Goal: Task Accomplishment & Management: Complete application form

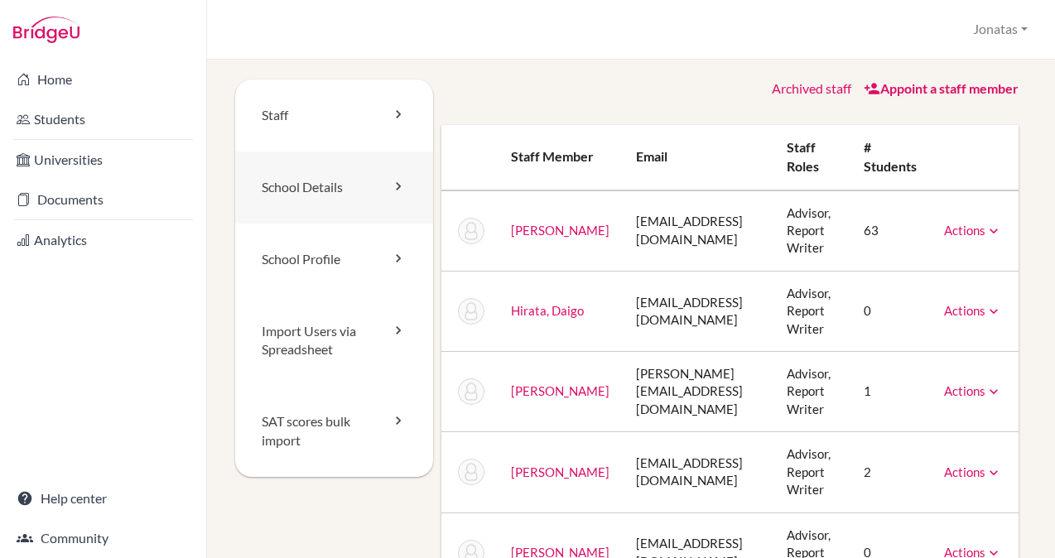
click at [335, 182] on link "School Details" at bounding box center [334, 188] width 198 height 72
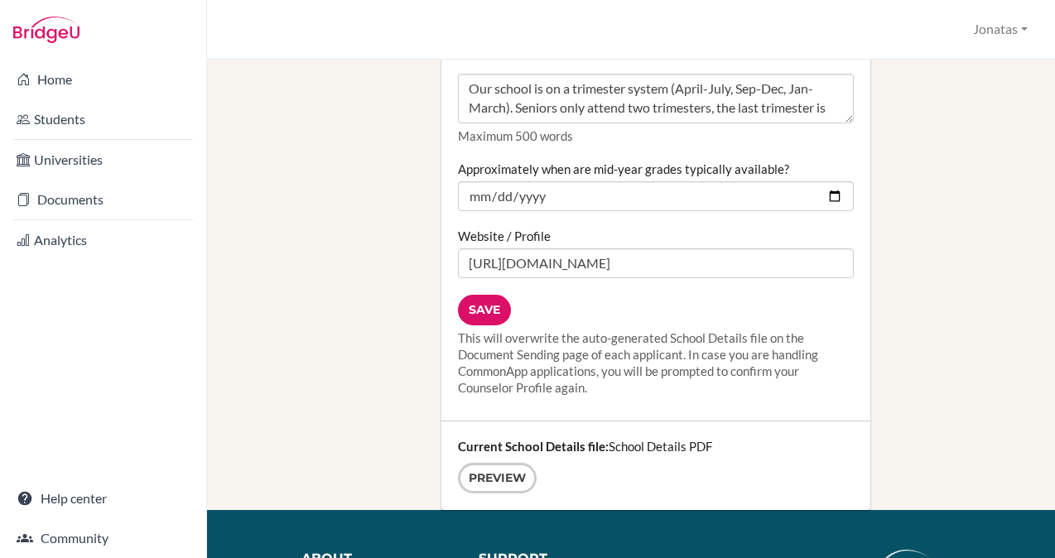
scroll to position [2097, 0]
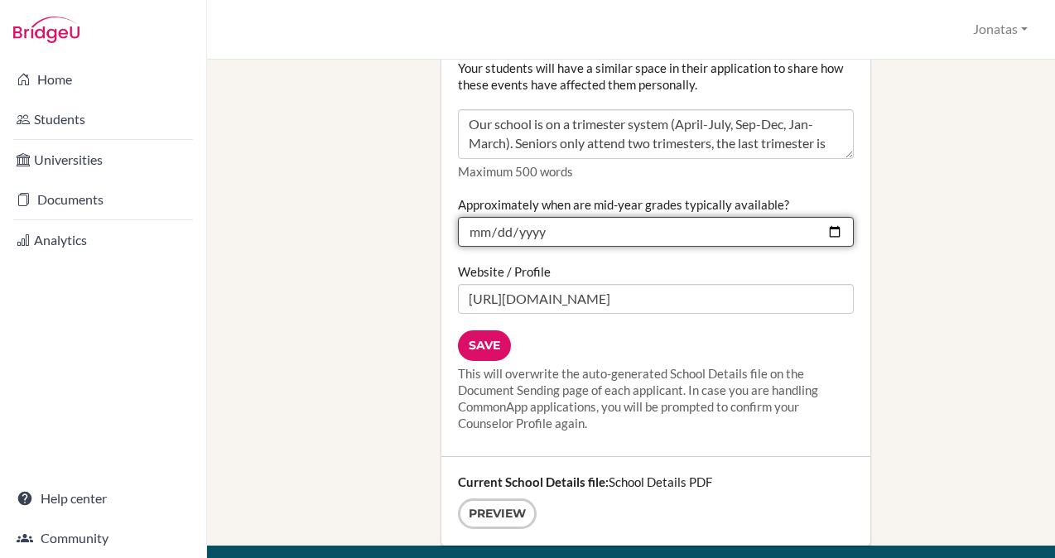
click at [836, 217] on input "2025-01-15" at bounding box center [656, 232] width 396 height 30
type input "2026-01-15"
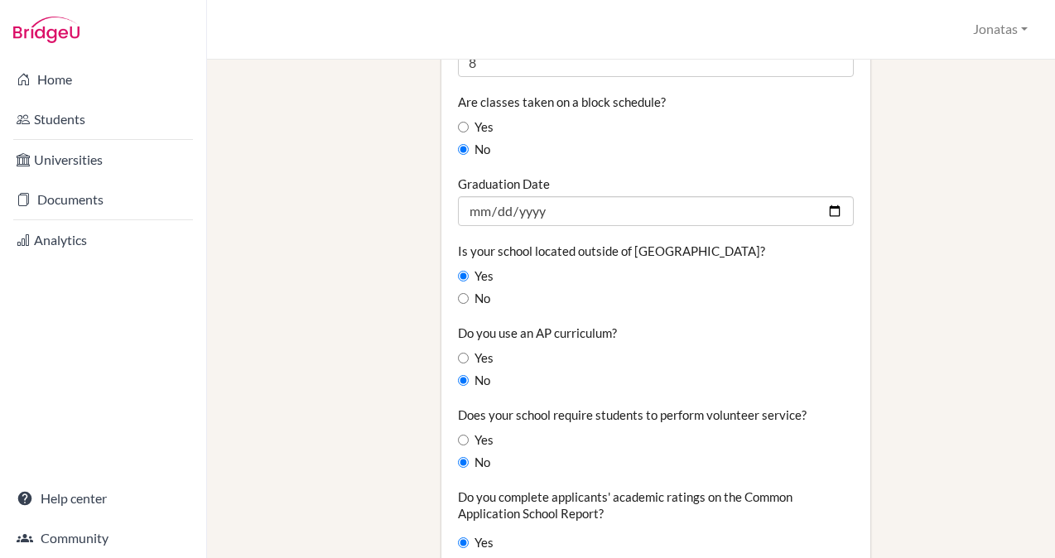
scroll to position [1321, 0]
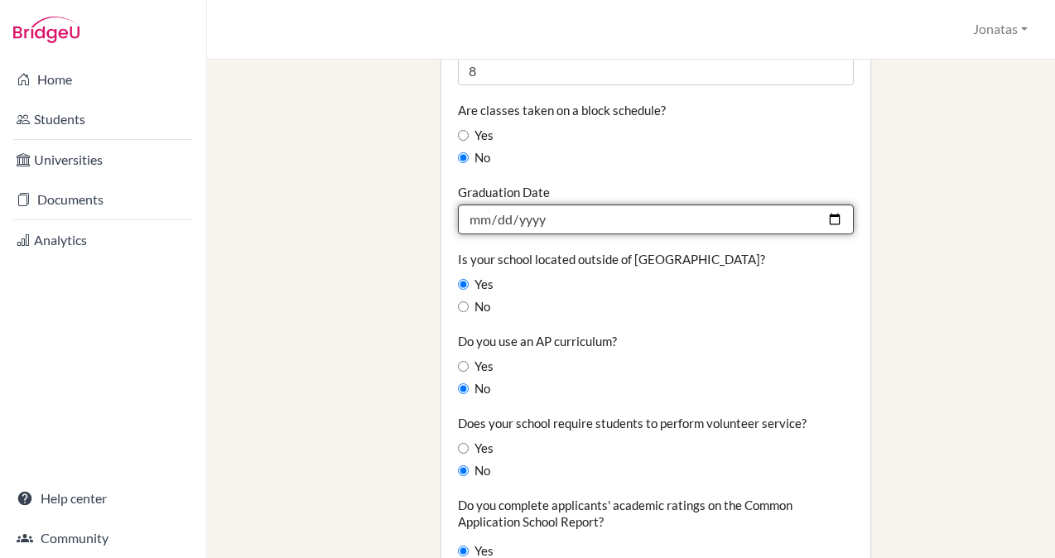
click at [692, 205] on input "2025-03-01" at bounding box center [656, 220] width 396 height 30
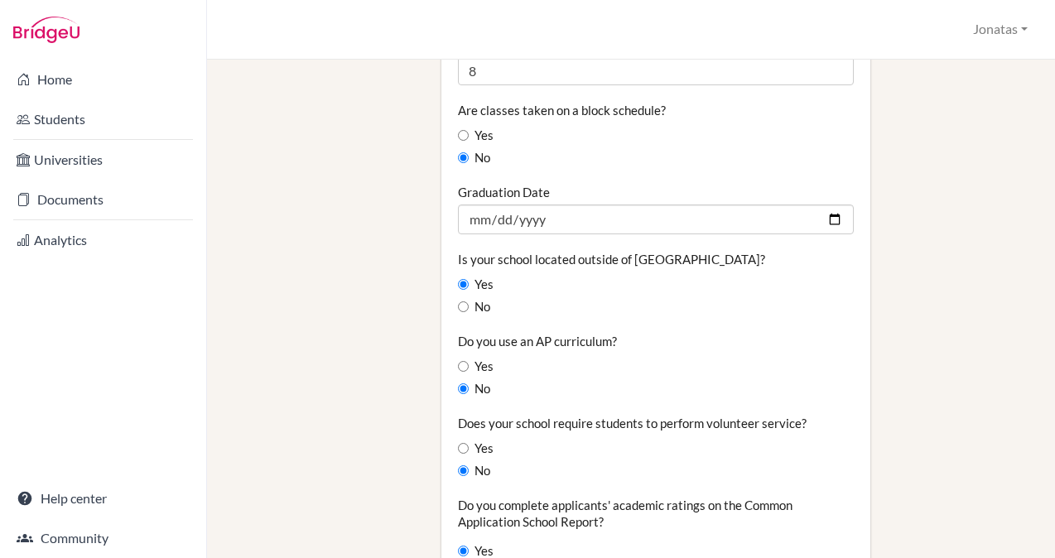
click at [807, 333] on div "Do you use an AP curriculum? Yes No" at bounding box center [656, 365] width 396 height 65
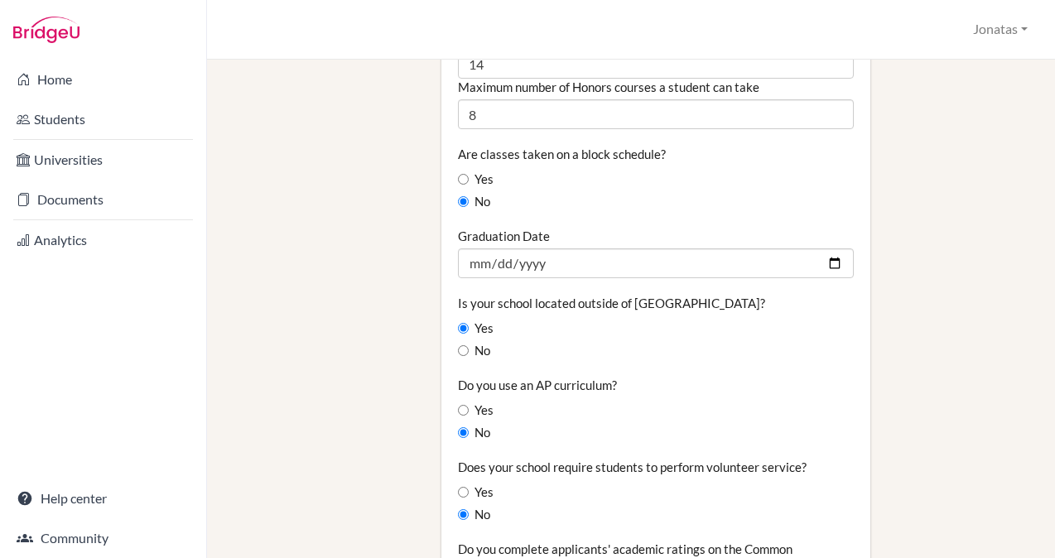
scroll to position [1275, 0]
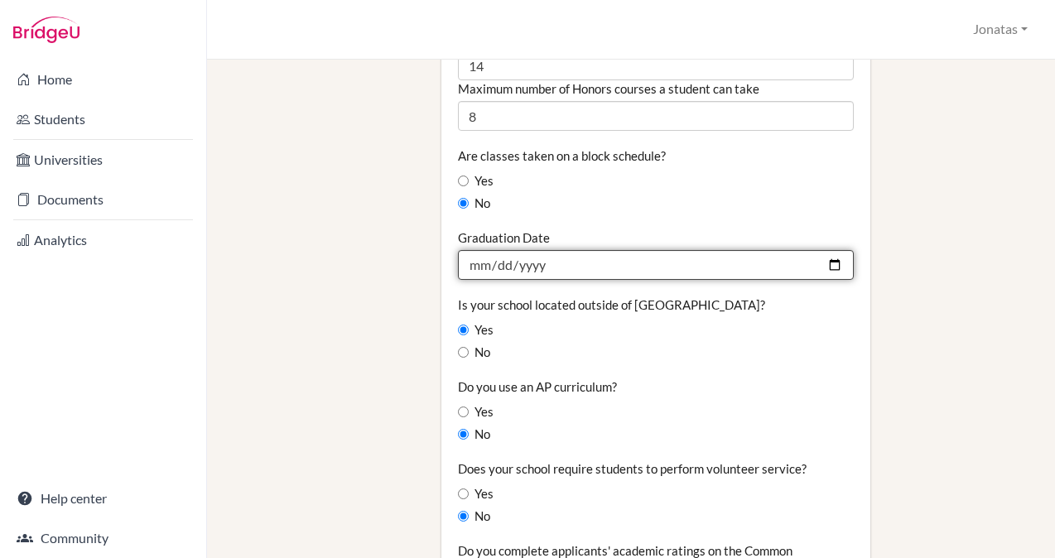
click at [562, 250] on input "2026-03-01" at bounding box center [656, 265] width 396 height 30
click at [561, 250] on input "2026-03-01" at bounding box center [656, 265] width 396 height 30
click at [542, 250] on input "2026-03-01" at bounding box center [656, 265] width 396 height 30
type input "2026-03-31"
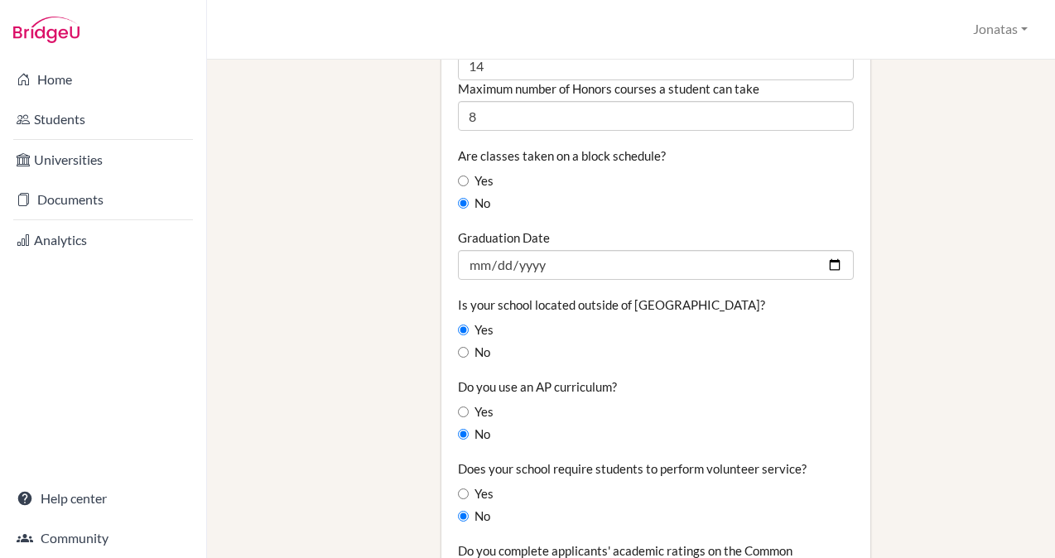
click at [839, 378] on div "Do you use an AP curriculum? Yes No" at bounding box center [656, 410] width 396 height 65
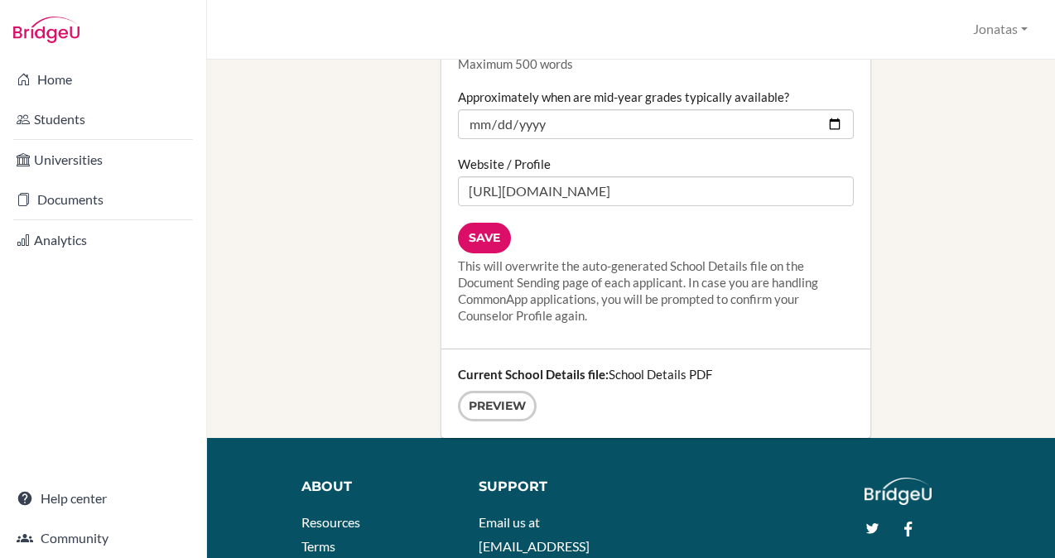
scroll to position [2185, 0]
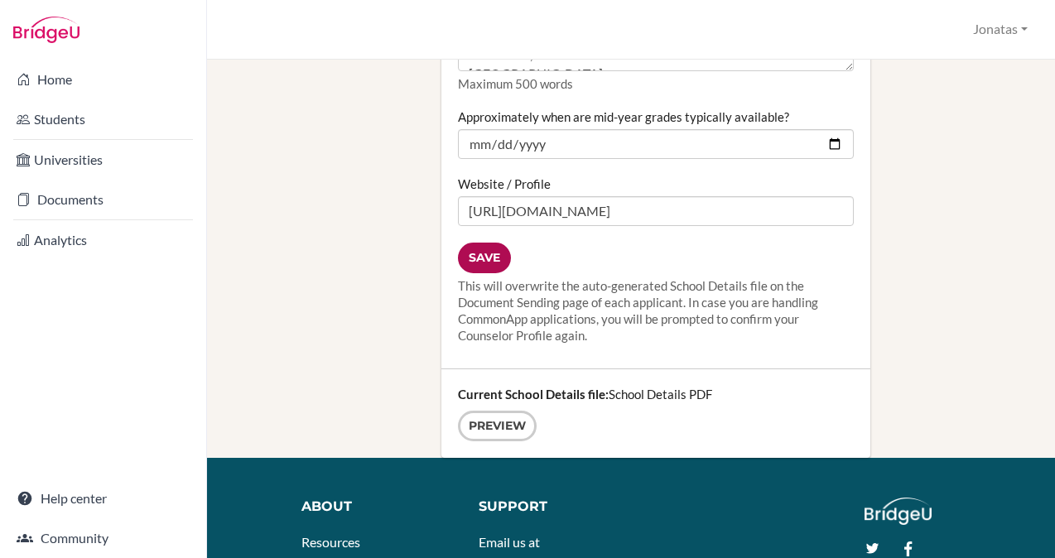
click at [491, 243] on input "Save" at bounding box center [484, 258] width 53 height 31
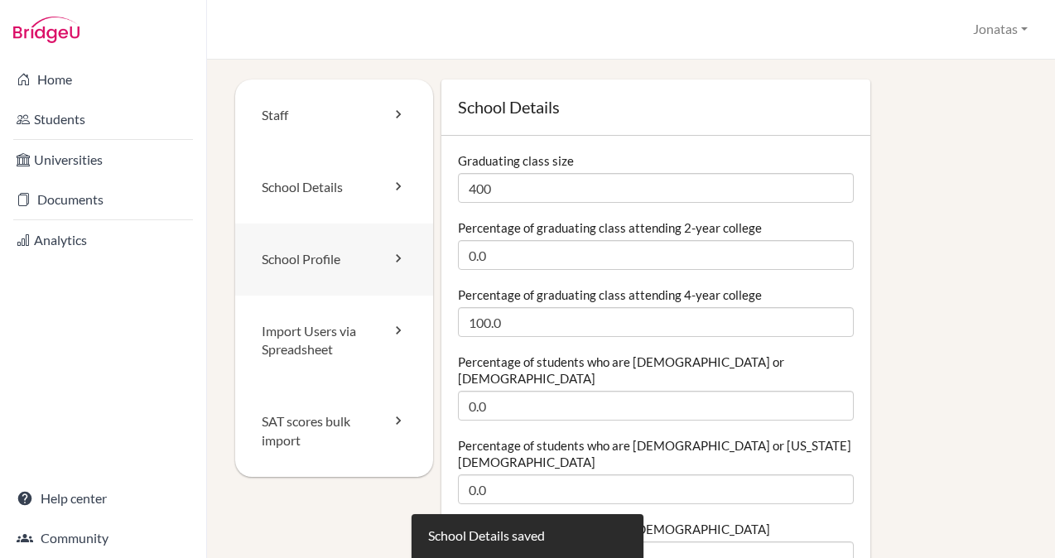
click at [322, 255] on link "School Profile" at bounding box center [334, 260] width 198 height 72
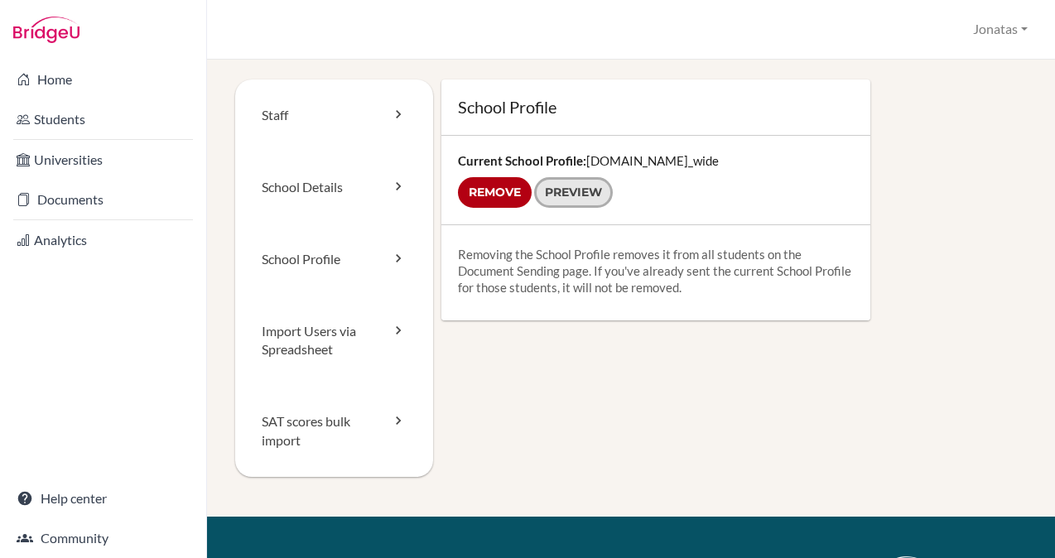
click at [588, 196] on link "Preview" at bounding box center [573, 192] width 79 height 31
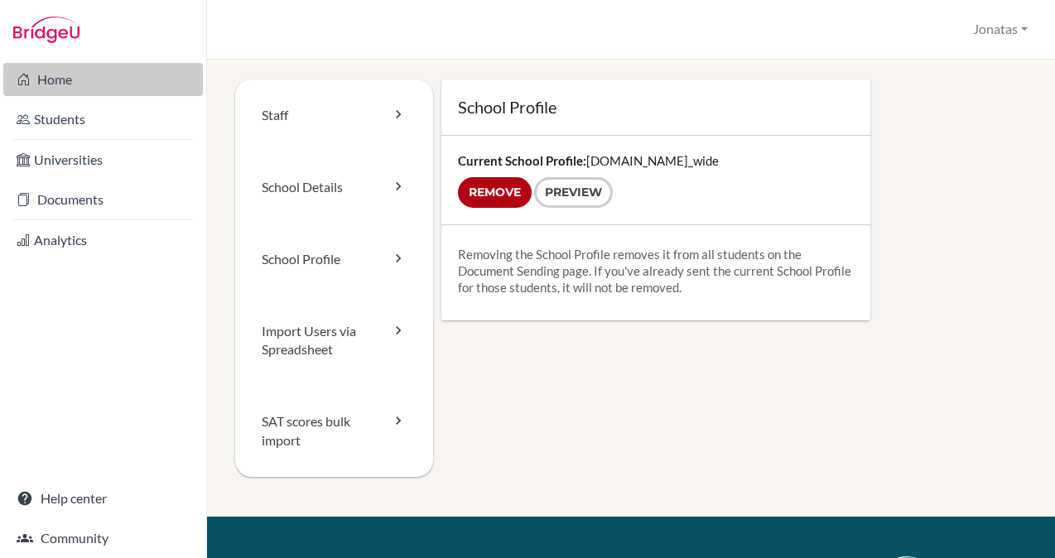
click at [70, 79] on link "Home" at bounding box center [103, 79] width 200 height 33
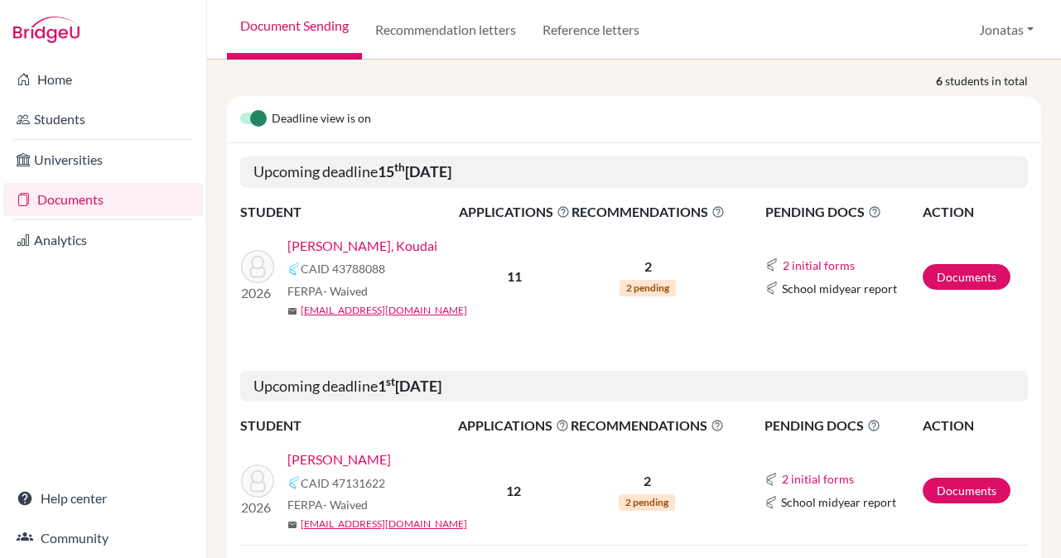
scroll to position [199, 0]
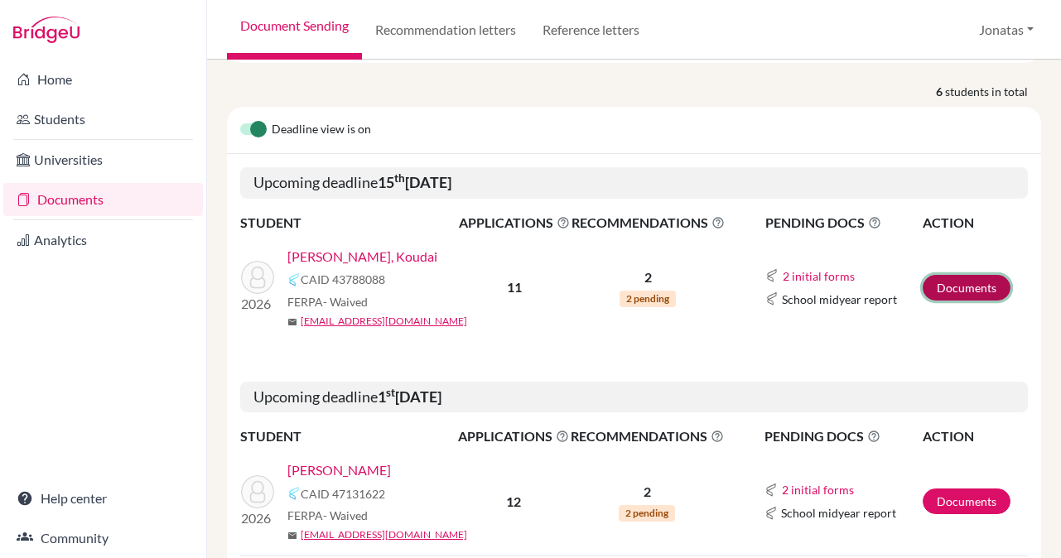
click at [965, 287] on link "Documents" at bounding box center [966, 288] width 88 height 26
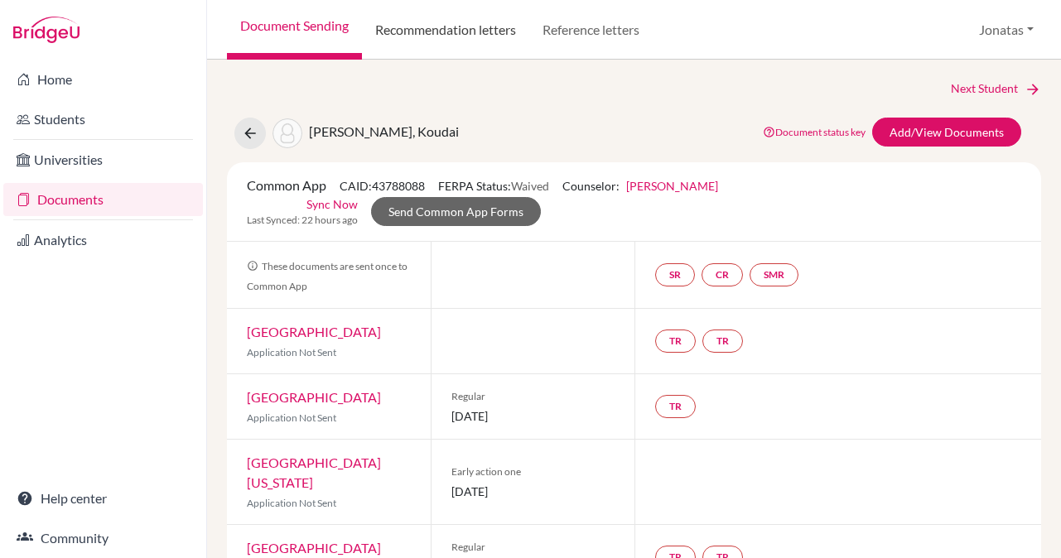
click at [449, 36] on link "Recommendation letters" at bounding box center [445, 30] width 167 height 60
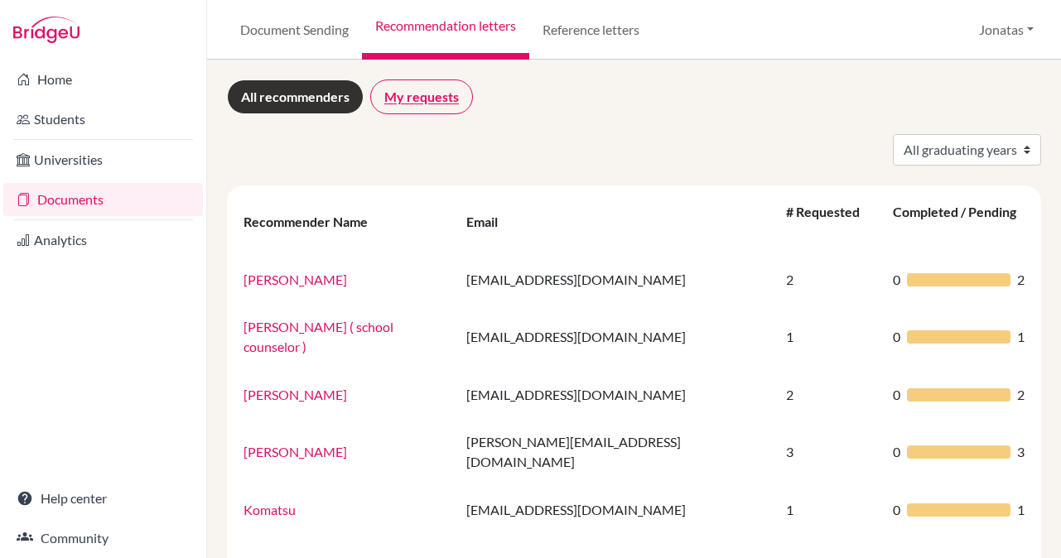
click at [421, 96] on link "My requests" at bounding box center [421, 96] width 103 height 35
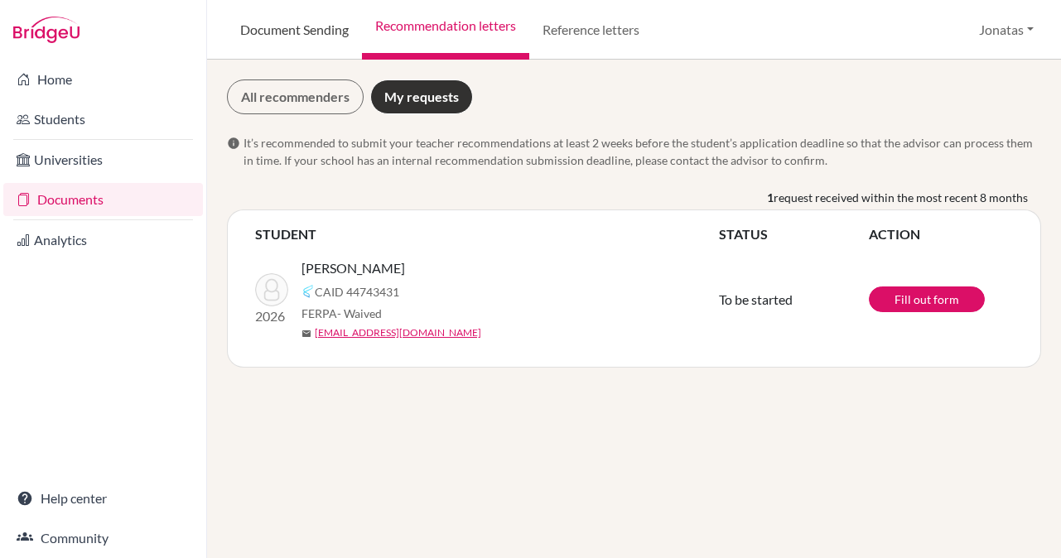
click at [297, 24] on link "Document Sending" at bounding box center [294, 30] width 135 height 60
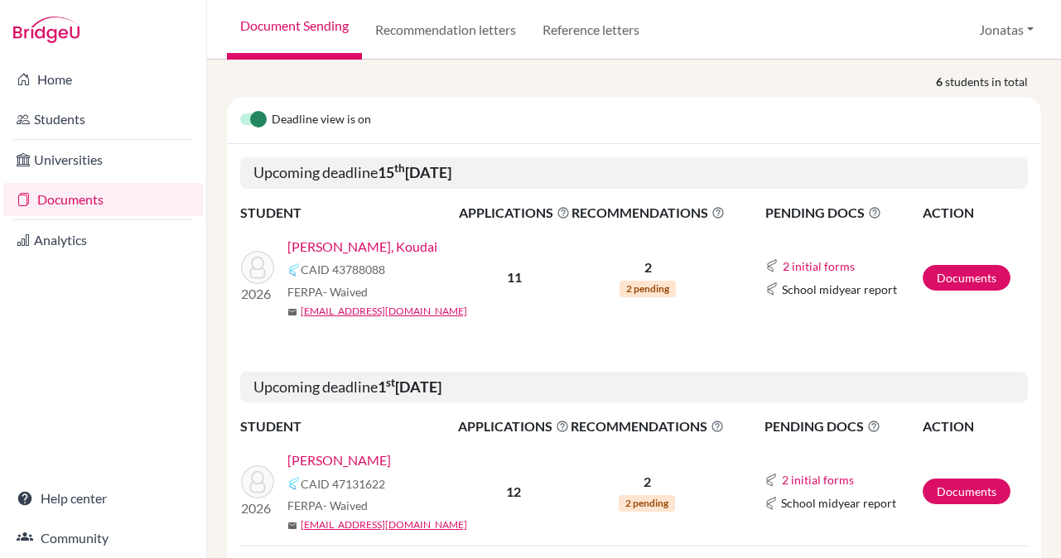
scroll to position [214, 0]
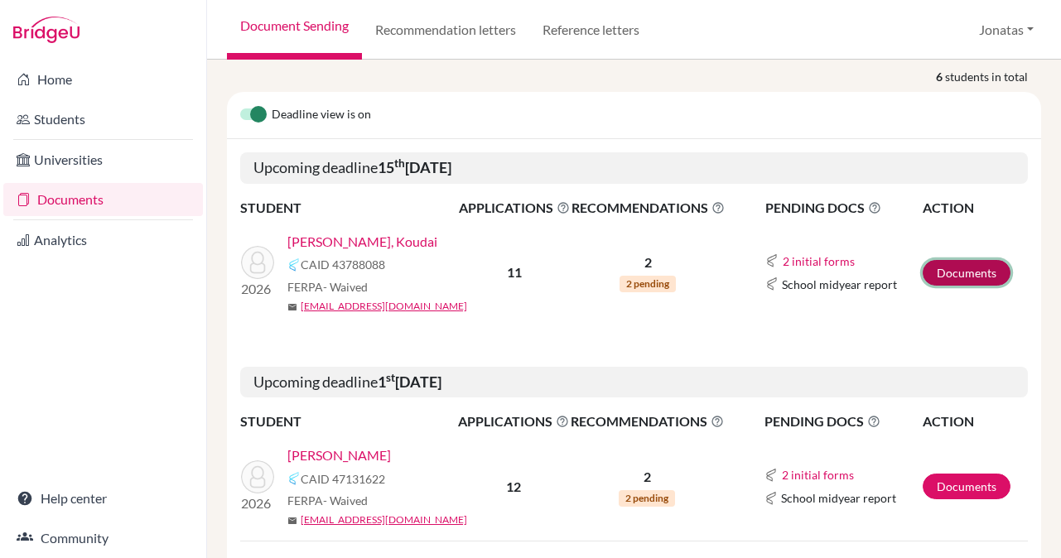
click at [965, 277] on link "Documents" at bounding box center [966, 273] width 88 height 26
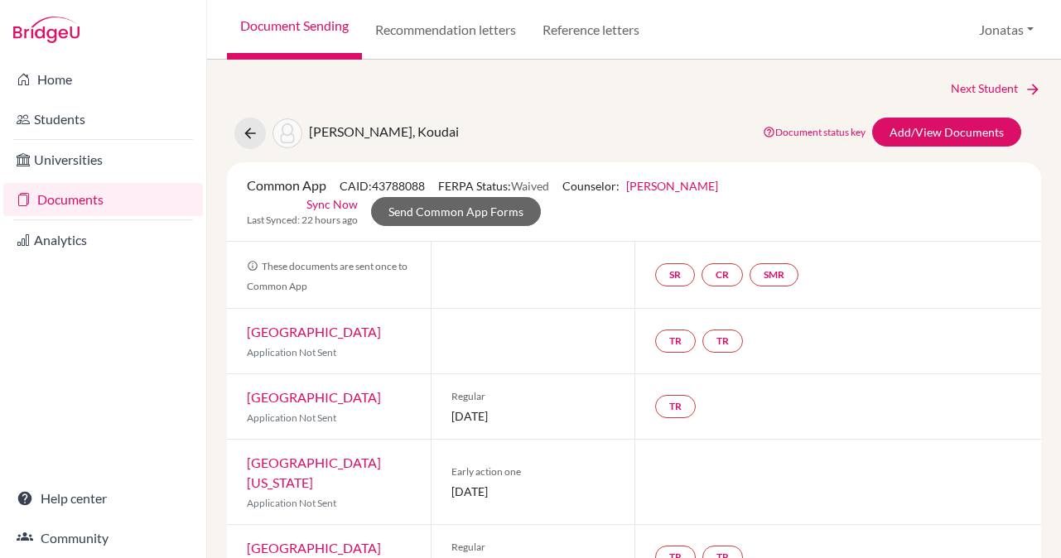
click at [334, 202] on link "Sync Now" at bounding box center [331, 203] width 51 height 17
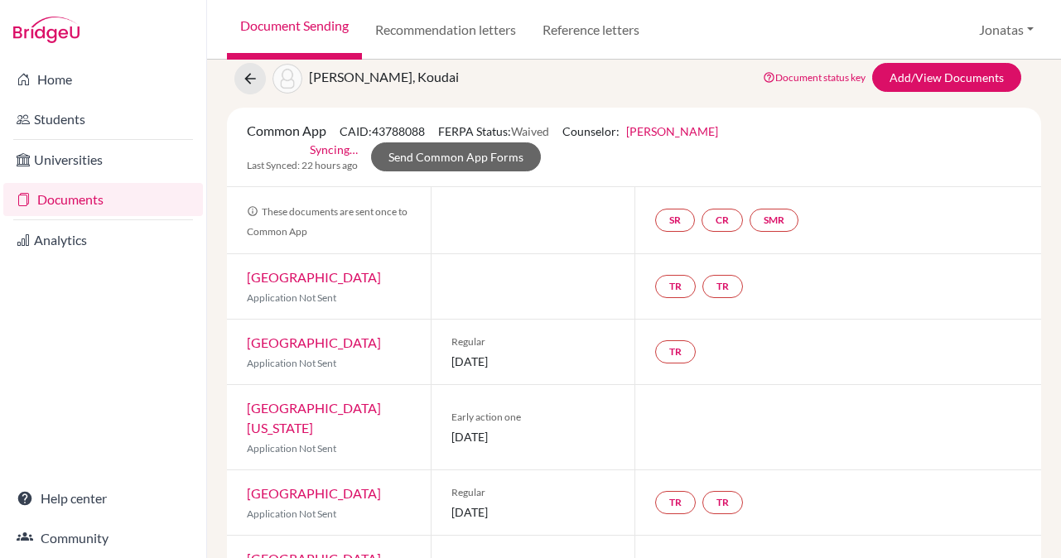
scroll to position [110, 0]
click at [672, 219] on link "SR" at bounding box center [675, 219] width 40 height 23
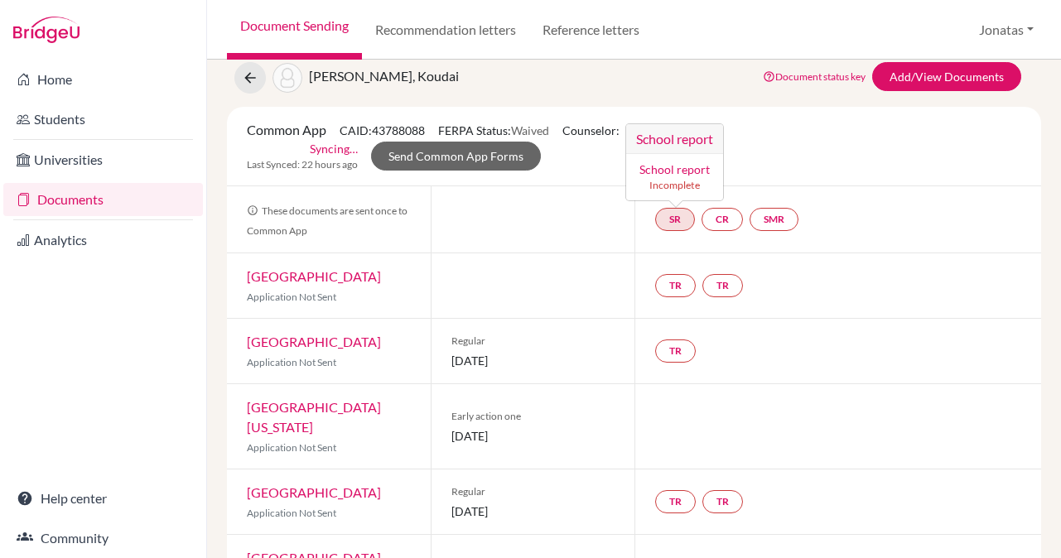
click at [683, 169] on link "School report" at bounding box center [674, 169] width 70 height 14
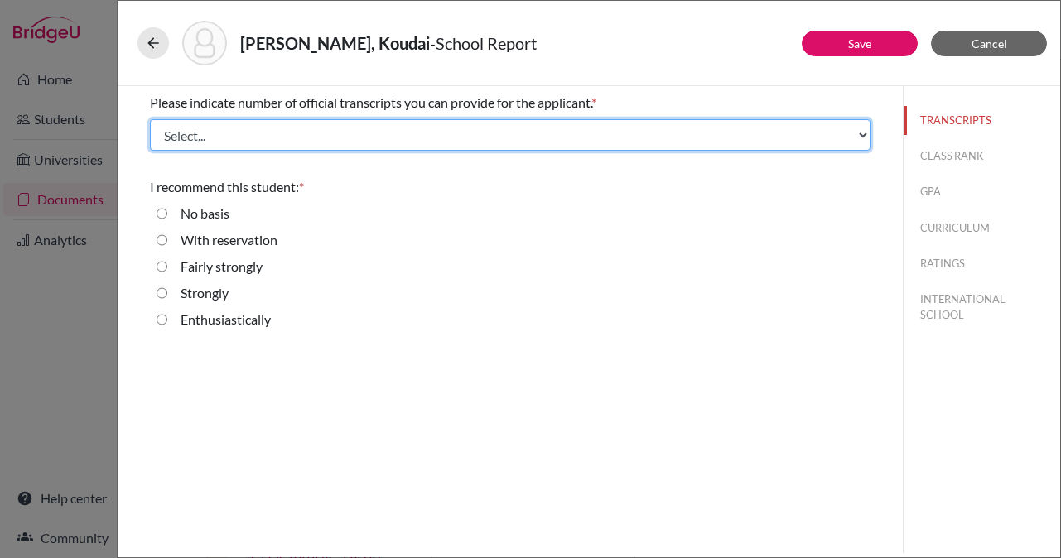
click at [669, 135] on select "Select... 1 2 3 4" at bounding box center [510, 134] width 720 height 31
select select "1"
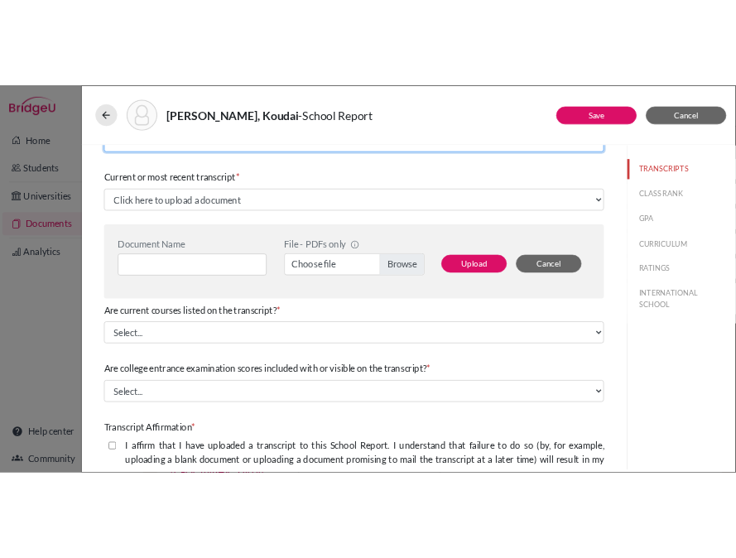
scroll to position [56, 0]
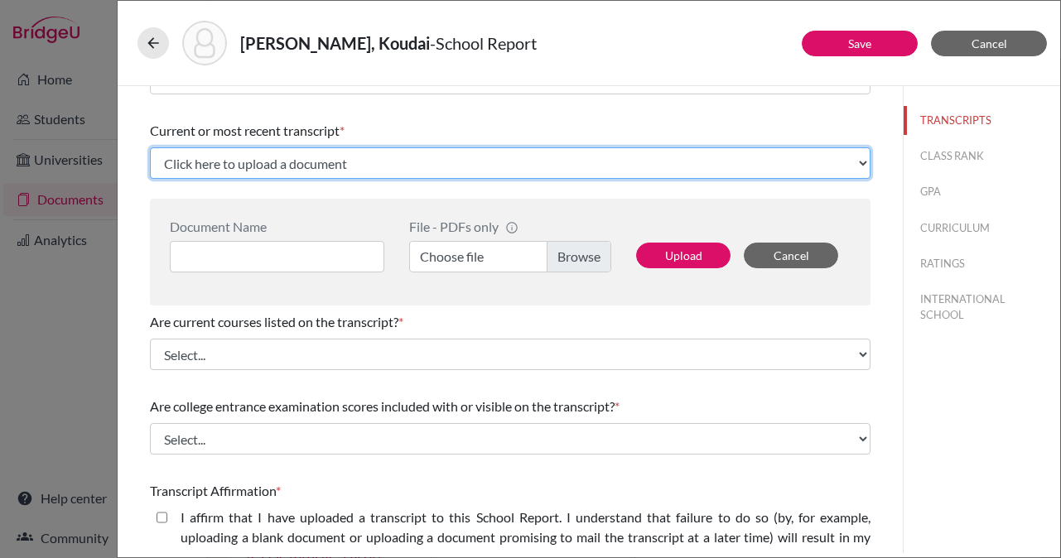
click at [619, 166] on select "Click here to upload a document Upload New File" at bounding box center [510, 162] width 720 height 31
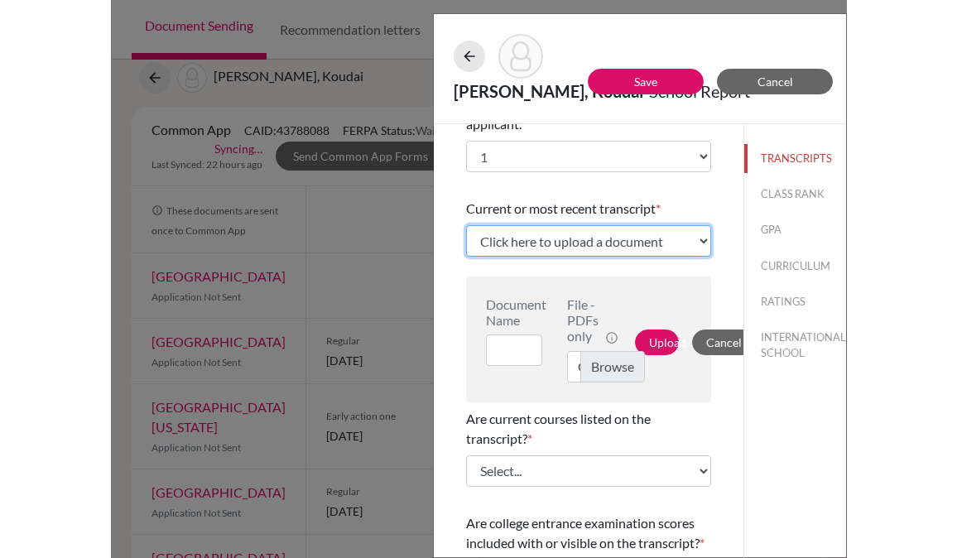
scroll to position [96, 0]
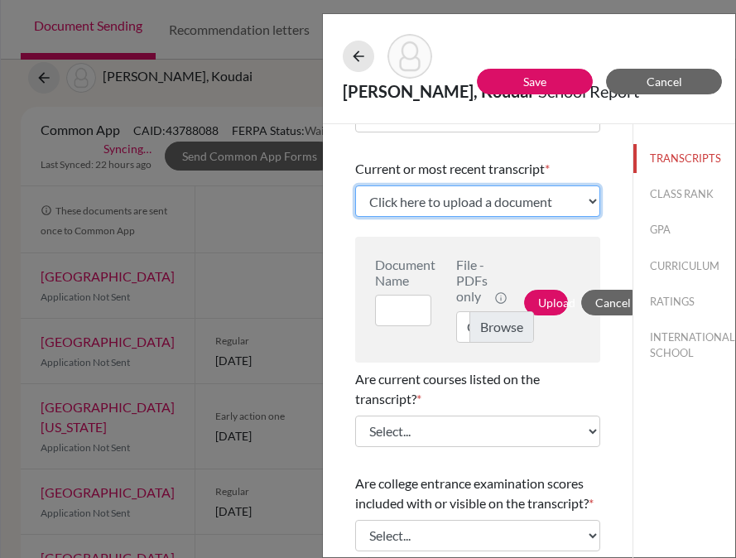
click at [501, 190] on select "Click here to upload a document Upload New File" at bounding box center [477, 200] width 245 height 31
select select "Upload New File"
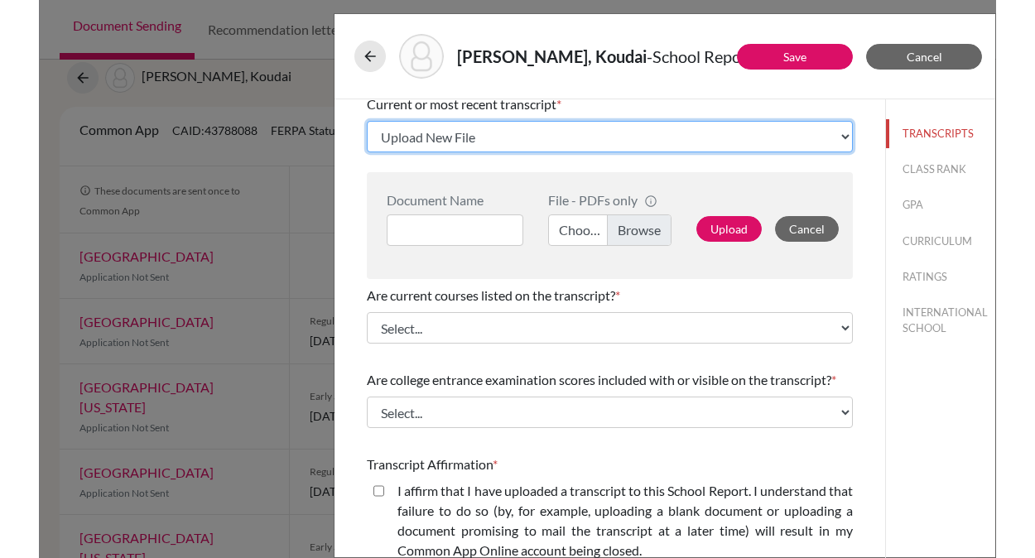
scroll to position [76, 0]
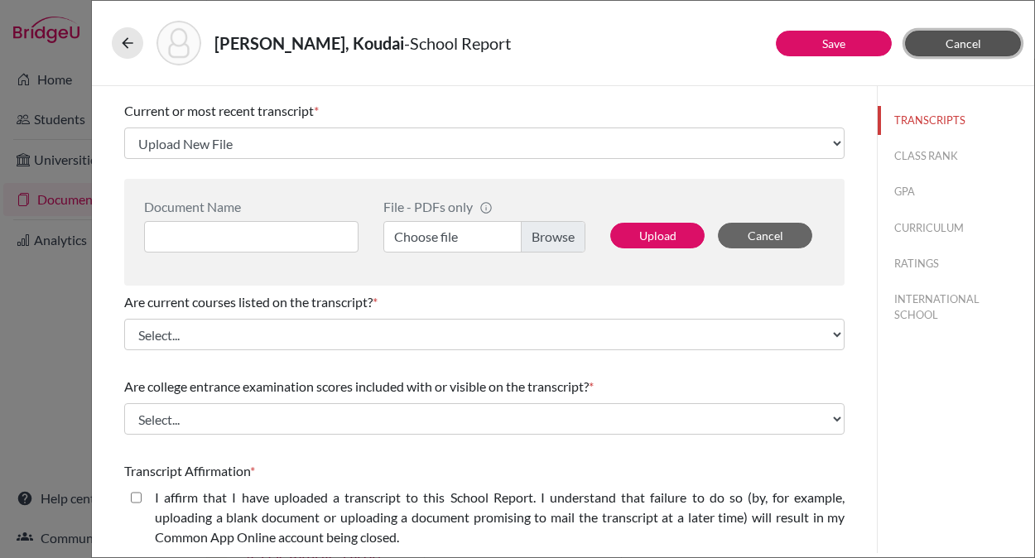
click at [966, 41] on span "Cancel" at bounding box center [964, 43] width 36 height 14
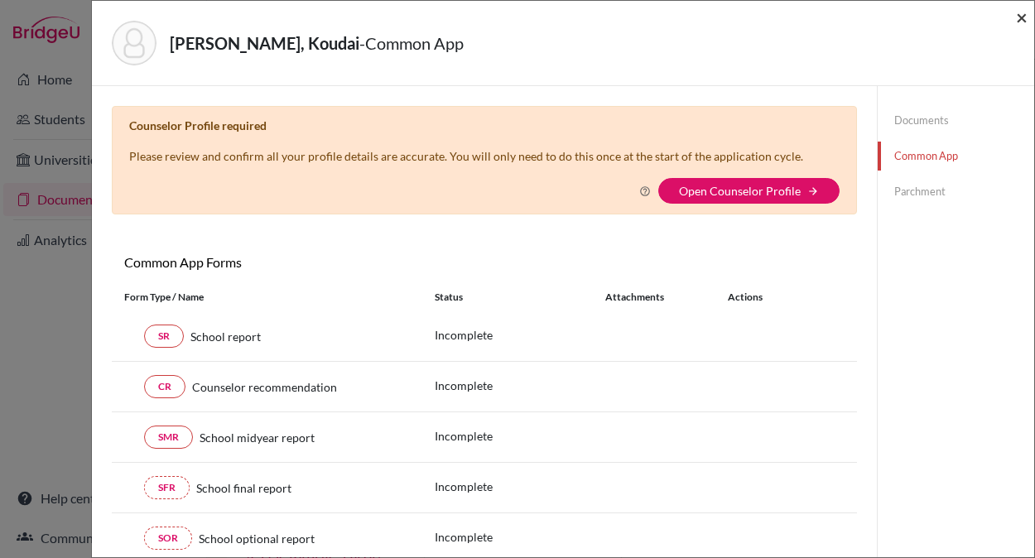
click at [1022, 15] on span "×" at bounding box center [1022, 17] width 12 height 24
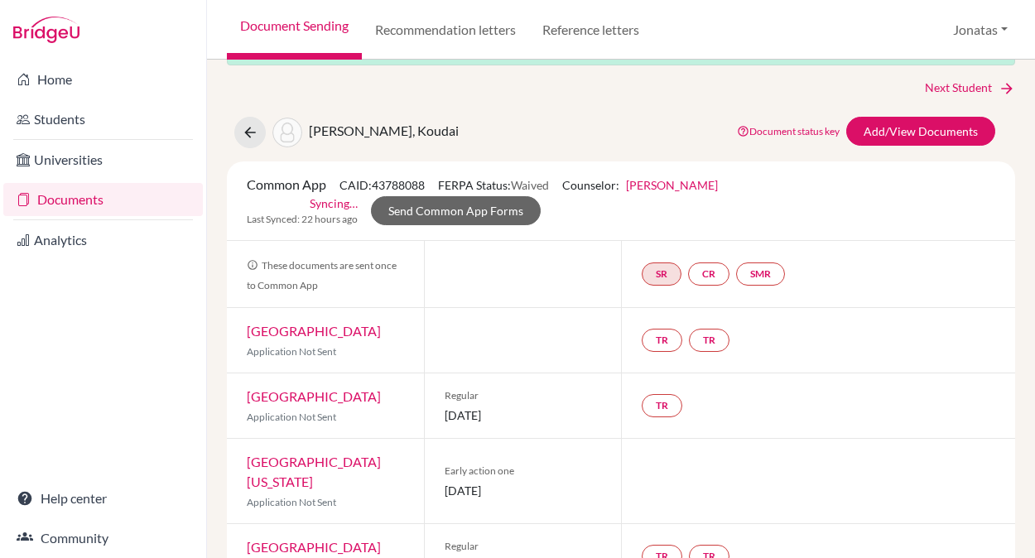
scroll to position [50, 0]
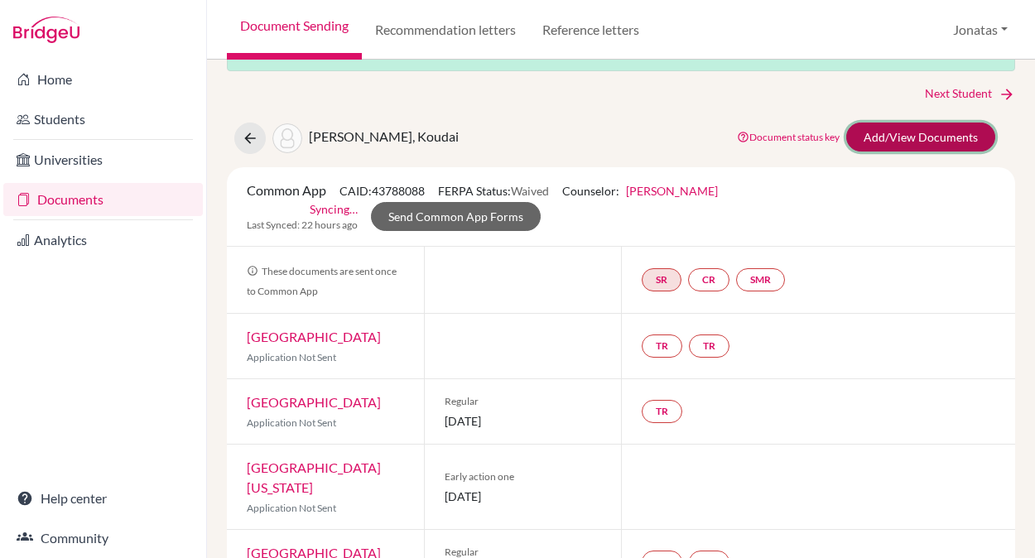
click at [946, 139] on link "Add/View Documents" at bounding box center [920, 137] width 149 height 29
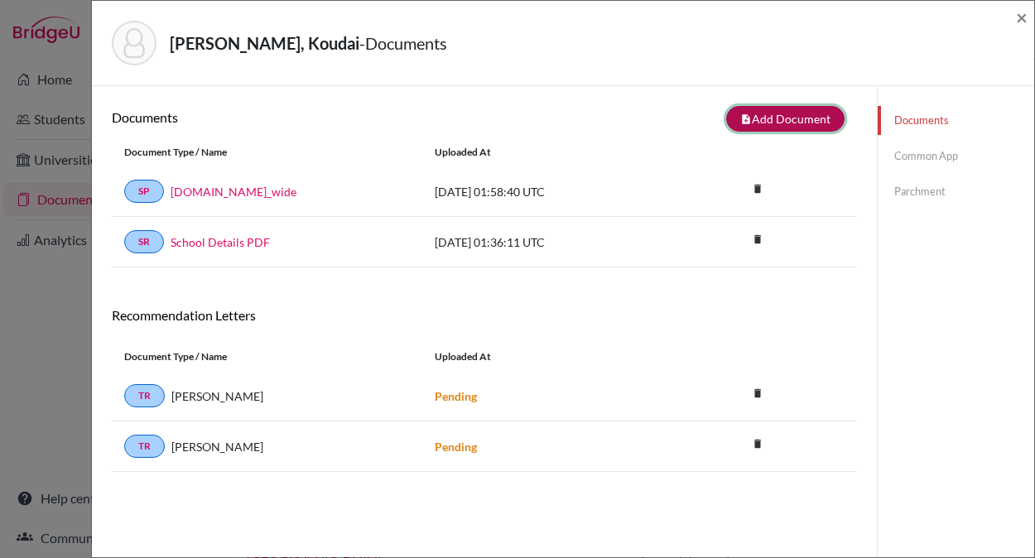
click at [811, 120] on button "note_add Add Document" at bounding box center [785, 119] width 118 height 26
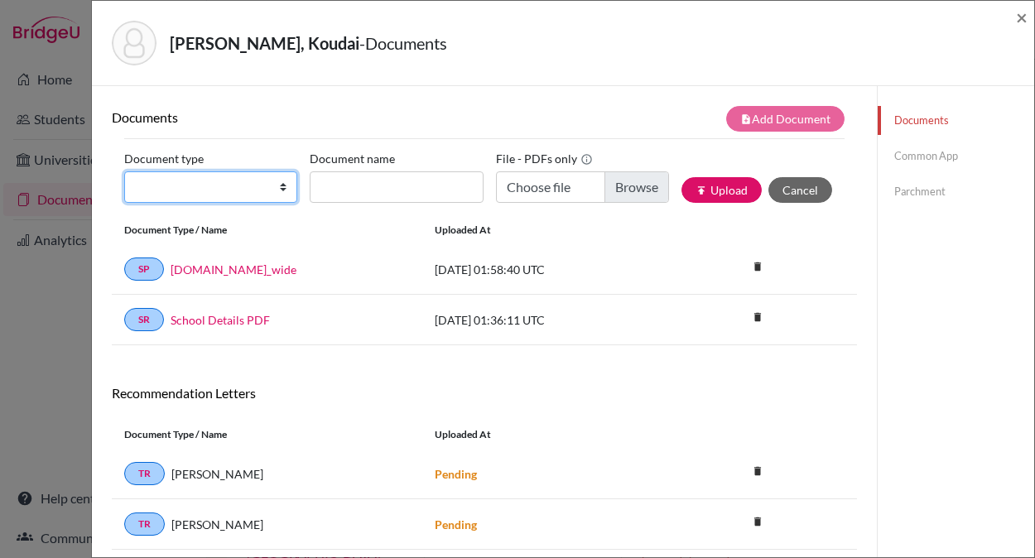
click at [219, 190] on select "Change explanation for Common App reports Counselor recommendation Internationa…" at bounding box center [210, 186] width 173 height 31
select select "2"
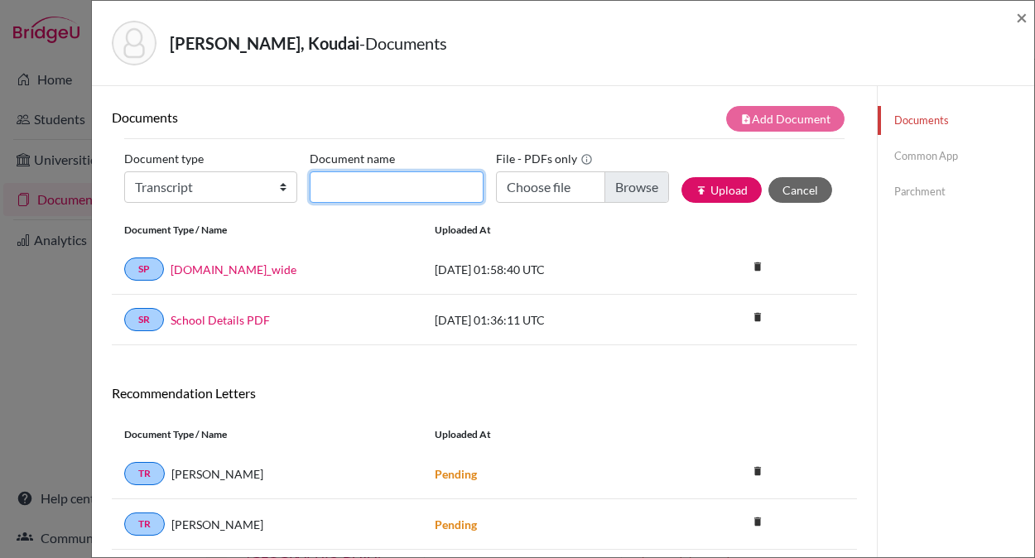
click at [357, 186] on input "Document name" at bounding box center [396, 186] width 173 height 31
type input "Sakayama T1"
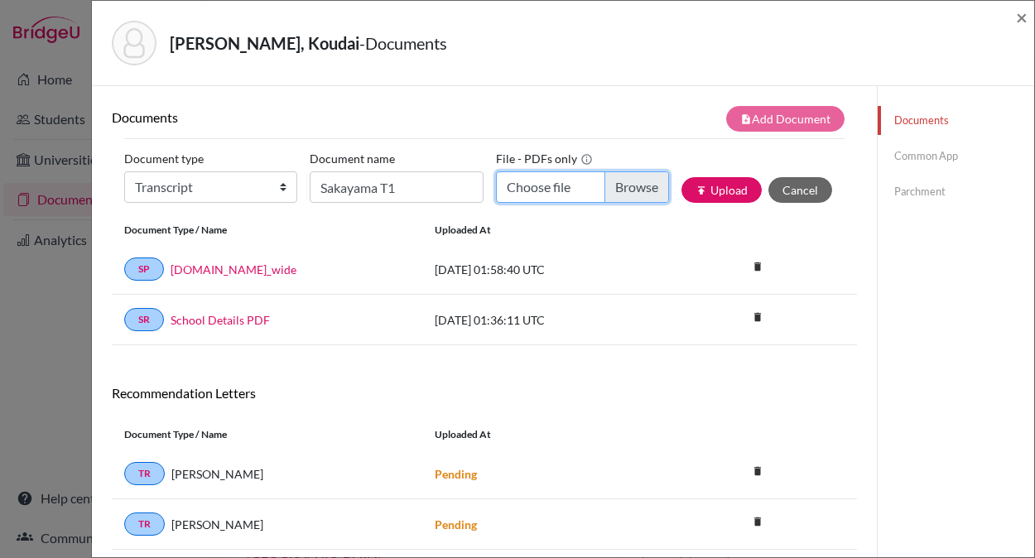
click at [621, 189] on input "Choose file" at bounding box center [582, 186] width 173 height 31
type input "C:\fakepath\Sakayama T1 + JHS.pdf"
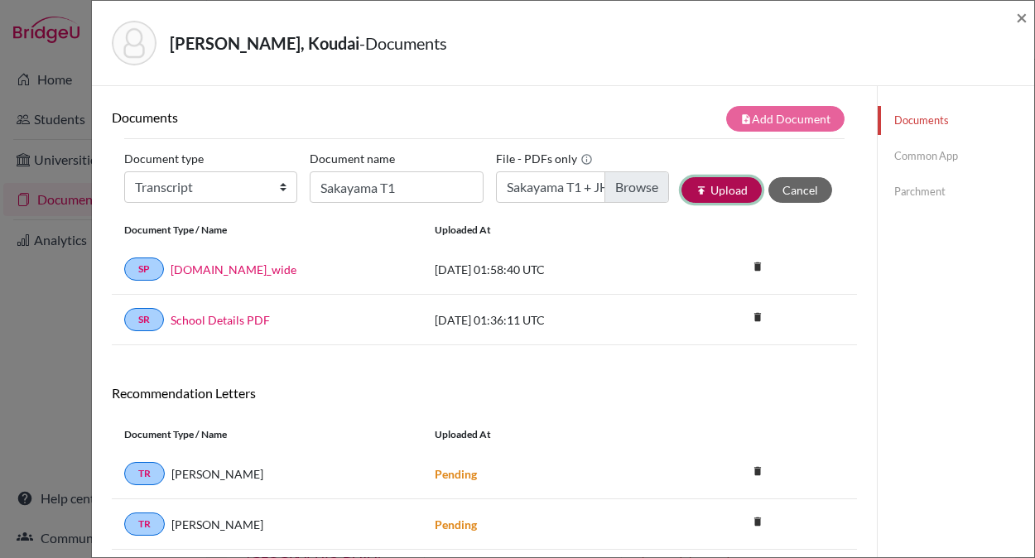
click at [725, 191] on button "publish Upload" at bounding box center [721, 190] width 80 height 26
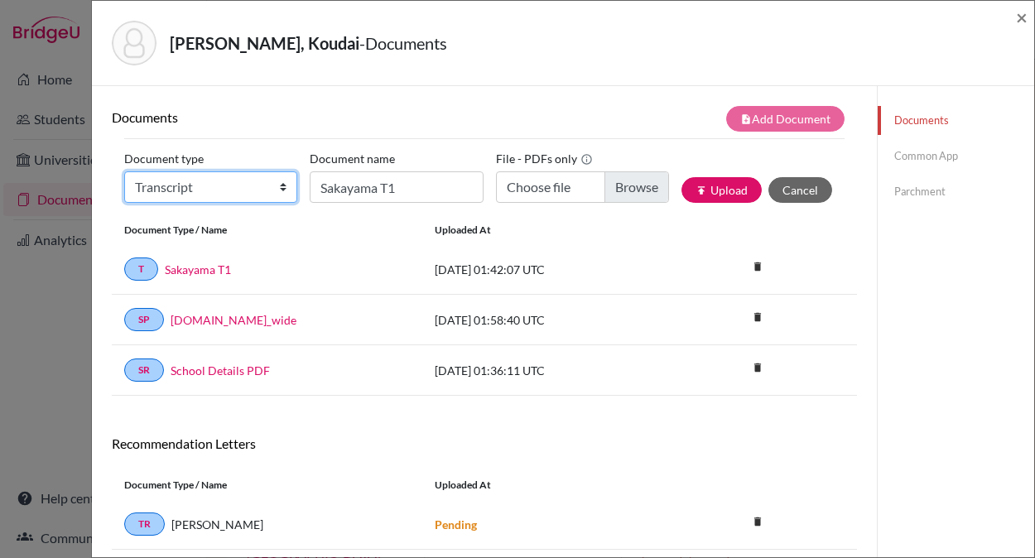
click at [249, 190] on select "Change explanation for Common App reports Counselor recommendation Internationa…" at bounding box center [210, 186] width 173 height 31
select select "5"
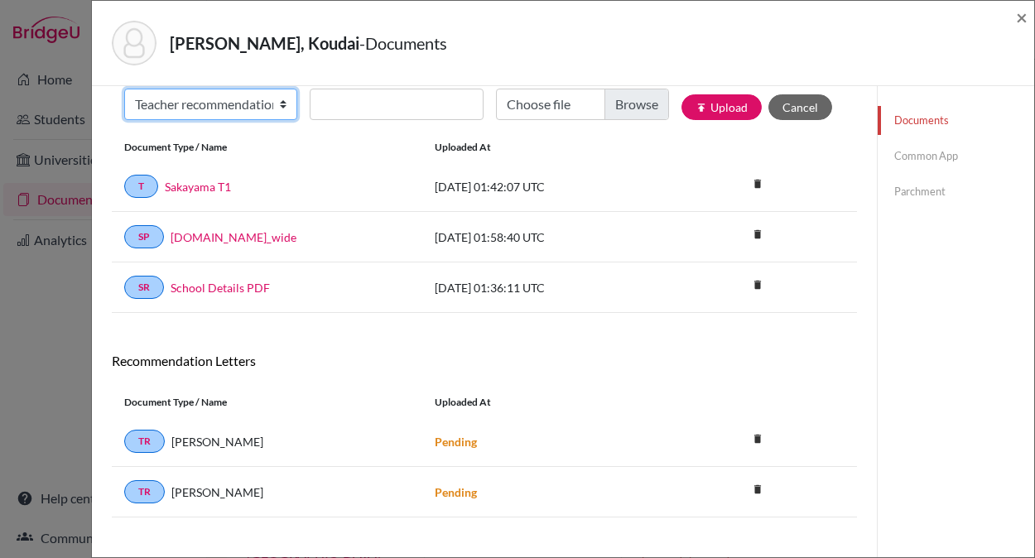
scroll to position [75, 0]
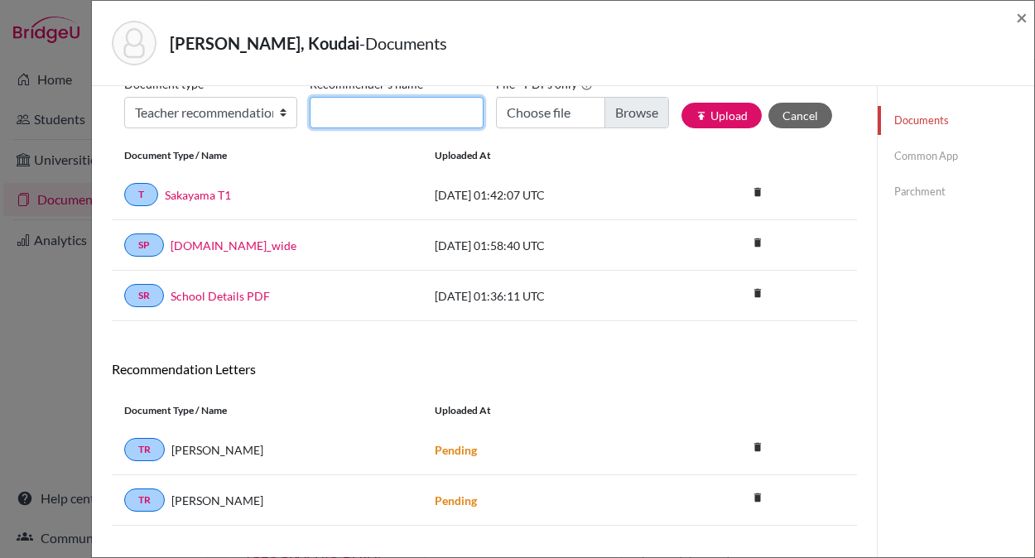
click at [426, 117] on input "Recommender's name" at bounding box center [396, 112] width 173 height 31
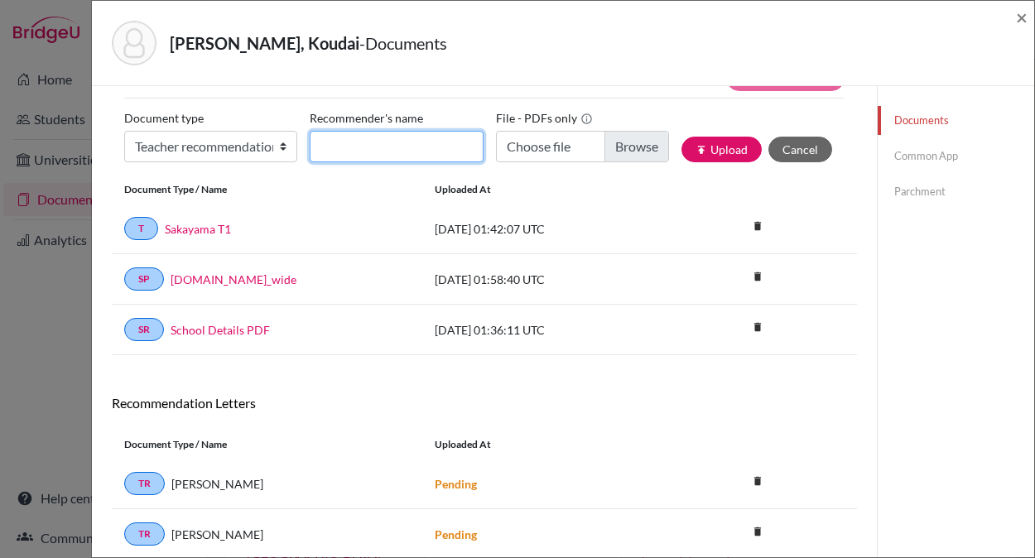
click at [350, 152] on input "Recommender's name" at bounding box center [396, 146] width 173 height 31
type input "Maeda"
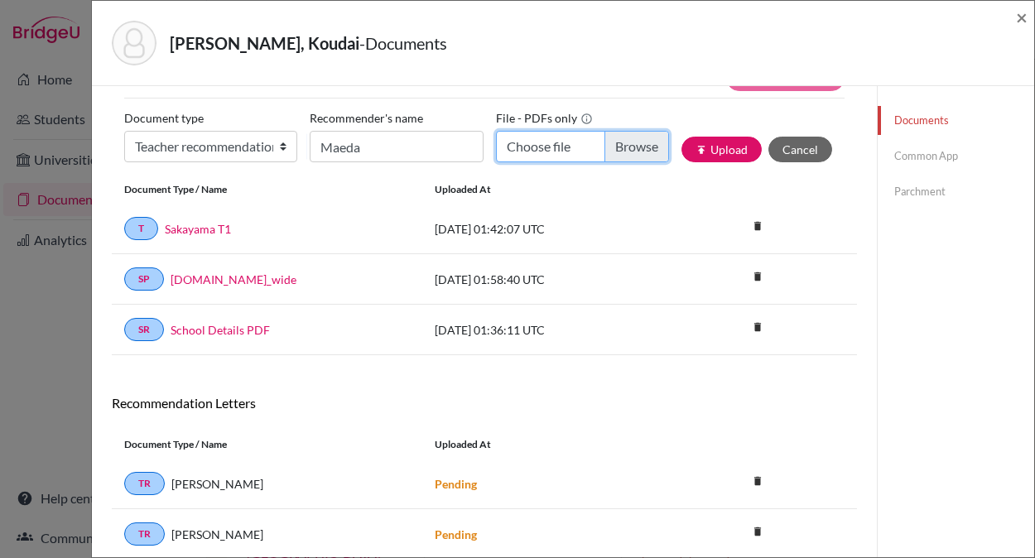
click at [641, 149] on input "Choose file" at bounding box center [582, 146] width 173 height 31
type input "C:\fakepath\Sakayama - Maeda.pdf"
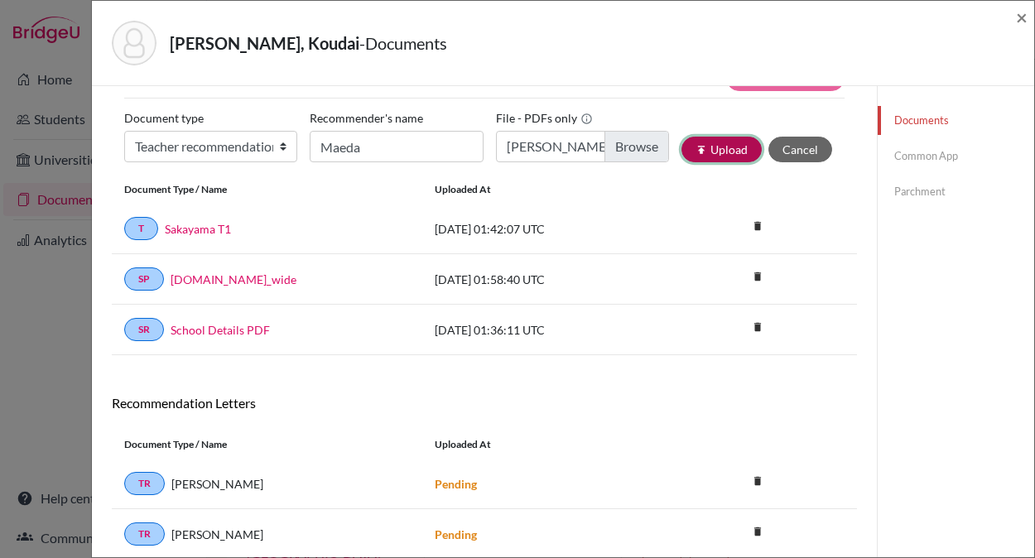
click at [729, 149] on button "publish Upload" at bounding box center [721, 150] width 80 height 26
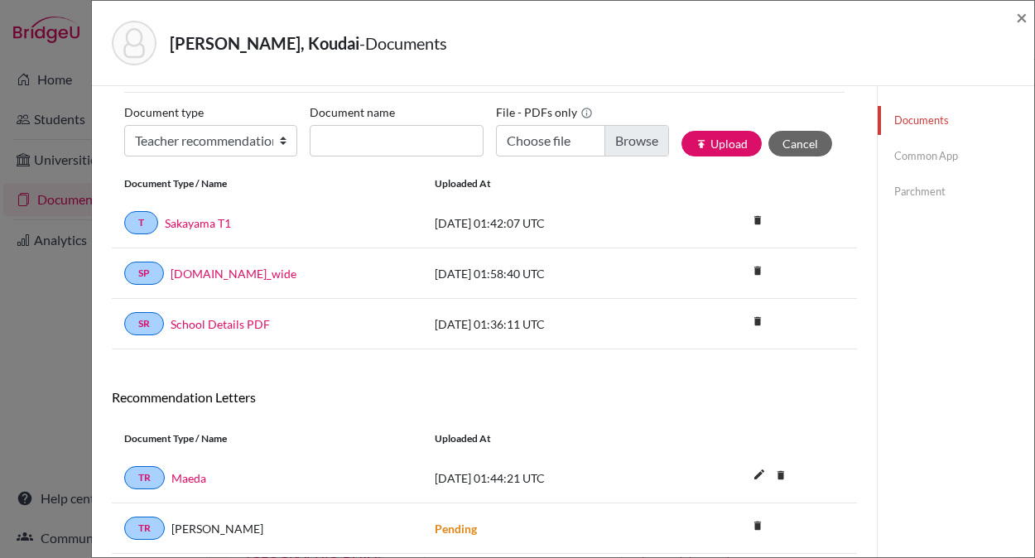
scroll to position [0, 0]
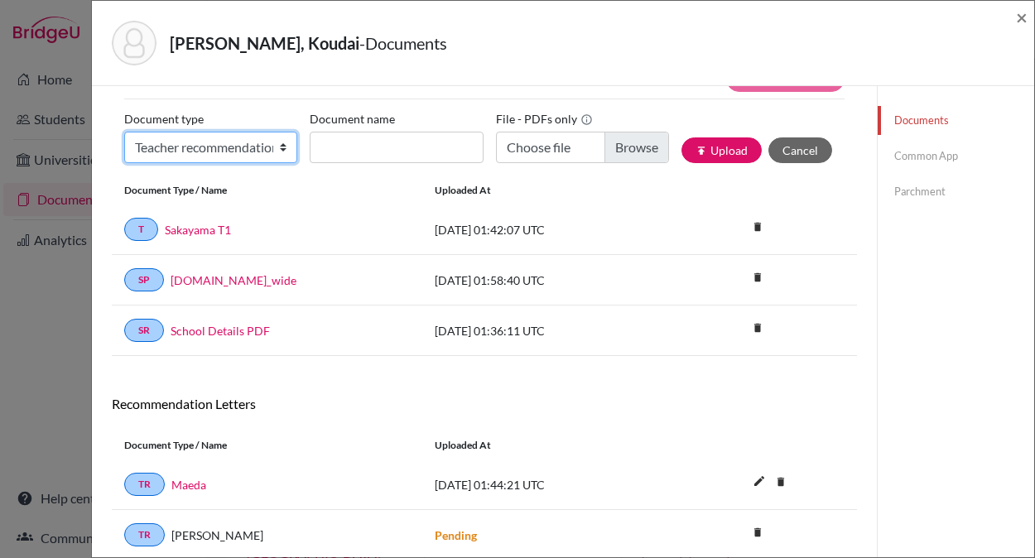
click at [210, 143] on select "Change explanation for Common App reports Counselor recommendation Internationa…" at bounding box center [210, 147] width 173 height 31
select select "5"
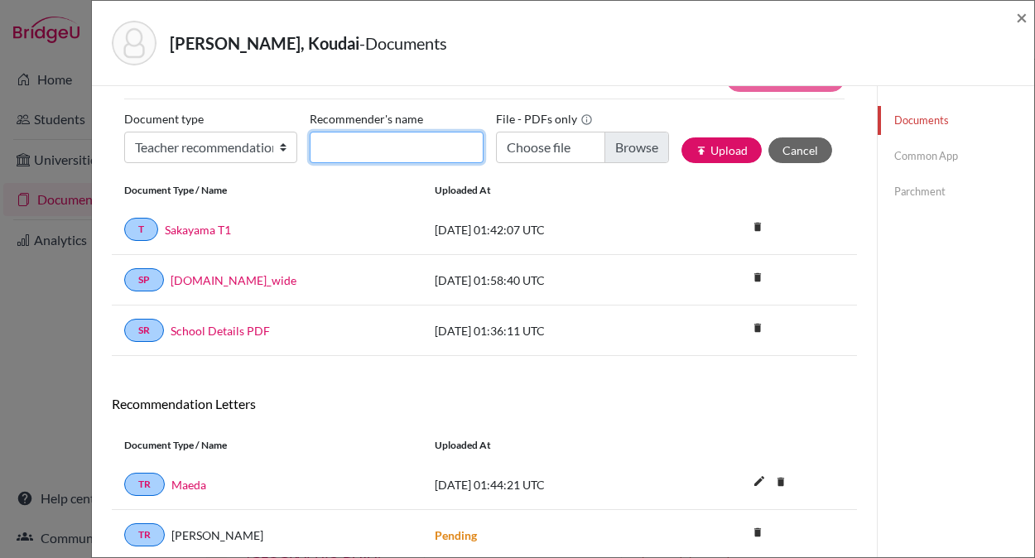
click at [402, 152] on input "Recommender's name" at bounding box center [396, 147] width 173 height 31
type input "Fujimura"
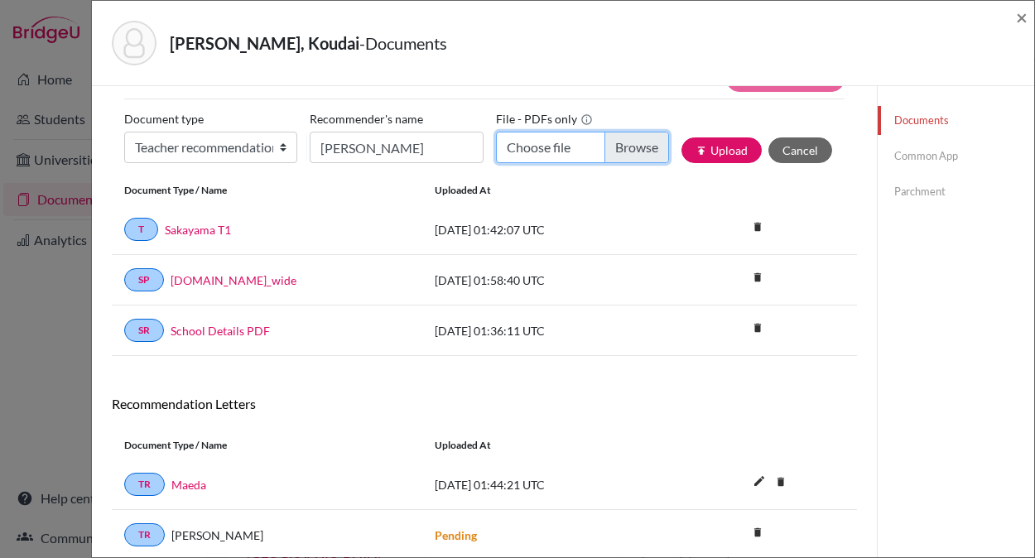
click at [632, 150] on input "Choose file" at bounding box center [582, 147] width 173 height 31
type input "C:\fakepath\Sakayama - Fujimura.pdf"
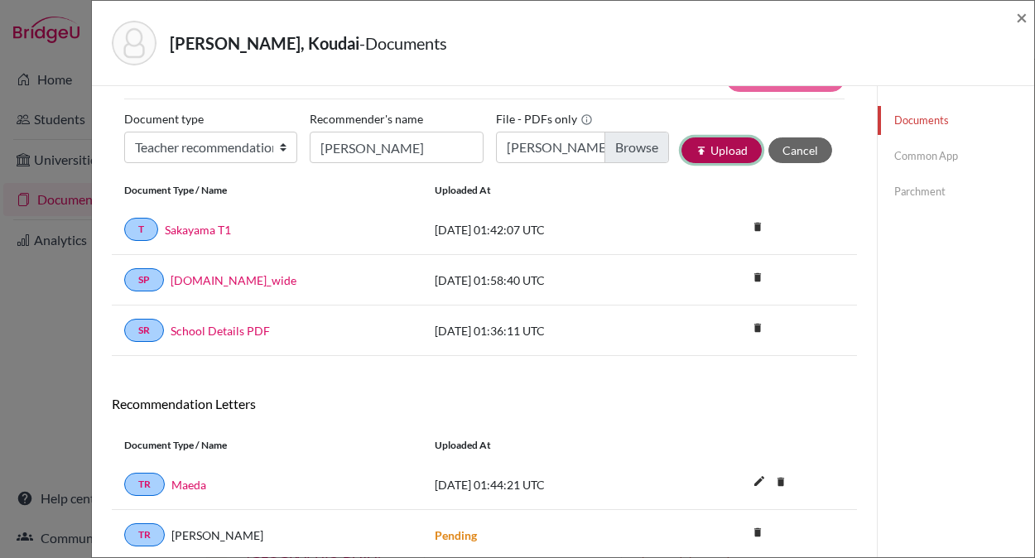
click at [716, 149] on button "publish Upload" at bounding box center [721, 150] width 80 height 26
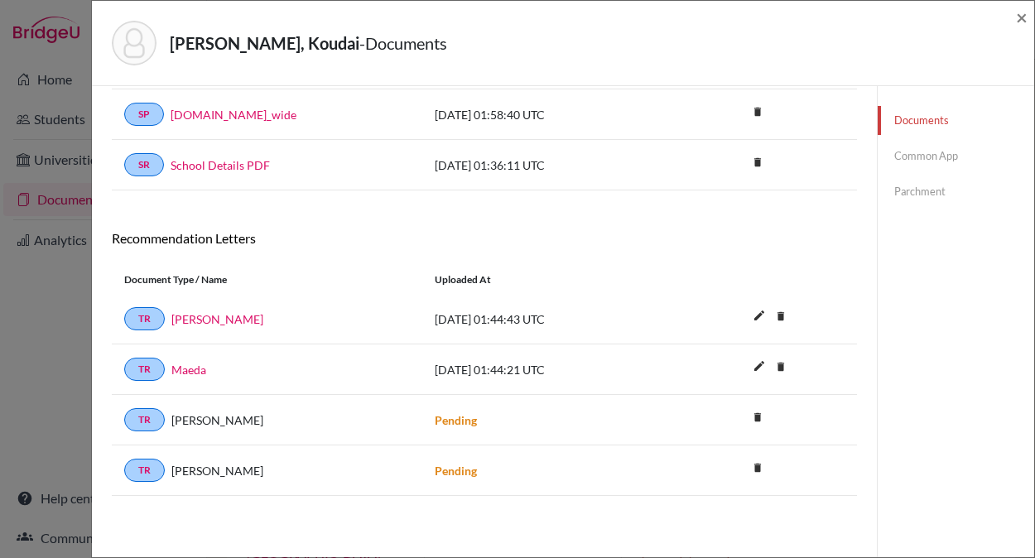
scroll to position [204, 0]
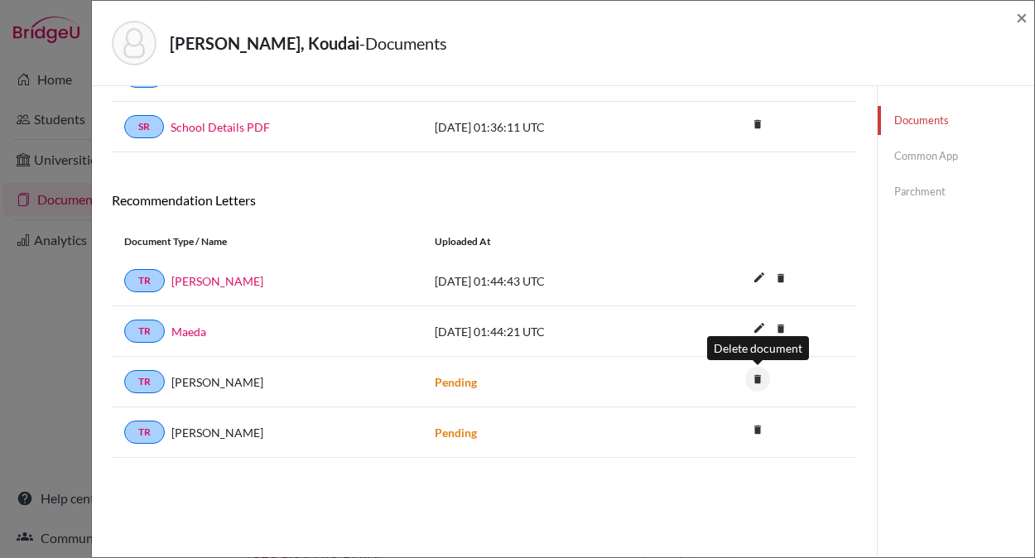
click at [756, 378] on icon "delete" at bounding box center [757, 379] width 25 height 25
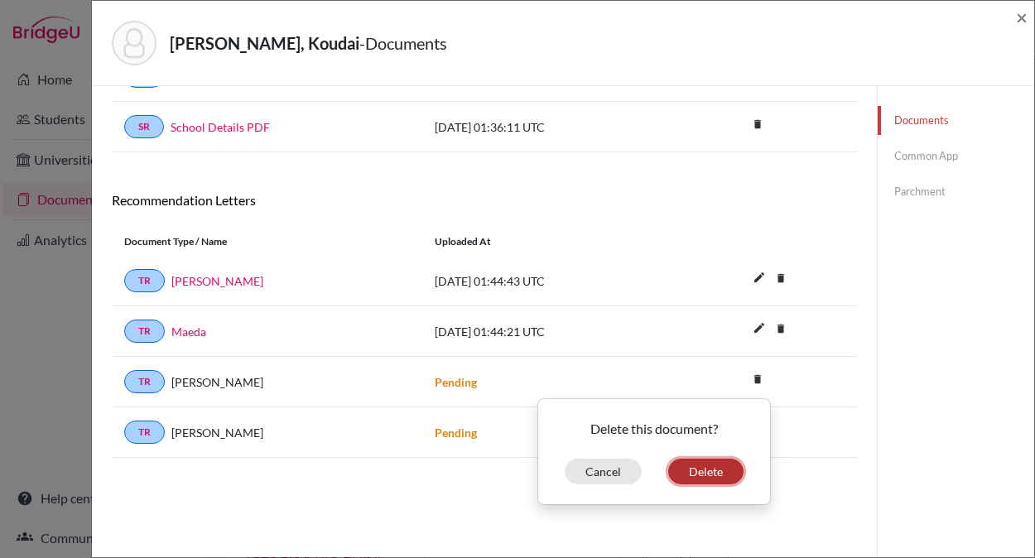
click at [711, 475] on button "Delete" at bounding box center [705, 472] width 75 height 26
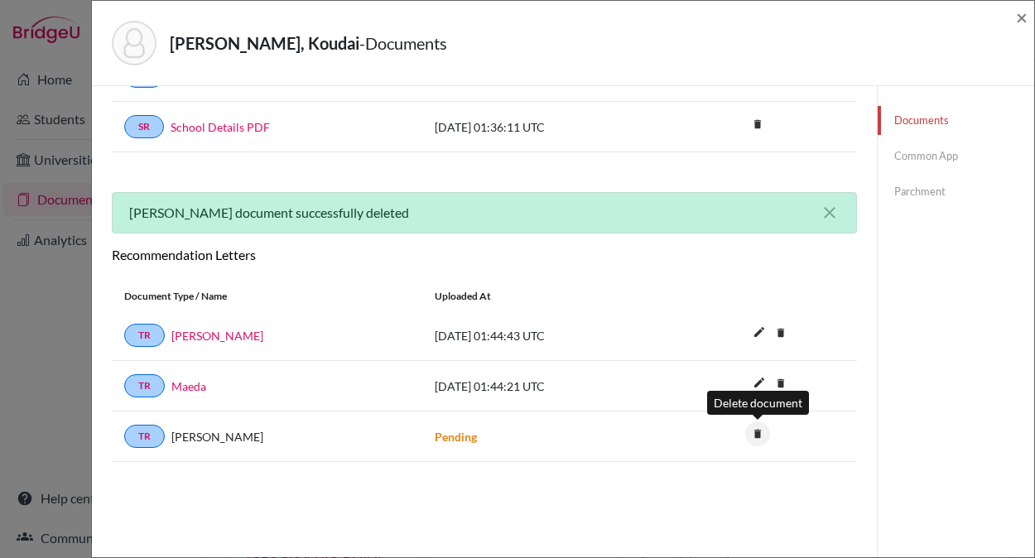
click at [757, 436] on icon "delete" at bounding box center [757, 433] width 25 height 25
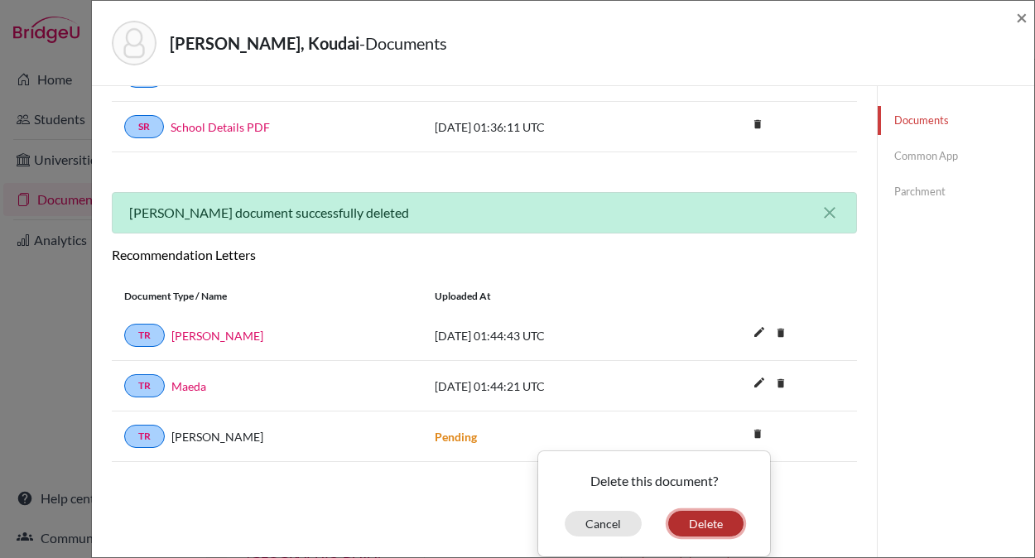
click at [705, 525] on button "Delete" at bounding box center [705, 524] width 75 height 26
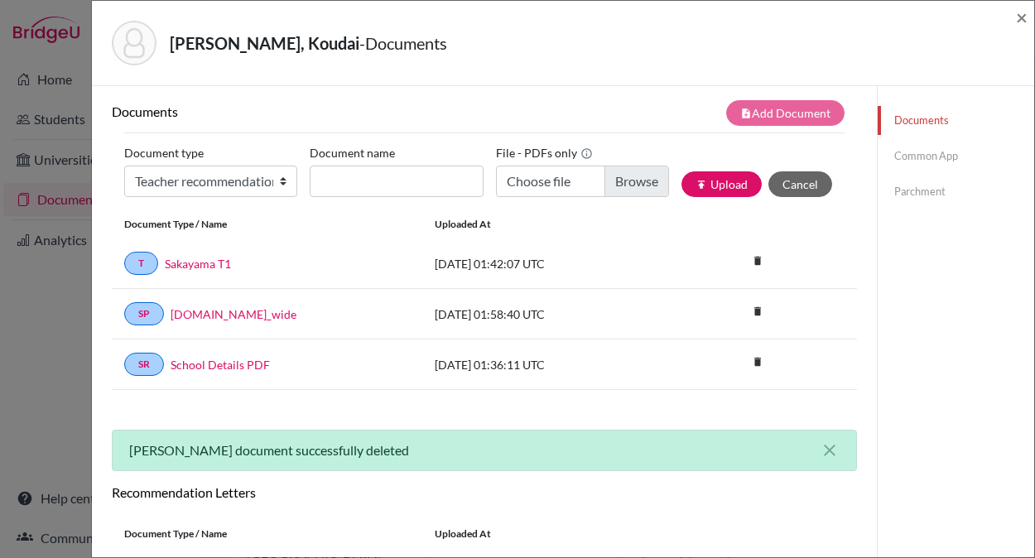
scroll to position [0, 0]
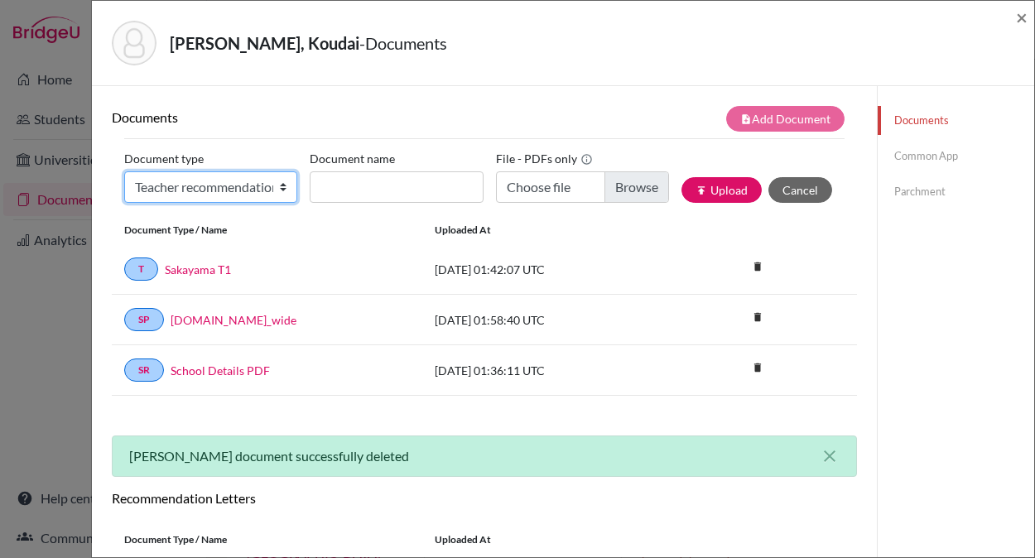
click at [246, 183] on select "Change explanation for Common App reports Counselor recommendation Internationa…" at bounding box center [210, 186] width 173 height 31
select select "4"
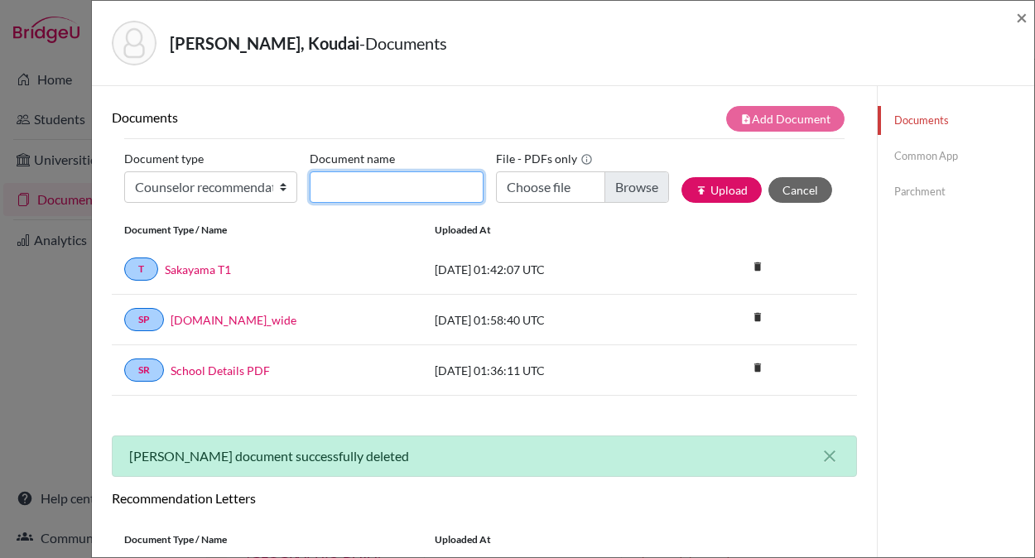
click at [402, 197] on input "Document name" at bounding box center [396, 186] width 173 height 31
type input "Cavani"
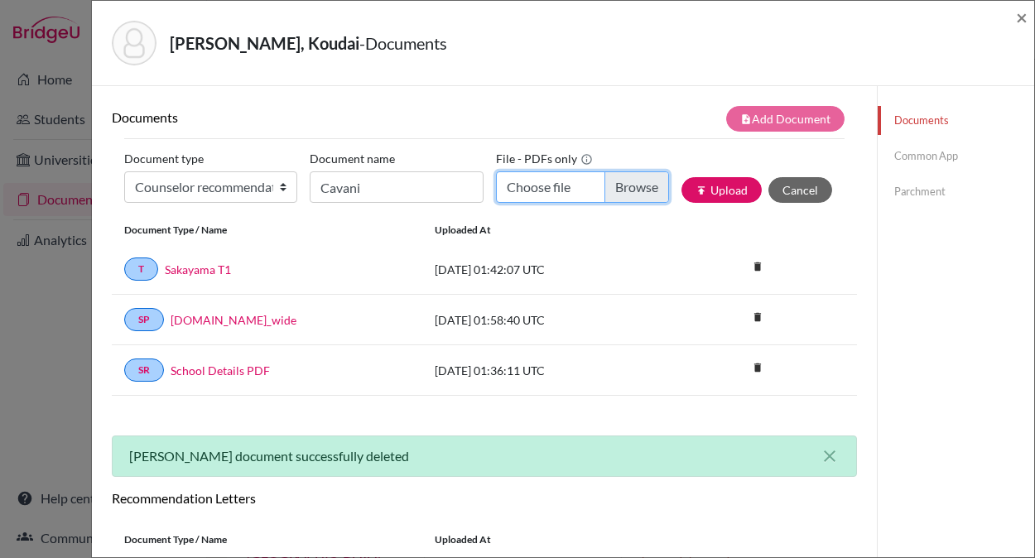
click at [641, 190] on input "Choose file" at bounding box center [582, 186] width 173 height 31
type input "C:\fakepath\Sakayama - Cavani.pdf"
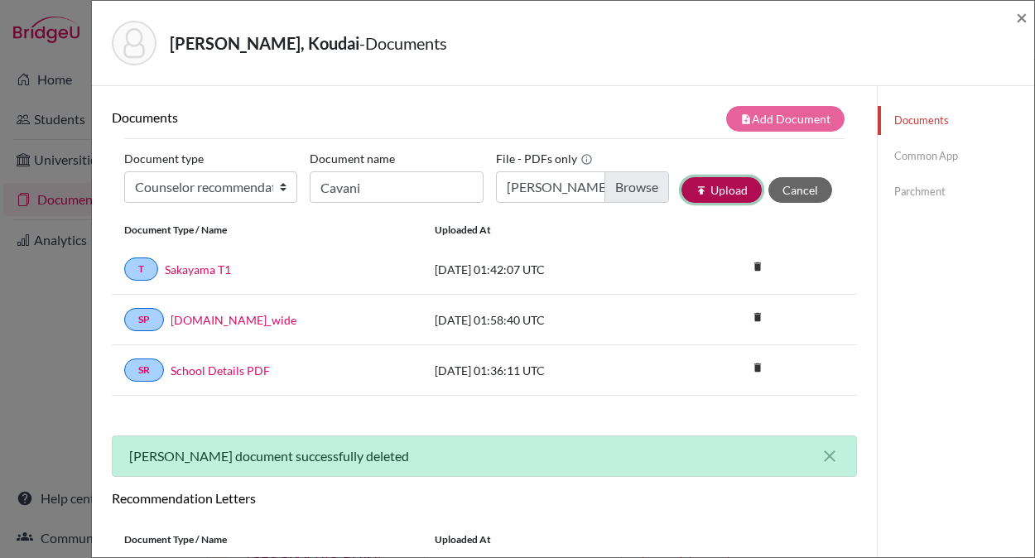
click at [723, 187] on button "publish Upload" at bounding box center [721, 190] width 80 height 26
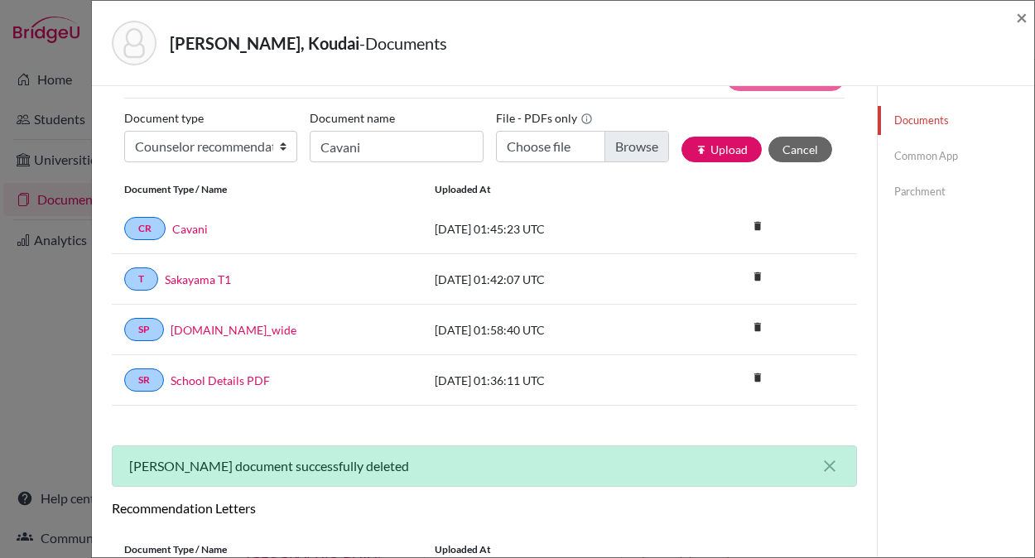
scroll to position [39, 0]
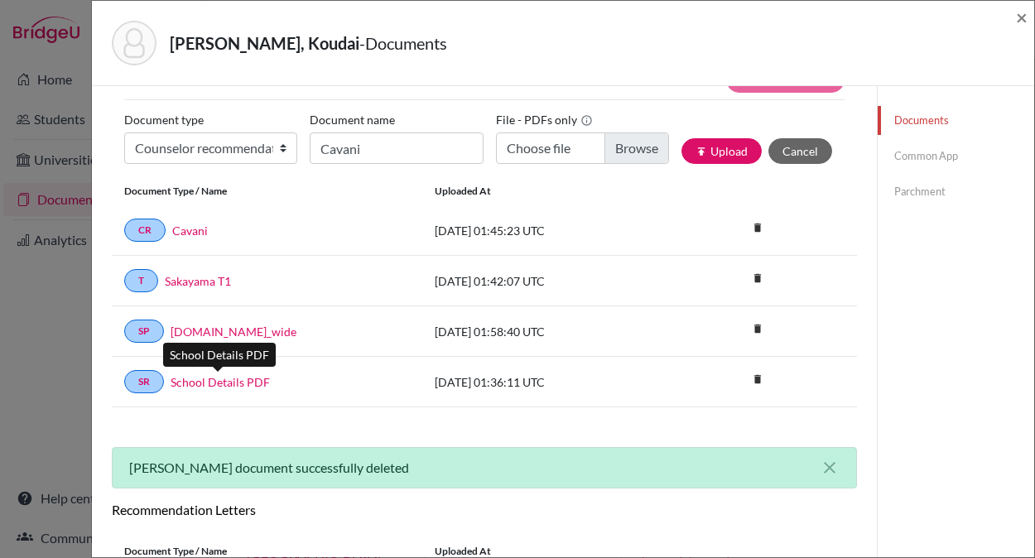
click at [232, 383] on link "School Details PDF" at bounding box center [220, 381] width 99 height 17
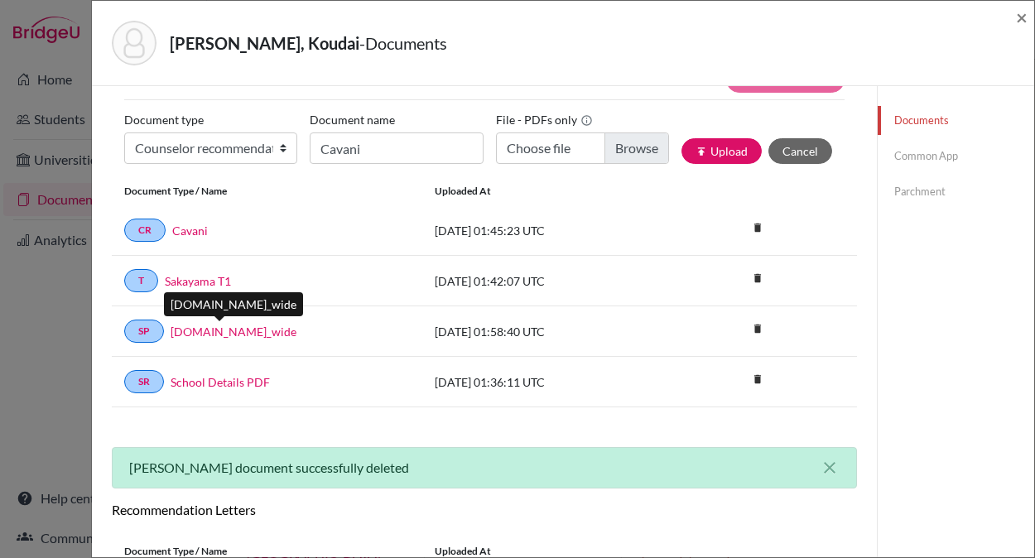
click at [253, 331] on link "Profile.school_wide" at bounding box center [234, 331] width 126 height 17
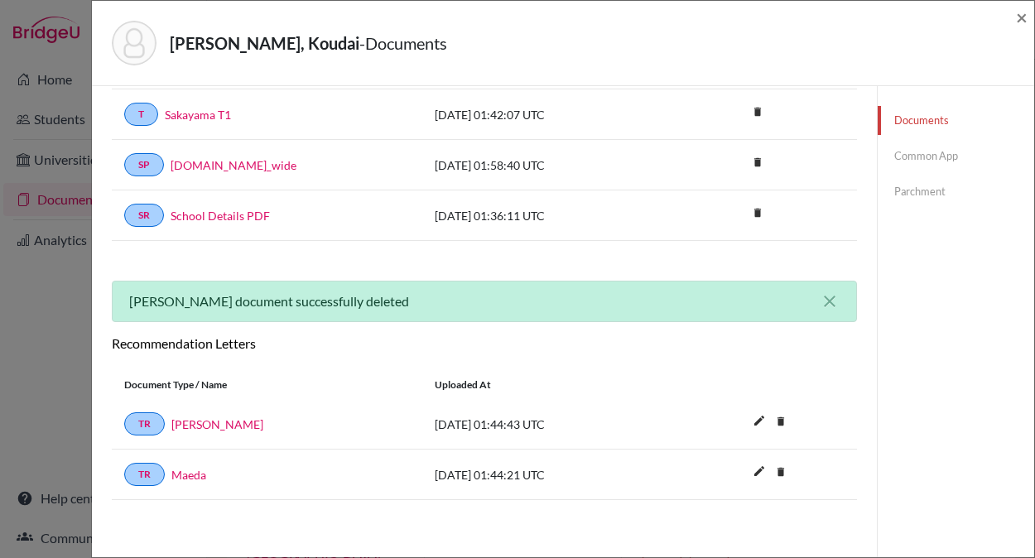
scroll to position [0, 0]
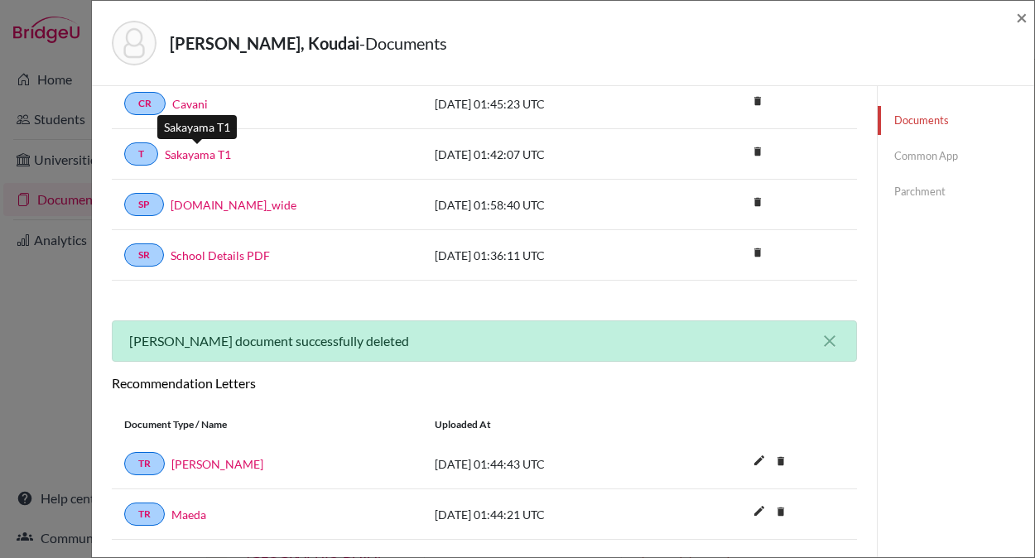
click at [199, 152] on link "Sakayama T1" at bounding box center [198, 154] width 66 height 17
click at [191, 102] on link "Cavani" at bounding box center [190, 103] width 36 height 17
click at [207, 157] on link "Sakayama T1" at bounding box center [198, 154] width 66 height 17
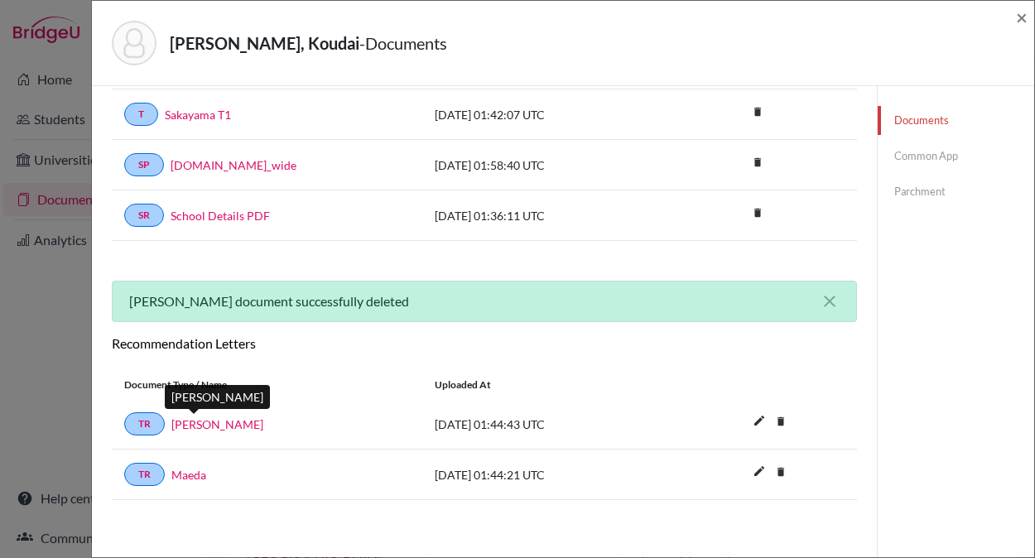
click at [196, 431] on link "Fujimura" at bounding box center [217, 424] width 92 height 17
click at [196, 475] on link "Maeda" at bounding box center [188, 474] width 35 height 17
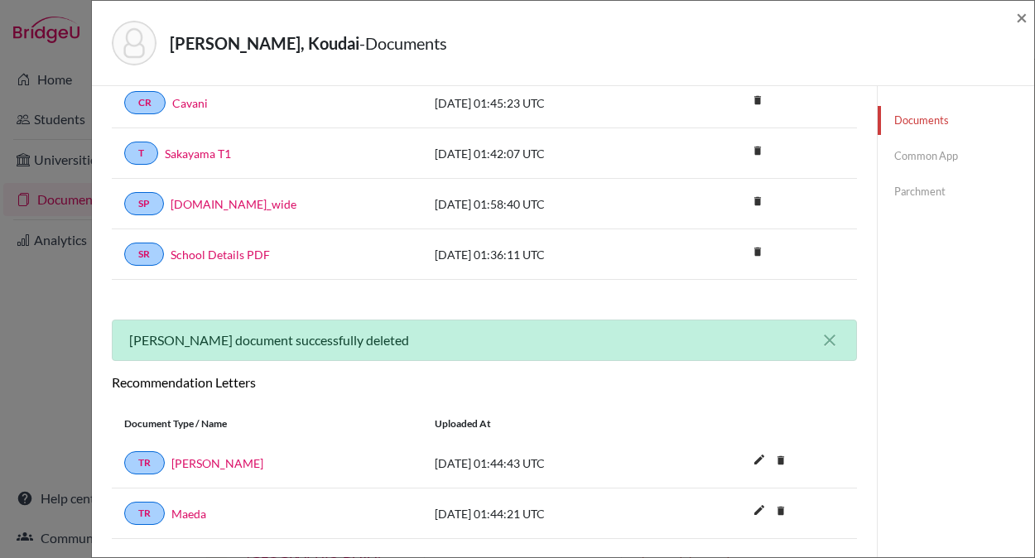
scroll to position [2, 0]
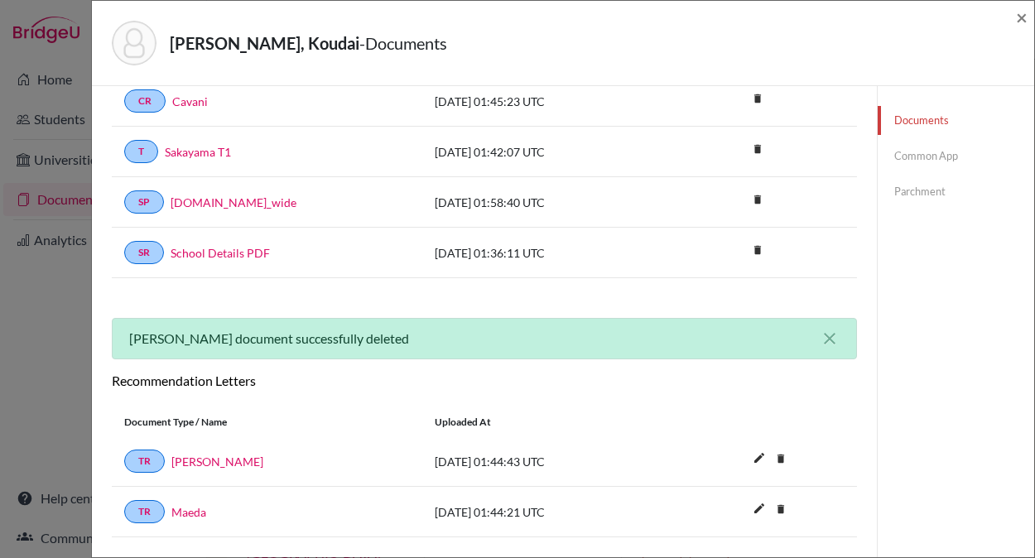
click at [940, 157] on link "Common App" at bounding box center [956, 156] width 156 height 29
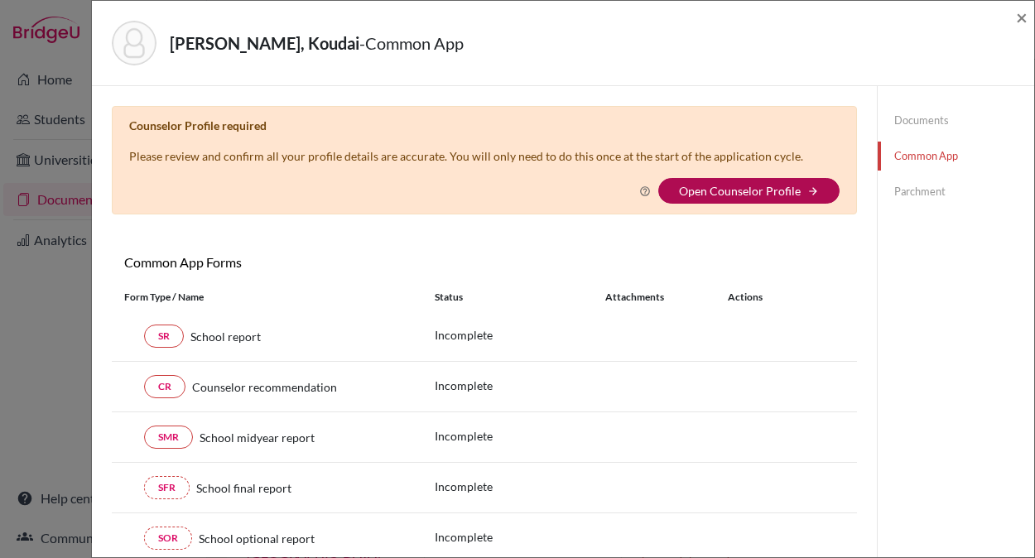
click at [752, 191] on link "Open Counselor Profile" at bounding box center [740, 191] width 122 height 14
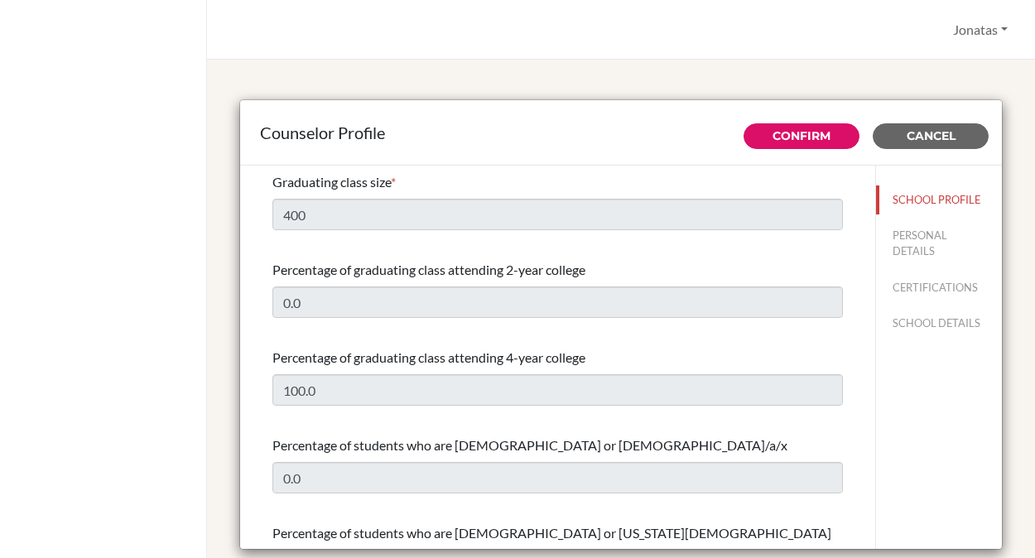
select select "1"
select select "350686"
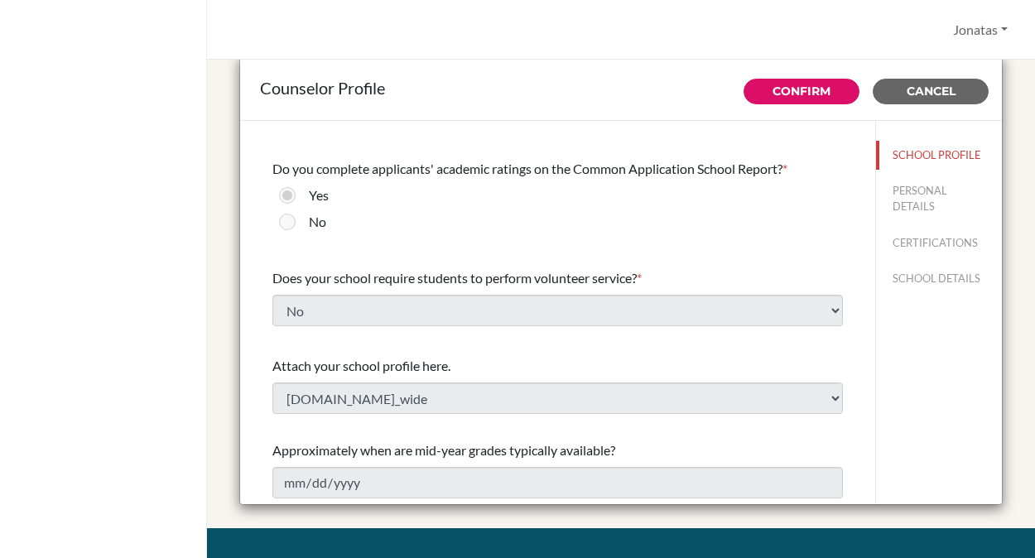
scroll to position [80, 0]
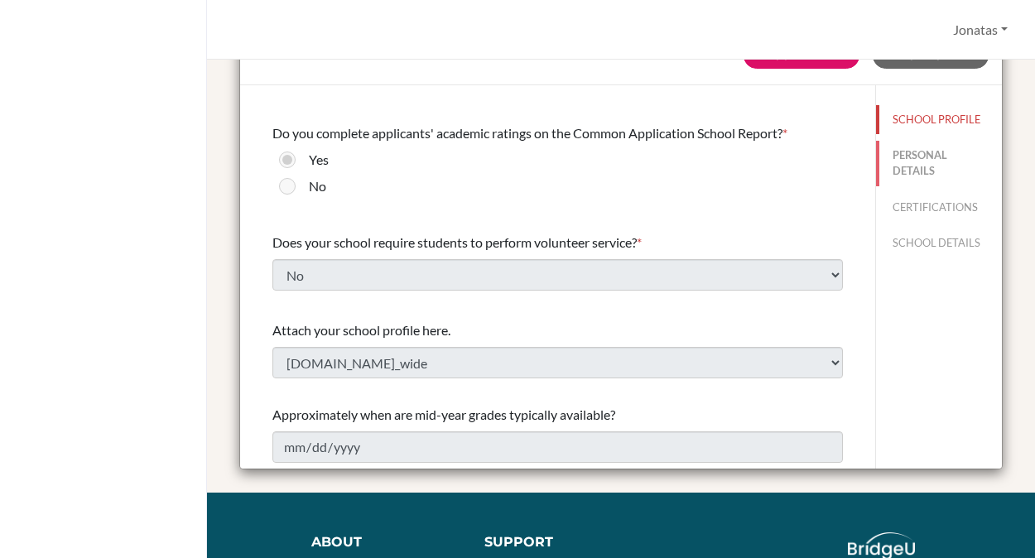
click at [901, 160] on button "PERSONAL DETAILS" at bounding box center [939, 163] width 126 height 45
type input "Jonatas"
type input "Cavani"
type input "Advisor"
type input "81.033-822-07"
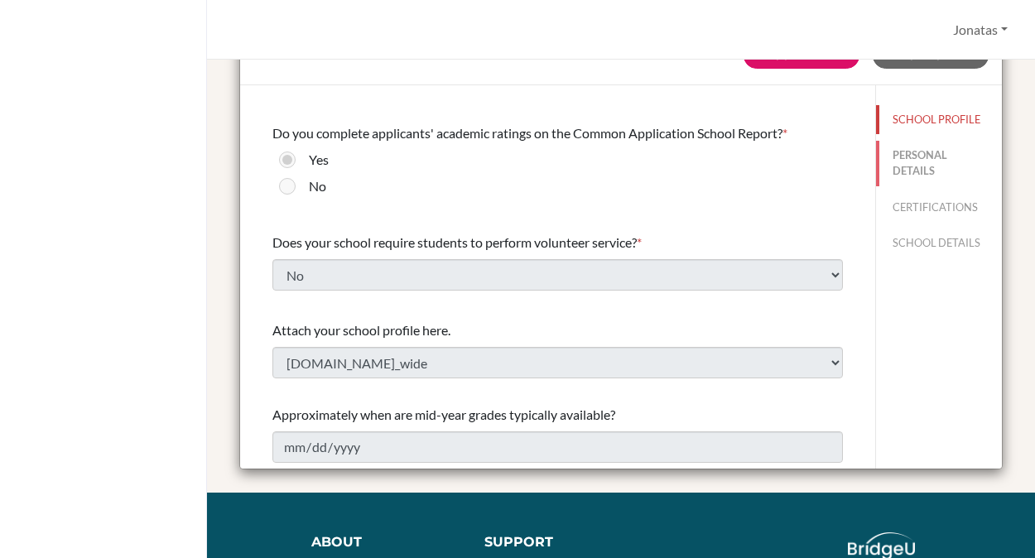
type input "[EMAIL_ADDRESS][DOMAIN_NAME]"
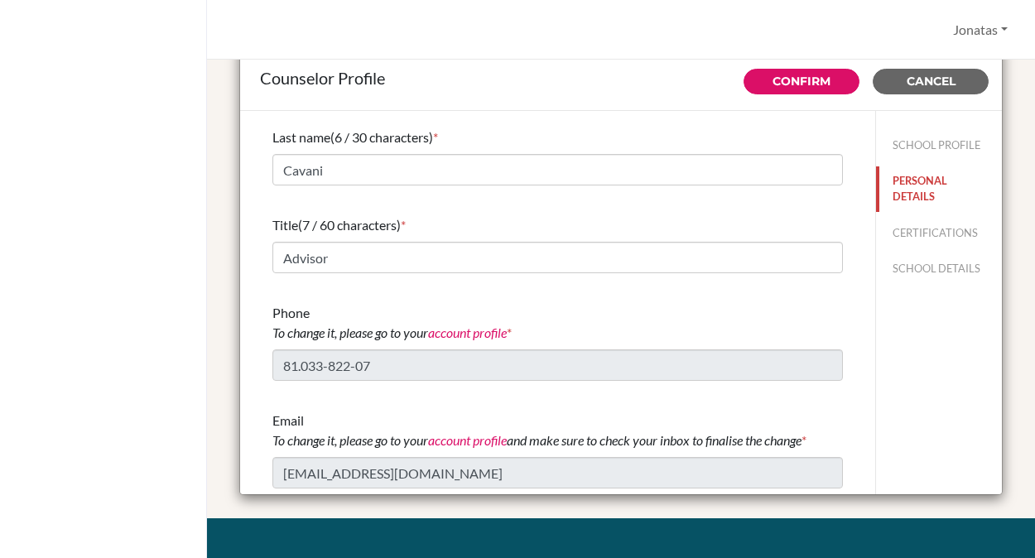
scroll to position [62, 0]
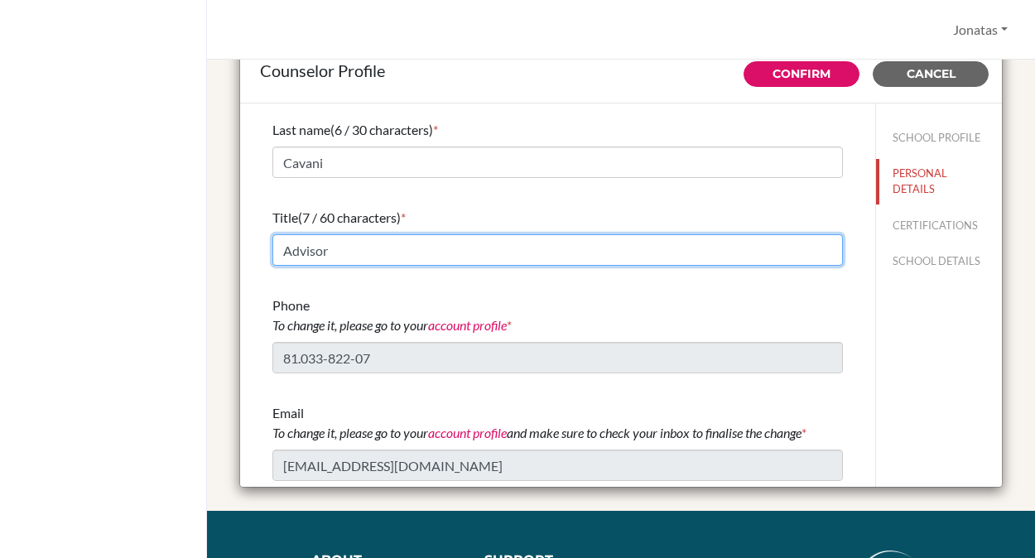
click at [324, 253] on input "Advisor" at bounding box center [557, 249] width 570 height 31
type input "College Counselor"
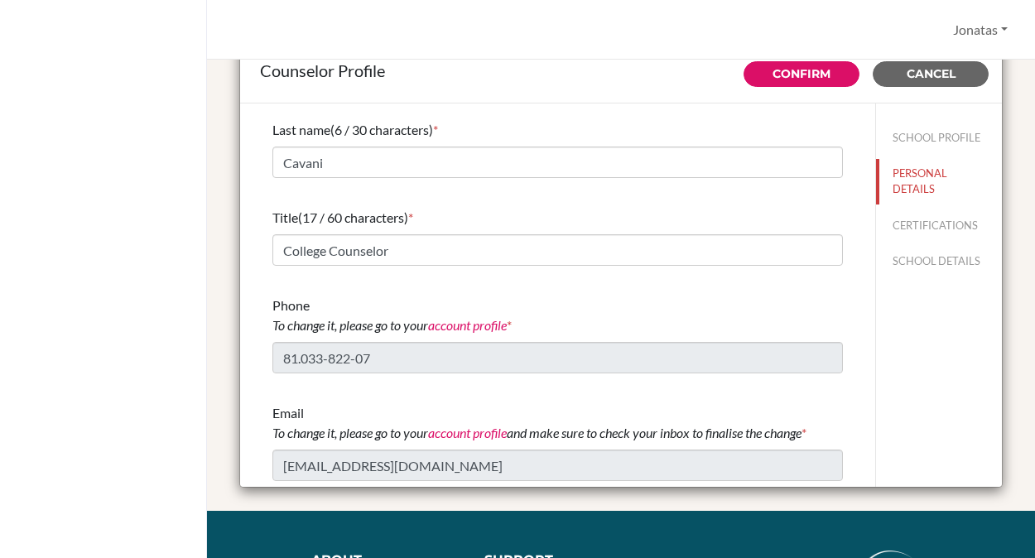
click at [866, 335] on div "First name (7 / 30 characters) * Jonatas Last name (6 / 30 characters) * Cavani…" at bounding box center [557, 218] width 635 height 384
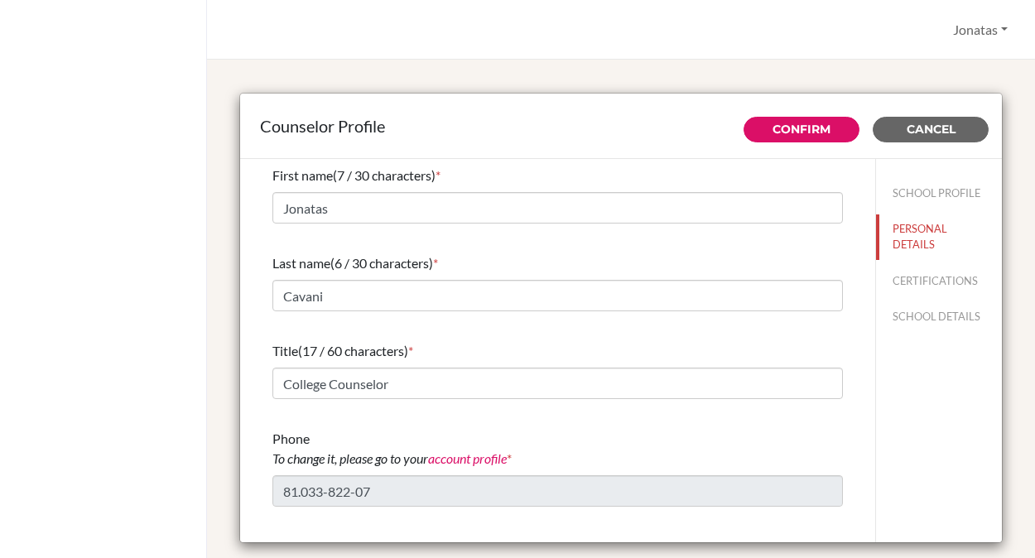
scroll to position [3, 0]
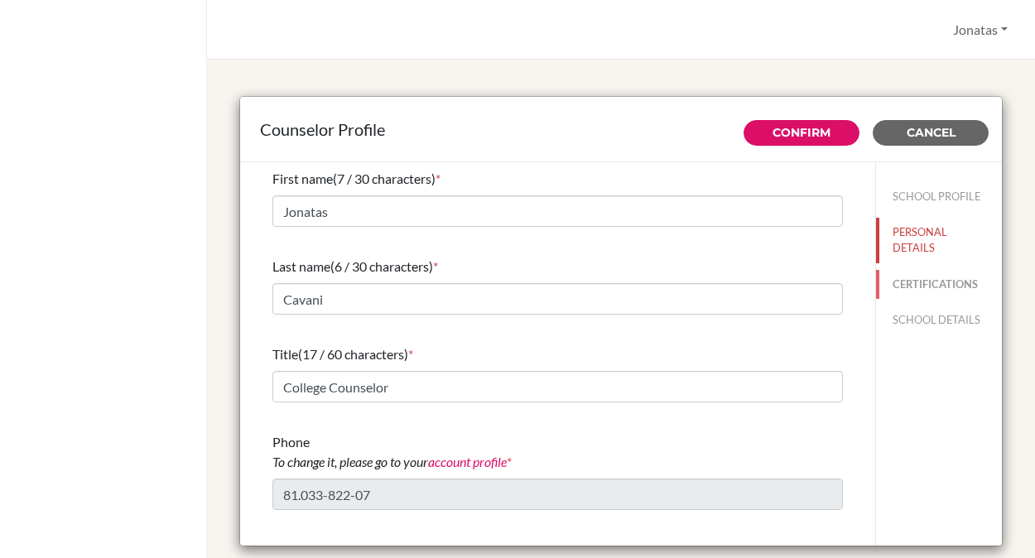
click at [936, 279] on button "CERTIFICATIONS" at bounding box center [939, 284] width 126 height 29
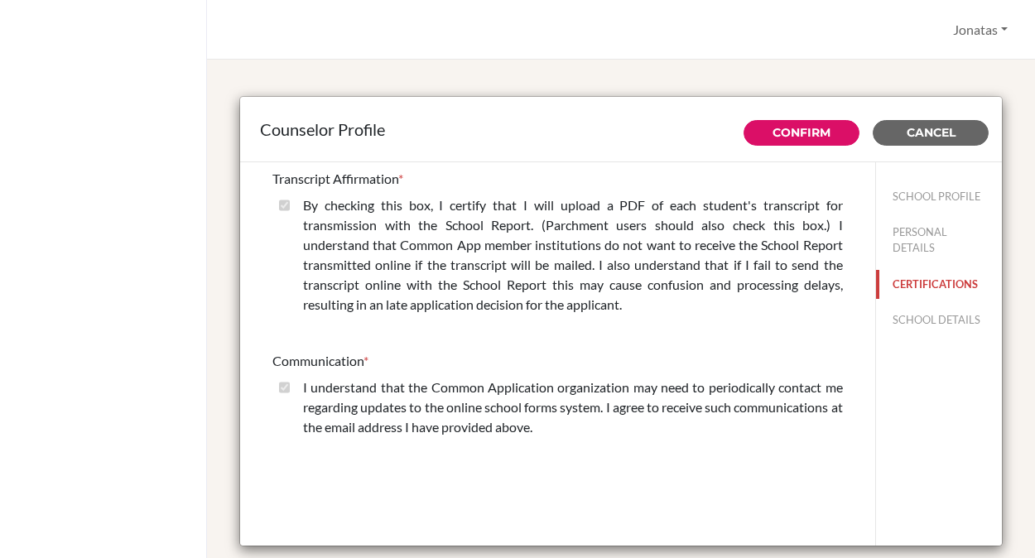
scroll to position [14, 0]
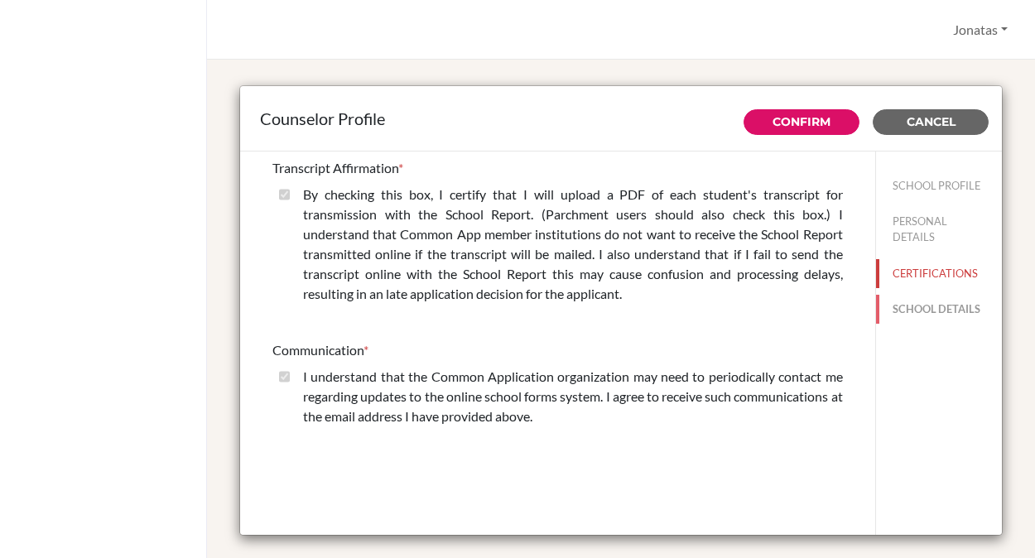
click at [917, 313] on button "SCHOOL DETAILS" at bounding box center [939, 309] width 126 height 29
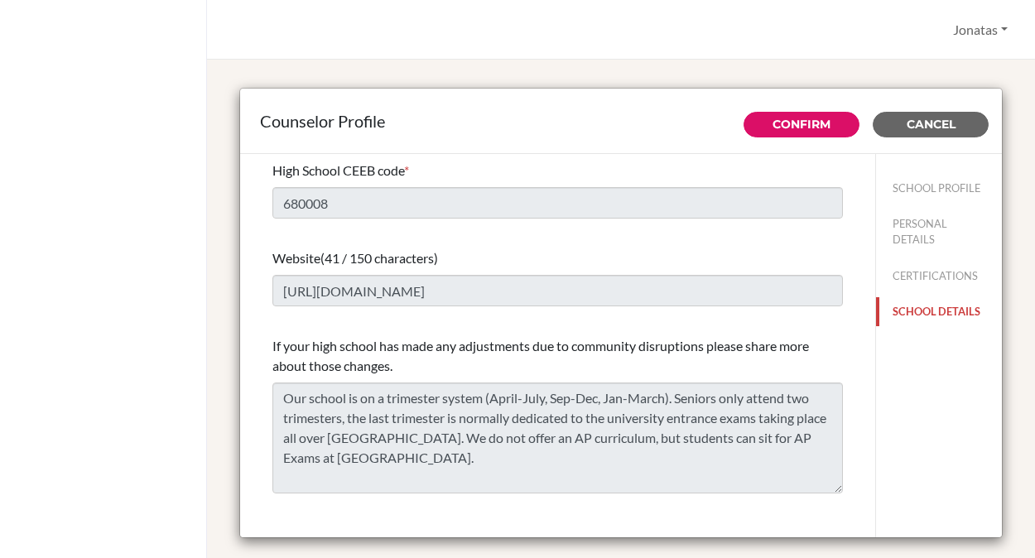
scroll to position [0, 0]
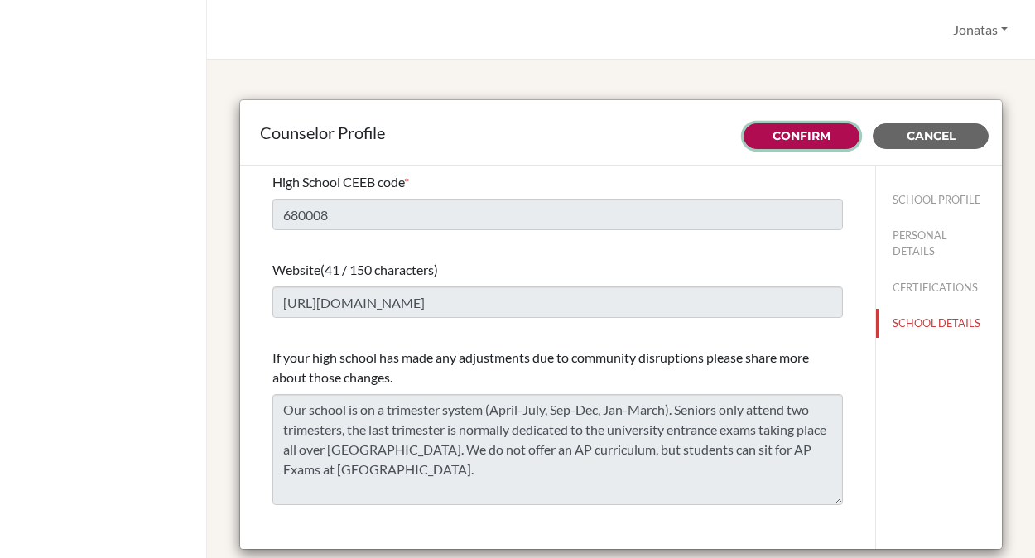
click at [799, 134] on link "Confirm" at bounding box center [802, 135] width 58 height 15
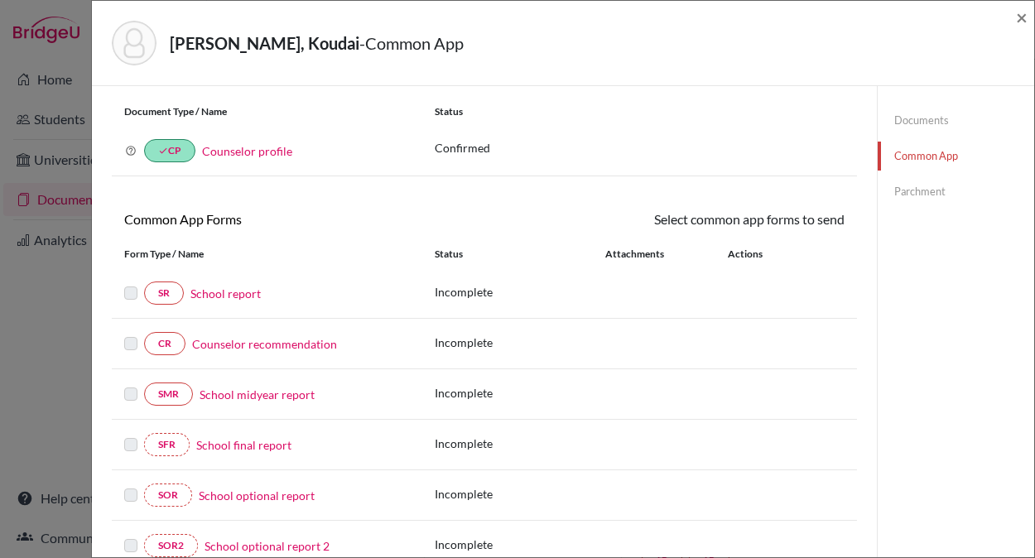
scroll to position [42, 0]
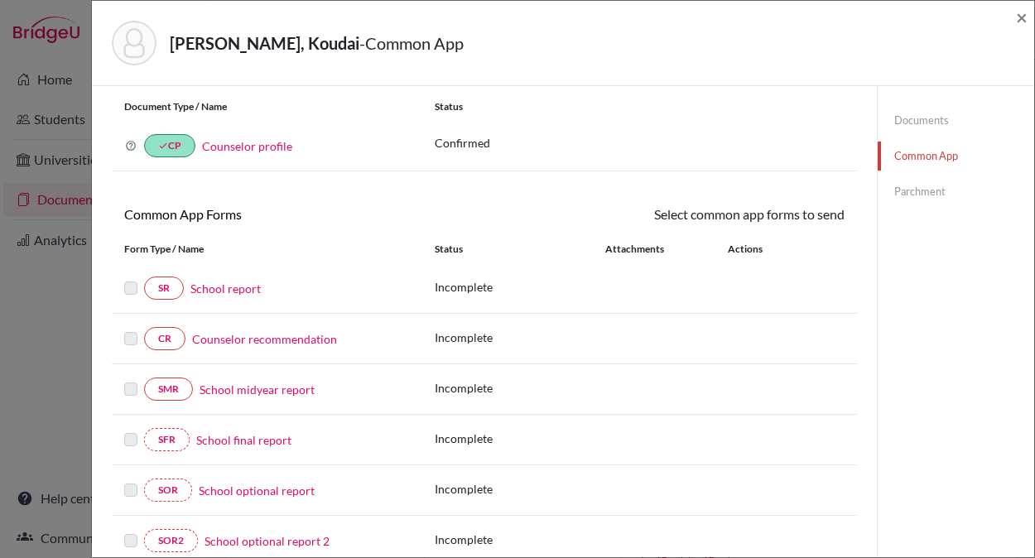
click at [234, 294] on link "School report" at bounding box center [225, 288] width 70 height 17
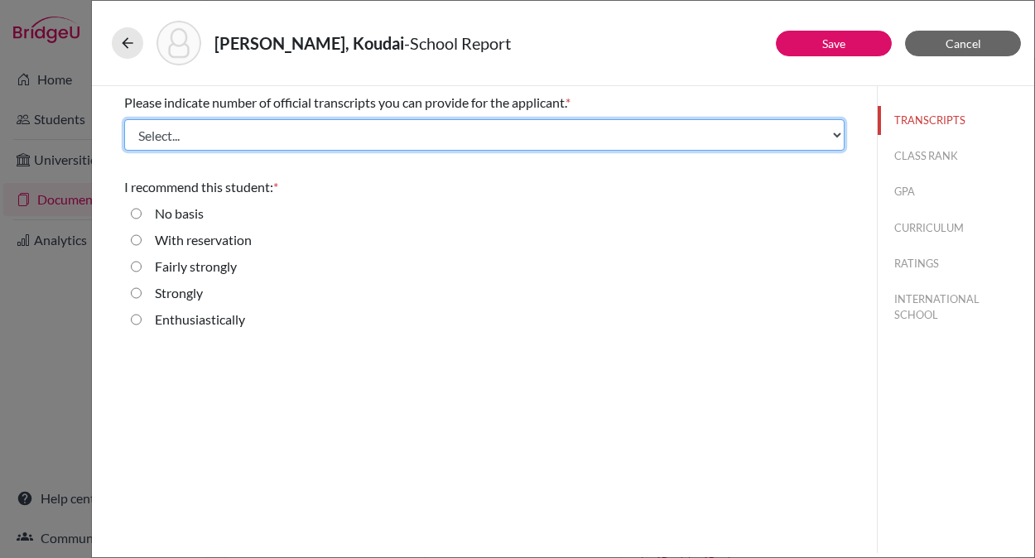
click at [362, 140] on select "Select... 1 2 3 4" at bounding box center [484, 134] width 720 height 31
select select "1"
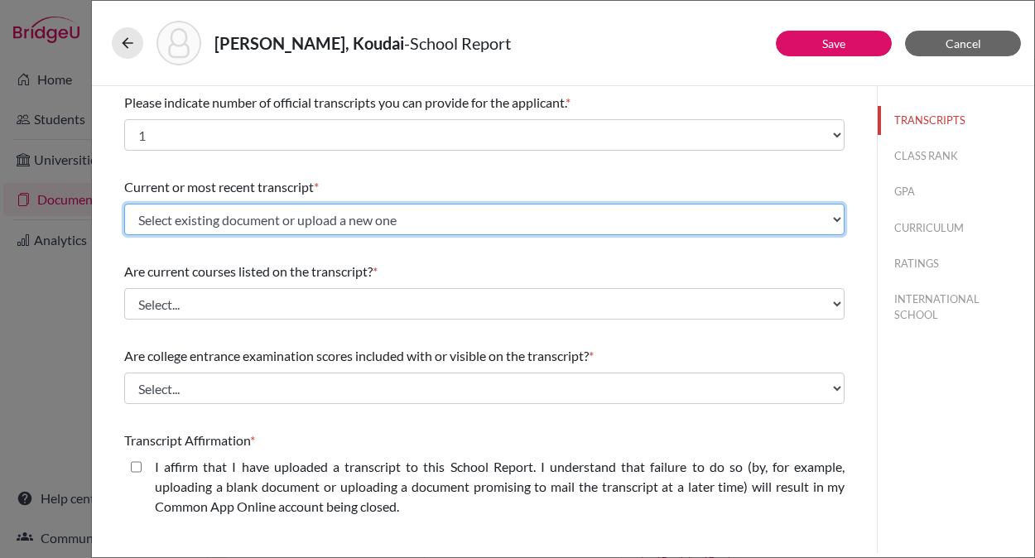
click at [332, 219] on select "Select existing document or upload a new one Sakayama T1 Upload New File" at bounding box center [484, 219] width 720 height 31
select select "670075"
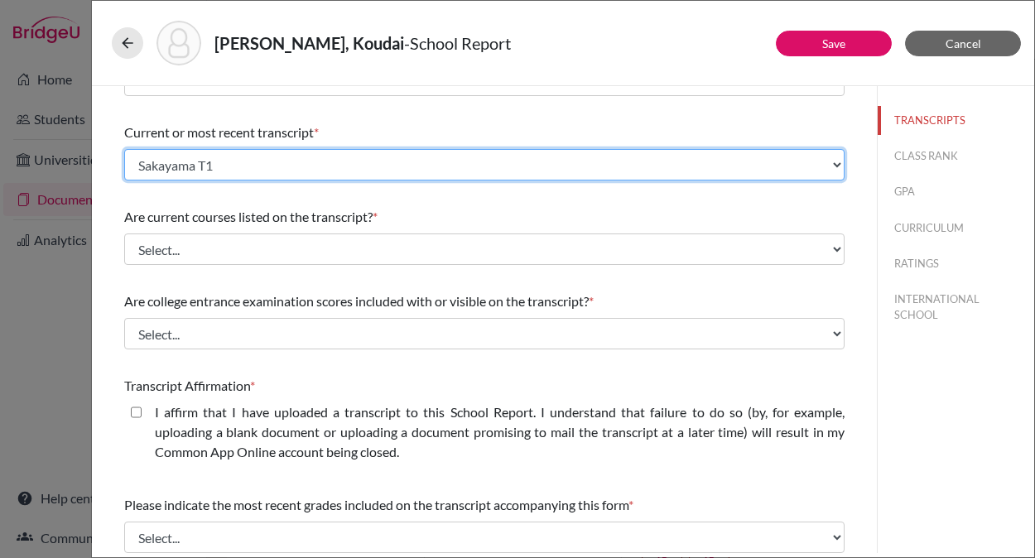
scroll to position [56, 0]
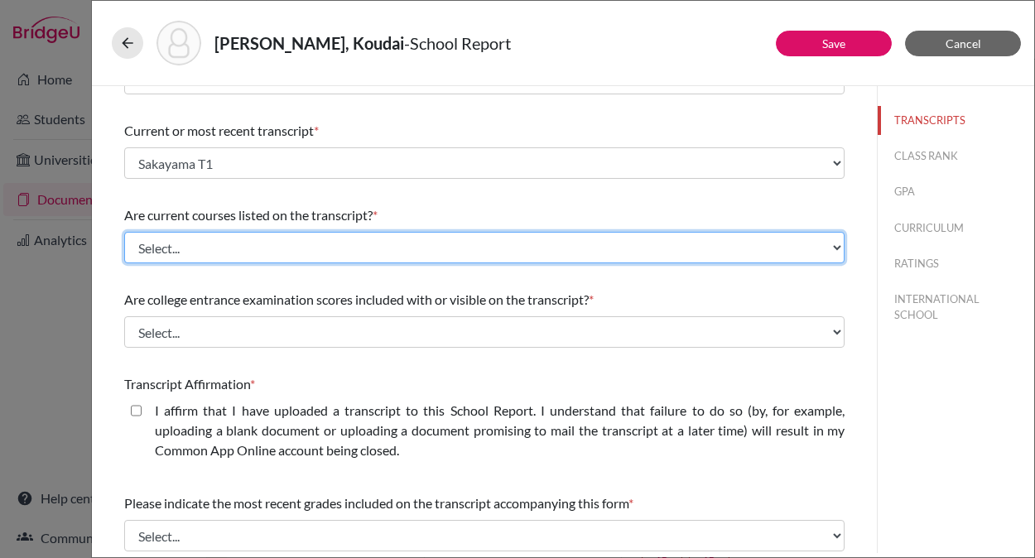
click at [309, 243] on select "Select... Yes No" at bounding box center [484, 247] width 720 height 31
select select "0"
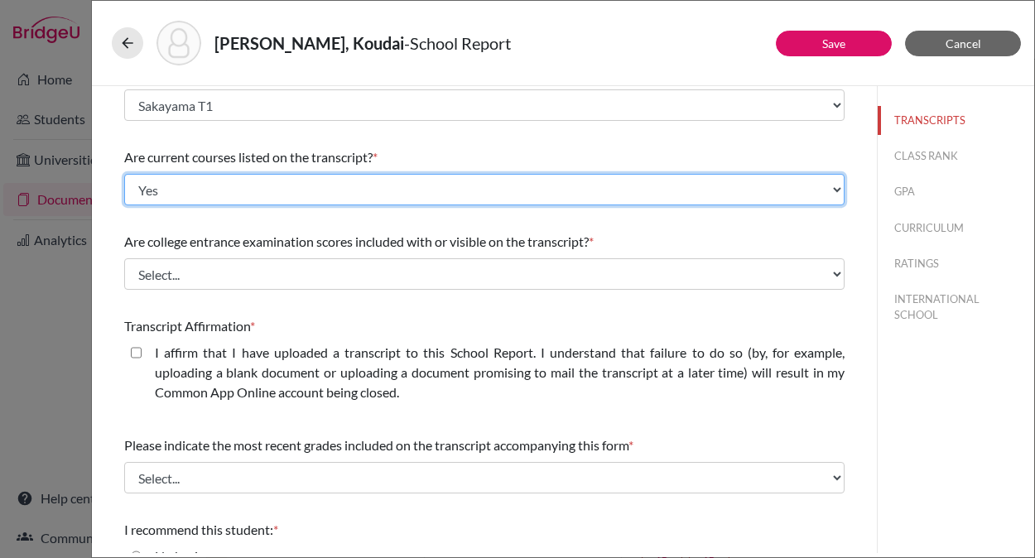
scroll to position [118, 0]
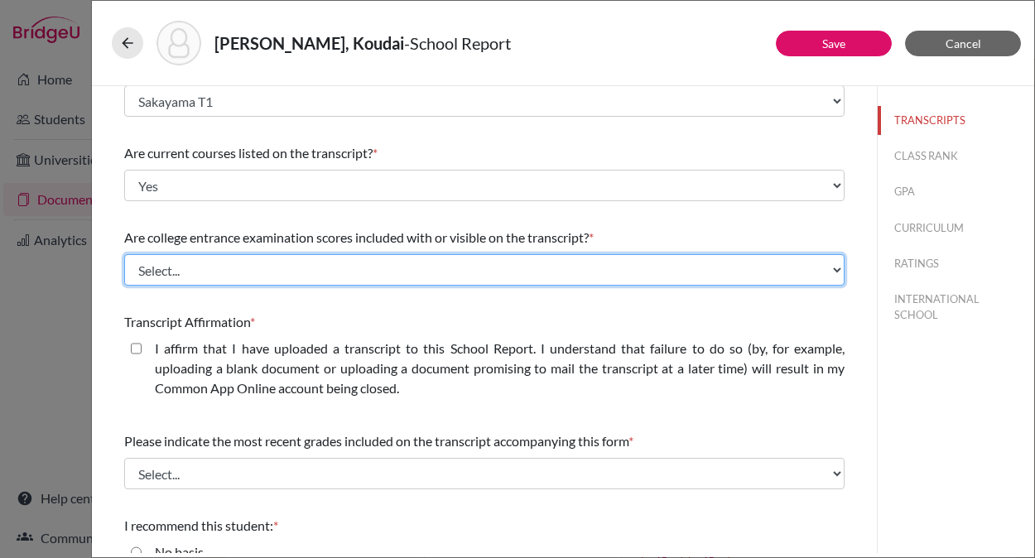
click at [321, 273] on select "Select... Yes No" at bounding box center [484, 269] width 720 height 31
select select "1"
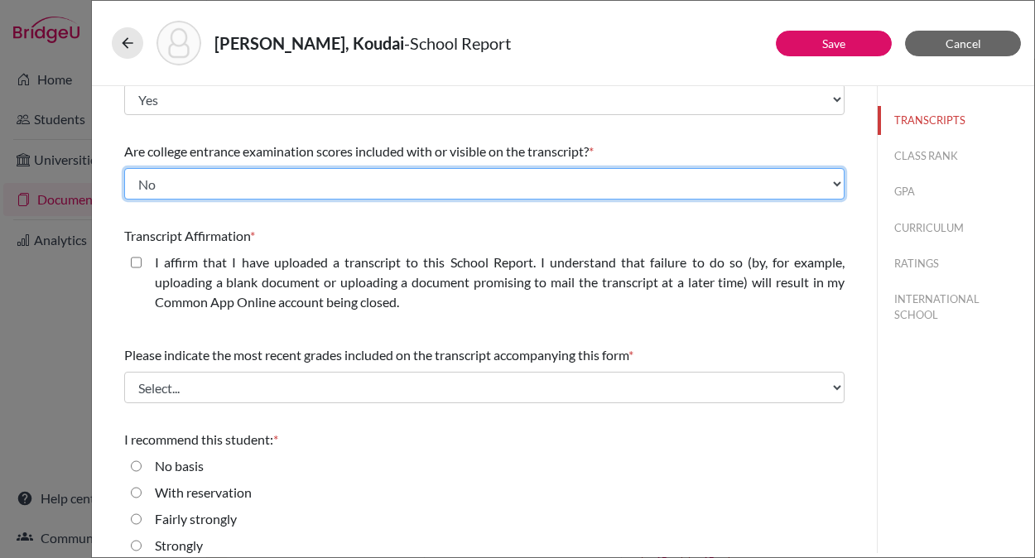
scroll to position [212, 0]
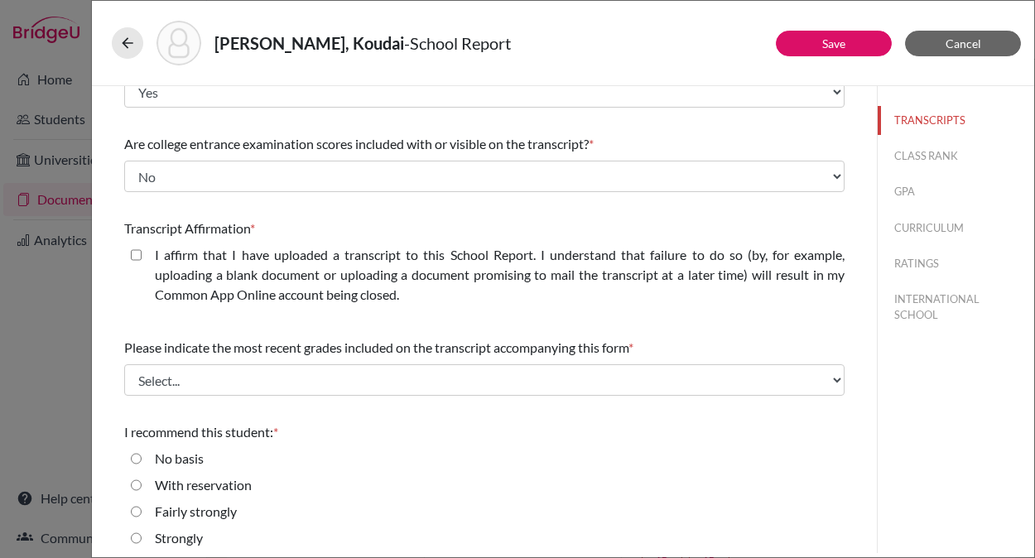
click at [139, 257] on closed\ "I affirm that I have uploaded a transcript to this School Report. I understand …" at bounding box center [136, 255] width 11 height 20
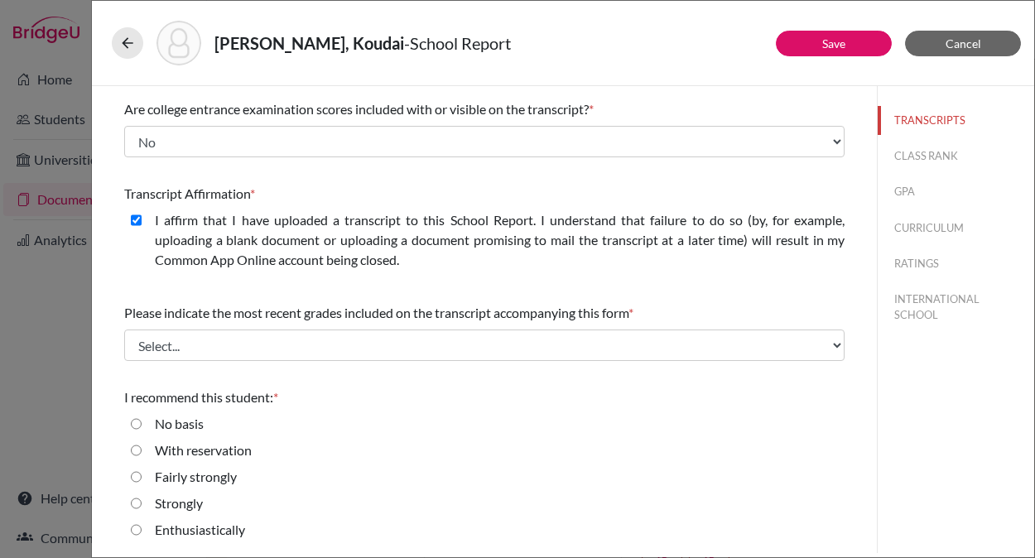
click at [297, 268] on label "I affirm that I have uploaded a transcript to this School Report. I understand …" at bounding box center [500, 240] width 690 height 60
click at [142, 230] on closed\ "I affirm that I have uploaded a transcript to this School Report. I understand …" at bounding box center [136, 220] width 11 height 20
checkbox closed\ "false"
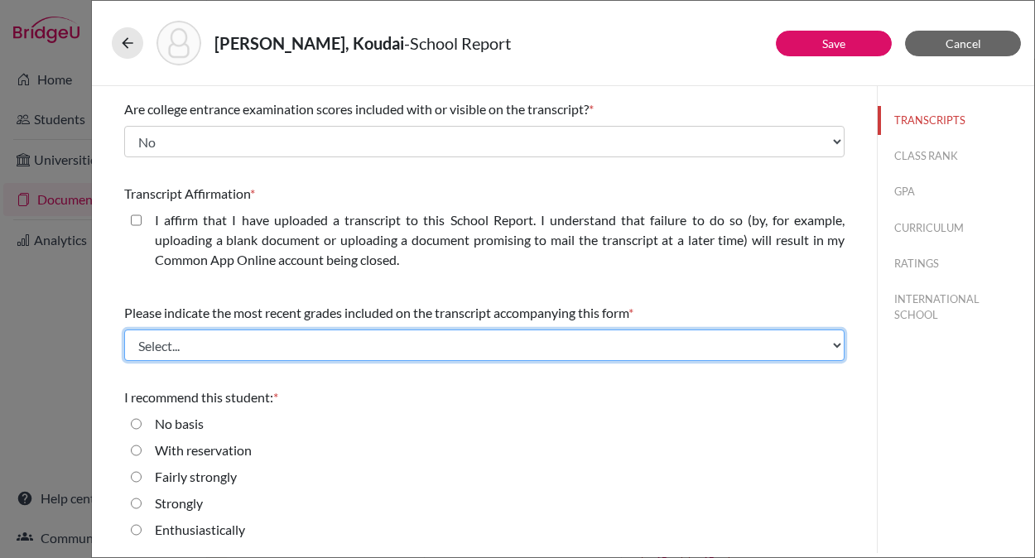
click at [304, 339] on select "Select... Final junior year grades 1st Quarter senior year grades 2nd Quarter/1…" at bounding box center [484, 345] width 720 height 31
select select "4"
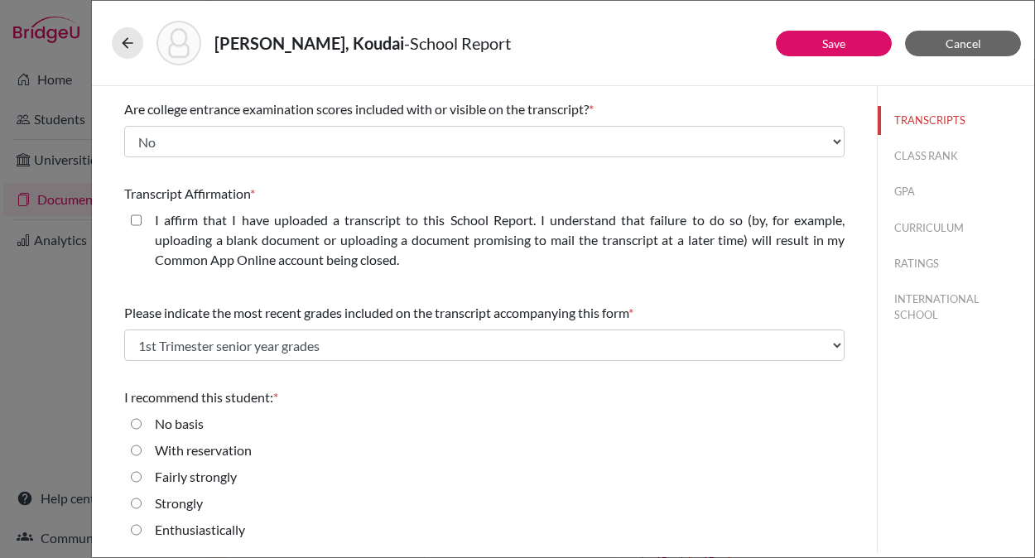
click at [136, 531] on input "Enthusiastically" at bounding box center [136, 530] width 11 height 20
radio input "true"
click at [922, 159] on button "CLASS RANK" at bounding box center [956, 156] width 156 height 29
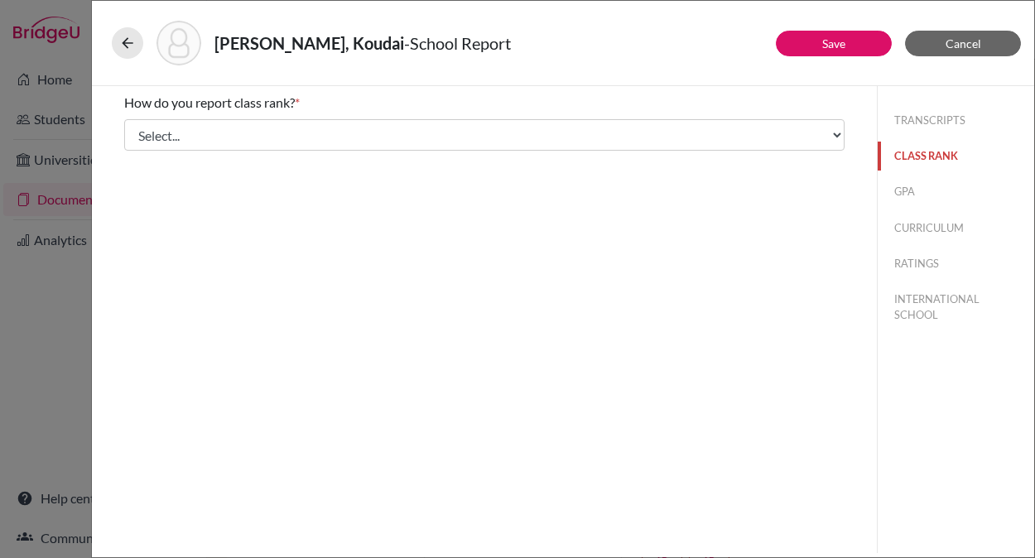
scroll to position [0, 0]
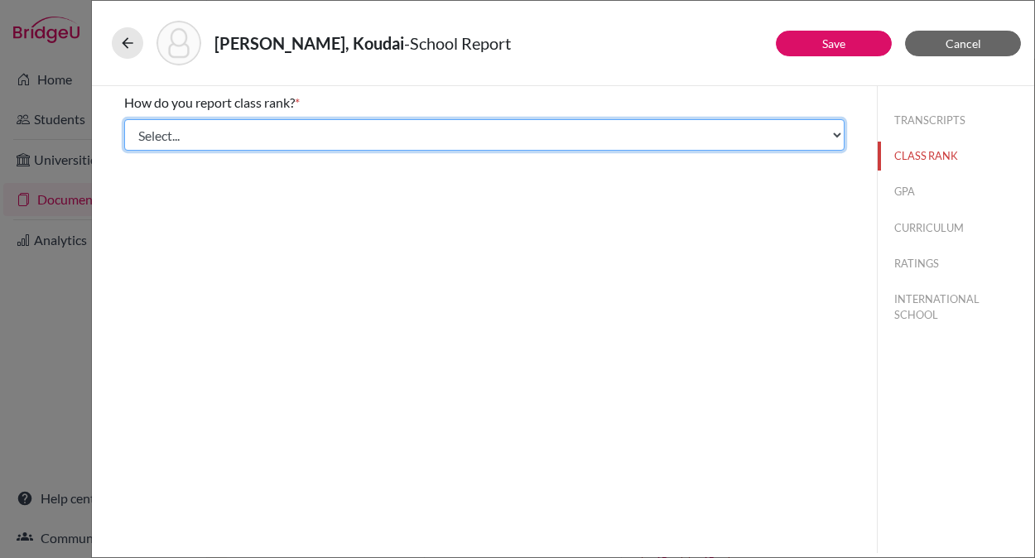
click at [522, 136] on select "Select... Exact Decile Quintile Quartile None" at bounding box center [484, 134] width 720 height 31
select select "3"
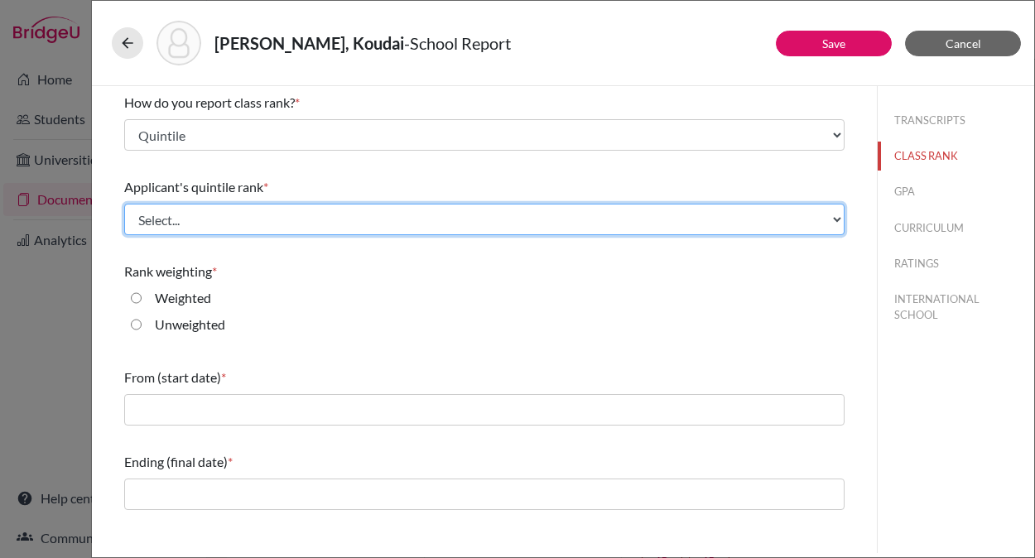
click at [565, 229] on select "Select... Top 20% Top 40% Top 60% Top 80% Top 100%" at bounding box center [484, 219] width 720 height 31
select select "1"
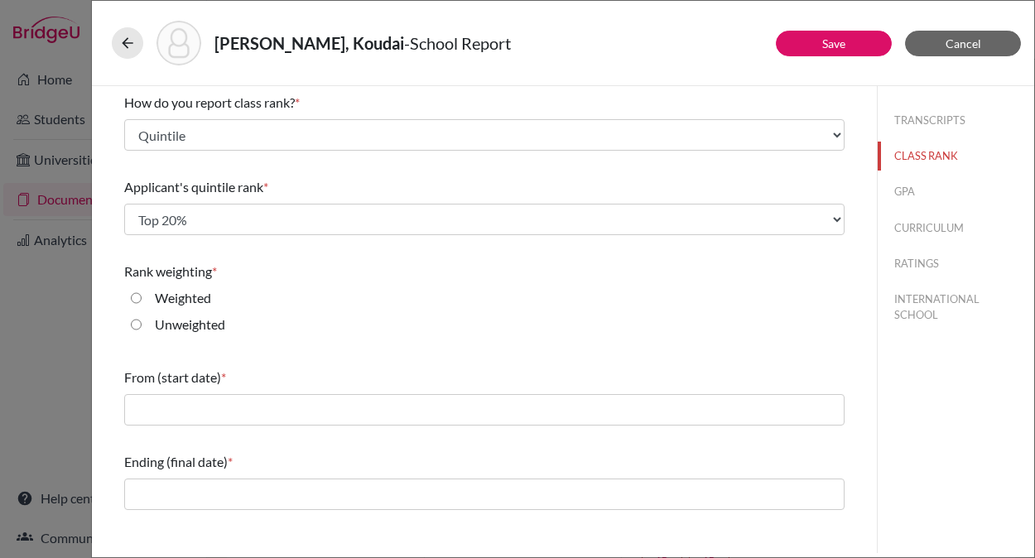
click at [200, 325] on label "Unweighted" at bounding box center [190, 325] width 70 height 20
click at [142, 325] on input "Unweighted" at bounding box center [136, 325] width 11 height 20
radio input "true"
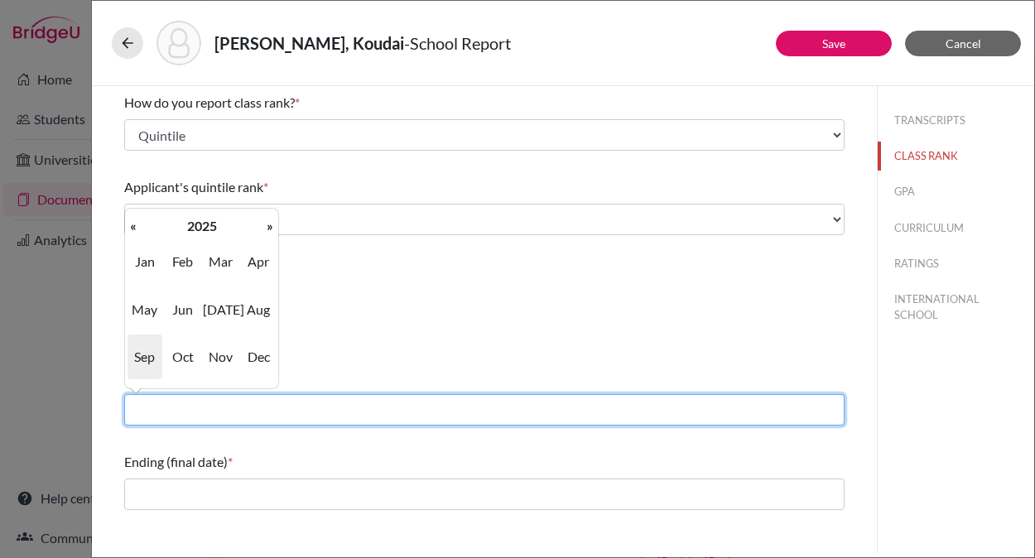
click at [224, 406] on input "text" at bounding box center [484, 409] width 720 height 31
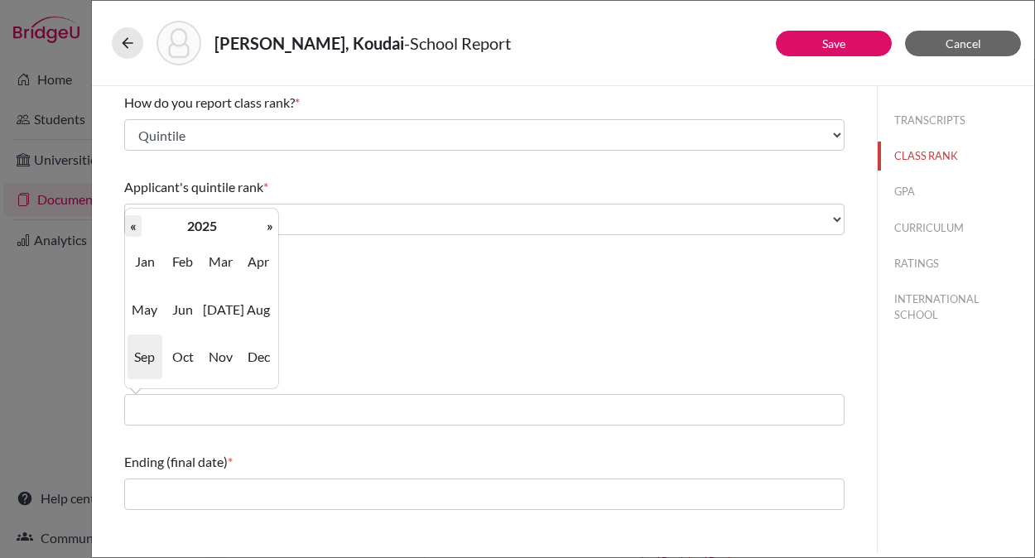
click at [132, 229] on th "«" at bounding box center [133, 226] width 17 height 22
click at [249, 259] on span "Apr" at bounding box center [258, 261] width 35 height 45
type input "04/2022"
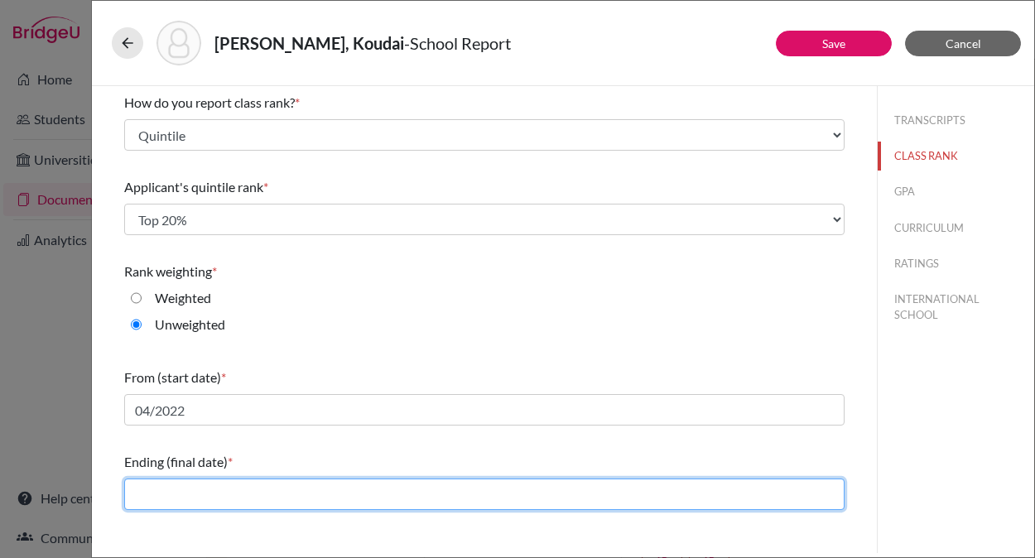
click at [216, 492] on input "text" at bounding box center [484, 494] width 720 height 31
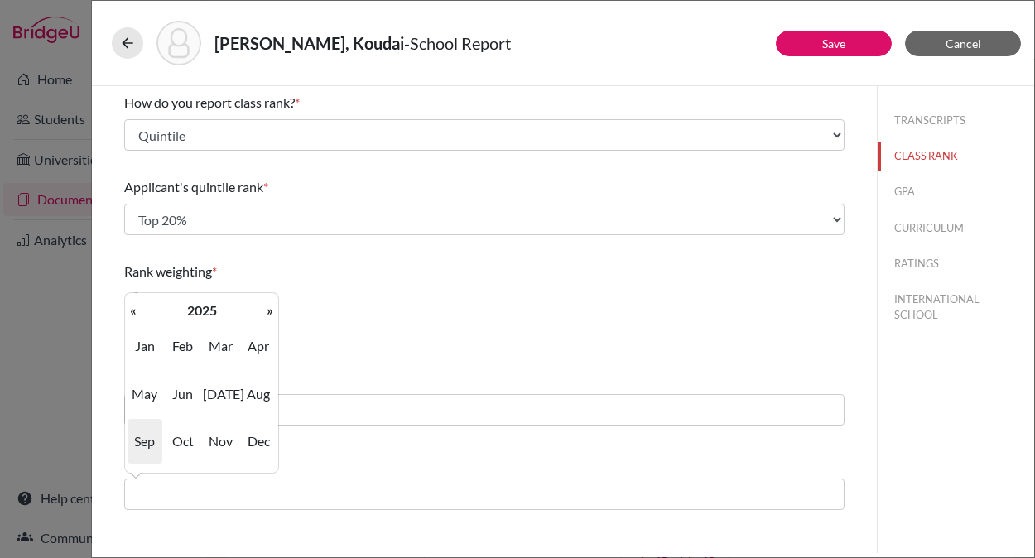
click at [147, 446] on span "Sep" at bounding box center [145, 441] width 35 height 45
type input "09/2025"
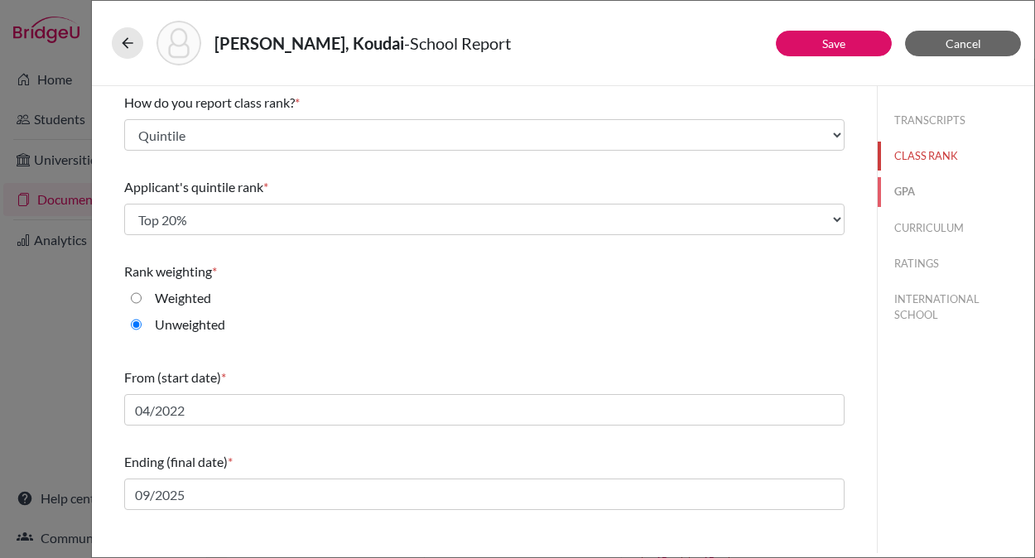
click at [904, 187] on button "GPA" at bounding box center [956, 191] width 156 height 29
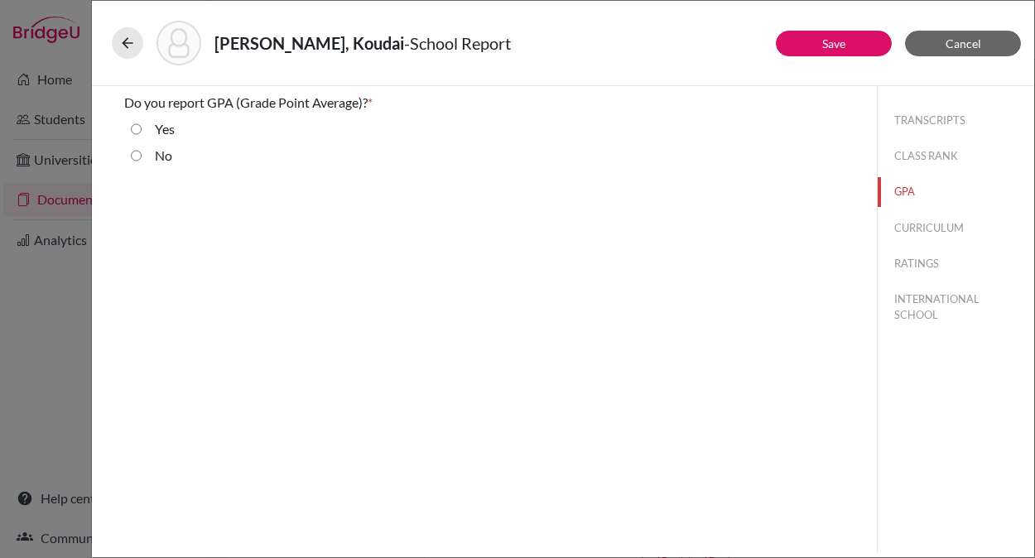
click at [143, 127] on div "Yes" at bounding box center [158, 132] width 33 height 26
click at [136, 128] on input "Yes" at bounding box center [136, 129] width 11 height 20
radio input "true"
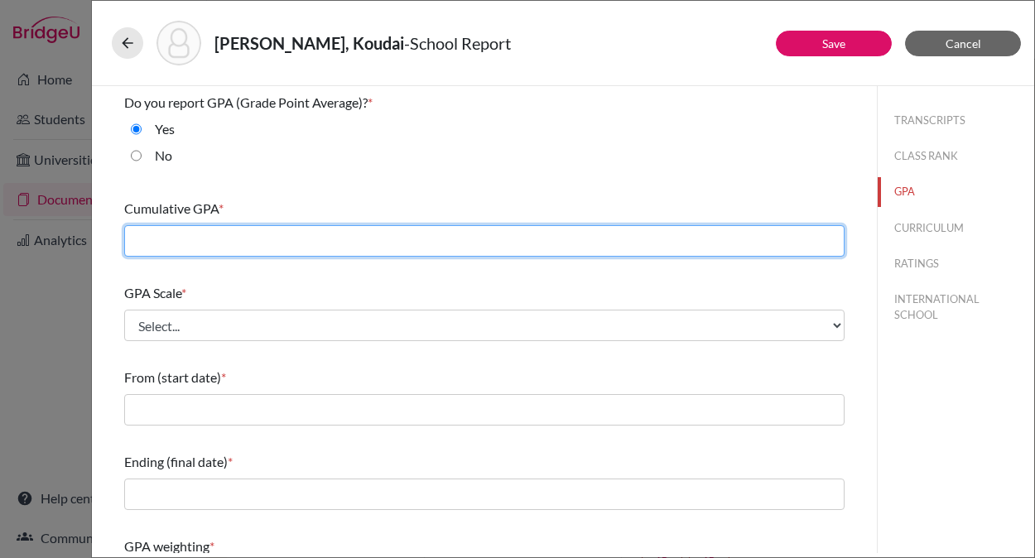
click at [227, 245] on input "text" at bounding box center [484, 240] width 720 height 31
type input "5.0"
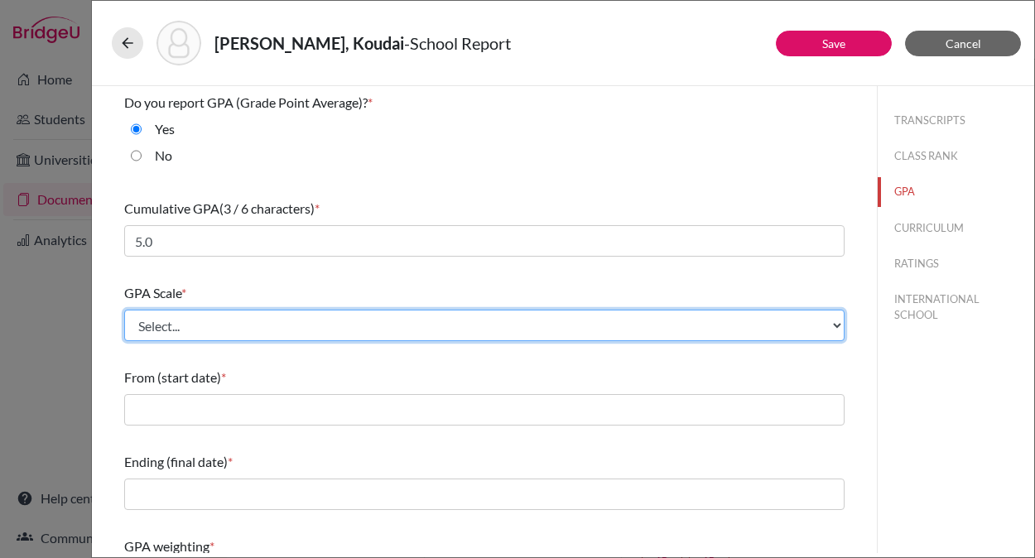
click at [227, 332] on select "Select... 4 5 6 7 8 9 10 11 12 13 14 15 16 17 18 19 20 100" at bounding box center [484, 325] width 720 height 31
select select "5"
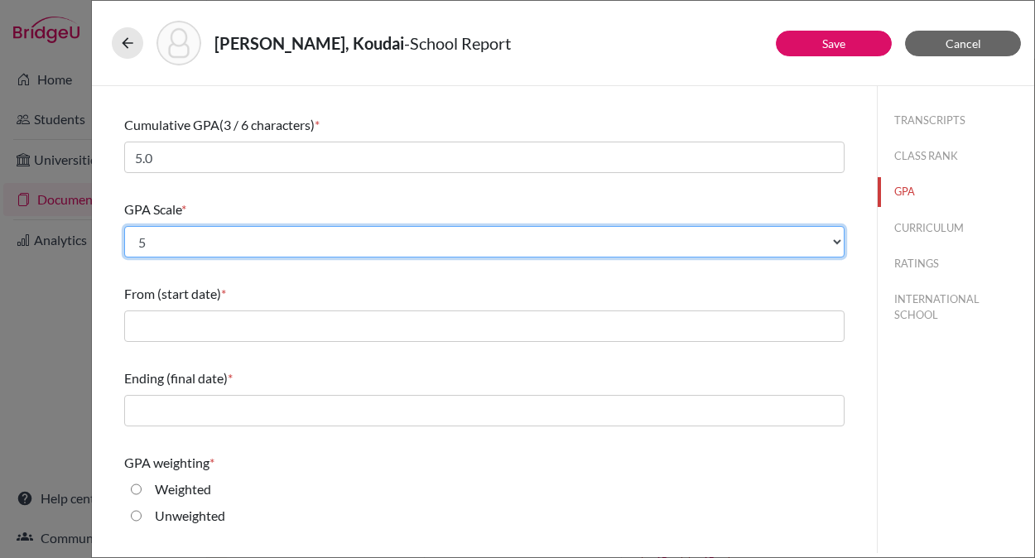
scroll to position [89, 0]
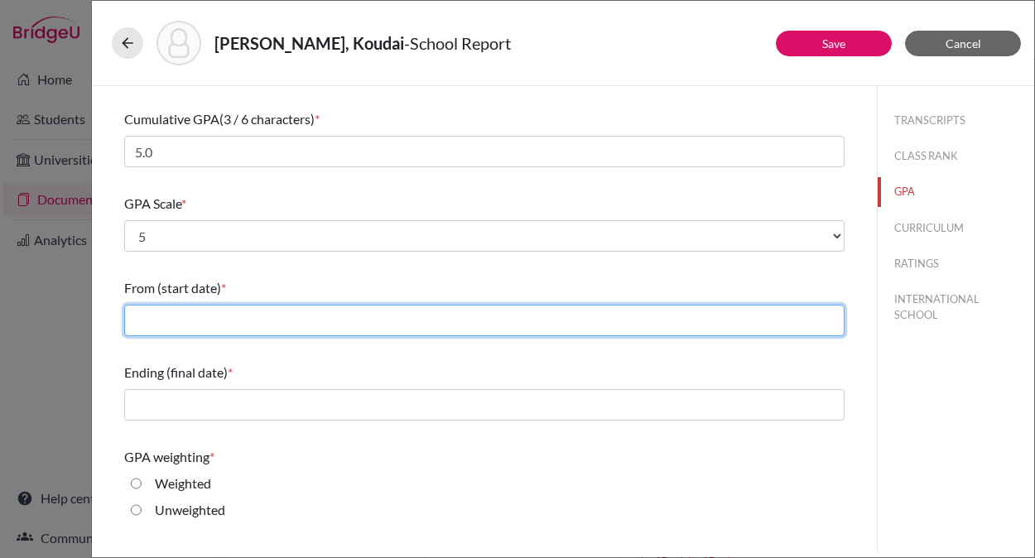
click at [271, 324] on input "text" at bounding box center [484, 320] width 720 height 31
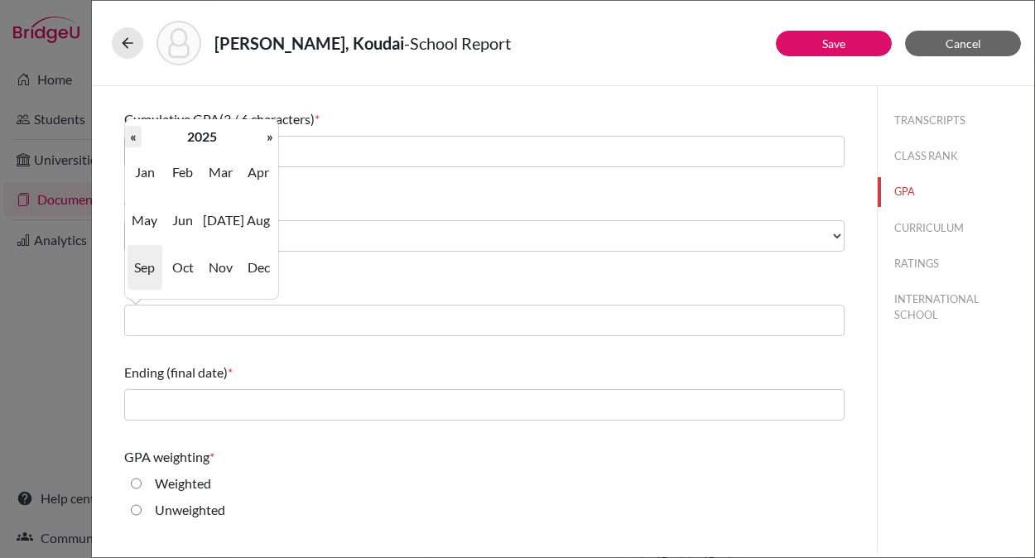
click at [132, 135] on th "«" at bounding box center [133, 137] width 17 height 22
click at [259, 175] on span "Apr" at bounding box center [258, 172] width 35 height 45
type input "04/2022"
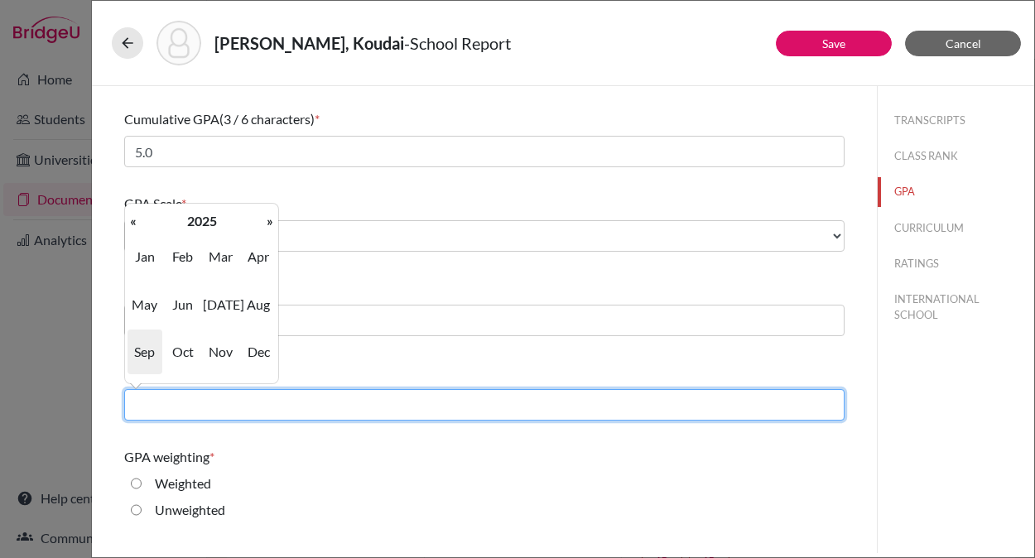
click at [189, 402] on input "text" at bounding box center [484, 404] width 720 height 31
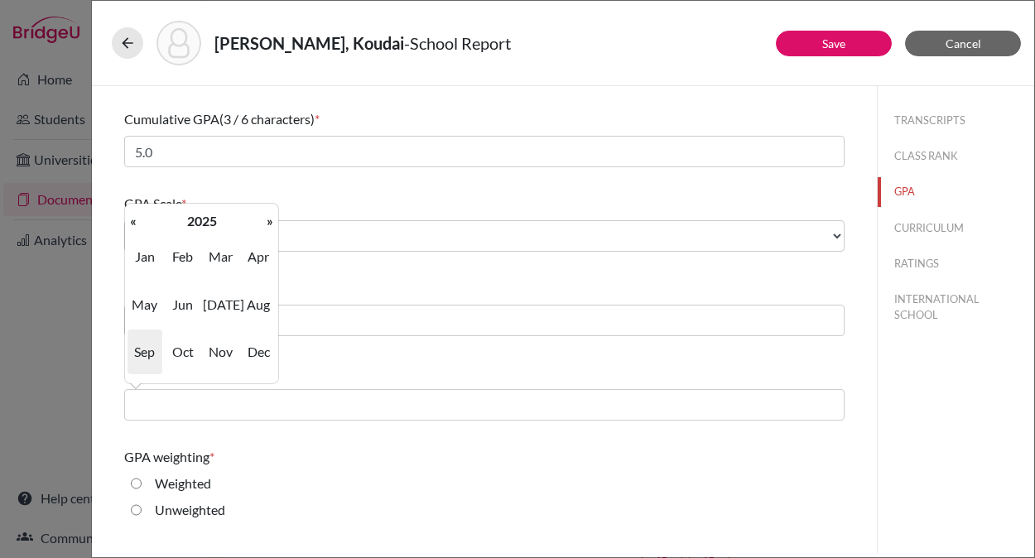
click at [143, 349] on span "Sep" at bounding box center [145, 352] width 35 height 45
type input "09/2025"
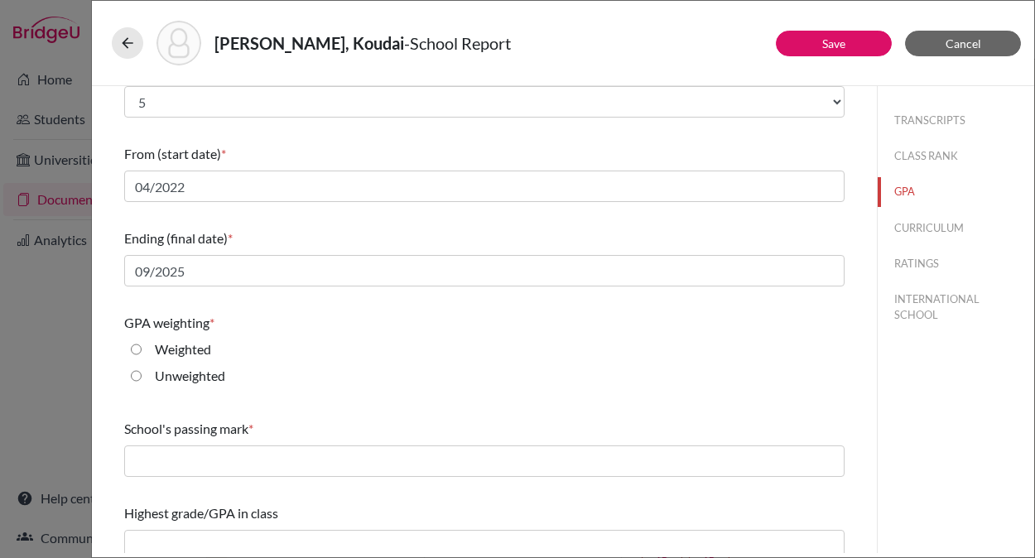
scroll to position [238, 0]
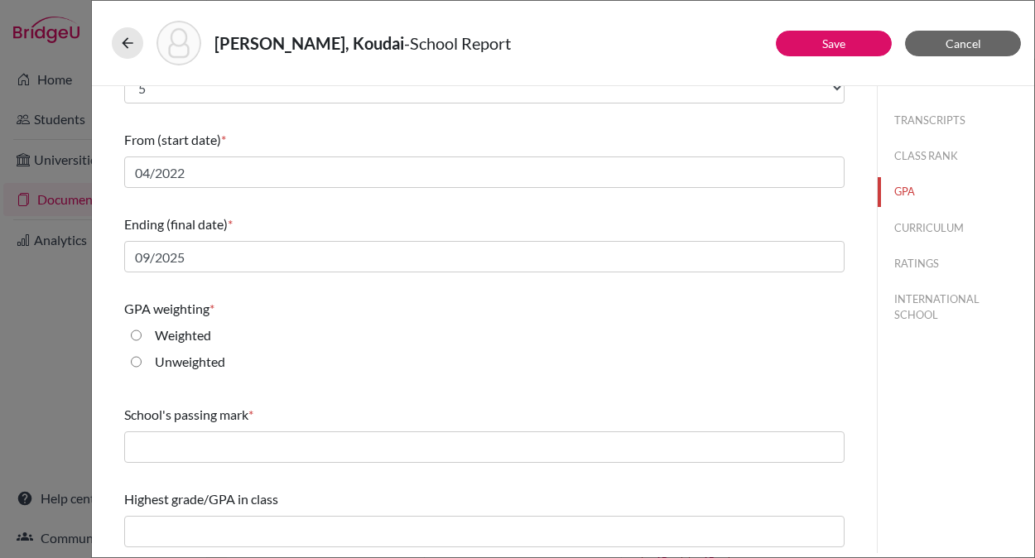
click at [172, 363] on label "Unweighted" at bounding box center [190, 362] width 70 height 20
click at [142, 363] on input "Unweighted" at bounding box center [136, 362] width 11 height 20
radio input "true"
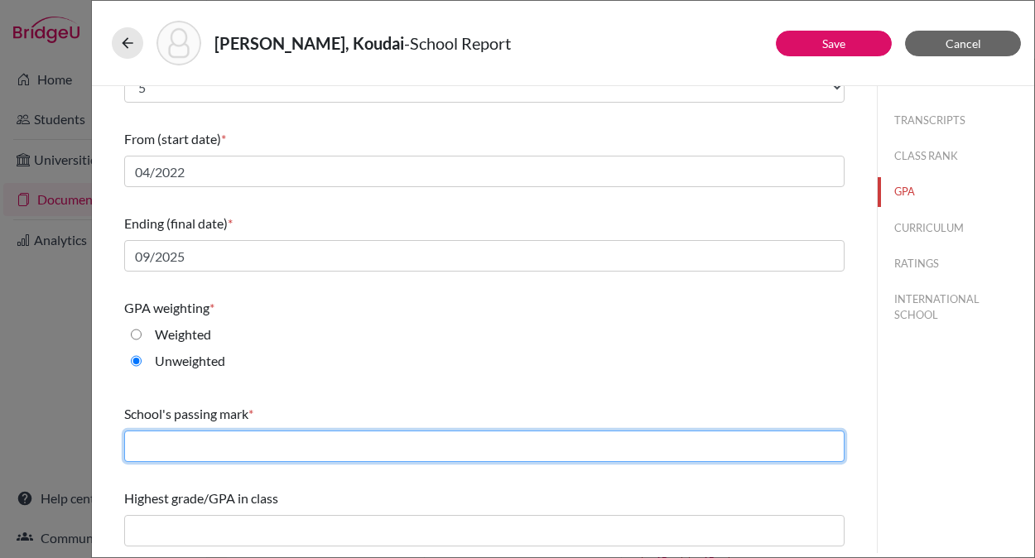
click at [189, 449] on input "text" at bounding box center [484, 446] width 720 height 31
type input "3.0"
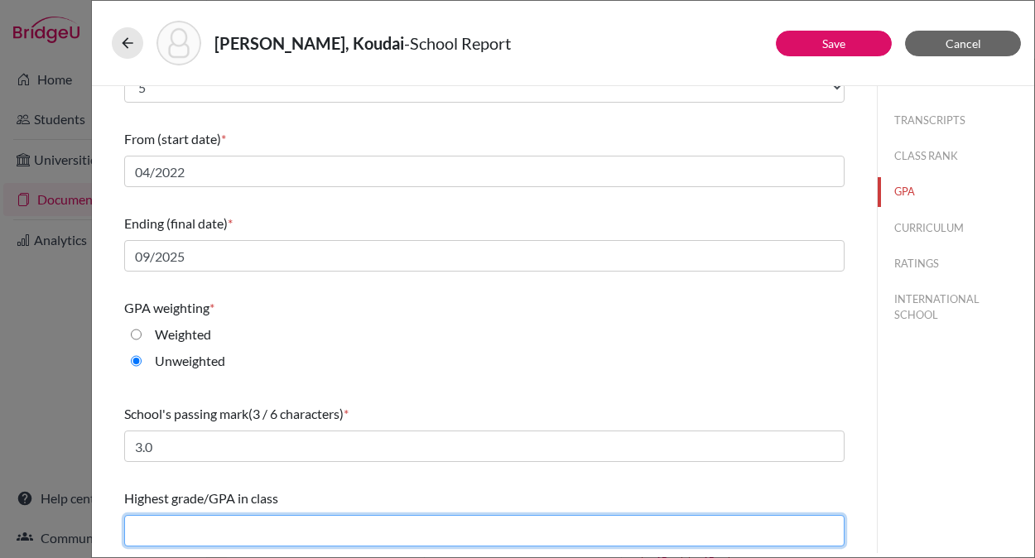
click at [202, 530] on input "text" at bounding box center [484, 530] width 720 height 31
type input "5.0"
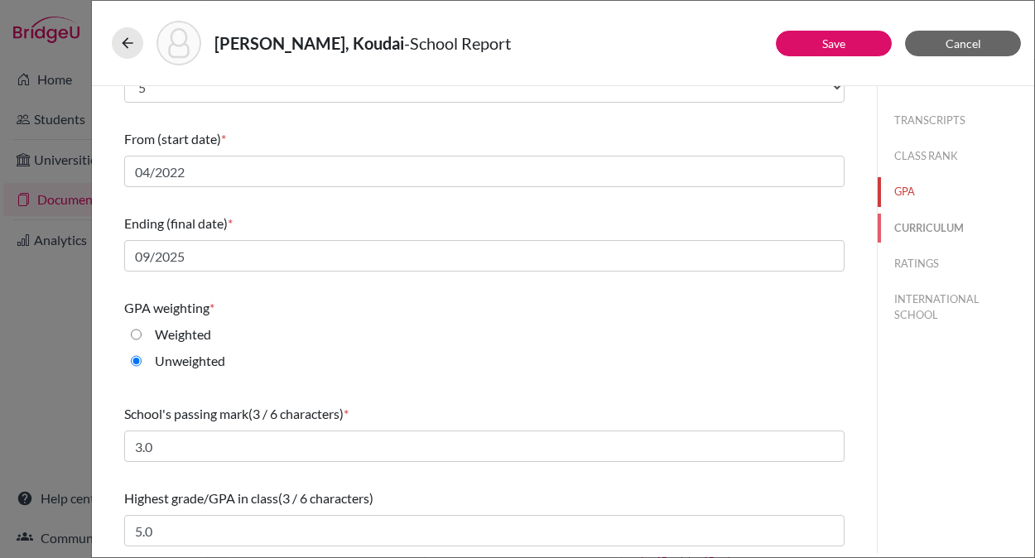
click at [922, 228] on button "CURRICULUM" at bounding box center [956, 228] width 156 height 29
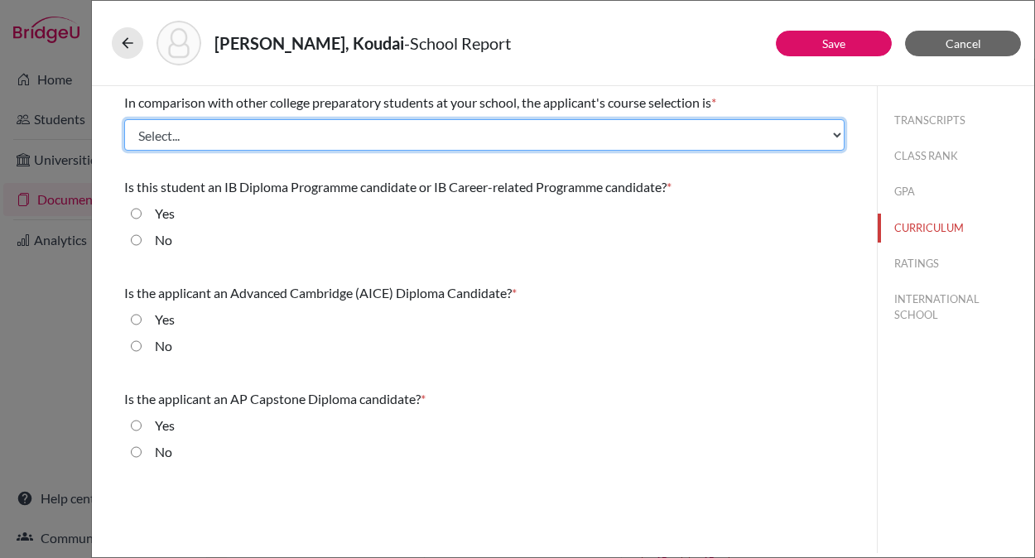
click at [391, 139] on select "Select... Less than demanding Average Demanding Very demanding Most demanding P…" at bounding box center [484, 134] width 720 height 31
select select "3"
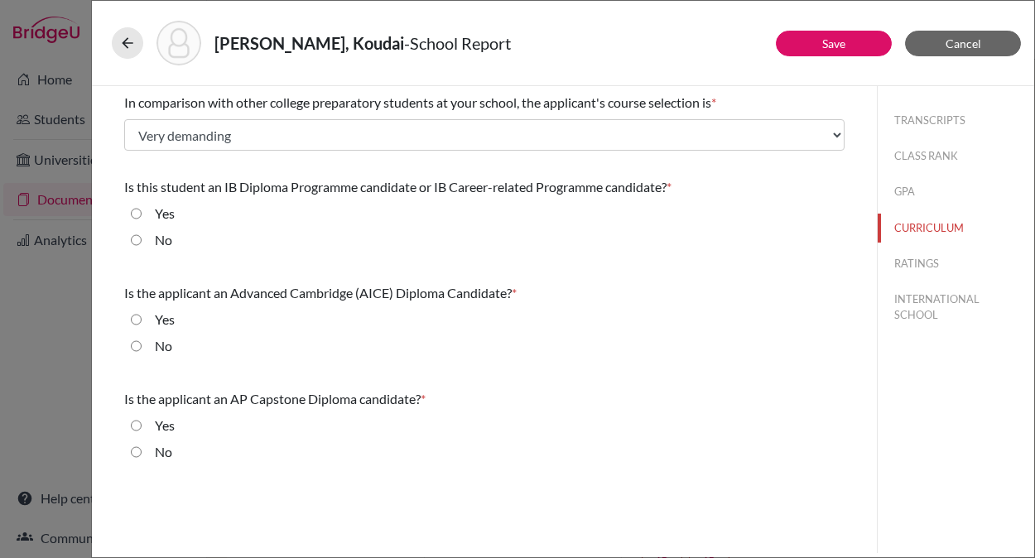
click at [149, 242] on div "No" at bounding box center [157, 243] width 31 height 26
click at [134, 242] on input "No" at bounding box center [136, 240] width 11 height 20
radio input "true"
click at [135, 349] on input "No" at bounding box center [136, 346] width 11 height 20
radio input "true"
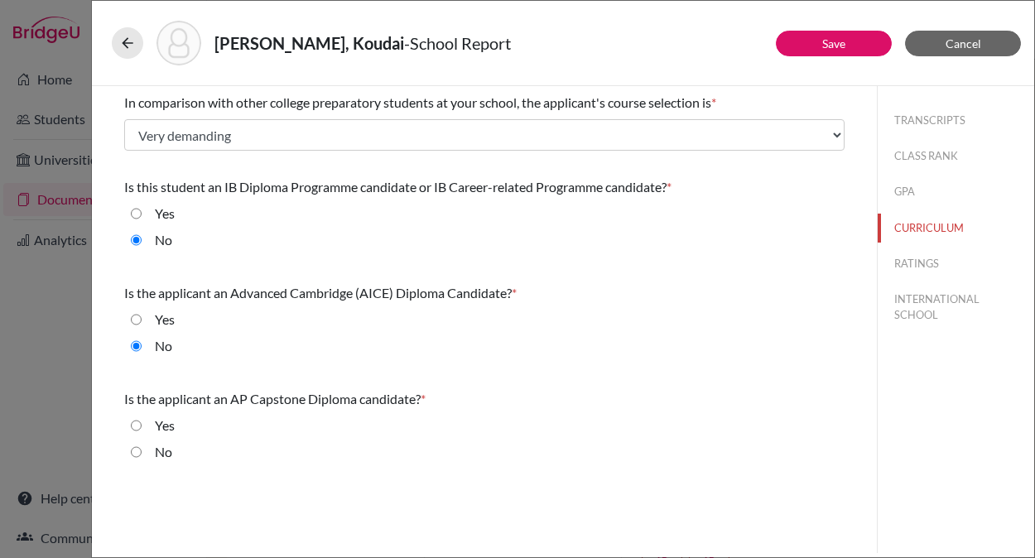
click at [135, 453] on input "No" at bounding box center [136, 452] width 11 height 20
radio input "true"
click at [916, 263] on button "RATINGS" at bounding box center [956, 263] width 156 height 29
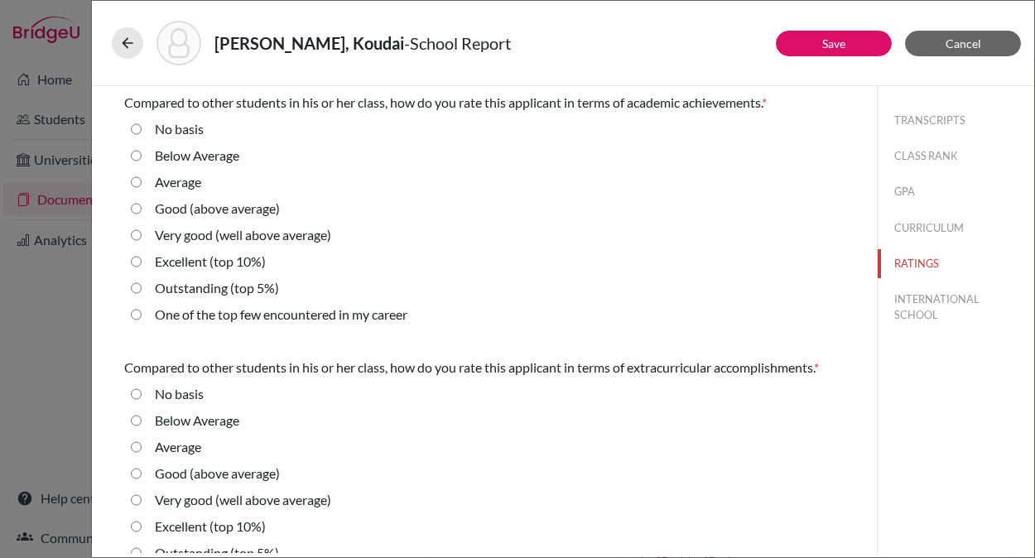
click at [168, 287] on label "Outstanding (top 5%)" at bounding box center [217, 288] width 124 height 20
click at [142, 287] on 5\%\) "Outstanding (top 5%)" at bounding box center [136, 288] width 11 height 20
radio 5\%\) "true"
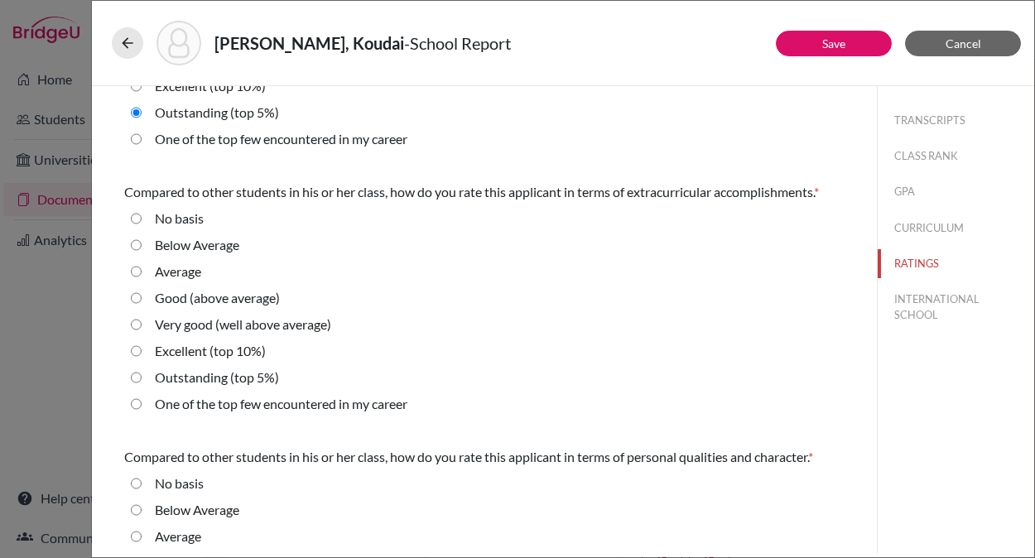
scroll to position [195, 0]
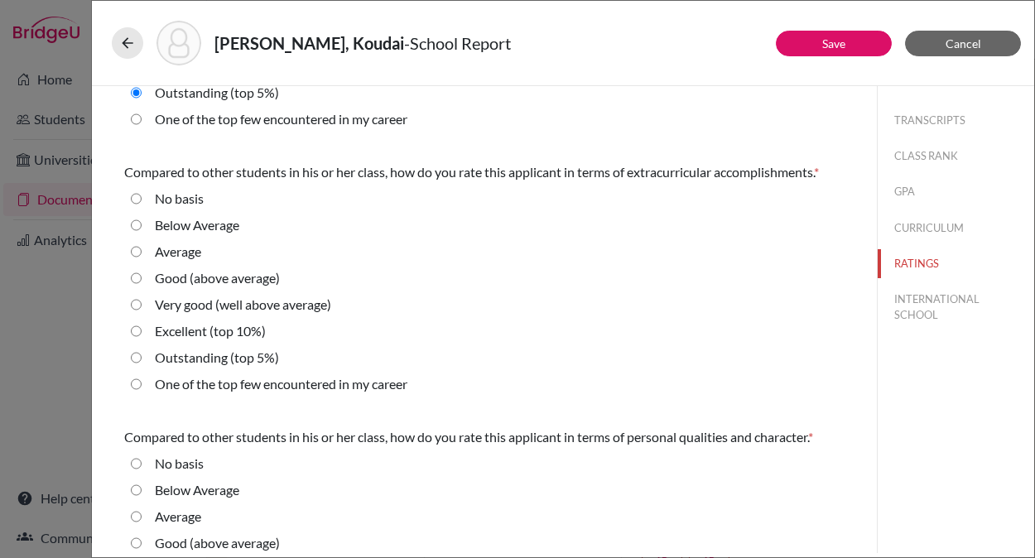
click at [169, 356] on label "Outstanding (top 5%)" at bounding box center [217, 358] width 124 height 20
click at [142, 356] on 5\%\) "Outstanding (top 5%)" at bounding box center [136, 358] width 11 height 20
radio 5\%\) "true"
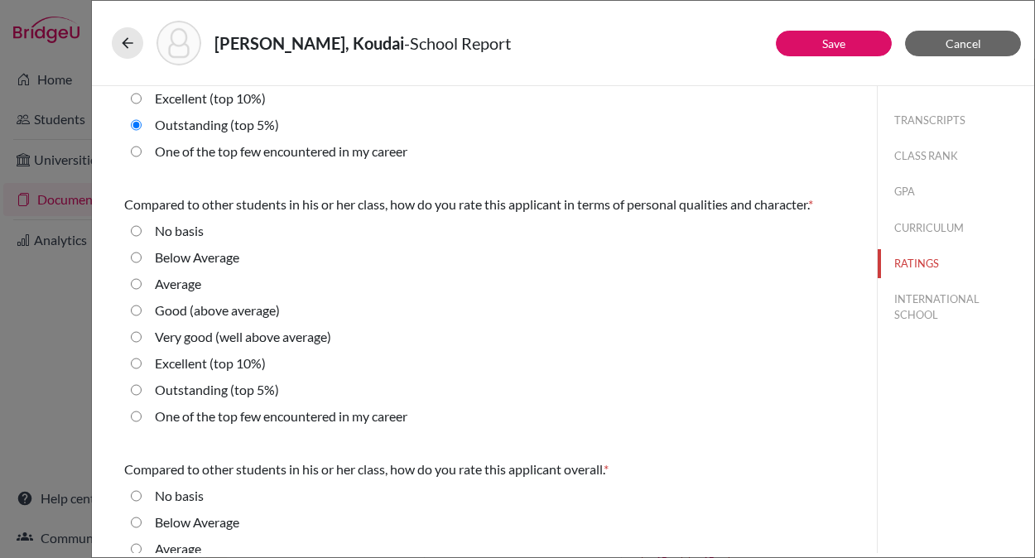
scroll to position [444, 0]
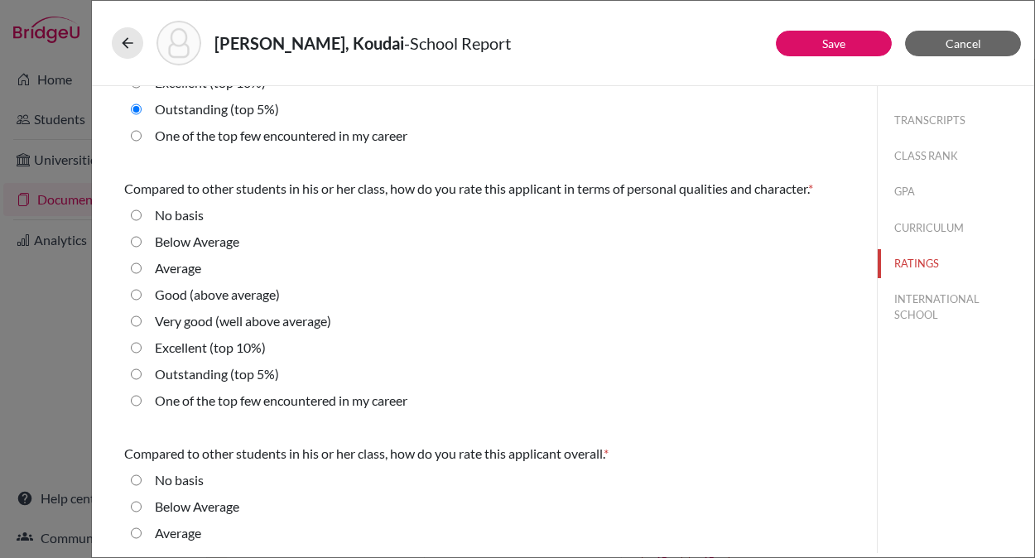
click at [181, 374] on label "Outstanding (top 5%)" at bounding box center [217, 374] width 124 height 20
click at [142, 374] on 5\%\) "Outstanding (top 5%)" at bounding box center [136, 374] width 11 height 20
radio 5\%\) "true"
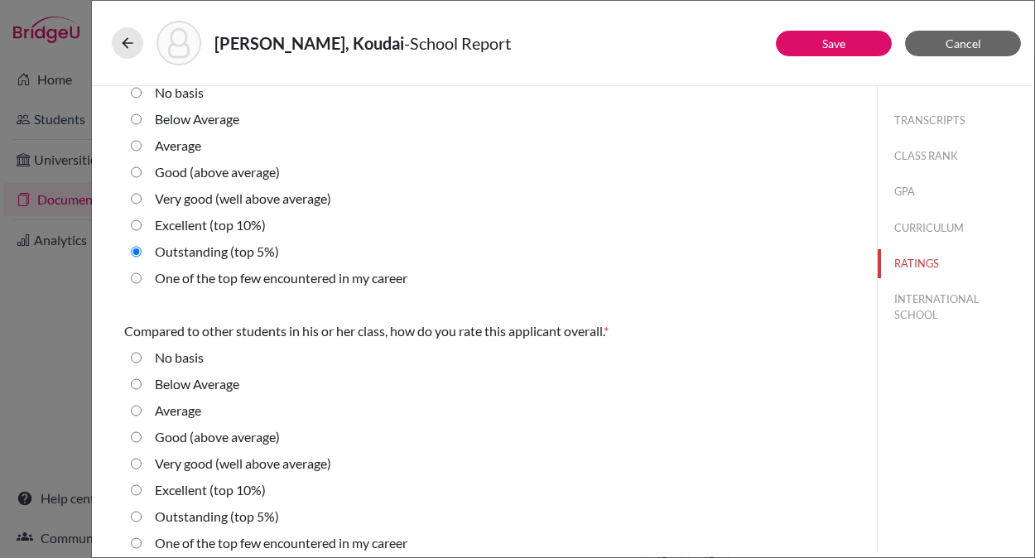
scroll to position [580, 0]
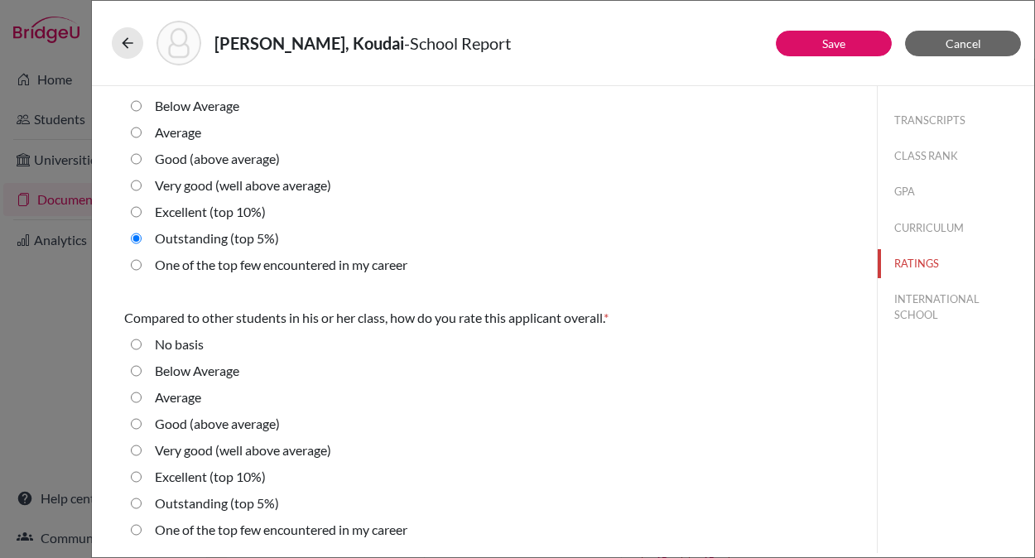
click at [162, 506] on label "Outstanding (top 5%)" at bounding box center [217, 503] width 124 height 20
click at [142, 506] on 5\%\) "Outstanding (top 5%)" at bounding box center [136, 503] width 11 height 20
radio 5\%\) "true"
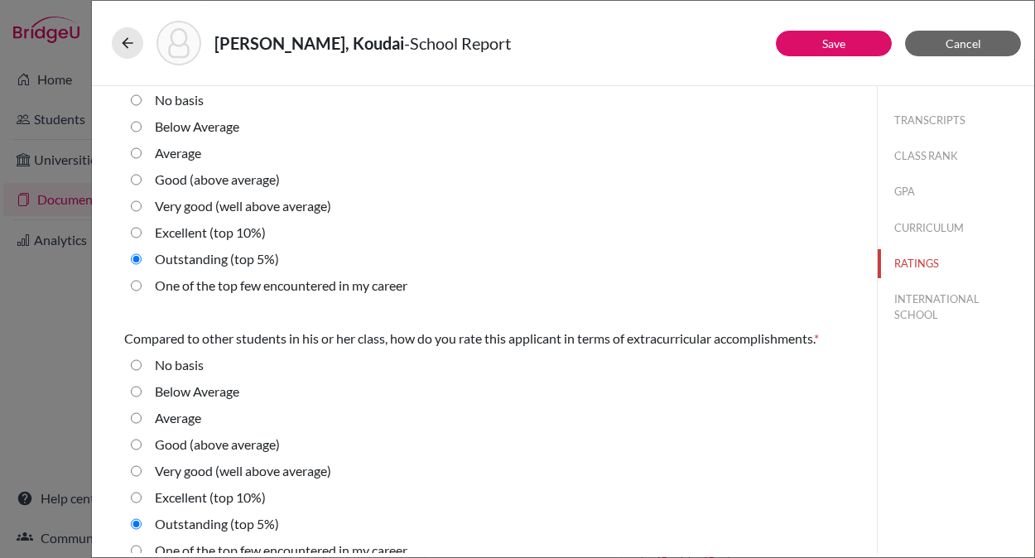
scroll to position [0, 0]
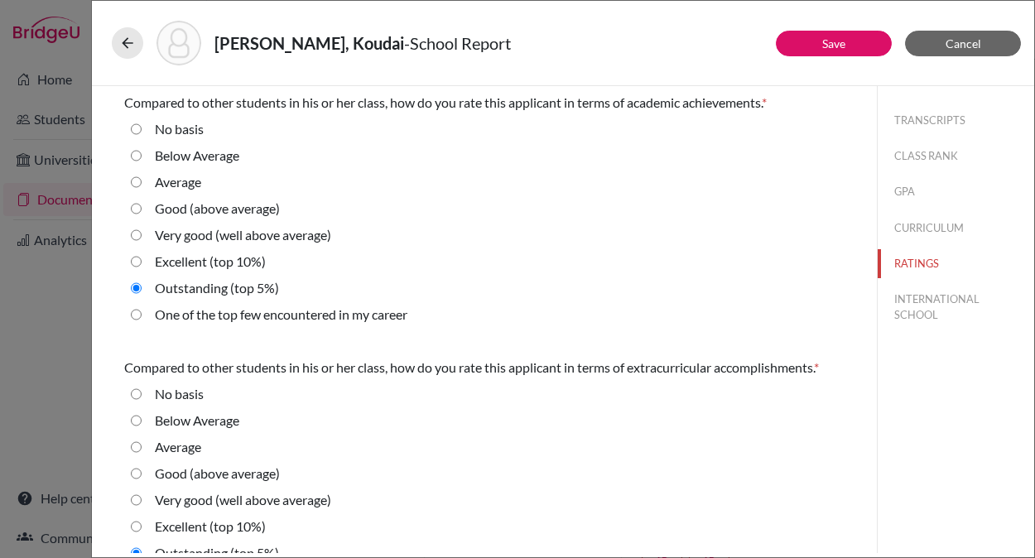
click at [260, 315] on label "One of the top few encountered in my career" at bounding box center [281, 315] width 253 height 20
click at [142, 315] on career "One of the top few encountered in my career" at bounding box center [136, 315] width 11 height 20
radio career "true"
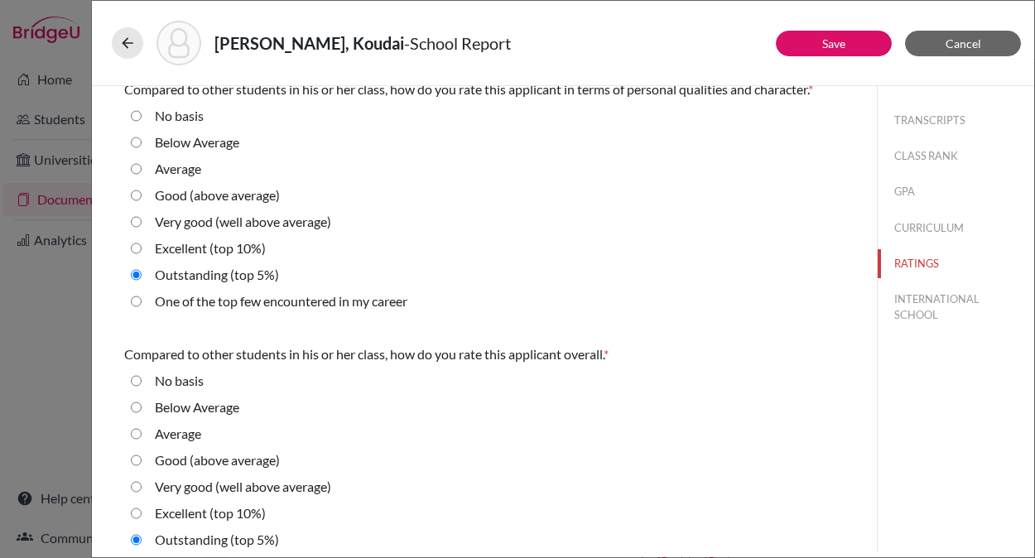
scroll to position [580, 0]
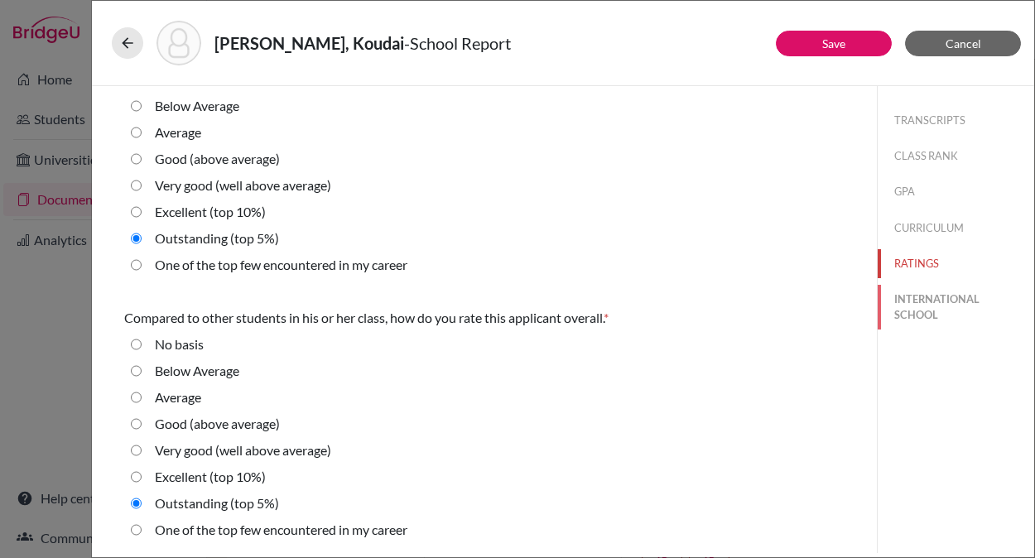
click at [922, 307] on button "INTERNATIONAL SCHOOL" at bounding box center [956, 307] width 156 height 45
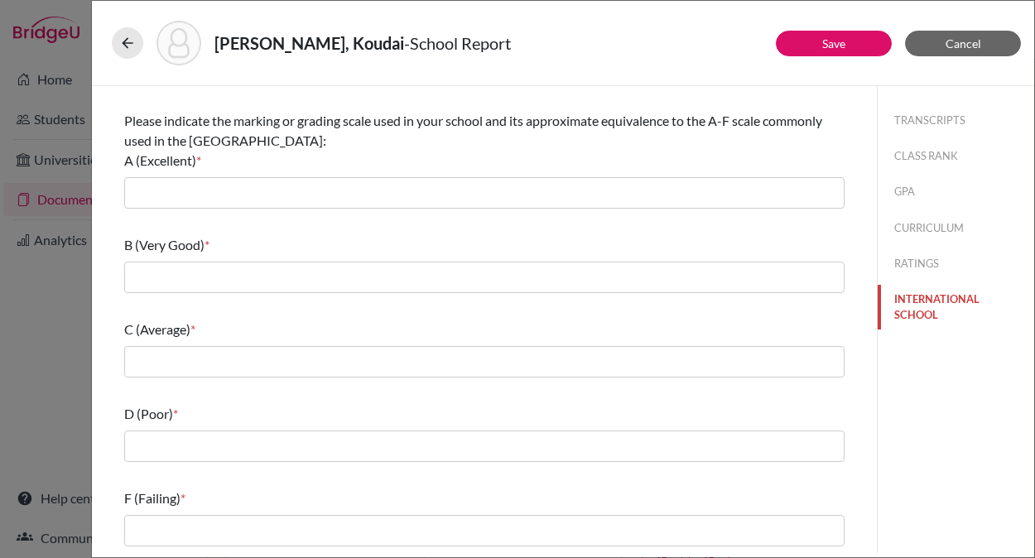
scroll to position [0, 0]
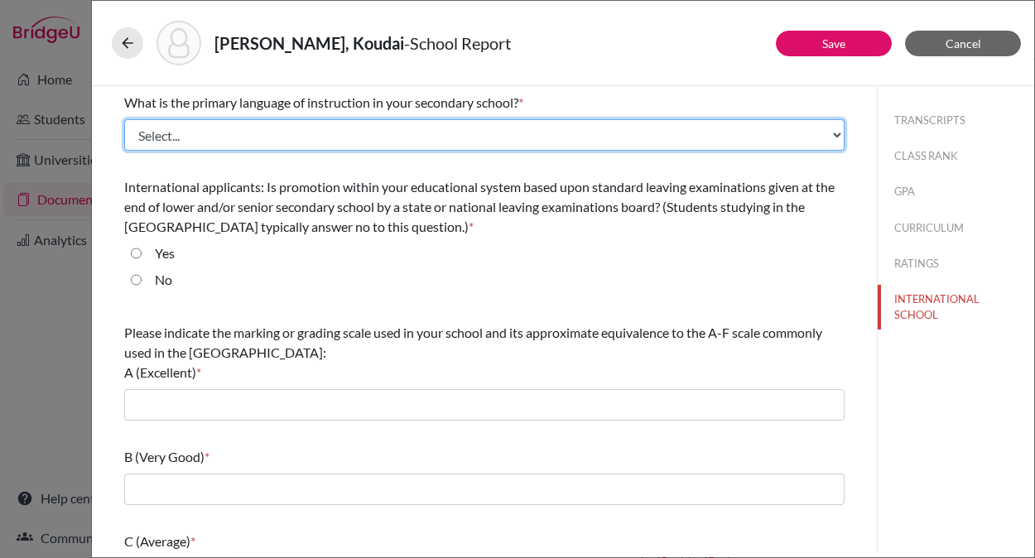
click at [327, 135] on select "Select... Albanian Arabic Armenian Assamese Azerbaijani Belarusian Bengali Bulg…" at bounding box center [484, 134] width 720 height 31
select select "27"
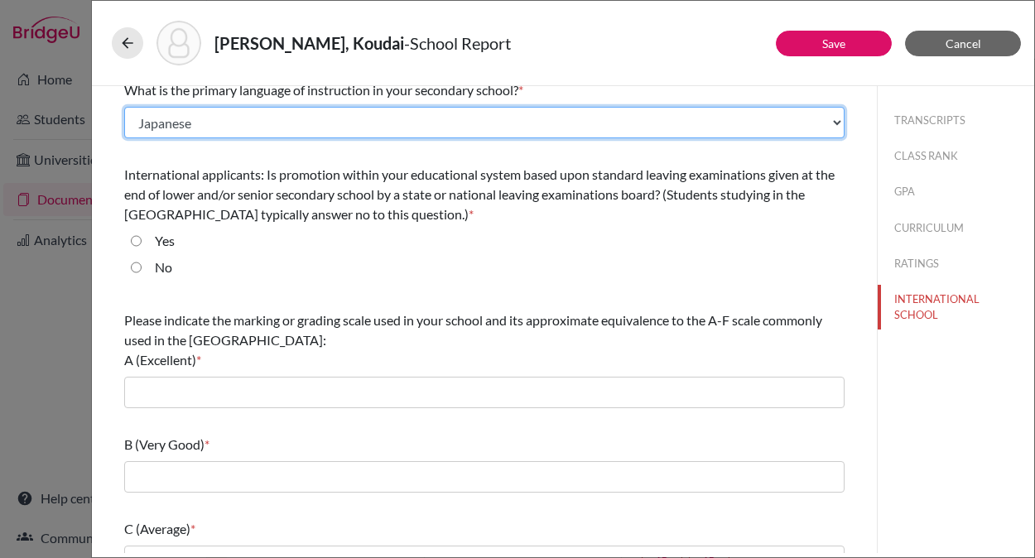
scroll to position [17, 0]
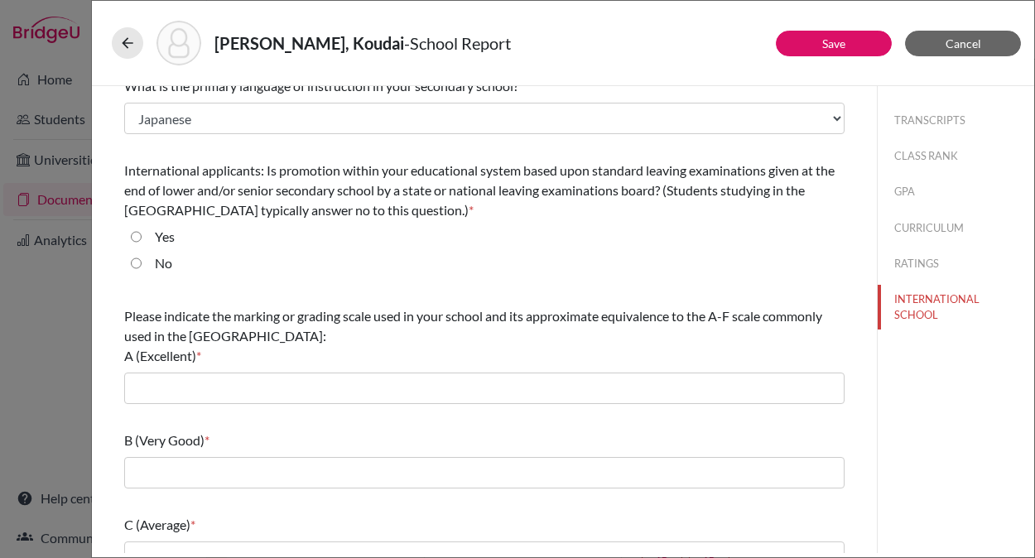
click at [161, 262] on label "No" at bounding box center [163, 263] width 17 height 20
click at [142, 262] on input "No" at bounding box center [136, 263] width 11 height 20
radio input "true"
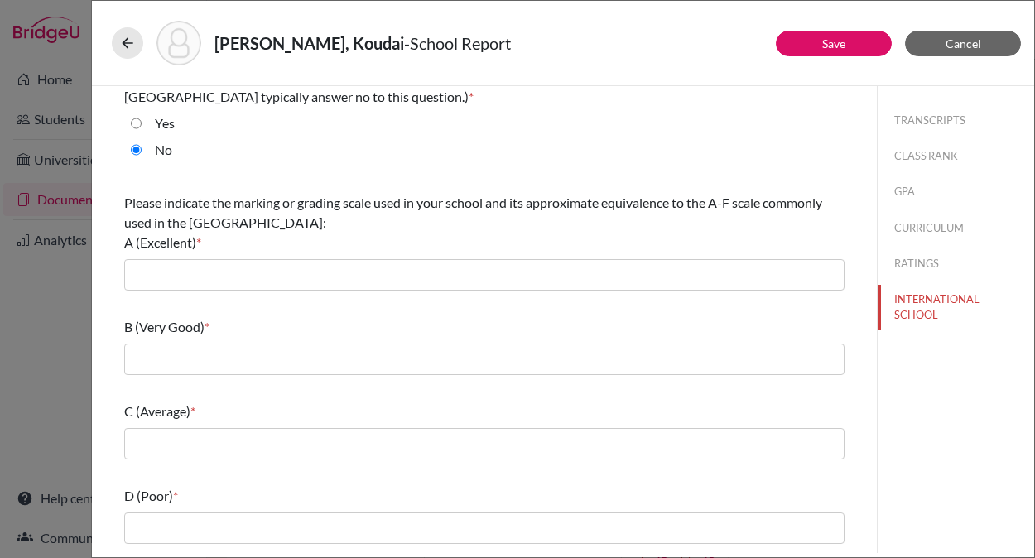
scroll to position [132, 0]
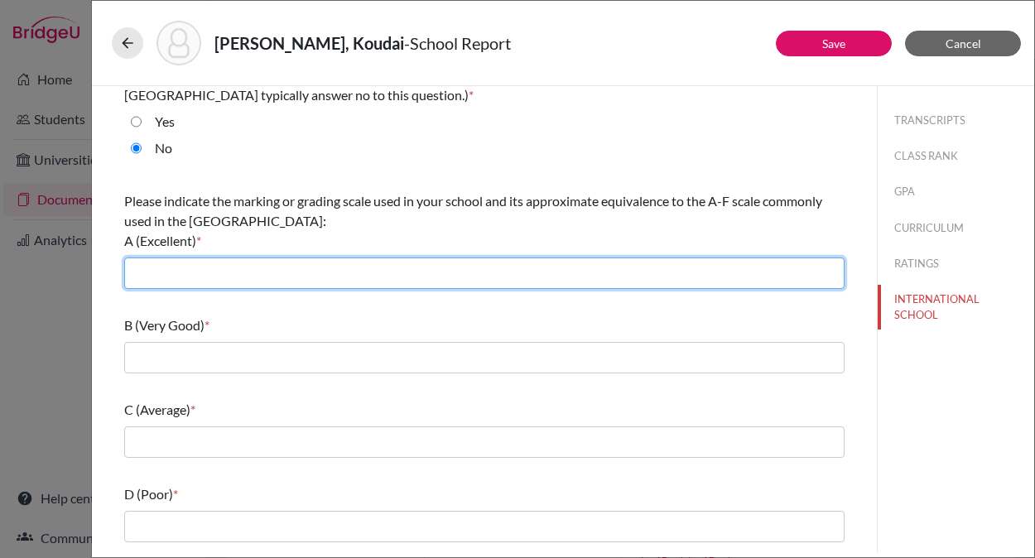
click at [322, 274] on input "text" at bounding box center [484, 273] width 720 height 31
type input "5.0"
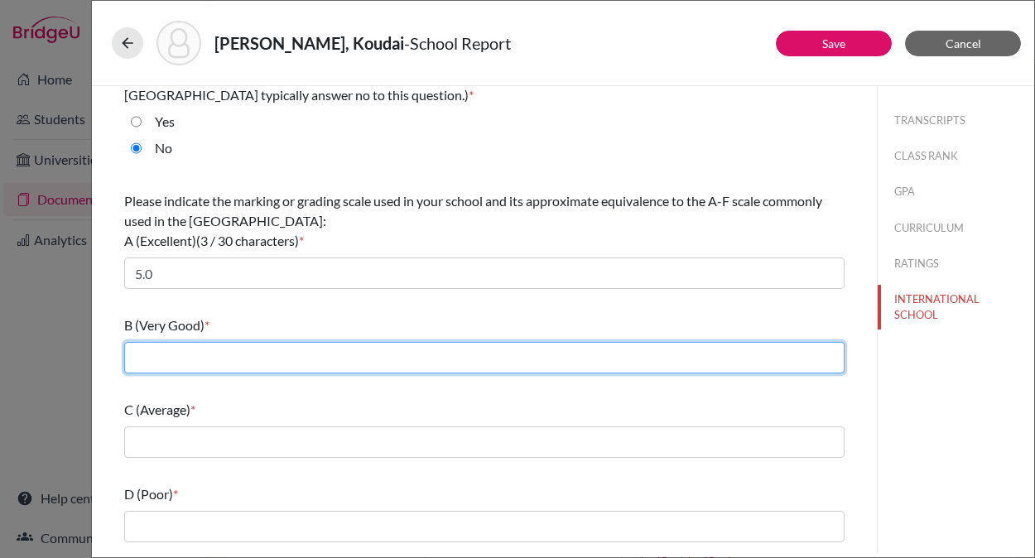
click at [241, 364] on input "text" at bounding box center [484, 357] width 720 height 31
type input "4.0"
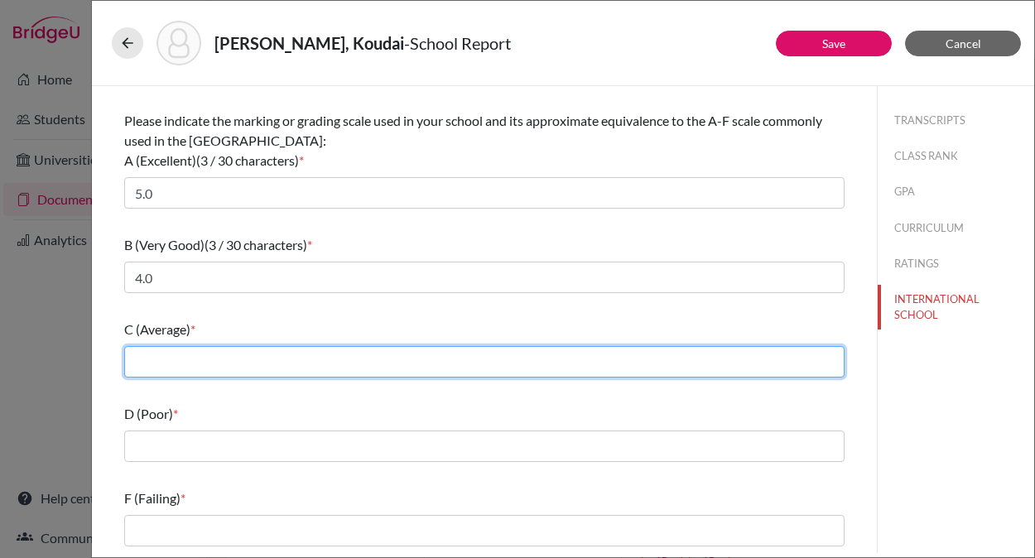
click at [243, 363] on input "text" at bounding box center [484, 361] width 720 height 31
type input "3.0"
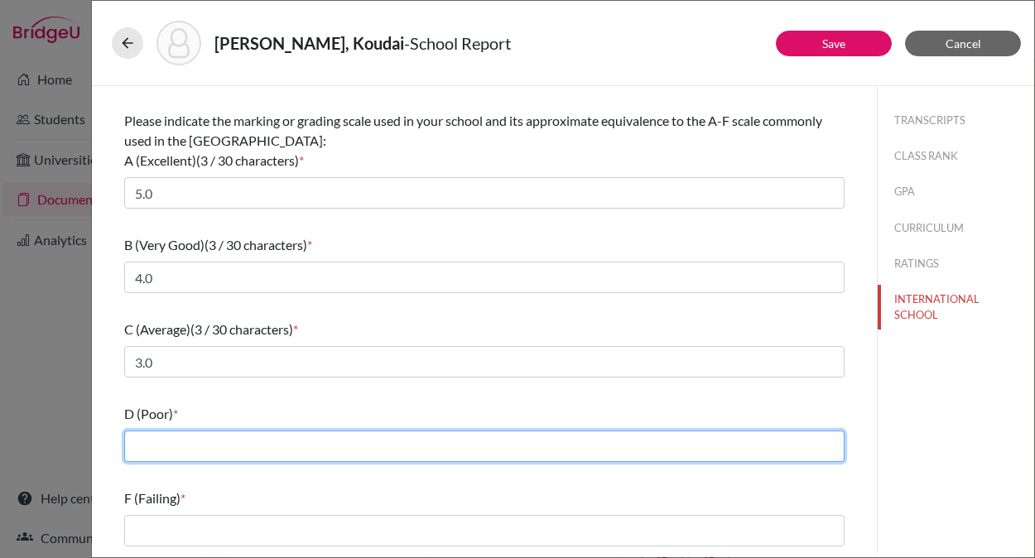
click at [229, 447] on input "text" at bounding box center [484, 446] width 720 height 31
type input "2.0"
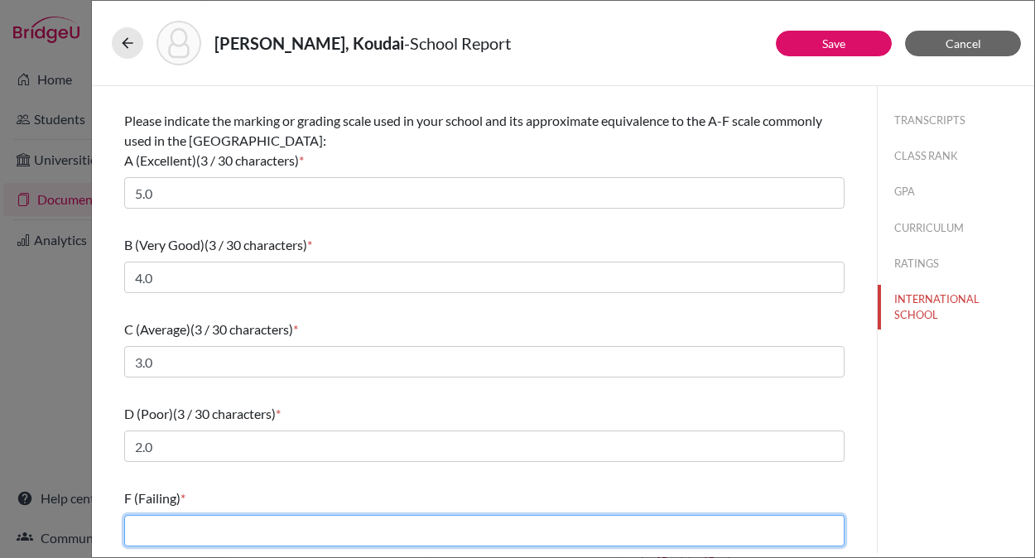
click at [234, 536] on input "text" at bounding box center [484, 530] width 720 height 31
type input "1.0"
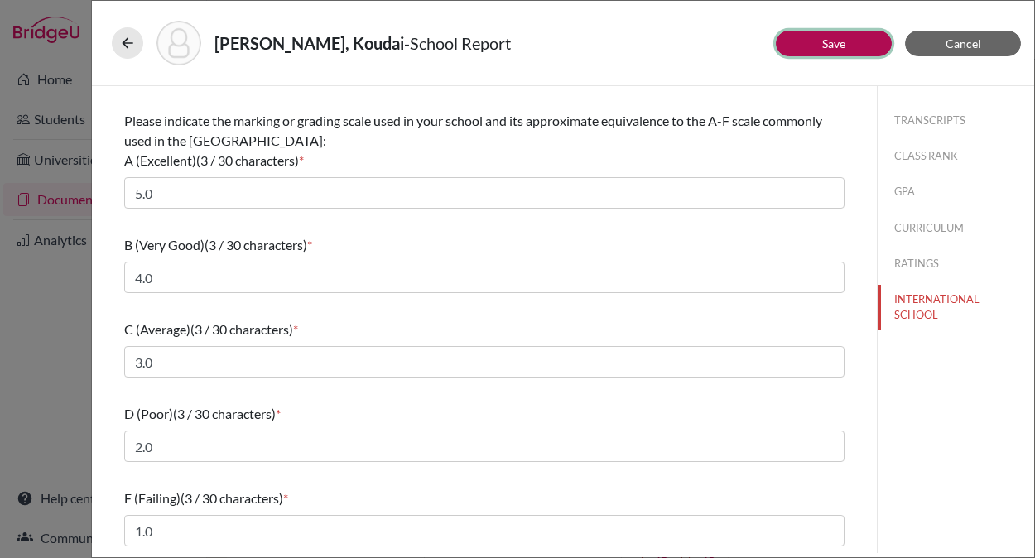
click at [828, 41] on link "Save" at bounding box center [833, 43] width 23 height 14
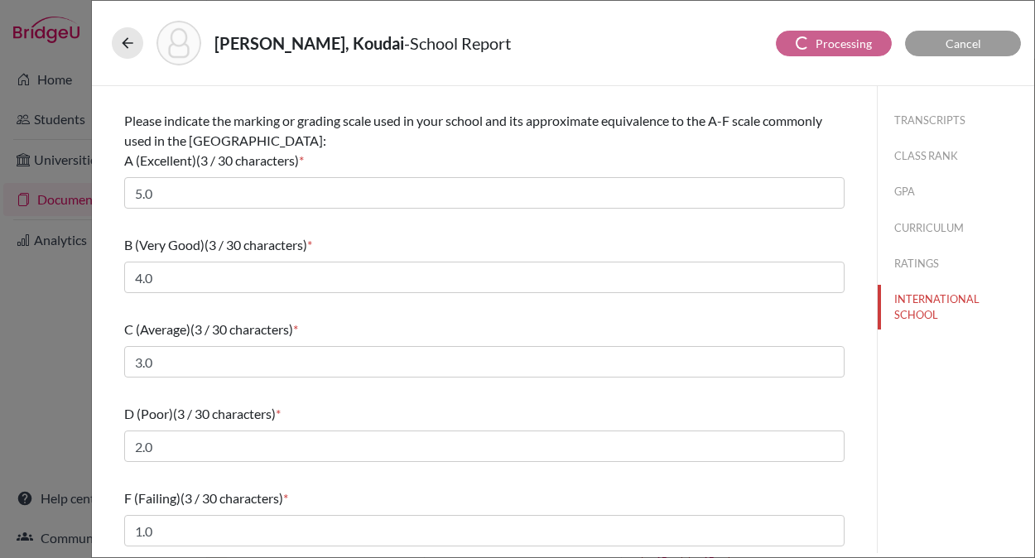
select select "1"
select select "4"
select select "670075"
select select "0"
select select "1"
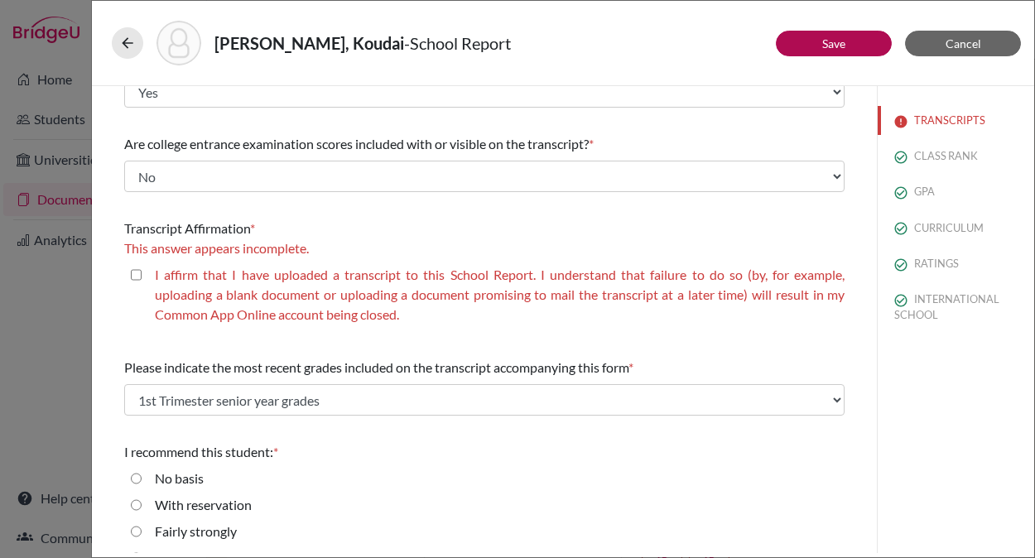
click at [137, 277] on closed\ "I affirm that I have uploaded a transcript to this School Report. I understand …" at bounding box center [136, 275] width 11 height 20
checkbox closed\ "true"
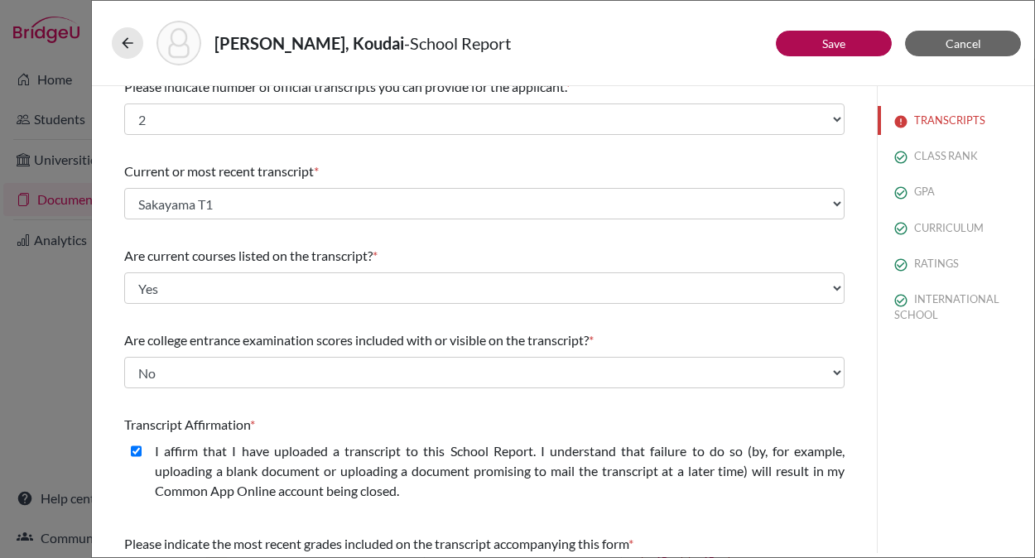
scroll to position [0, 0]
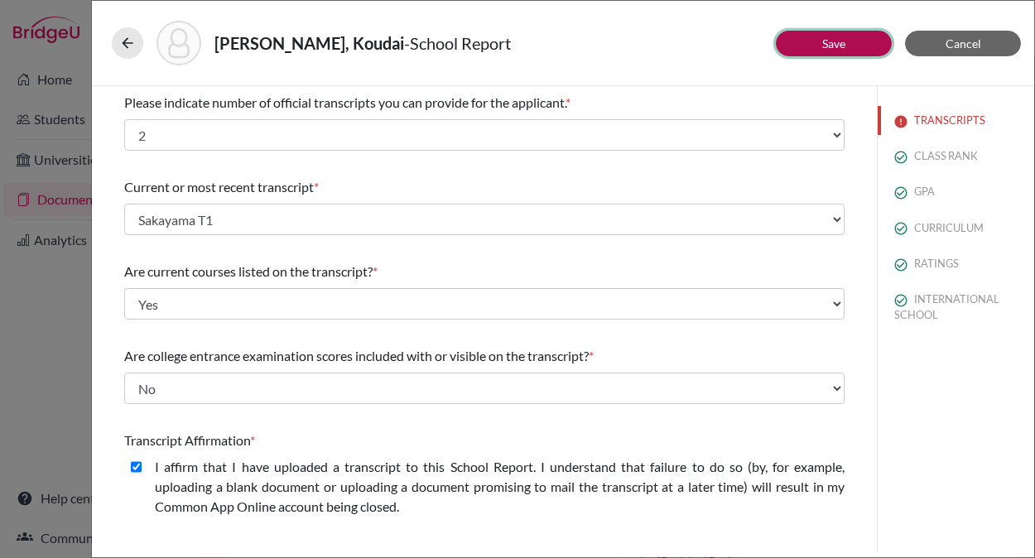
click at [822, 42] on link "Save" at bounding box center [833, 43] width 23 height 14
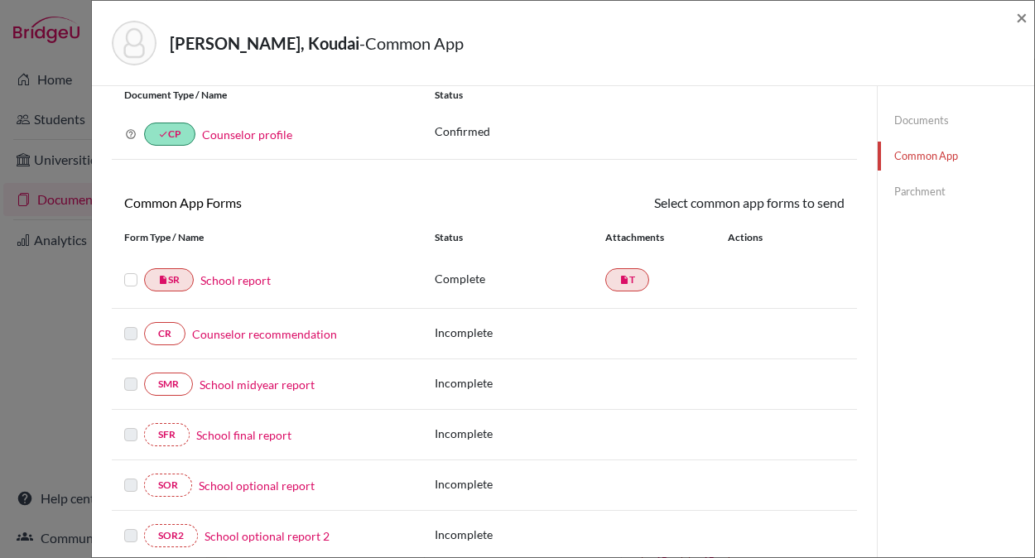
scroll to position [80, 0]
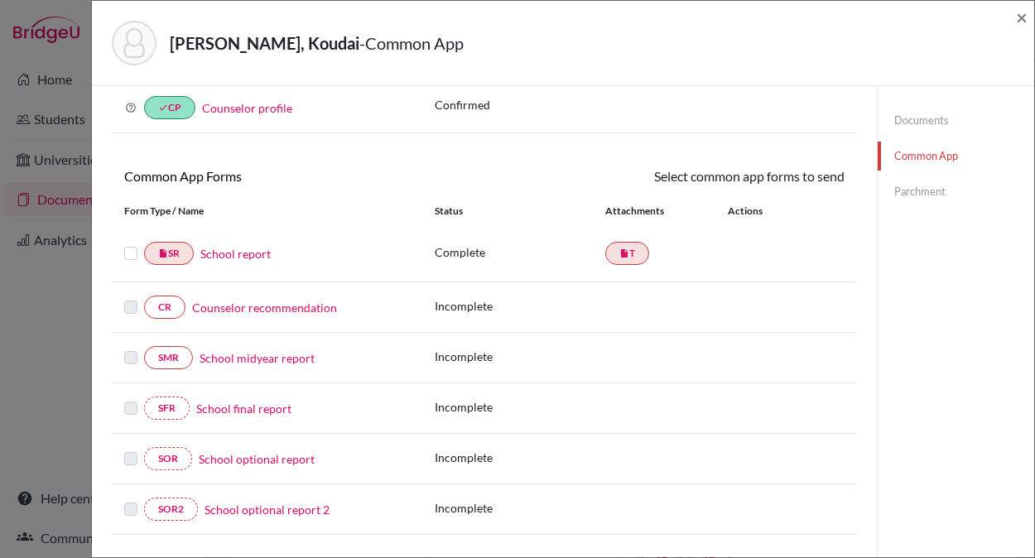
click at [293, 311] on link "Counselor recommendation" at bounding box center [264, 307] width 145 height 17
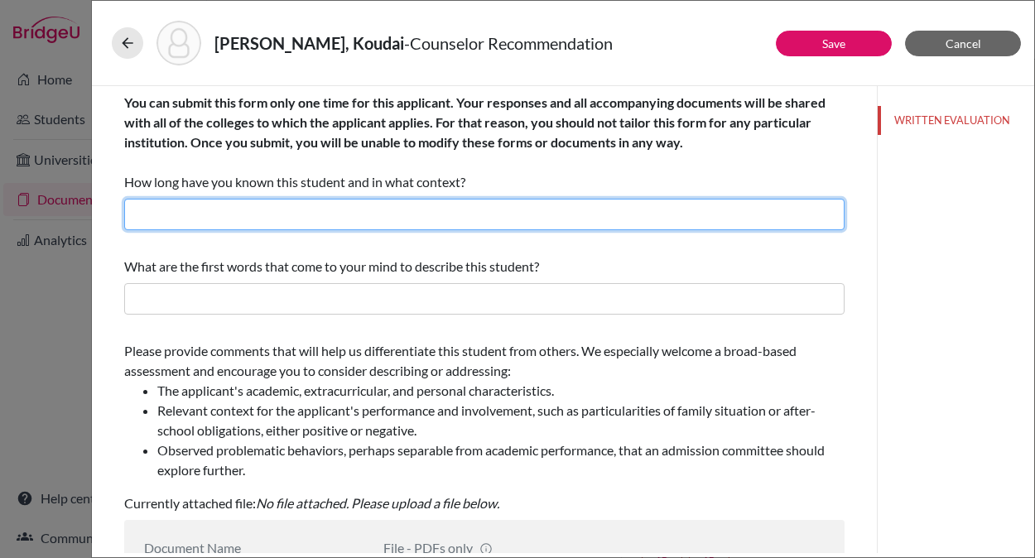
click at [363, 216] on input "text" at bounding box center [484, 214] width 720 height 31
type input "3 years as his counselor"
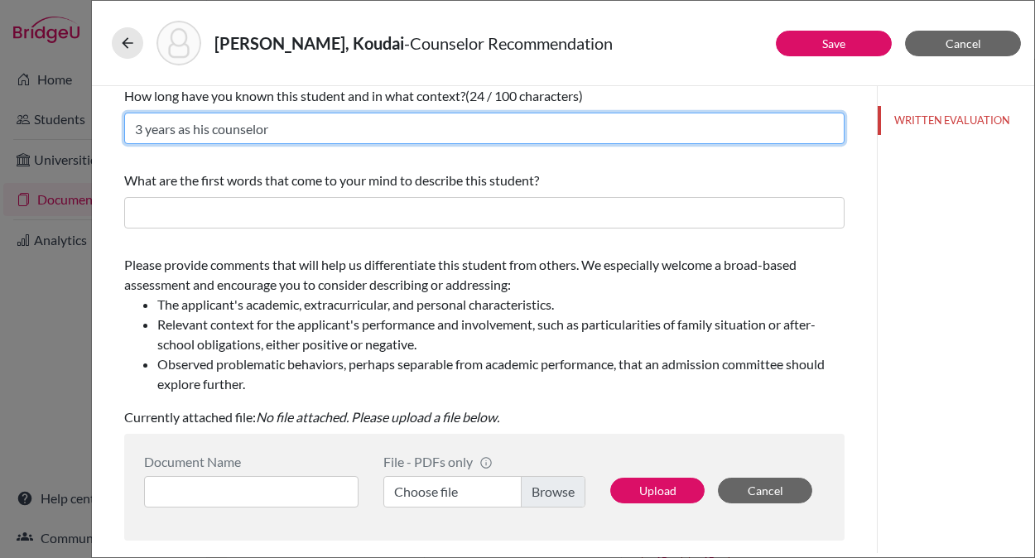
scroll to position [89, 0]
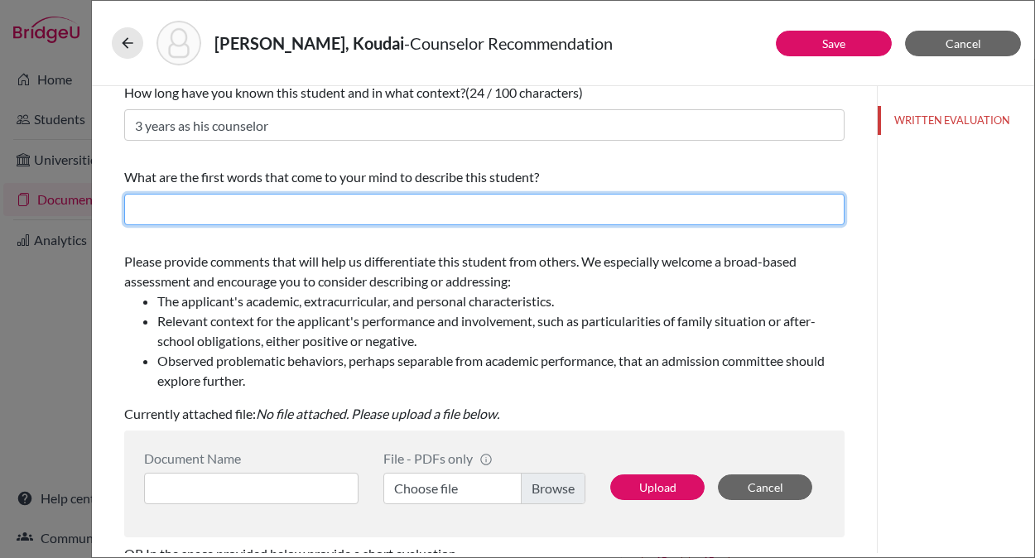
click at [365, 209] on input "text" at bounding box center [484, 209] width 720 height 31
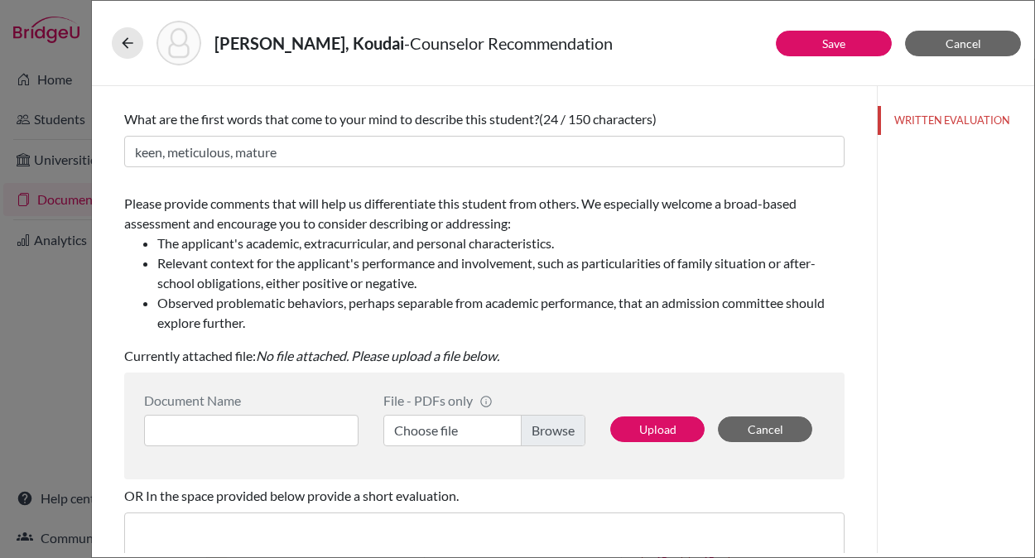
scroll to position [140, 0]
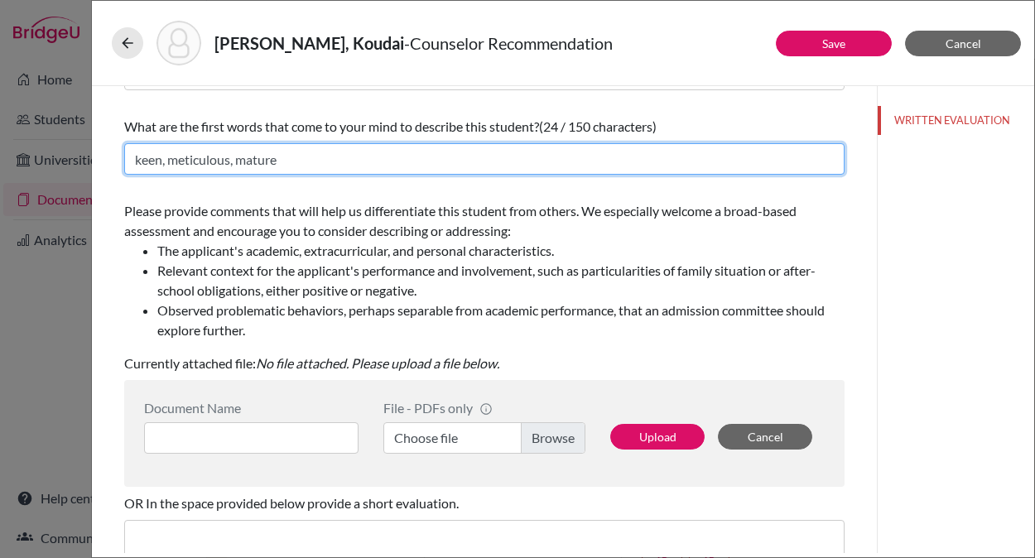
click at [148, 159] on input "keen, meticulous, mature" at bounding box center [484, 158] width 720 height 31
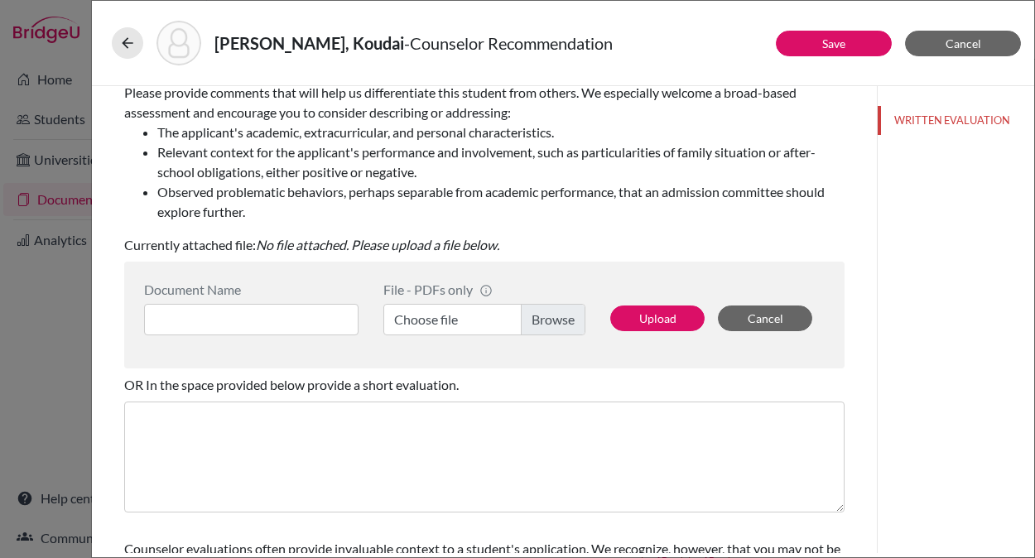
scroll to position [259, 0]
type input "self-driven, meticulous, mature"
click at [245, 320] on input at bounding box center [251, 318] width 214 height 31
click at [547, 322] on label "Choose file" at bounding box center [484, 318] width 202 height 31
click at [547, 322] on input "Choose file" at bounding box center [484, 318] width 202 height 31
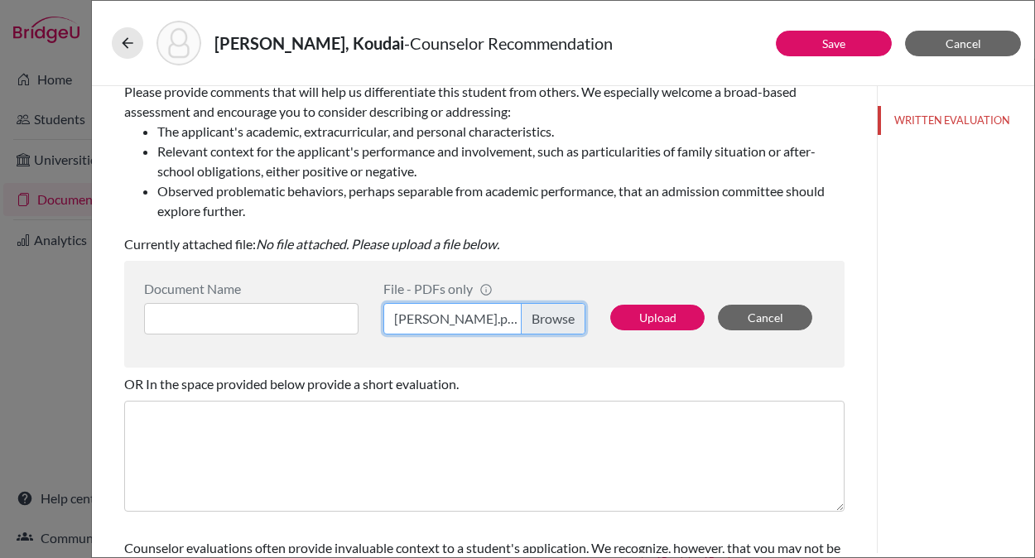
scroll to position [291, 0]
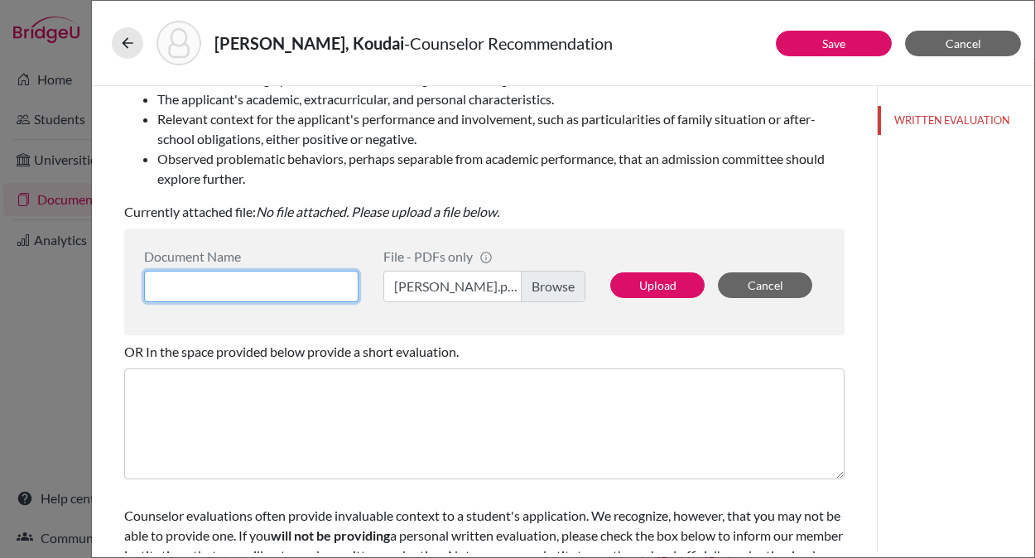
click at [262, 292] on input at bounding box center [251, 286] width 214 height 31
type input "Counselor LOR"
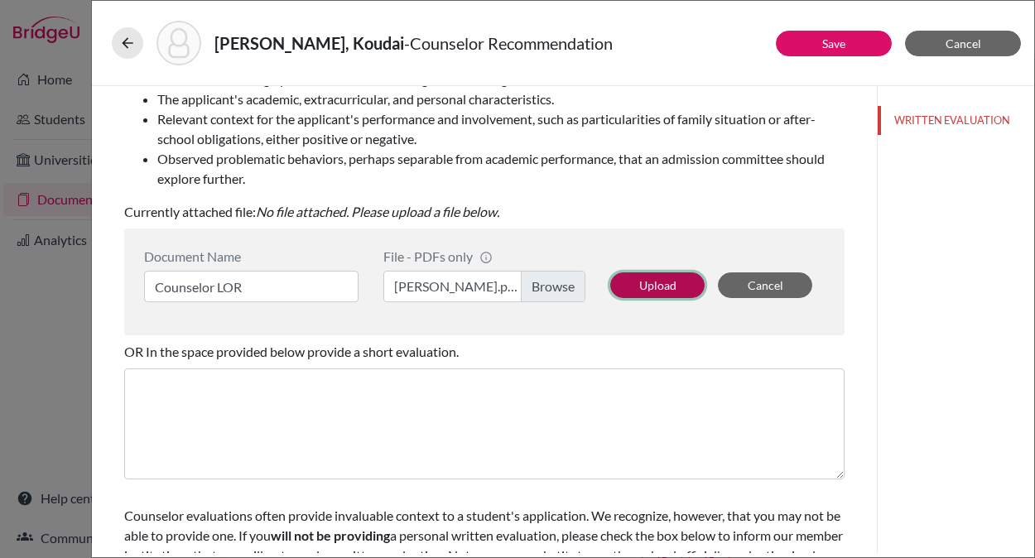
click at [669, 286] on button "Upload" at bounding box center [657, 285] width 94 height 26
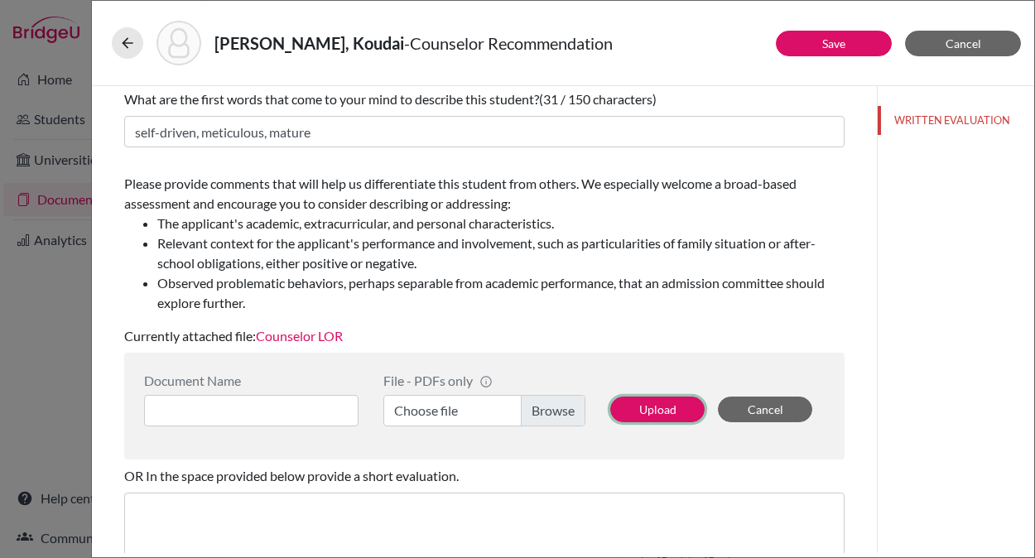
scroll to position [26, 0]
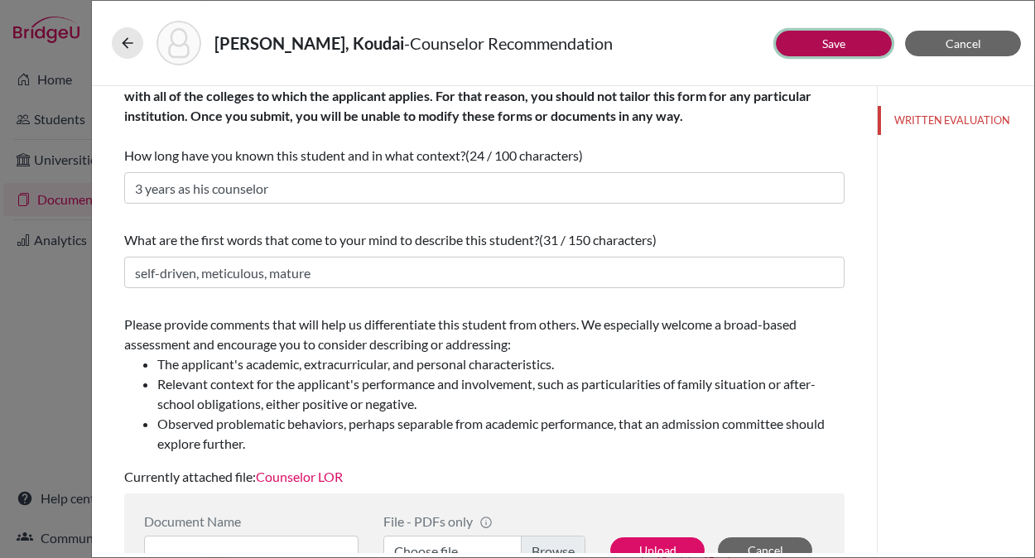
click at [829, 39] on link "Save" at bounding box center [833, 43] width 23 height 14
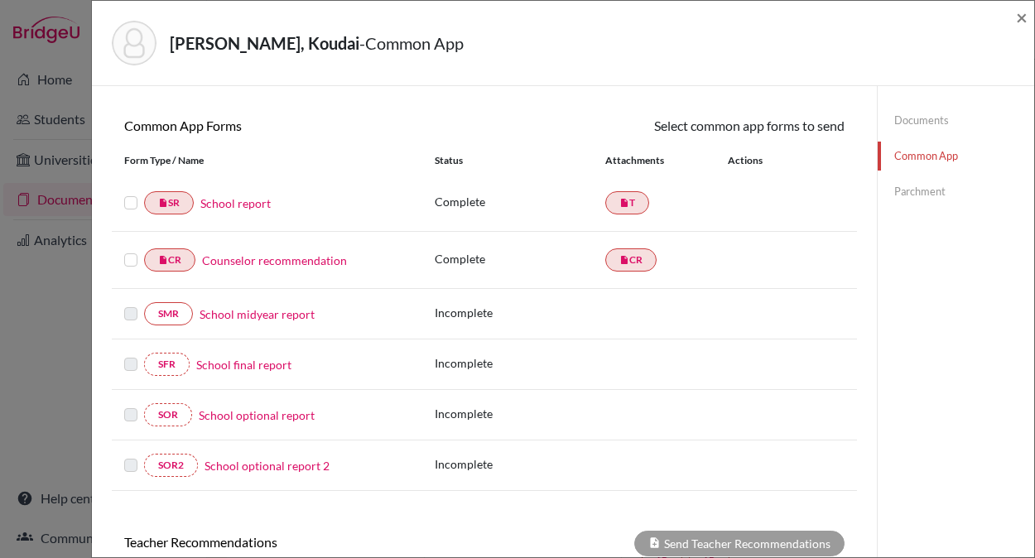
scroll to position [123, 0]
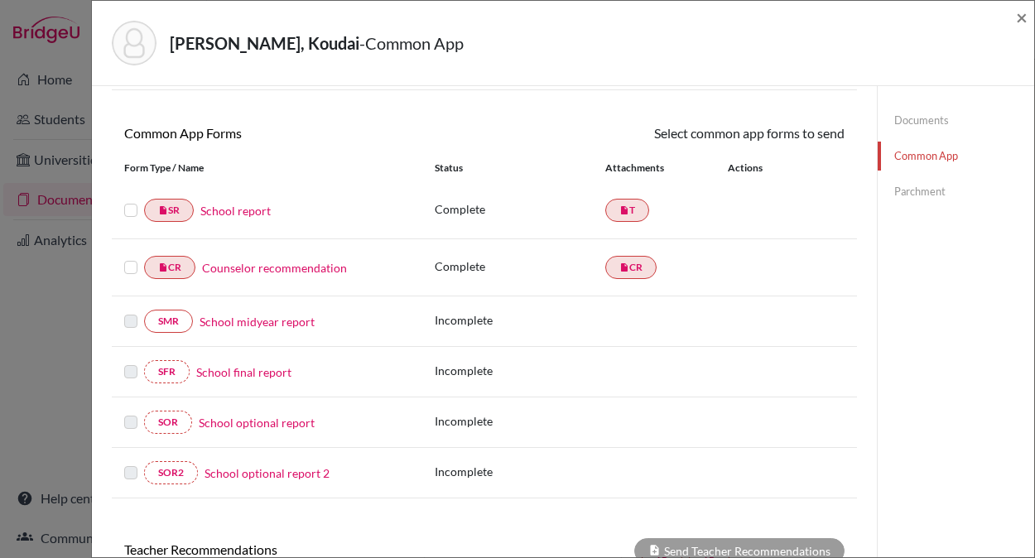
click at [308, 268] on link "Counselor recommendation" at bounding box center [274, 267] width 145 height 17
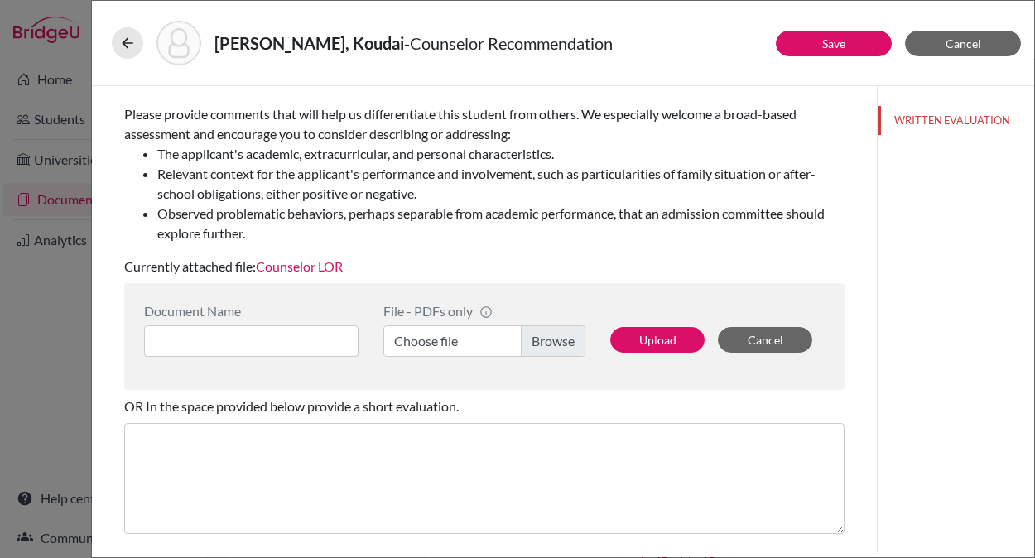
scroll to position [212, 0]
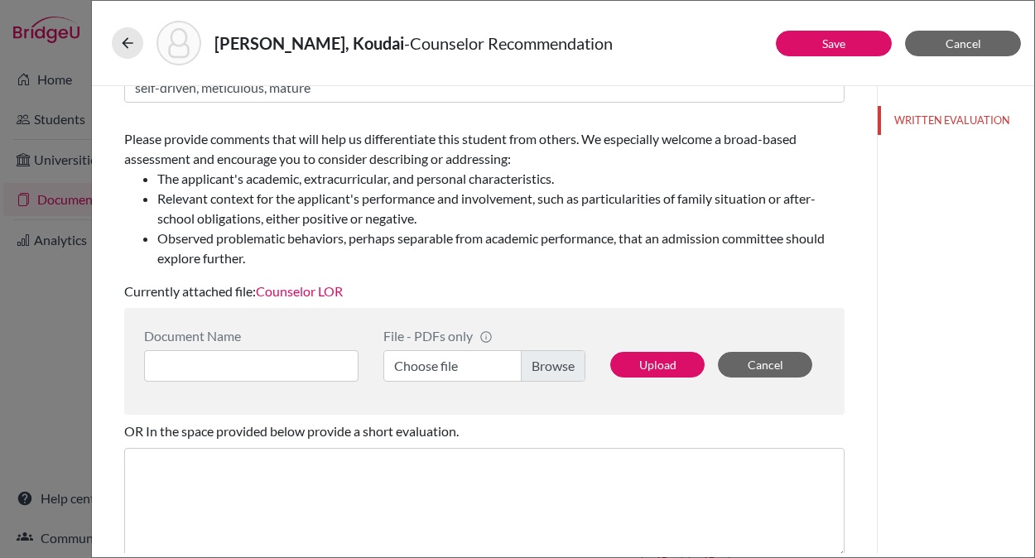
click at [322, 291] on link "Counselor LOR" at bounding box center [299, 291] width 87 height 16
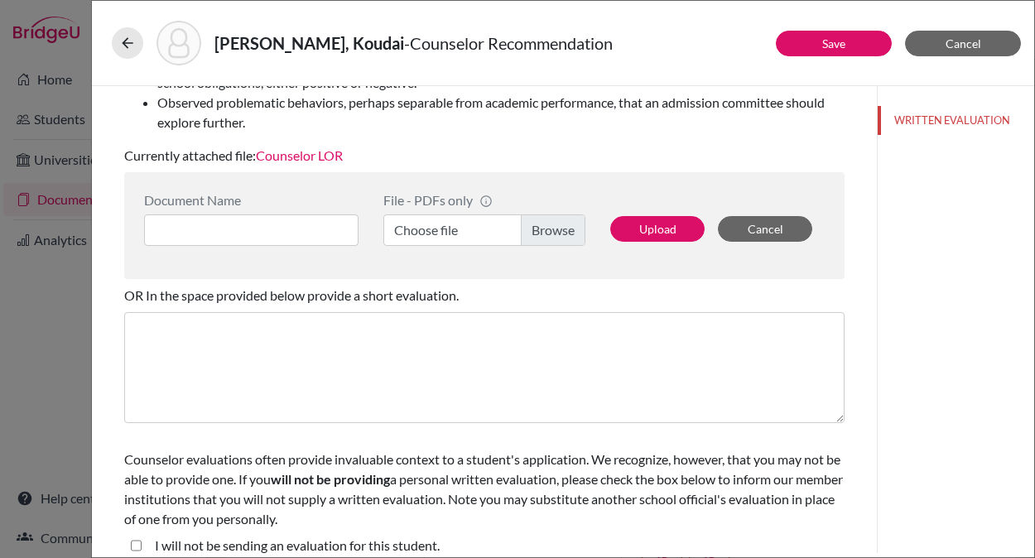
scroll to position [363, 0]
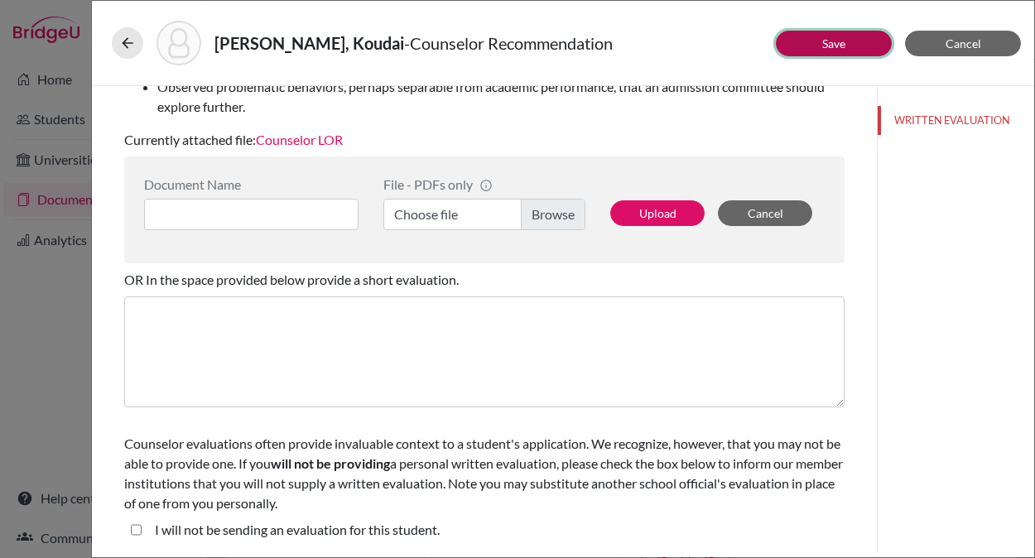
click at [822, 46] on link "Save" at bounding box center [833, 43] width 23 height 14
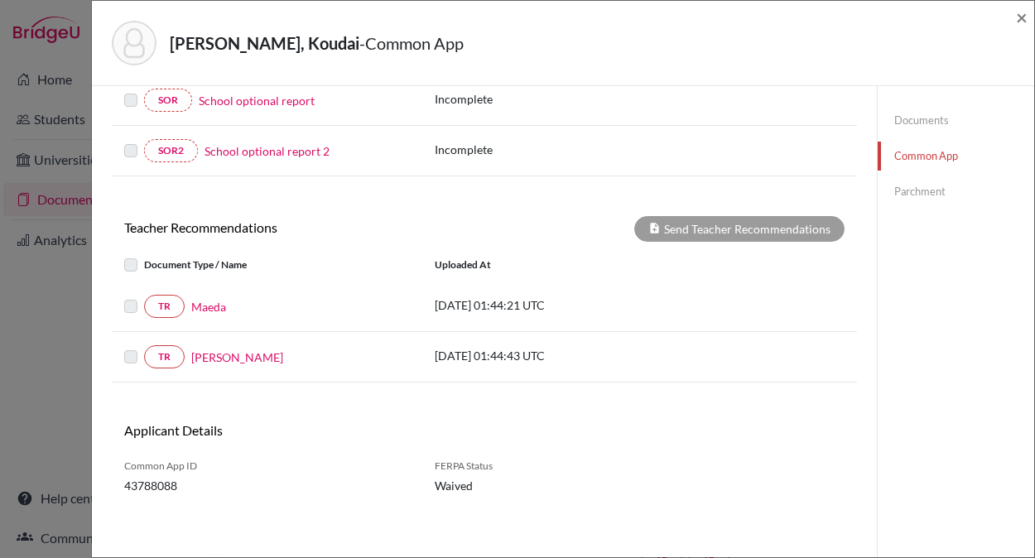
scroll to position [449, 0]
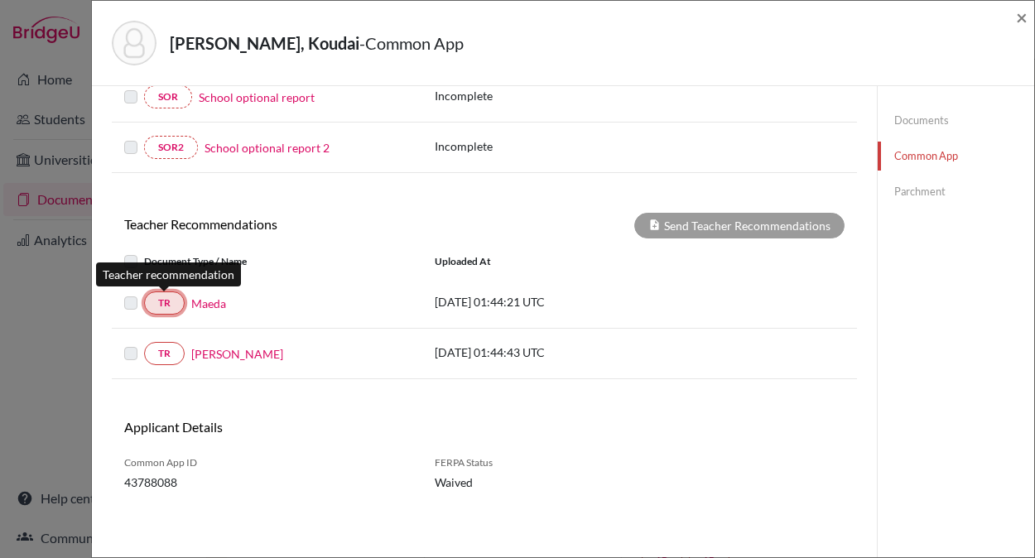
click at [170, 305] on link "TR" at bounding box center [164, 302] width 41 height 23
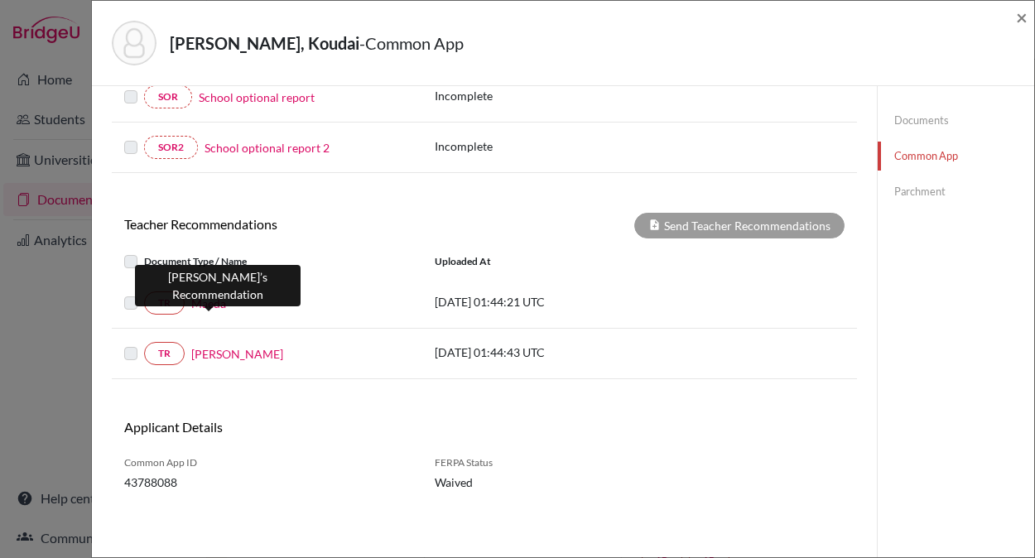
click at [219, 303] on link "Maeda" at bounding box center [208, 303] width 35 height 17
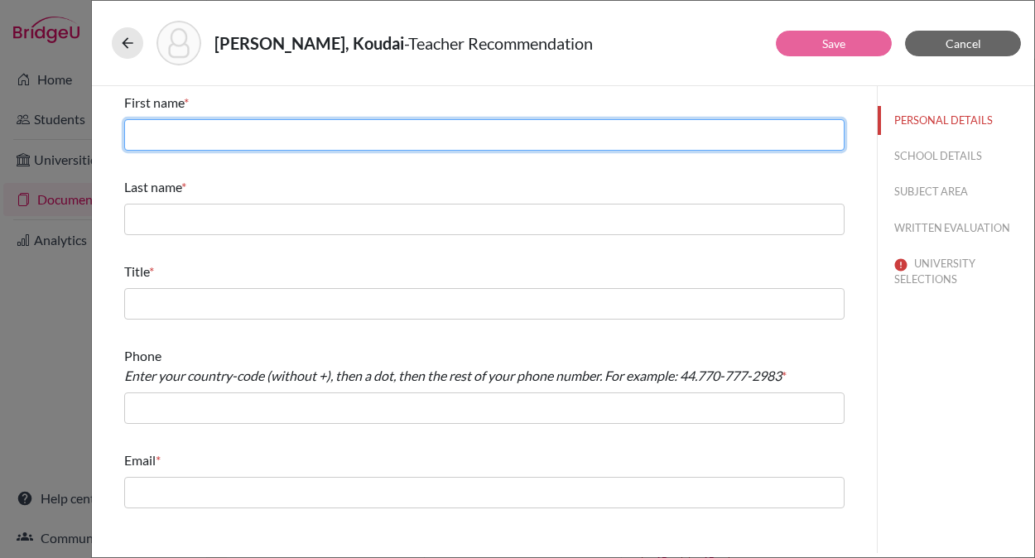
click at [176, 142] on input "text" at bounding box center [484, 134] width 720 height 31
type input "Shunsuke"
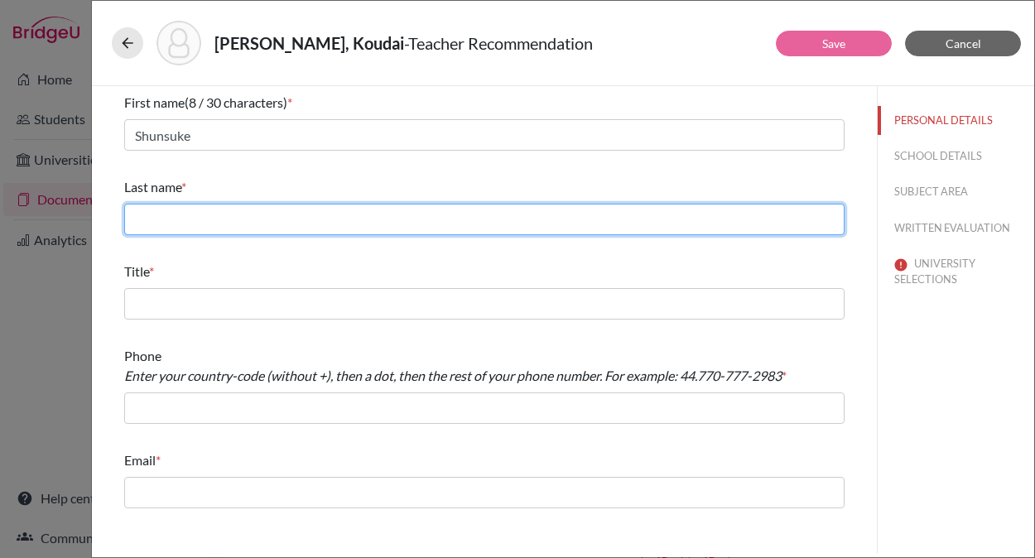
click at [150, 224] on input "text" at bounding box center [484, 219] width 720 height 31
type input "Maeda"
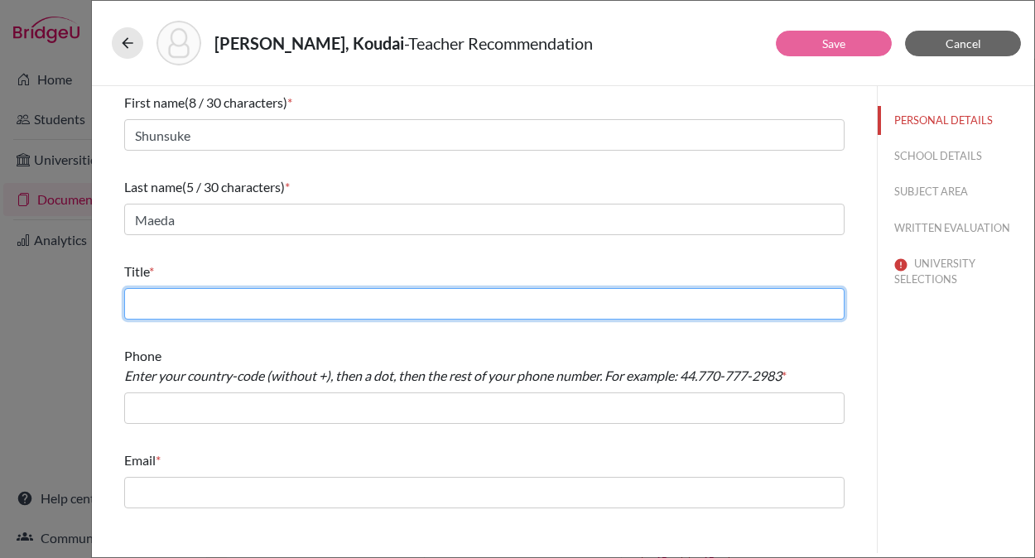
click at [164, 309] on input "text" at bounding box center [484, 303] width 720 height 31
type input "English Teacher"
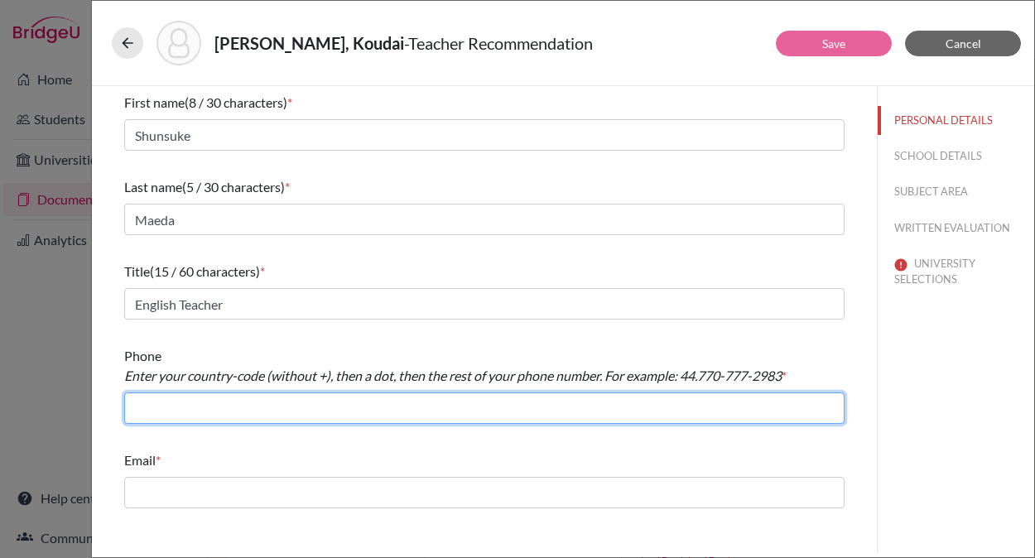
click at [309, 414] on input "text" at bounding box center [484, 407] width 720 height 31
type input "+81338220741"
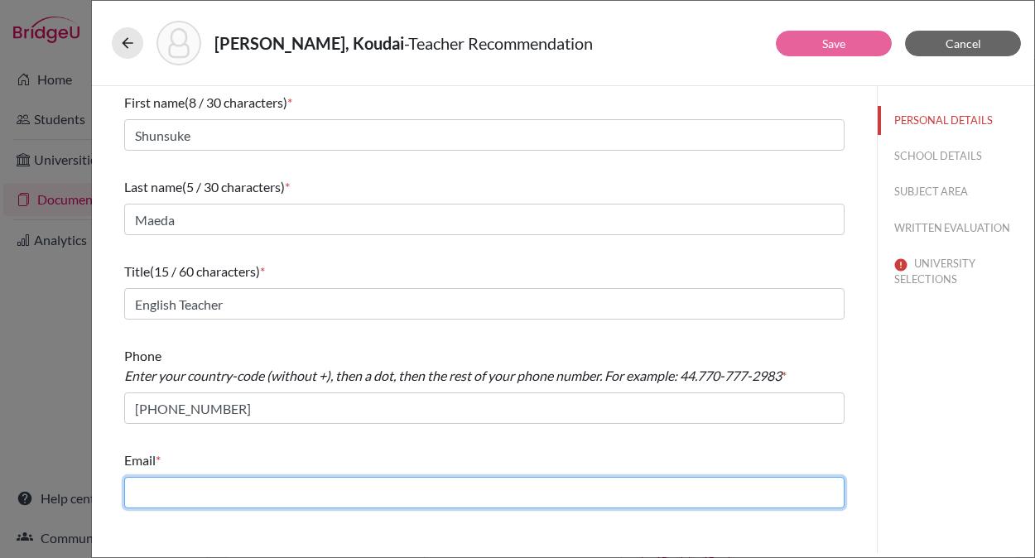
type input "cavani-jn@penken.ed.jp"
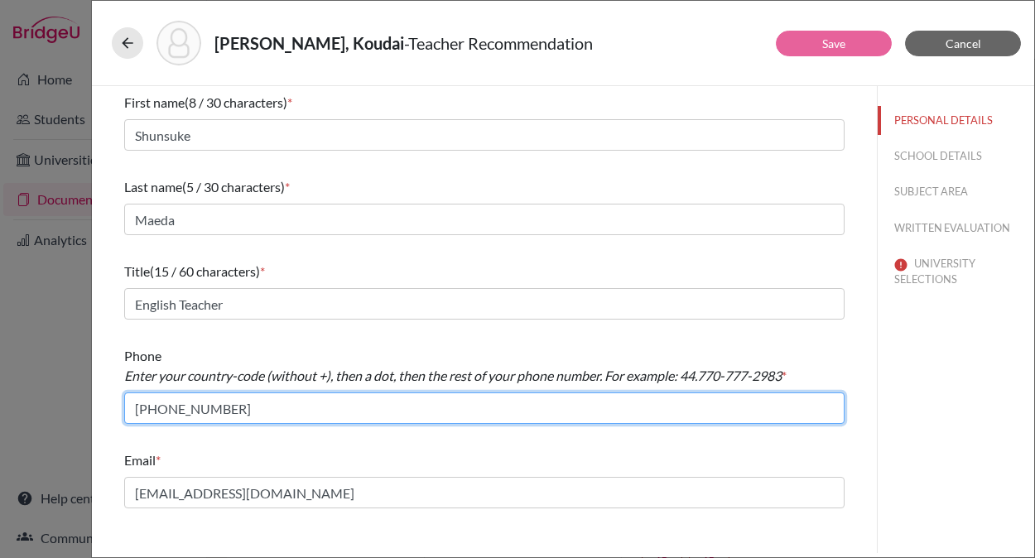
click at [141, 408] on input "+81338220741" at bounding box center [484, 407] width 720 height 31
click at [150, 408] on input "81338220741" at bounding box center [484, 407] width 720 height 31
type input "81.338220741"
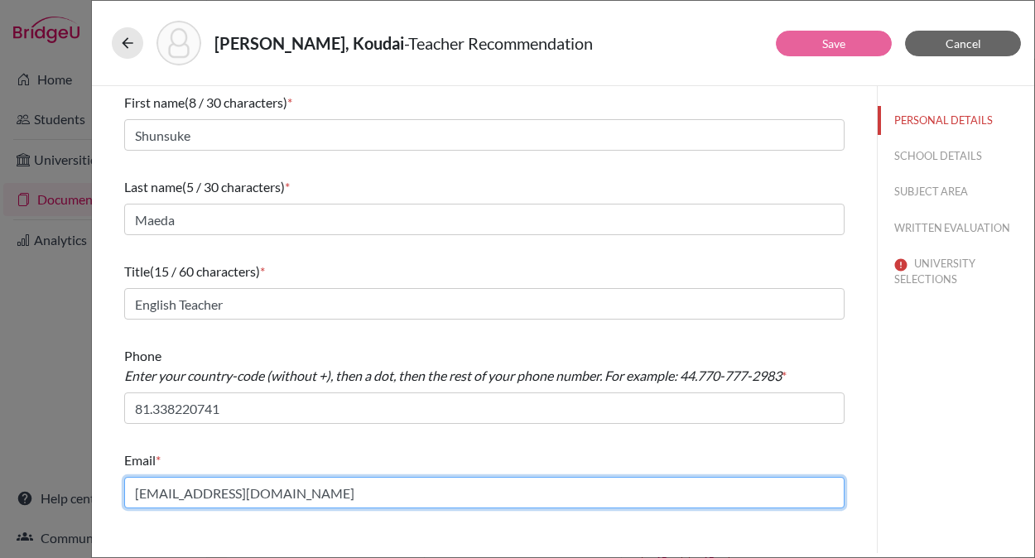
click at [240, 494] on input "cavani-jn@penken.ed.jp" at bounding box center [484, 492] width 720 height 31
paste input "maeda-s"
type input "maeda-sn@penken.ed.jp"
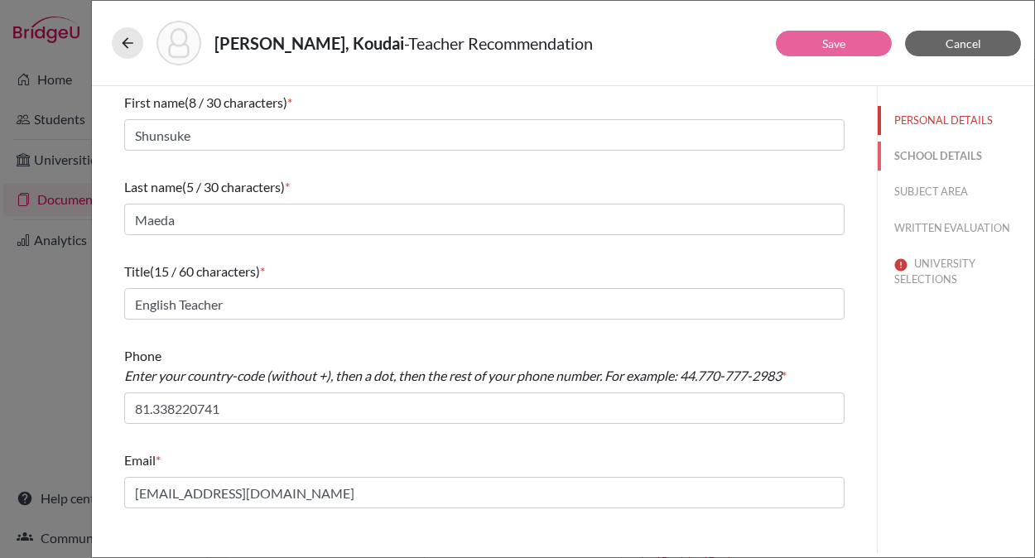
click at [936, 158] on button "SCHOOL DETAILS" at bounding box center [956, 156] width 156 height 29
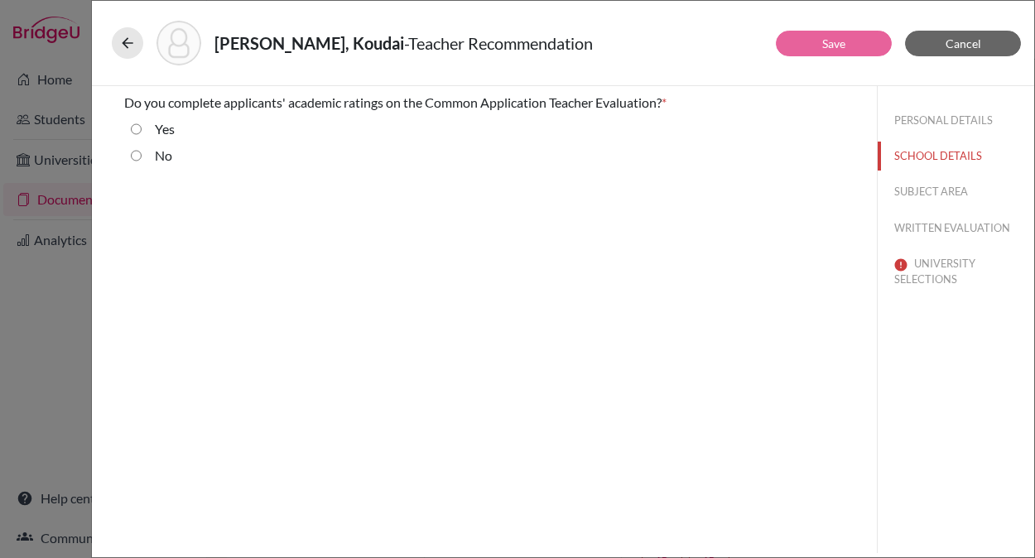
click at [135, 129] on input "Yes" at bounding box center [136, 129] width 11 height 20
radio input "true"
click at [932, 189] on button "SUBJECT AREA" at bounding box center [956, 191] width 156 height 29
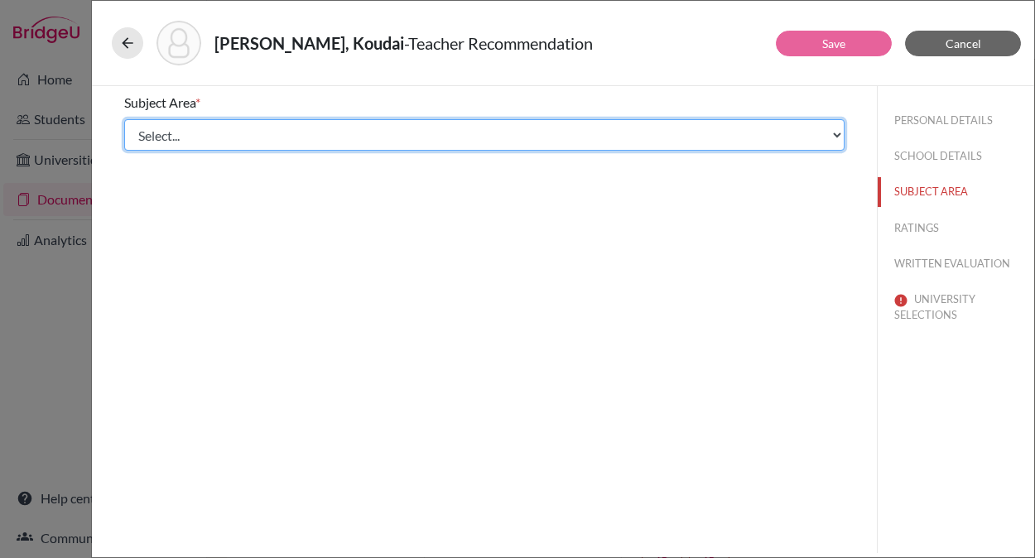
click at [369, 128] on select "Select... Math English Science World Language Social Studies Other Computer Sci…" at bounding box center [484, 134] width 720 height 31
select select "1"
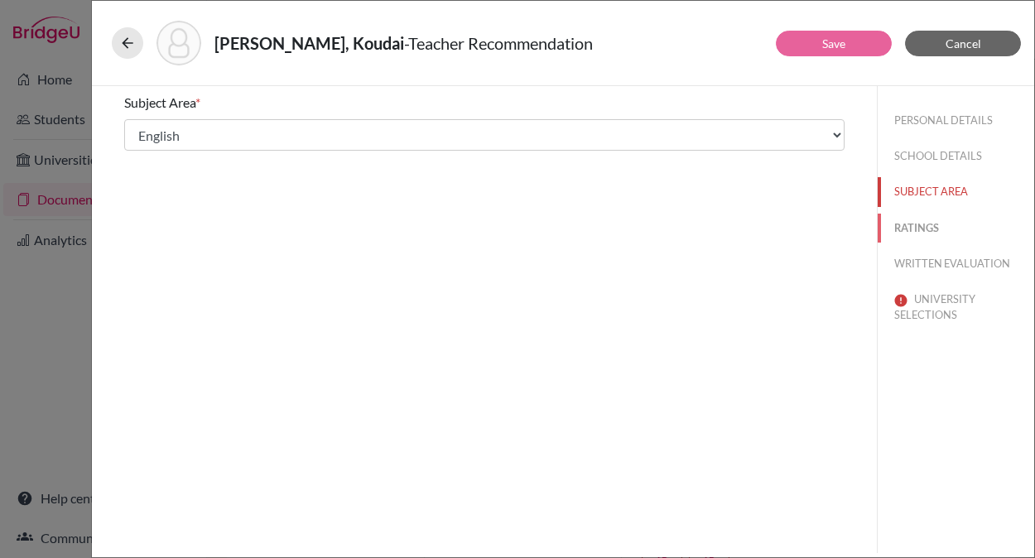
click at [923, 226] on button "RATINGS" at bounding box center [956, 228] width 156 height 29
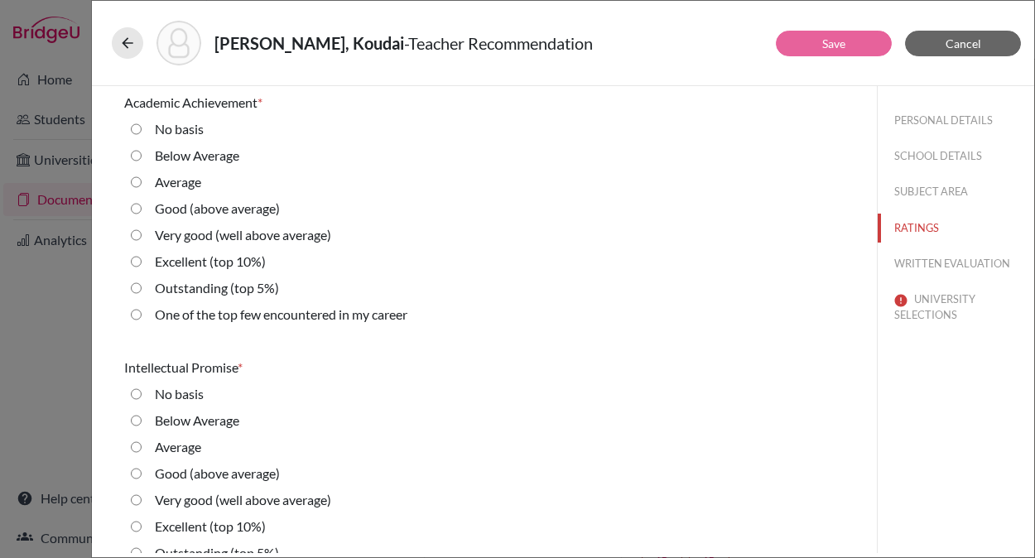
click at [231, 289] on label "Outstanding (top 5%)" at bounding box center [217, 288] width 124 height 20
click at [142, 289] on 5\%\) "Outstanding (top 5%)" at bounding box center [136, 288] width 11 height 20
radio 5\%\) "true"
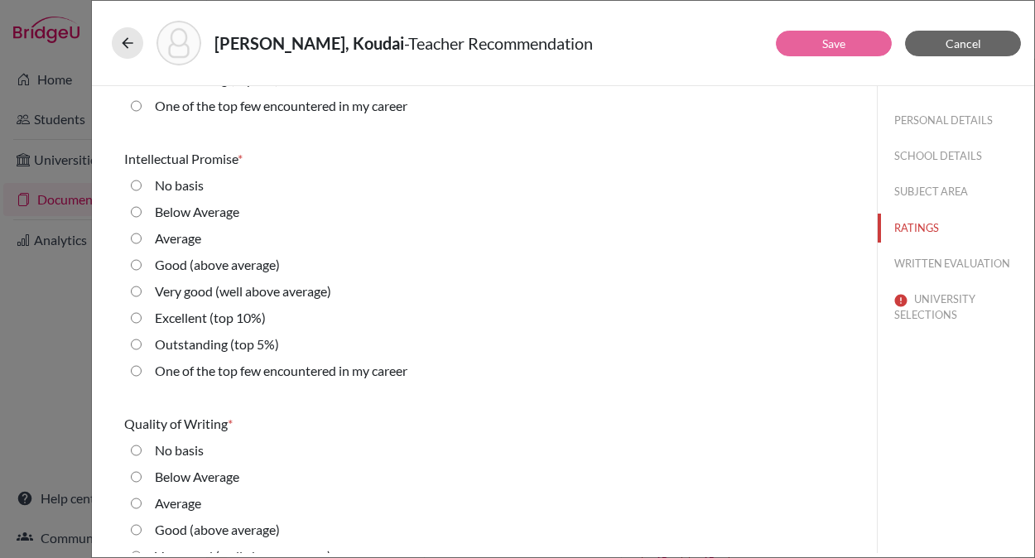
scroll to position [215, 0]
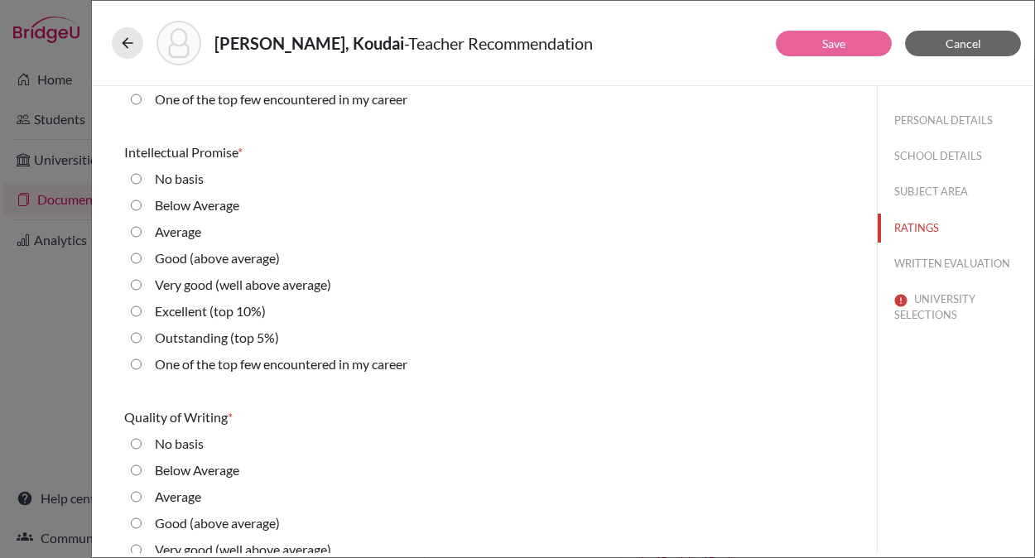
click at [219, 338] on label "Outstanding (top 5%)" at bounding box center [217, 338] width 124 height 20
click at [142, 338] on 5\%\) "Outstanding (top 5%)" at bounding box center [136, 338] width 11 height 20
radio 5\%\) "true"
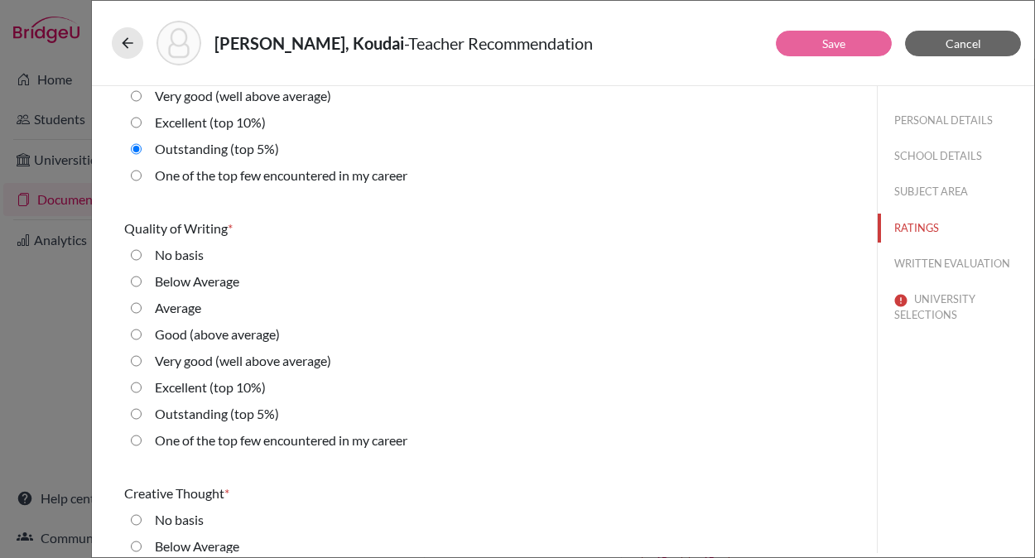
scroll to position [462, 0]
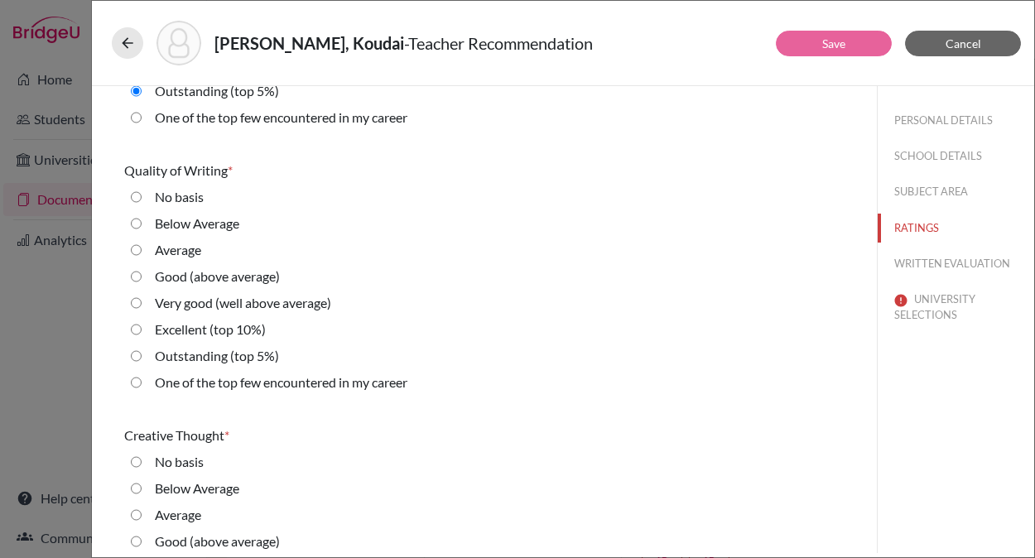
click at [202, 360] on label "Outstanding (top 5%)" at bounding box center [217, 356] width 124 height 20
click at [142, 360] on 5\%\) "Outstanding (top 5%)" at bounding box center [136, 356] width 11 height 20
radio 5\%\) "true"
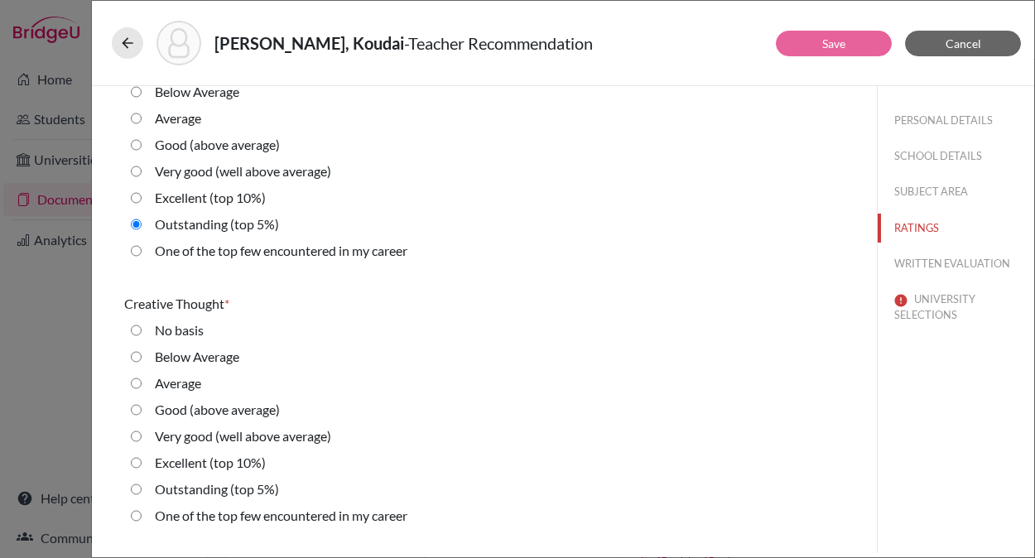
scroll to position [672, 0]
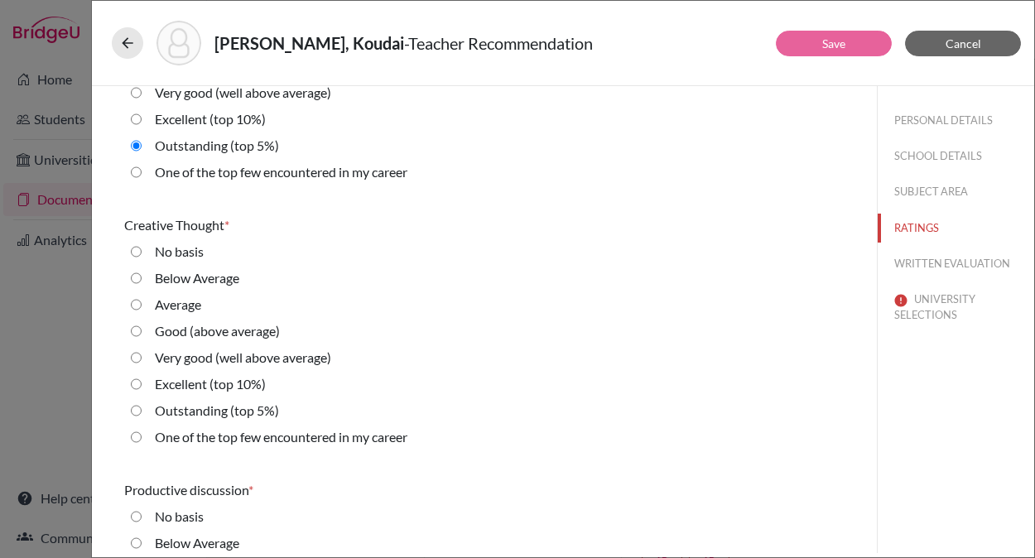
click at [199, 410] on label "Outstanding (top 5%)" at bounding box center [217, 411] width 124 height 20
click at [142, 410] on 5\%\) "Outstanding (top 5%)" at bounding box center [136, 411] width 11 height 20
radio 5\%\) "true"
click at [199, 412] on label "Outstanding (top 5%)" at bounding box center [217, 410] width 124 height 20
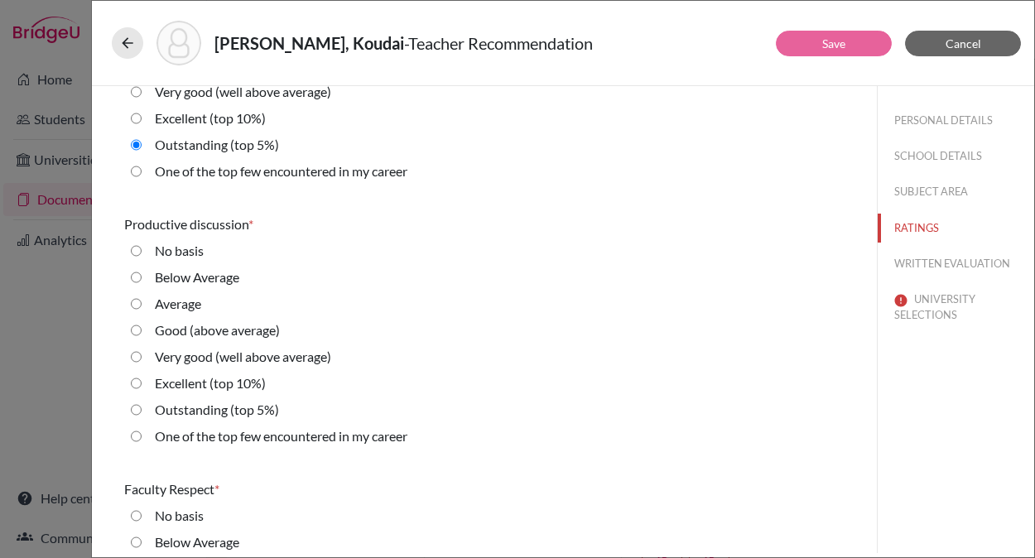
click at [142, 412] on 5\%\) "Outstanding (top 5%)" at bounding box center [136, 410] width 11 height 20
radio 5\%\) "true"
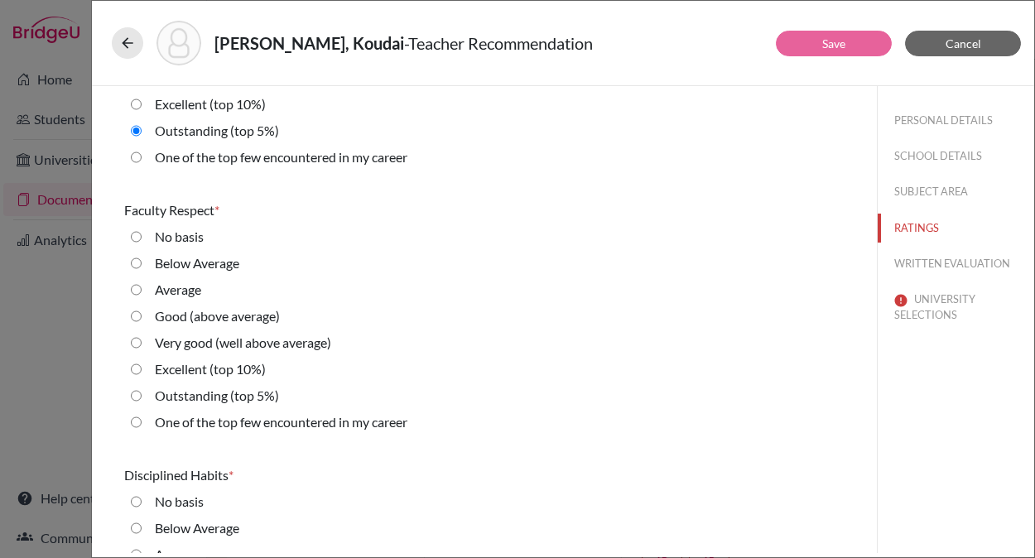
scroll to position [1220, 0]
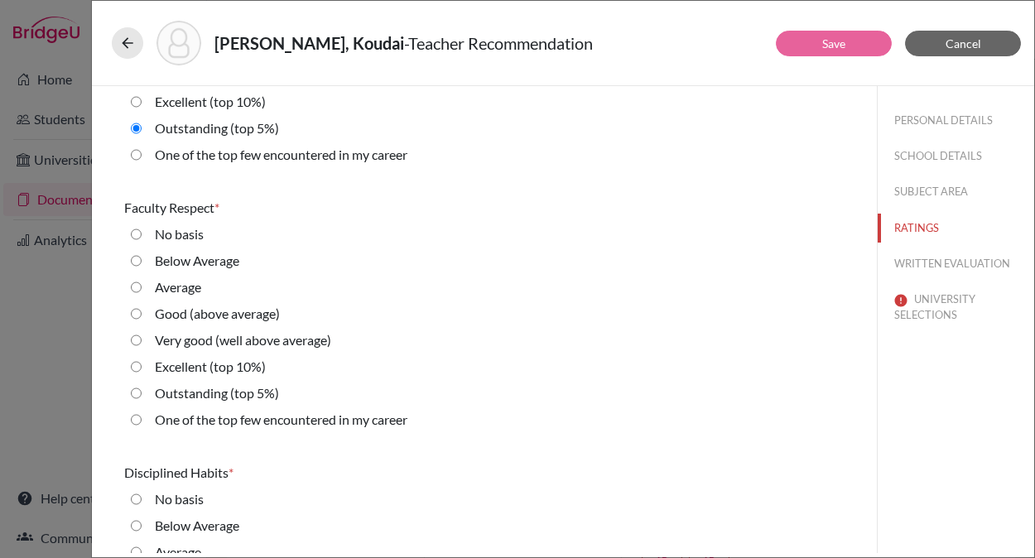
click at [206, 392] on label "Outstanding (top 5%)" at bounding box center [217, 393] width 124 height 20
click at [142, 392] on 5\%\) "Outstanding (top 5%)" at bounding box center [136, 393] width 11 height 20
radio 5\%\) "true"
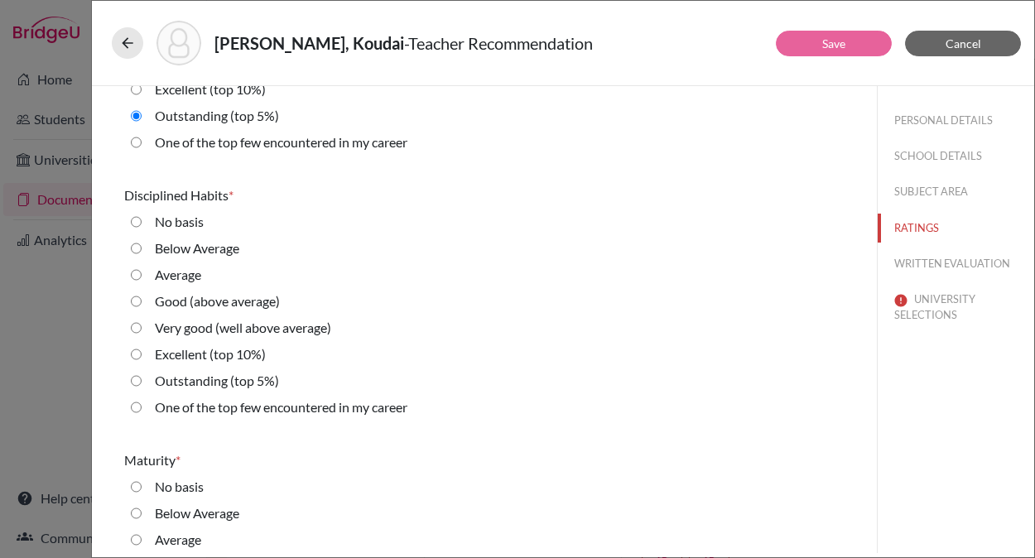
scroll to position [1499, 0]
click at [213, 374] on label "Outstanding (top 5%)" at bounding box center [217, 379] width 124 height 20
click at [142, 374] on 5\%\) "Outstanding (top 5%)" at bounding box center [136, 379] width 11 height 20
radio 5\%\) "true"
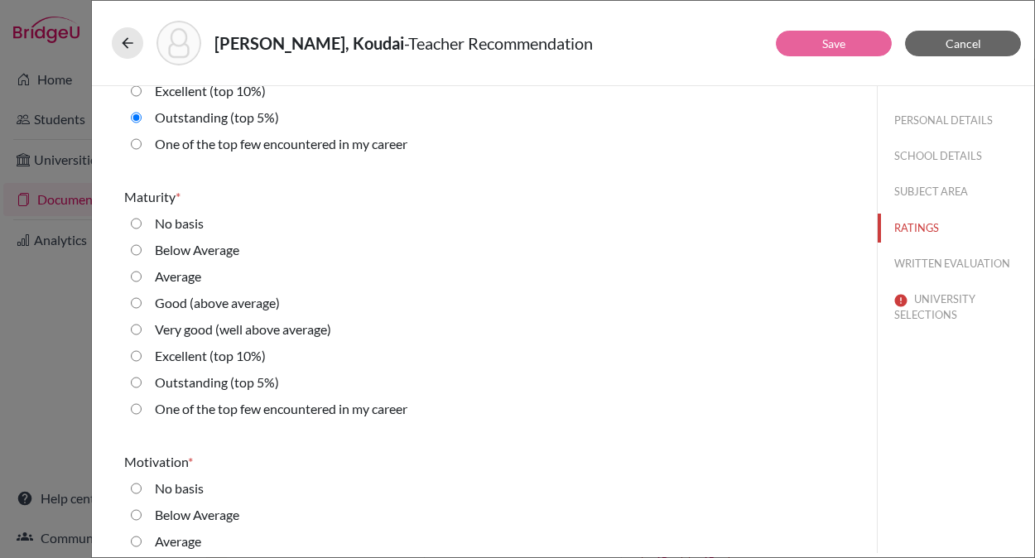
scroll to position [1783, 0]
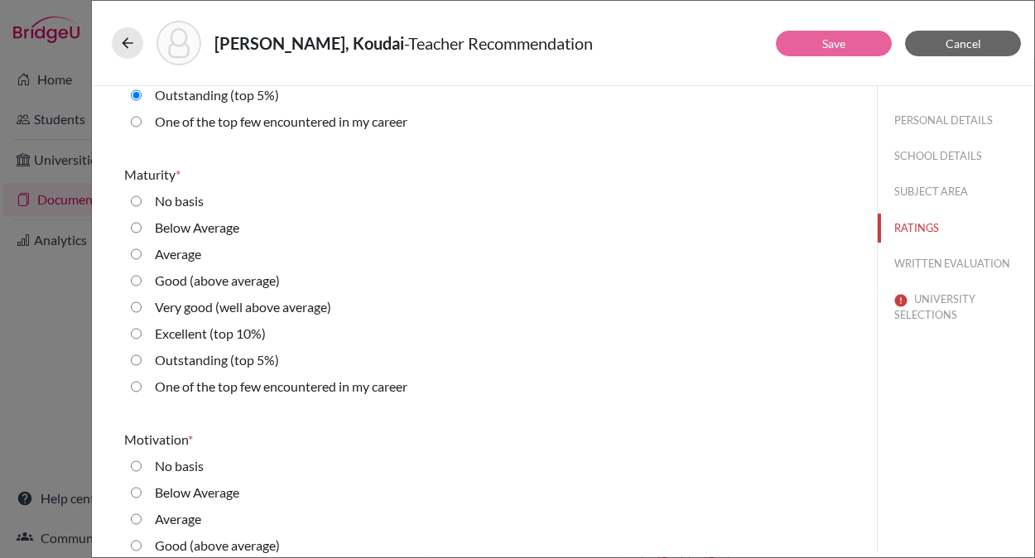
click at [212, 361] on label "Outstanding (top 5%)" at bounding box center [217, 360] width 124 height 20
click at [142, 361] on 5\%\) "Outstanding (top 5%)" at bounding box center [136, 360] width 11 height 20
radio 5\%\) "true"
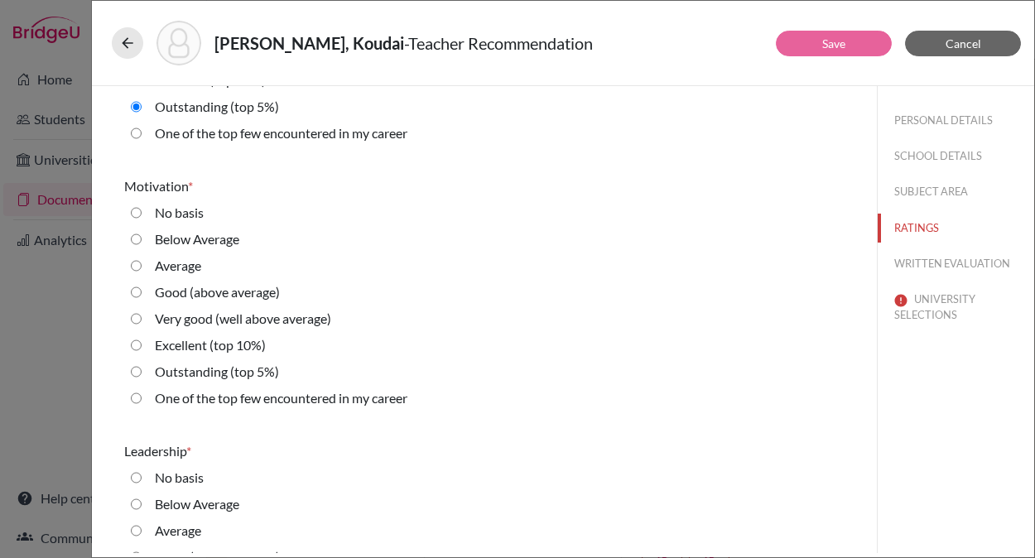
scroll to position [2055, 0]
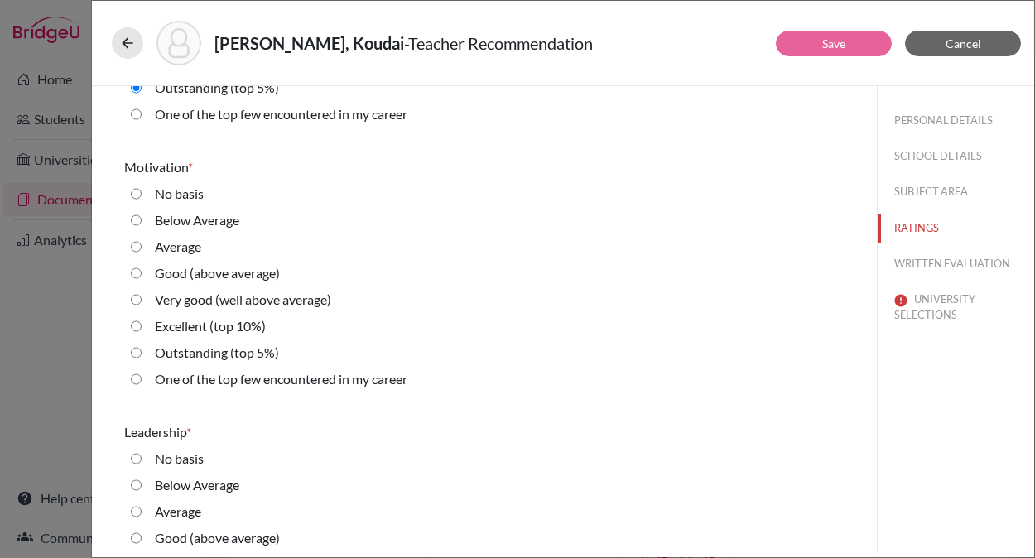
click at [216, 353] on label "Outstanding (top 5%)" at bounding box center [217, 353] width 124 height 20
click at [142, 353] on 5\%\) "Outstanding (top 5%)" at bounding box center [136, 353] width 11 height 20
radio 5\%\) "true"
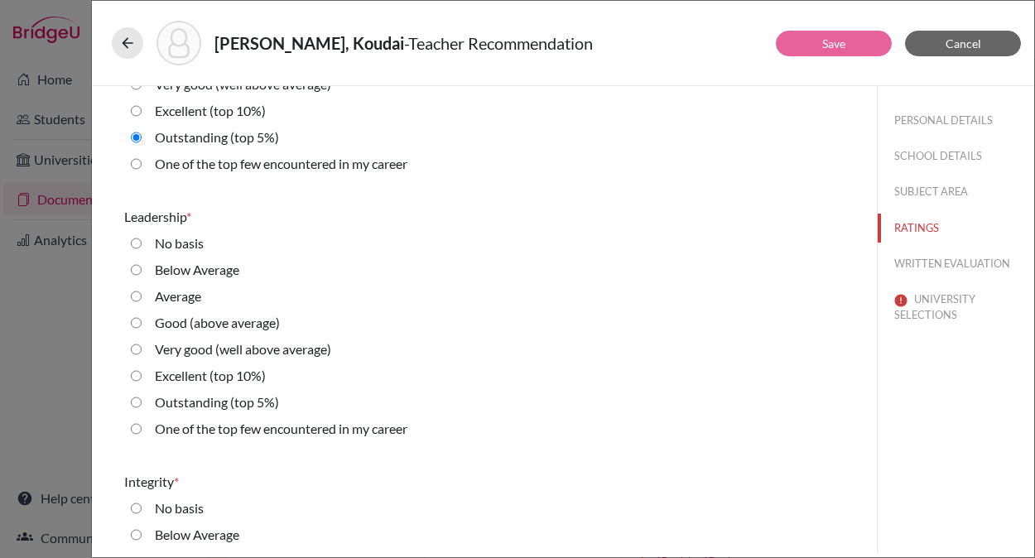
scroll to position [2342, 0]
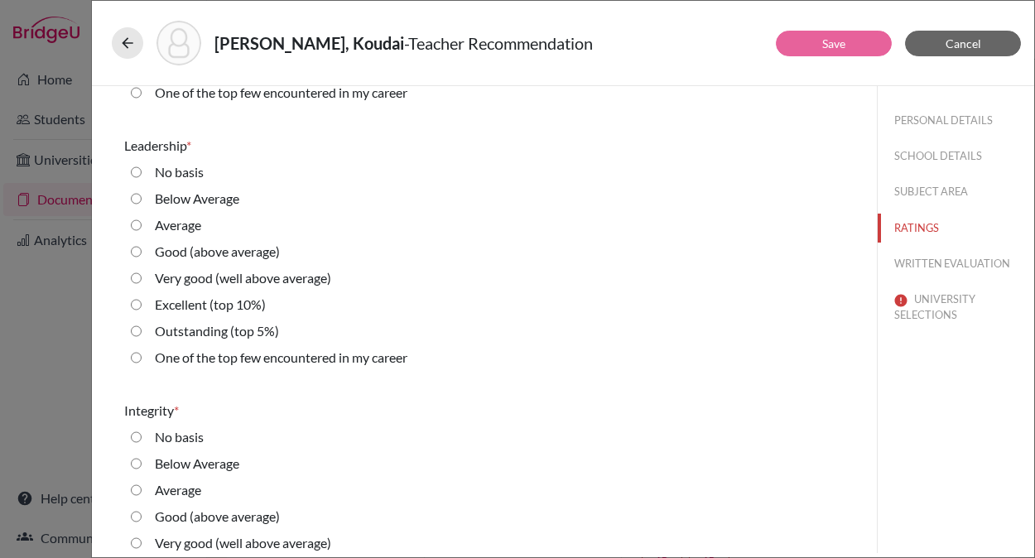
click at [218, 330] on label "Outstanding (top 5%)" at bounding box center [217, 331] width 124 height 20
click at [142, 330] on 5\%\) "Outstanding (top 5%)" at bounding box center [136, 331] width 11 height 20
radio 5\%\) "true"
click at [218, 330] on label "Outstanding (top 5%)" at bounding box center [217, 330] width 124 height 20
click at [142, 330] on 5\%\) "Outstanding (top 5%)" at bounding box center [136, 330] width 11 height 20
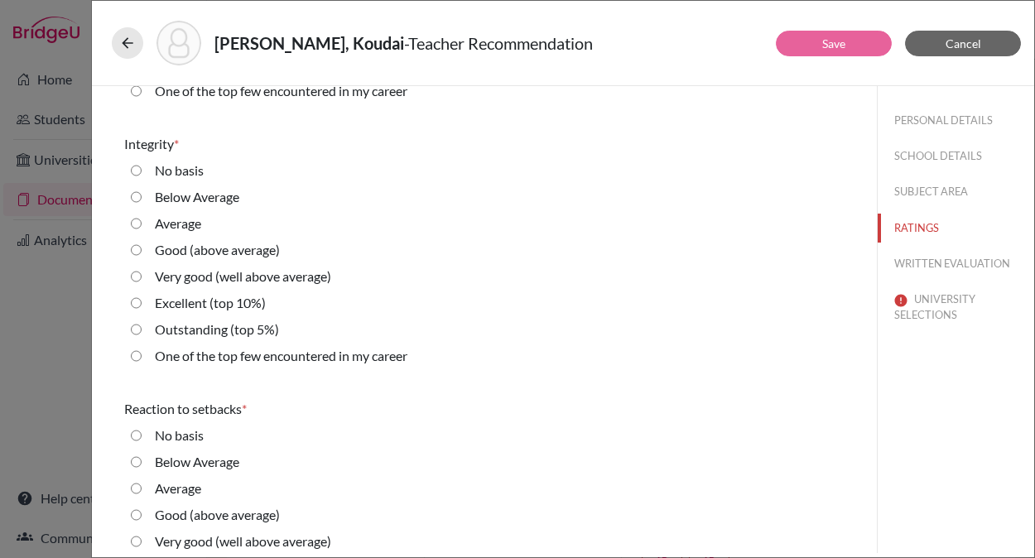
radio 5\%\) "true"
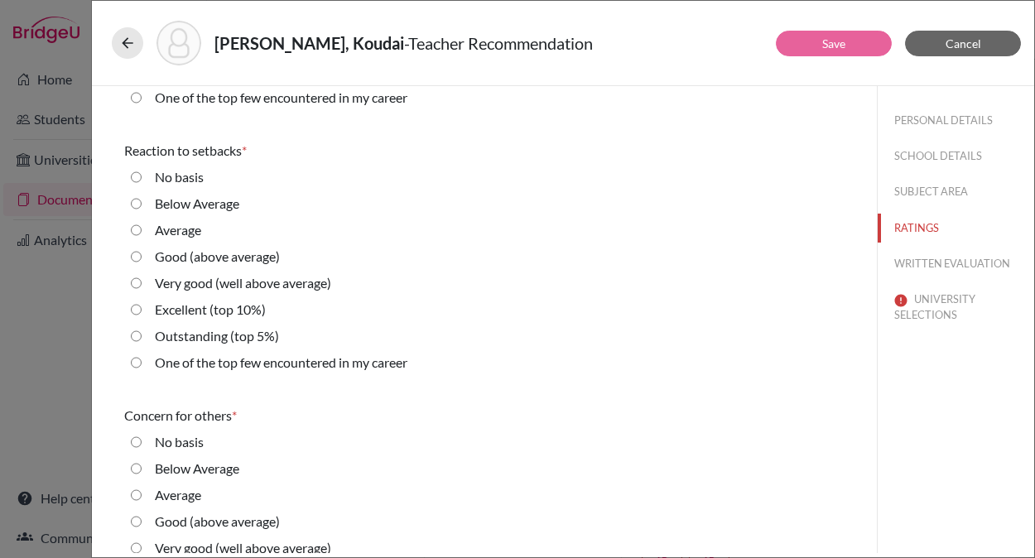
scroll to position [2889, 0]
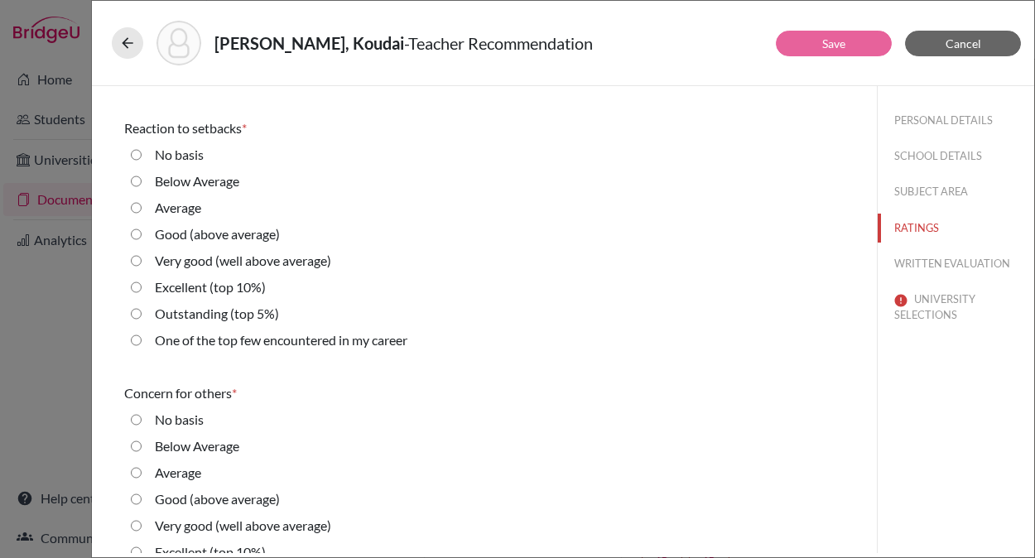
click at [221, 310] on label "Outstanding (top 5%)" at bounding box center [217, 314] width 124 height 20
click at [142, 310] on 5\%\) "Outstanding (top 5%)" at bounding box center [136, 314] width 11 height 20
radio 5\%\) "true"
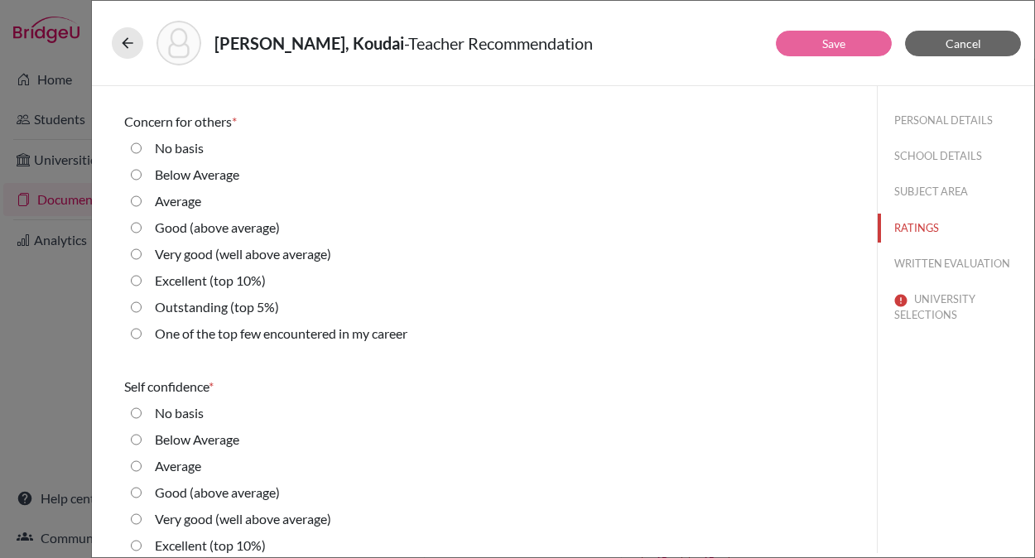
scroll to position [3161, 0]
click at [221, 309] on label "Outstanding (top 5%)" at bounding box center [217, 306] width 124 height 20
click at [142, 309] on 5\%\) "Outstanding (top 5%)" at bounding box center [136, 306] width 11 height 20
radio 5\%\) "true"
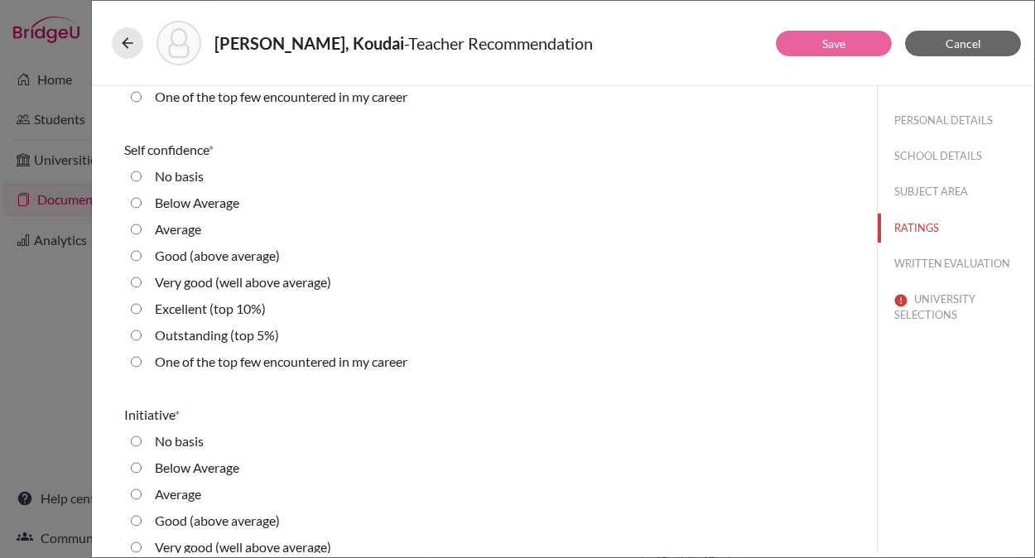
scroll to position [3398, 0]
click at [216, 335] on label "Outstanding (top 5%)" at bounding box center [217, 335] width 124 height 20
click at [142, 335] on 5\%\) "Outstanding (top 5%)" at bounding box center [136, 335] width 11 height 20
radio 5\%\) "true"
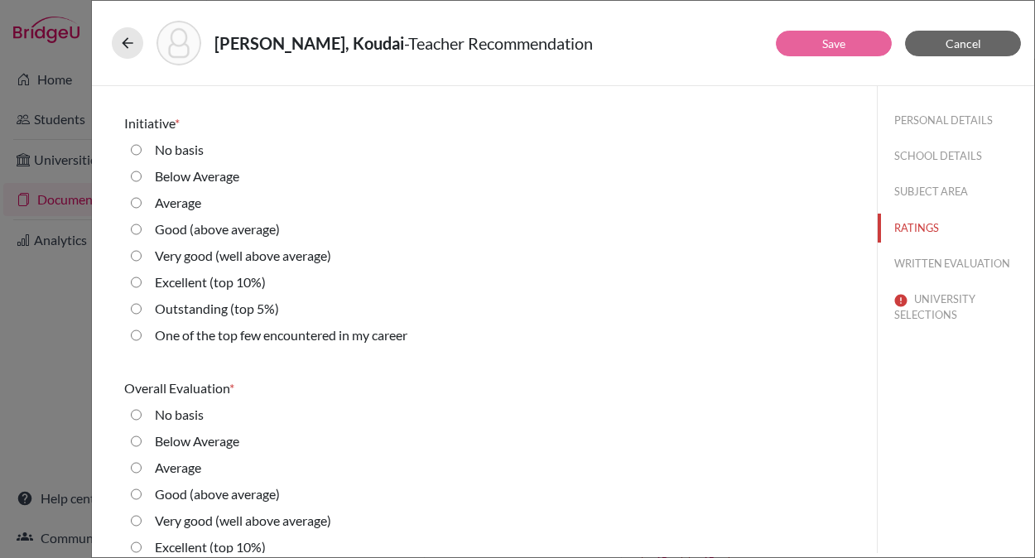
scroll to position [3706, 0]
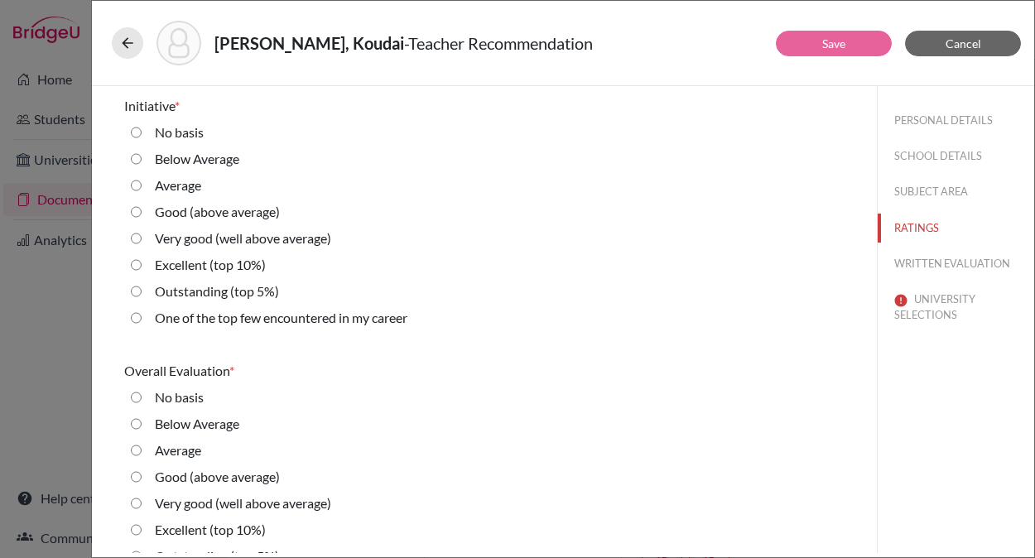
click at [221, 296] on label "Outstanding (top 5%)" at bounding box center [217, 292] width 124 height 20
click at [142, 296] on 5\%\) "Outstanding (top 5%)" at bounding box center [136, 292] width 11 height 20
radio 5\%\) "true"
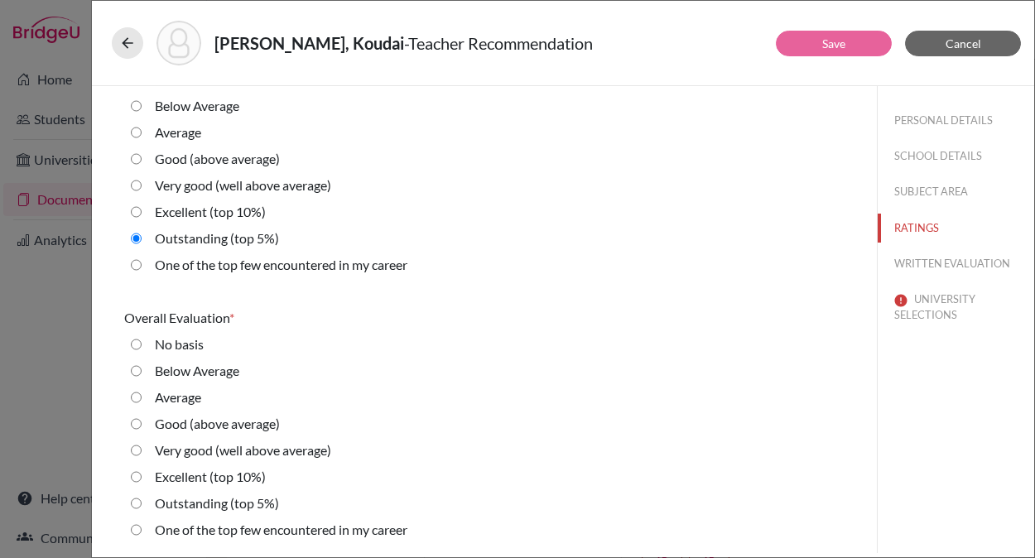
click at [200, 500] on label "Outstanding (top 5%)" at bounding box center [217, 503] width 124 height 20
click at [142, 500] on 5\%\) "Outstanding (top 5%)" at bounding box center [136, 503] width 11 height 20
radio 5\%\) "true"
click at [937, 264] on button "WRITTEN EVALUATION" at bounding box center [956, 263] width 156 height 29
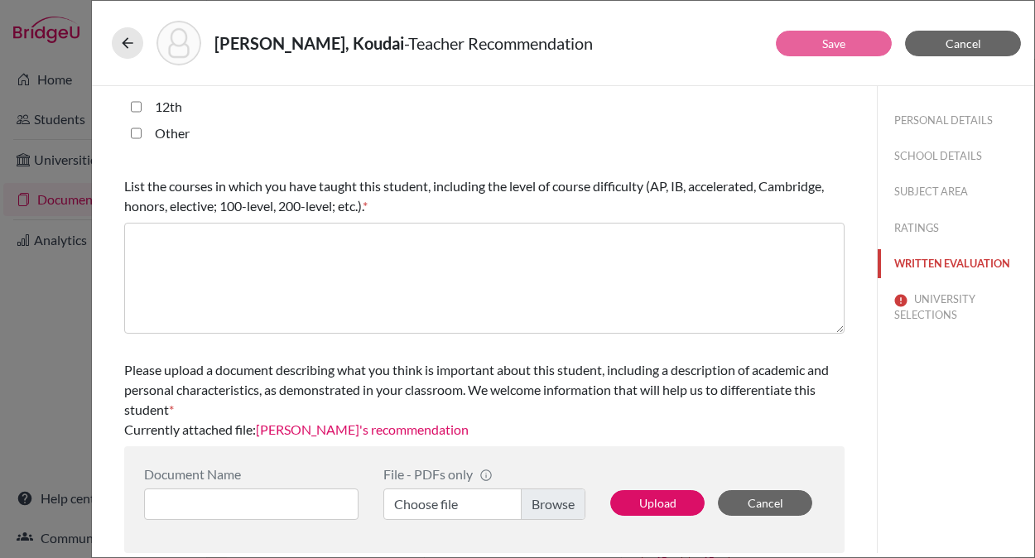
scroll to position [0, 0]
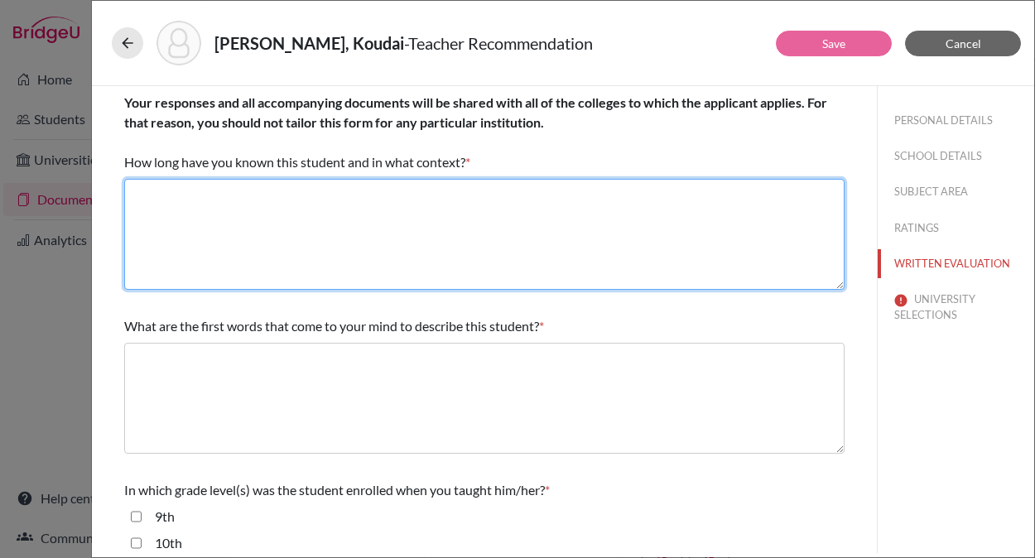
click at [490, 229] on textarea at bounding box center [484, 234] width 720 height 111
click at [189, 209] on textarea at bounding box center [484, 234] width 720 height 111
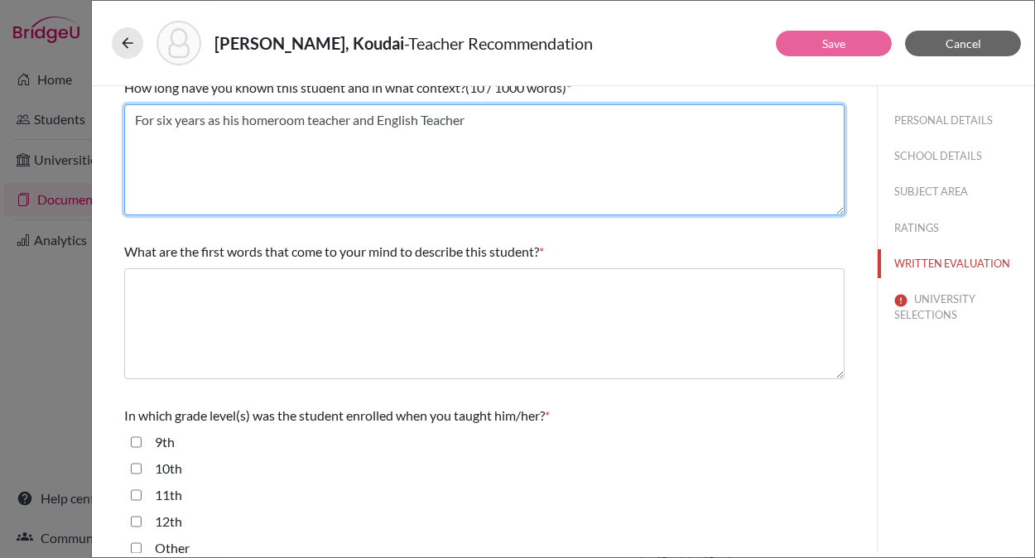
scroll to position [161, 0]
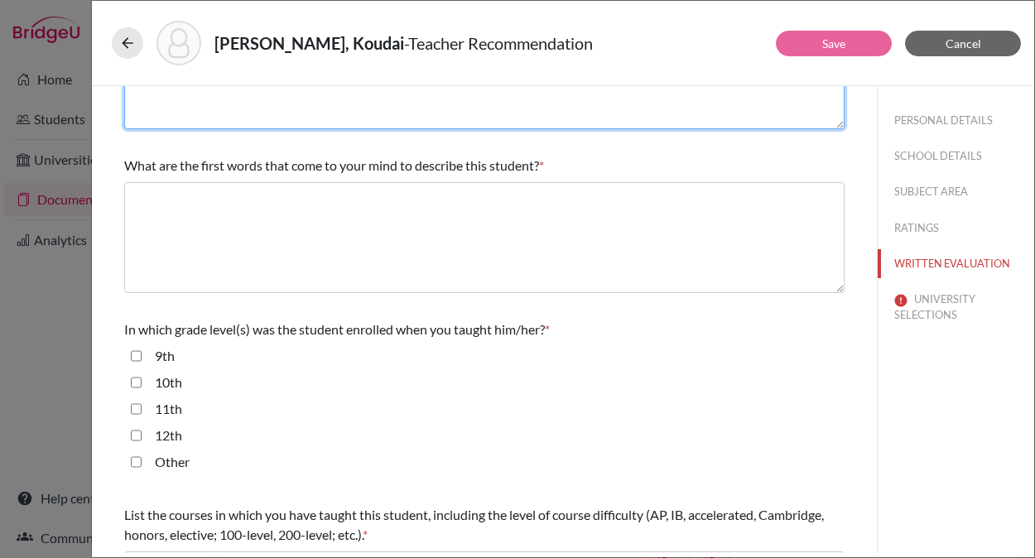
type textarea "For six years as his homeroom teacher and English Teacher"
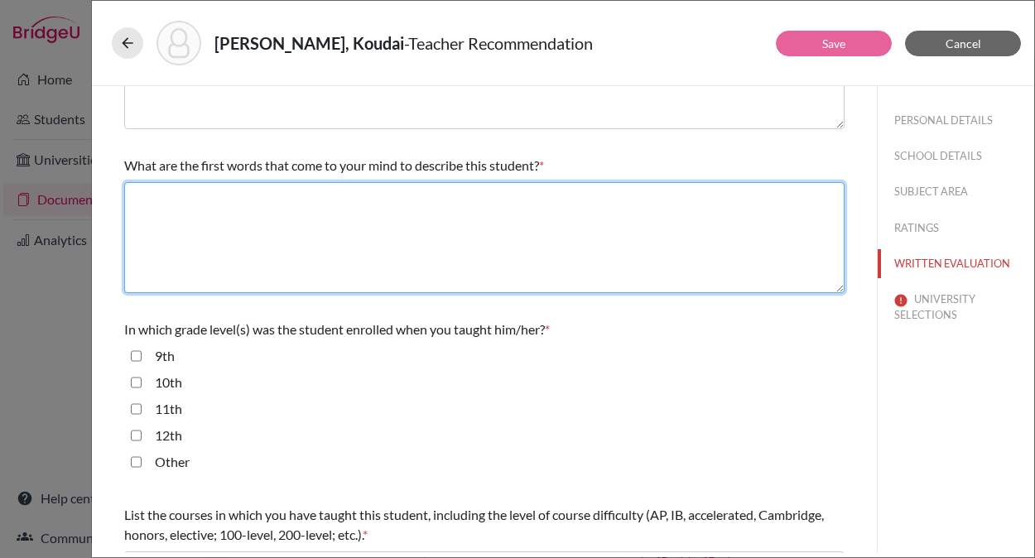
click at [237, 217] on textarea at bounding box center [484, 237] width 720 height 111
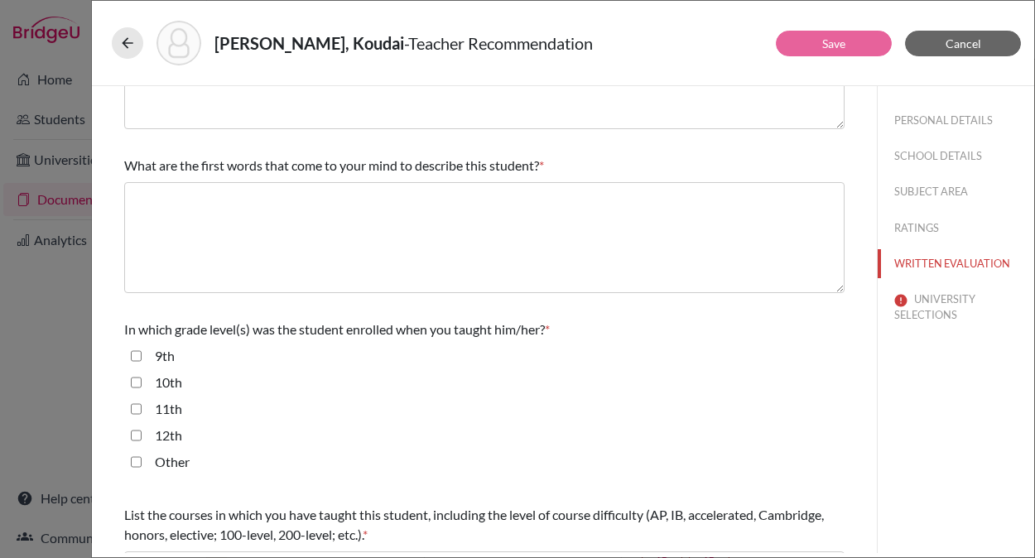
click at [136, 432] on input "12th" at bounding box center [136, 436] width 11 height 20
checkbox input "true"
click at [135, 412] on input "11th" at bounding box center [136, 409] width 11 height 20
checkbox input "true"
click at [135, 384] on input "10th" at bounding box center [136, 383] width 11 height 20
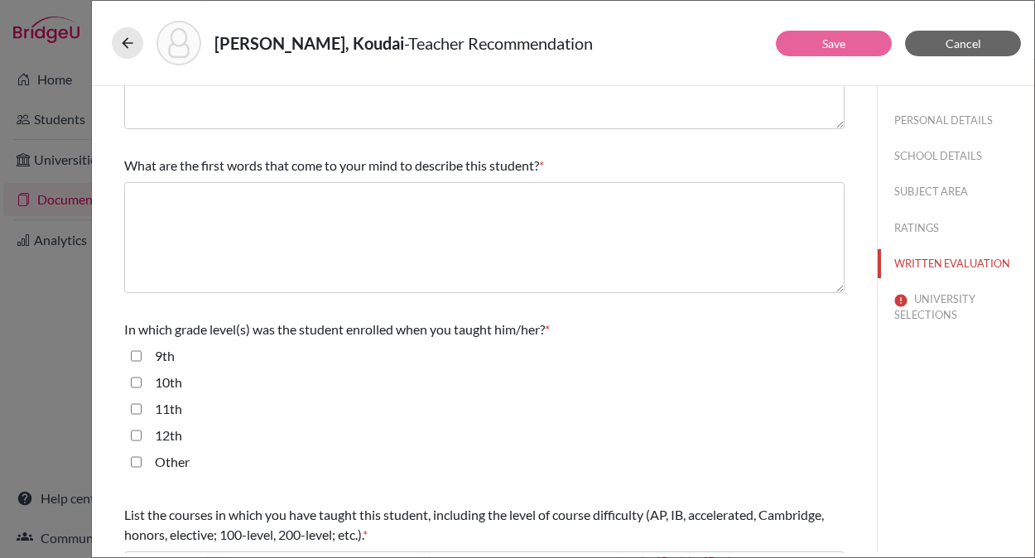
checkbox input "true"
click at [134, 360] on input "9th" at bounding box center [136, 356] width 11 height 20
checkbox input "true"
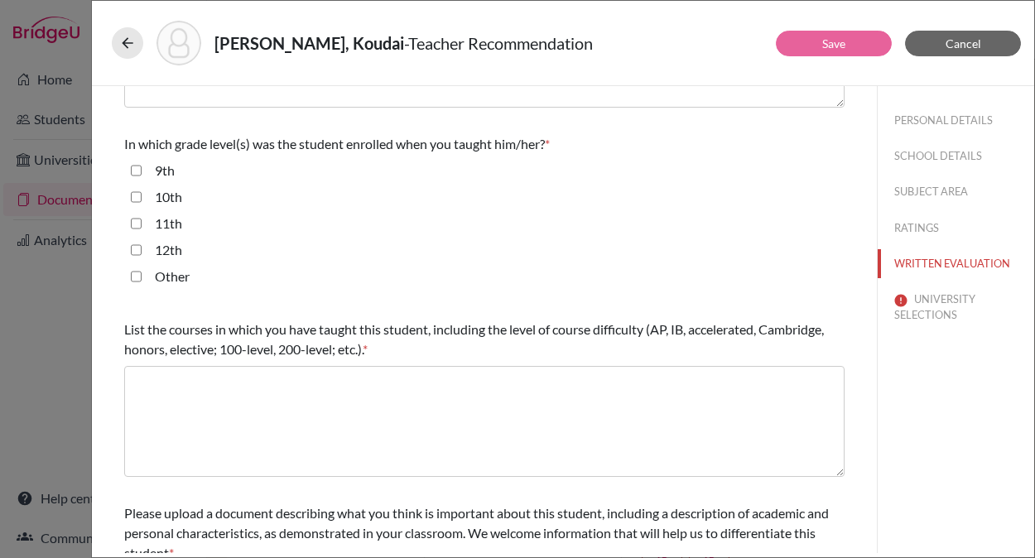
scroll to position [363, 0]
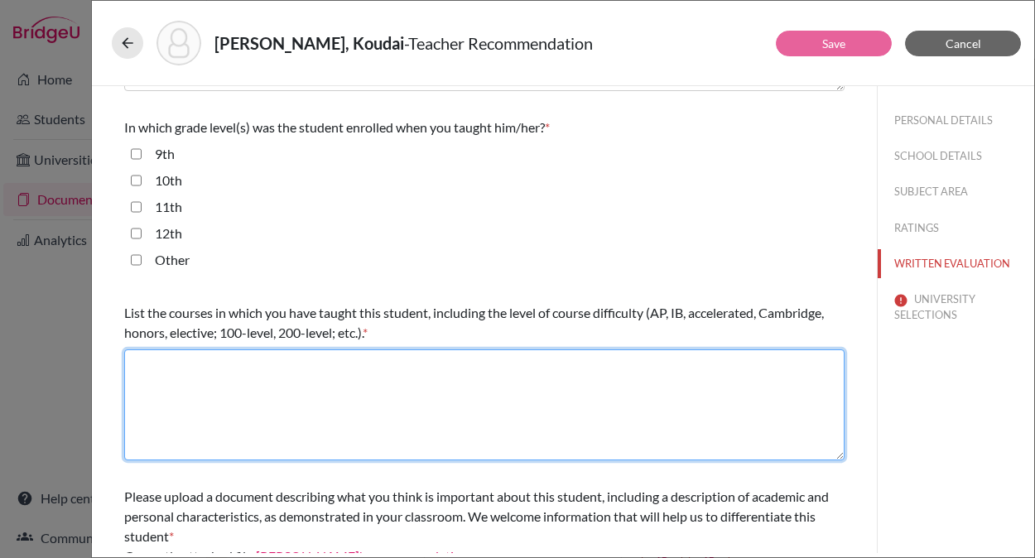
click at [257, 400] on textarea at bounding box center [484, 404] width 720 height 111
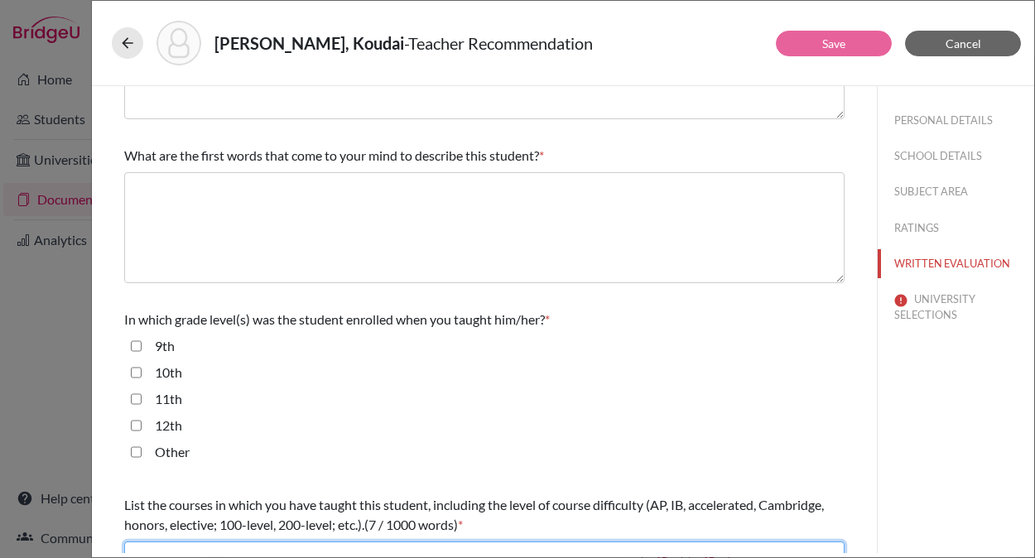
scroll to position [216, 0]
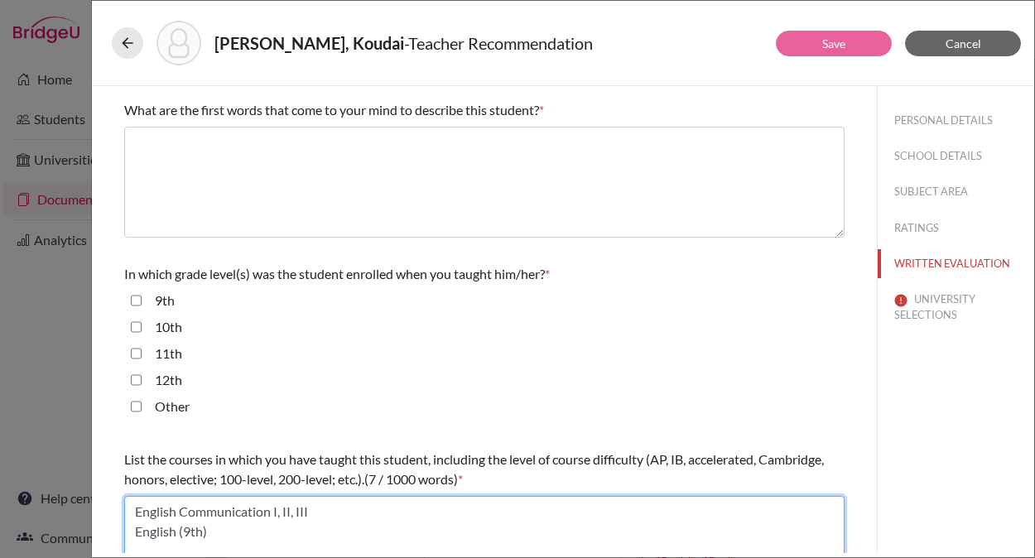
type textarea "English Communication I, II, III English (9th)"
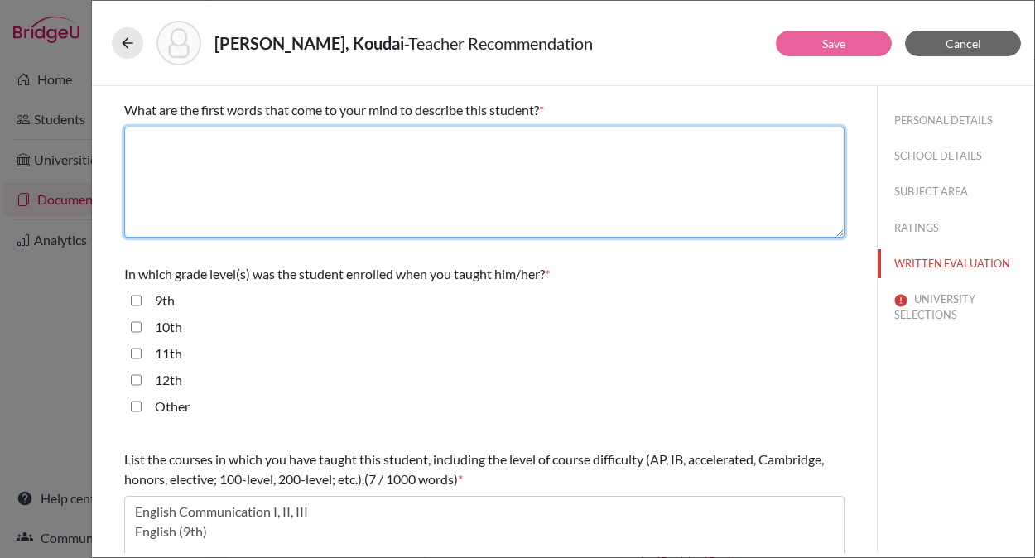
click at [346, 171] on textarea at bounding box center [484, 182] width 720 height 111
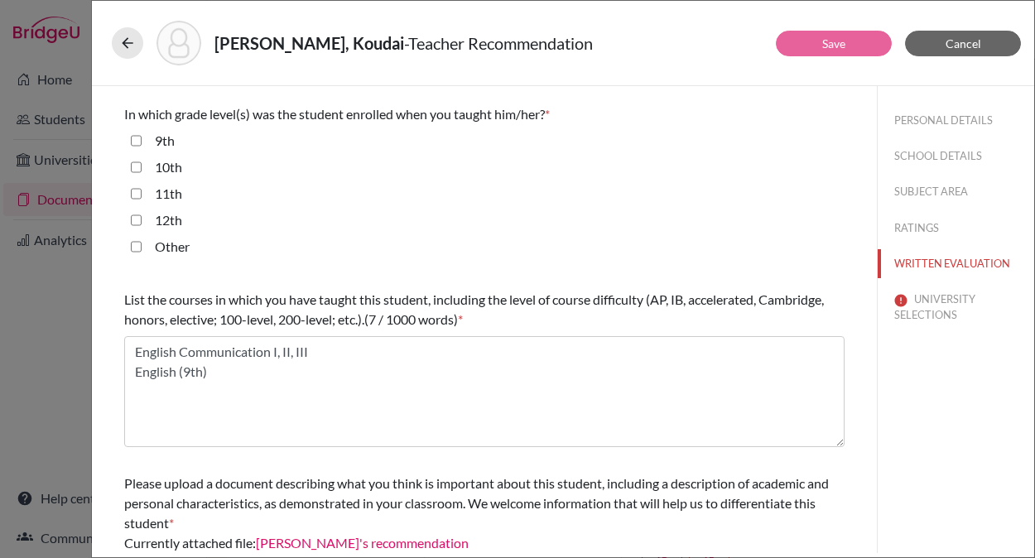
scroll to position [489, 0]
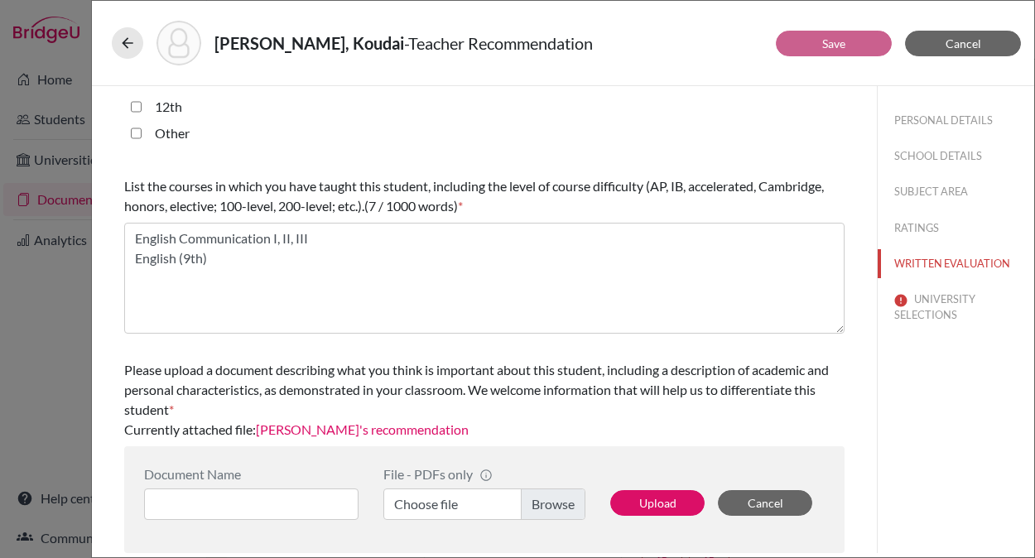
type textarea "leader, innovative, inspiring"
click at [921, 296] on button "UNIVERSITY SELECTIONS" at bounding box center [956, 307] width 156 height 45
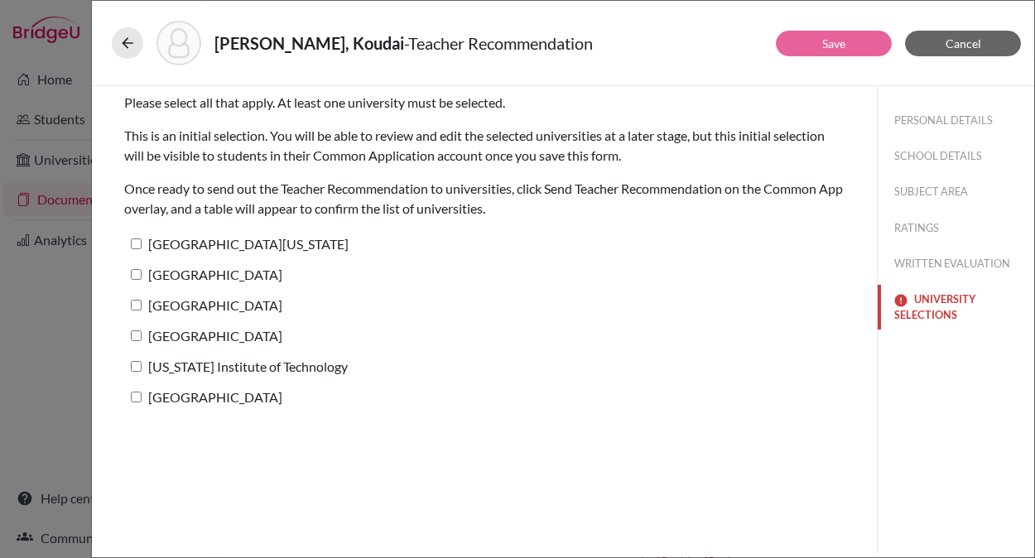
scroll to position [0, 0]
click at [136, 243] on input "University of Texas at Austin" at bounding box center [136, 243] width 11 height 11
checkbox input "true"
click at [136, 275] on input "Harvard University" at bounding box center [136, 274] width 11 height 11
checkbox input "true"
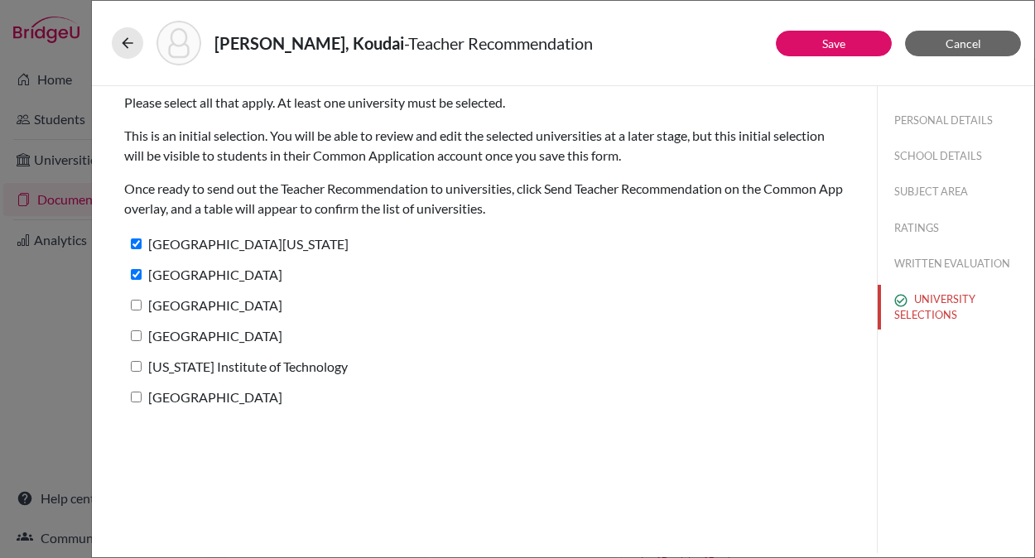
click at [138, 304] on input "Columbia University" at bounding box center [136, 305] width 11 height 11
checkbox input "true"
click at [138, 334] on input "Stanford University" at bounding box center [136, 335] width 11 height 11
checkbox input "true"
click at [138, 366] on input "California Institute of Technology" at bounding box center [136, 366] width 11 height 11
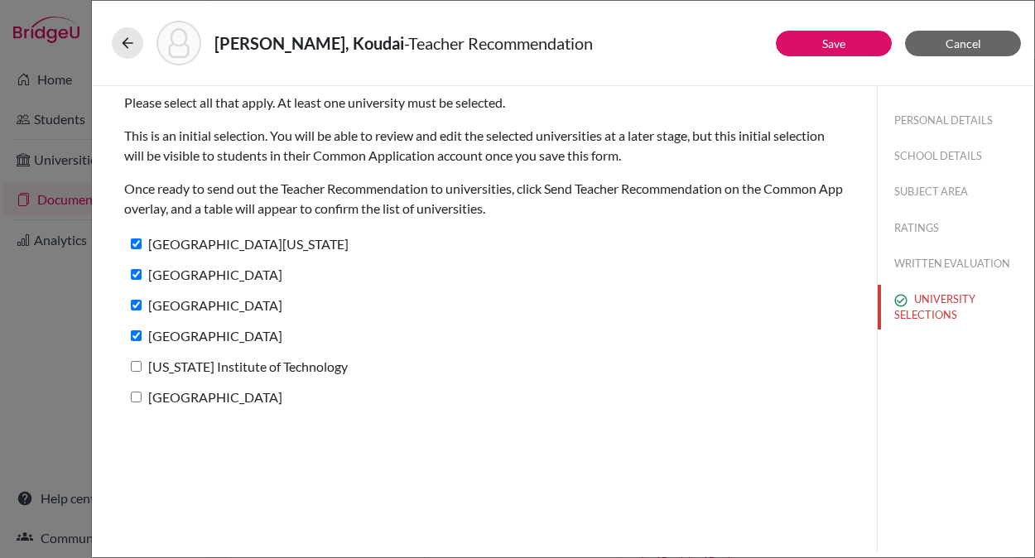
checkbox input "true"
click at [137, 397] on input "Carnegie Mellon University" at bounding box center [136, 397] width 11 height 11
checkbox input "true"
click at [821, 42] on button "Save" at bounding box center [834, 44] width 116 height 26
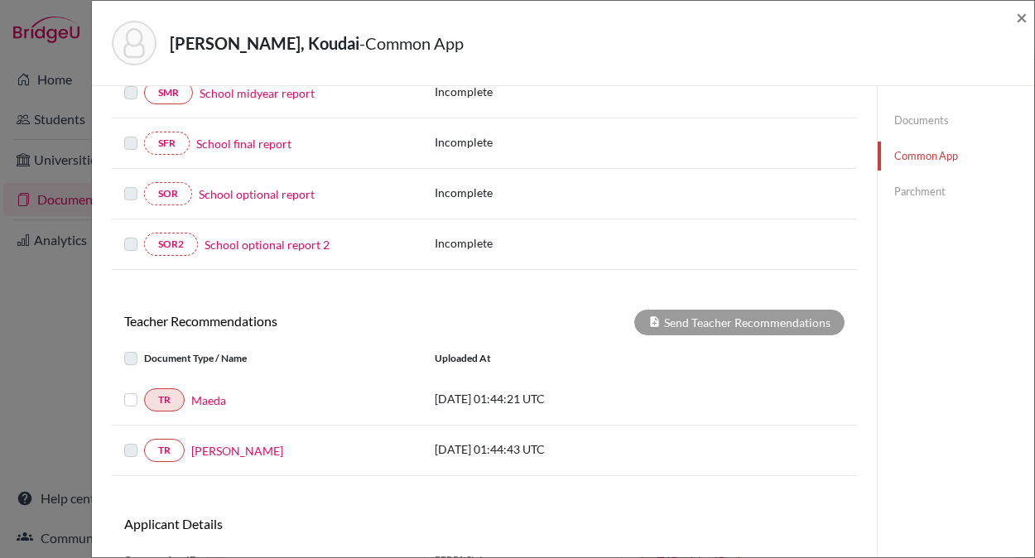
scroll to position [449, 0]
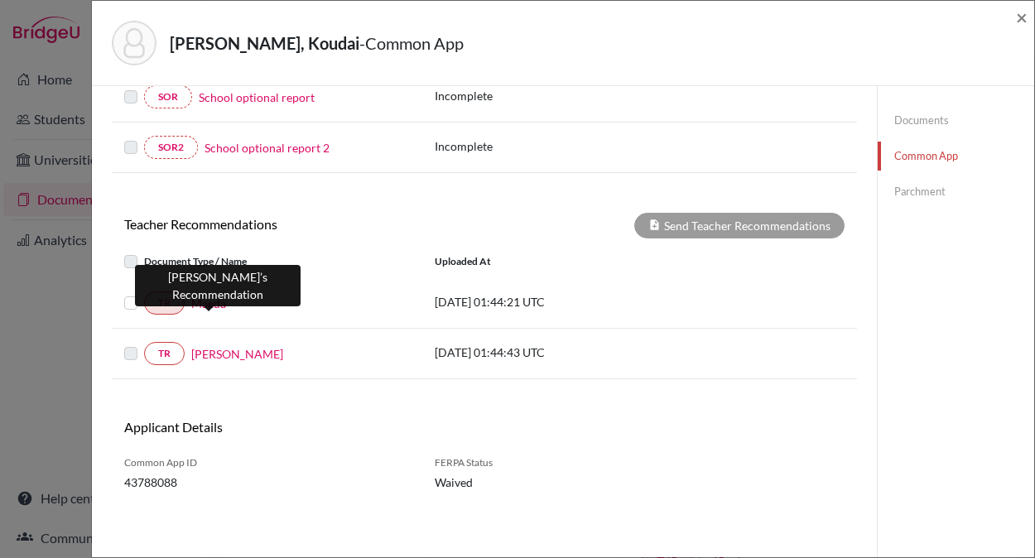
click at [210, 303] on link "Maeda" at bounding box center [208, 303] width 35 height 17
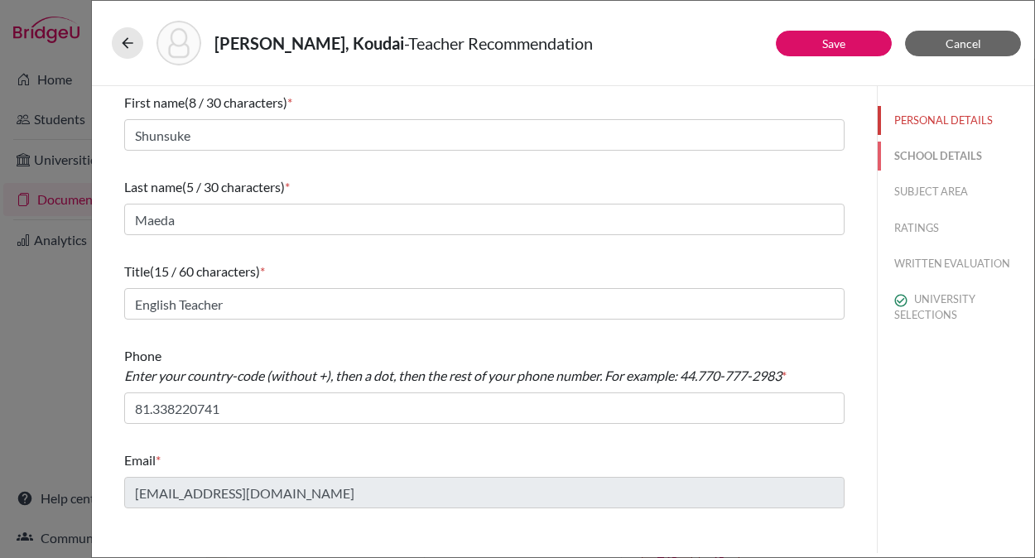
click at [925, 154] on button "SCHOOL DETAILS" at bounding box center [956, 156] width 156 height 29
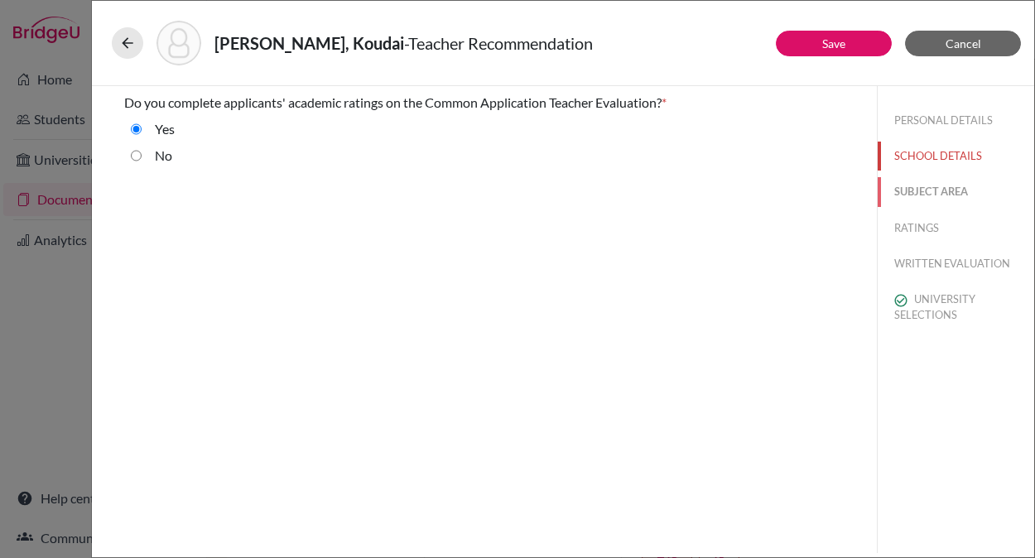
click at [928, 193] on button "SUBJECT AREA" at bounding box center [956, 191] width 156 height 29
select select "1"
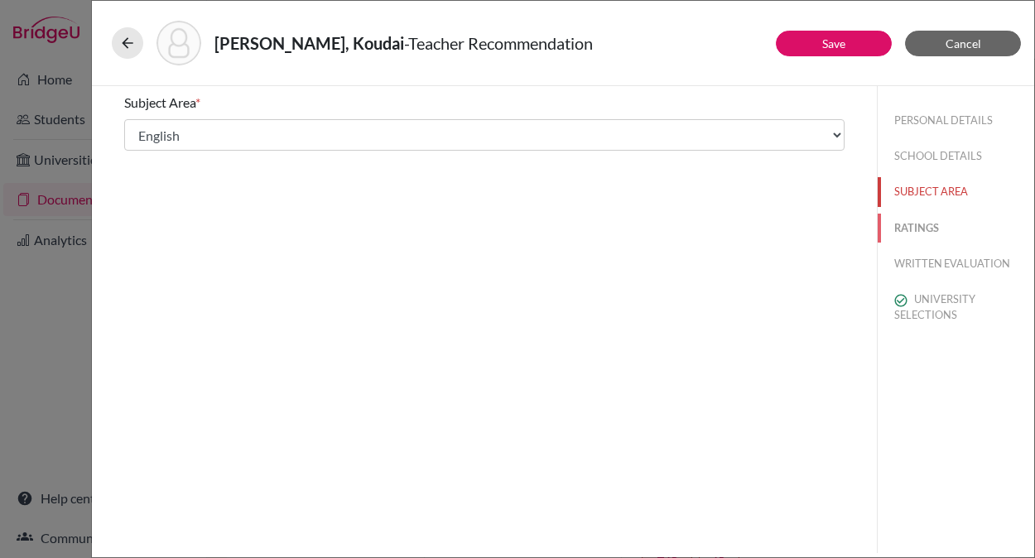
click at [917, 238] on button "RATINGS" at bounding box center [956, 228] width 156 height 29
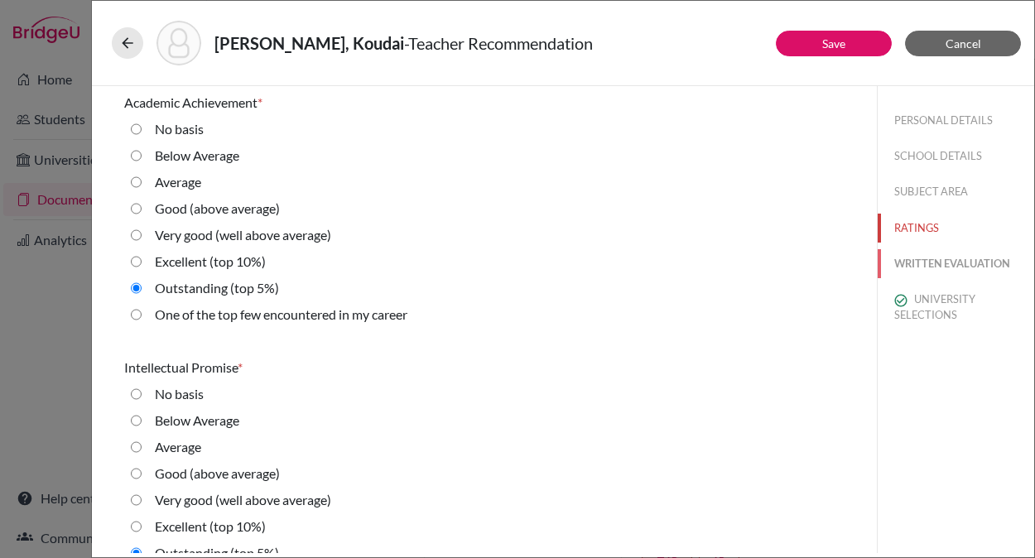
click at [922, 271] on button "WRITTEN EVALUATION" at bounding box center [956, 263] width 156 height 29
radio basis "true"
radio Average "true"
radio input "true"
radio average\) "true"
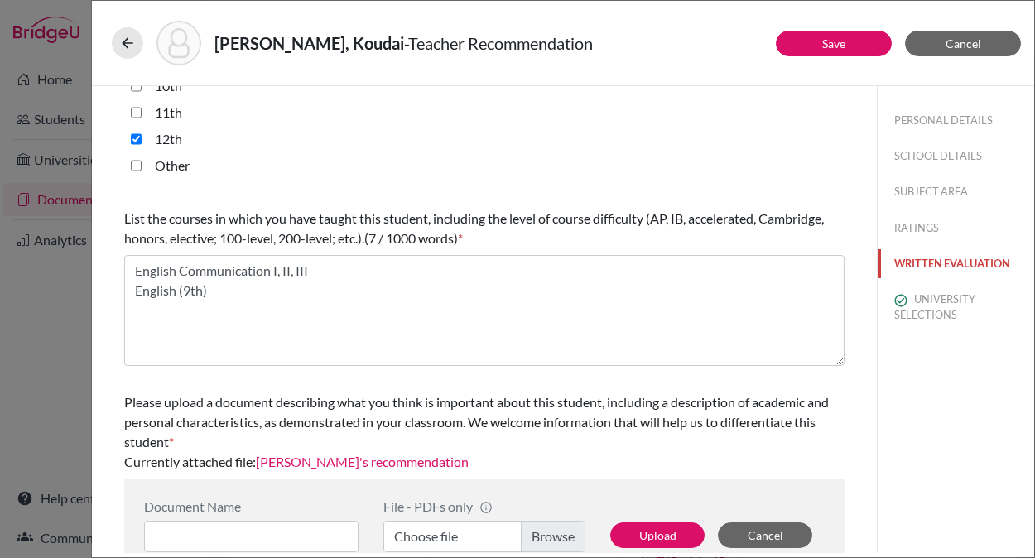
scroll to position [455, 0]
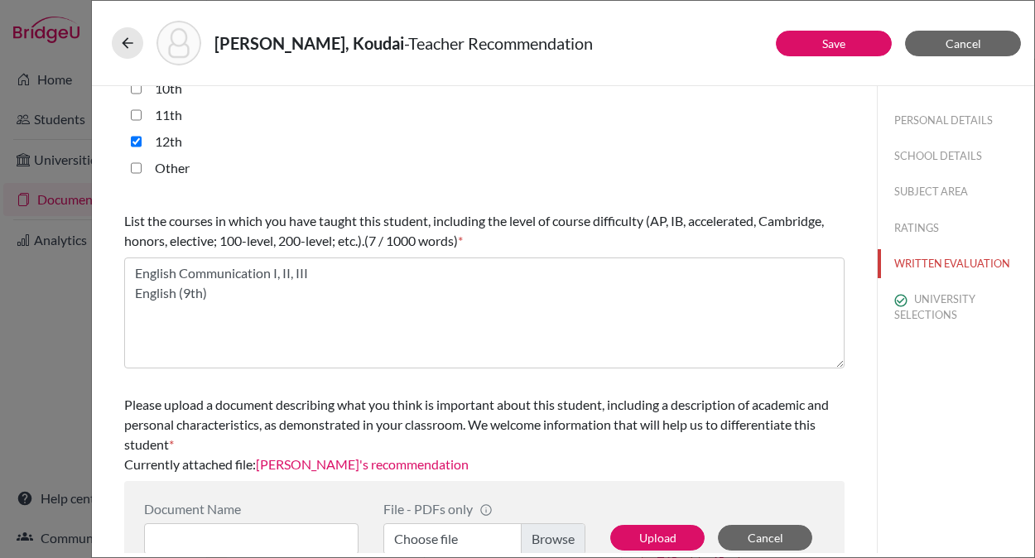
click at [365, 465] on link "Maeda's recommendation" at bounding box center [362, 464] width 213 height 16
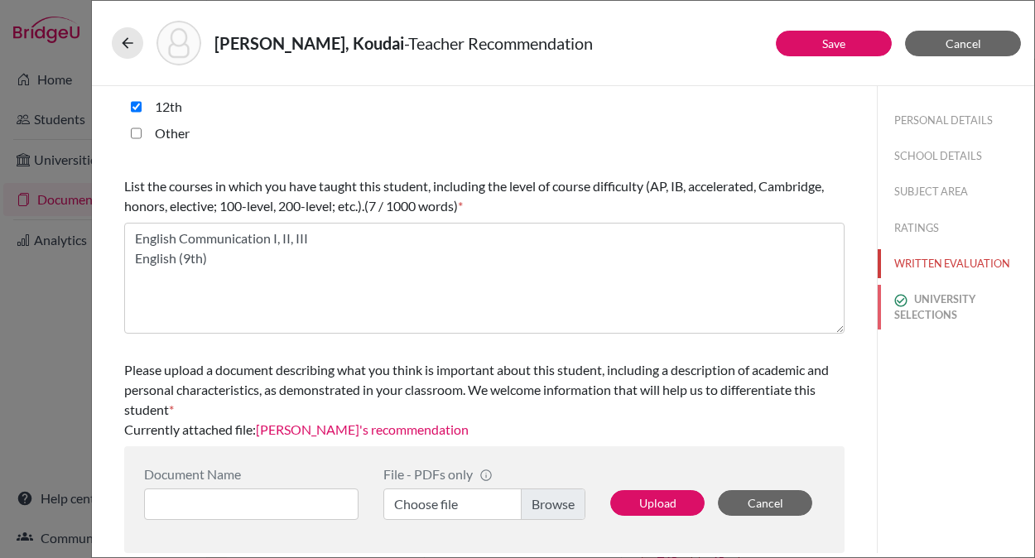
click at [930, 296] on button "UNIVERSITY SELECTIONS" at bounding box center [956, 307] width 156 height 45
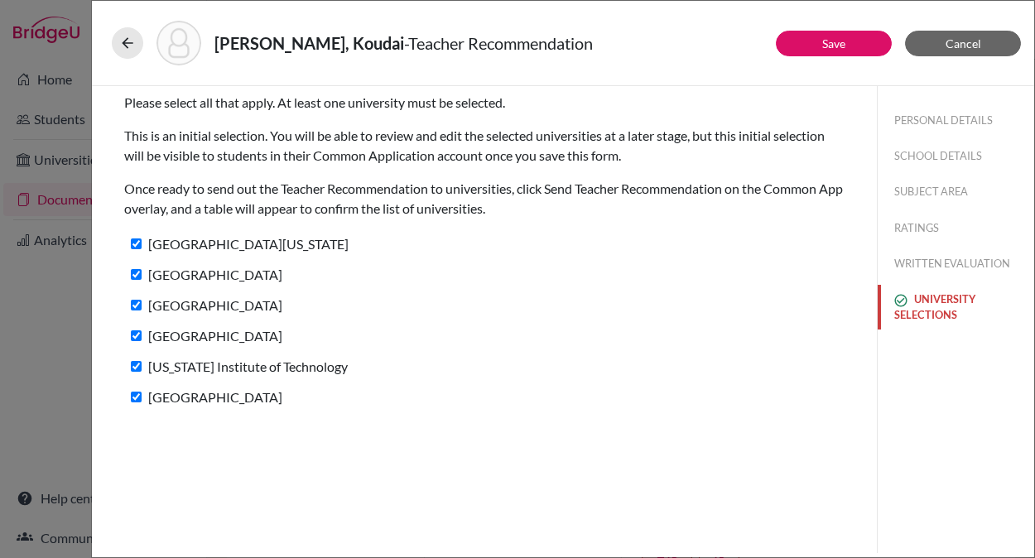
scroll to position [0, 0]
click at [837, 40] on link "Save" at bounding box center [833, 43] width 23 height 14
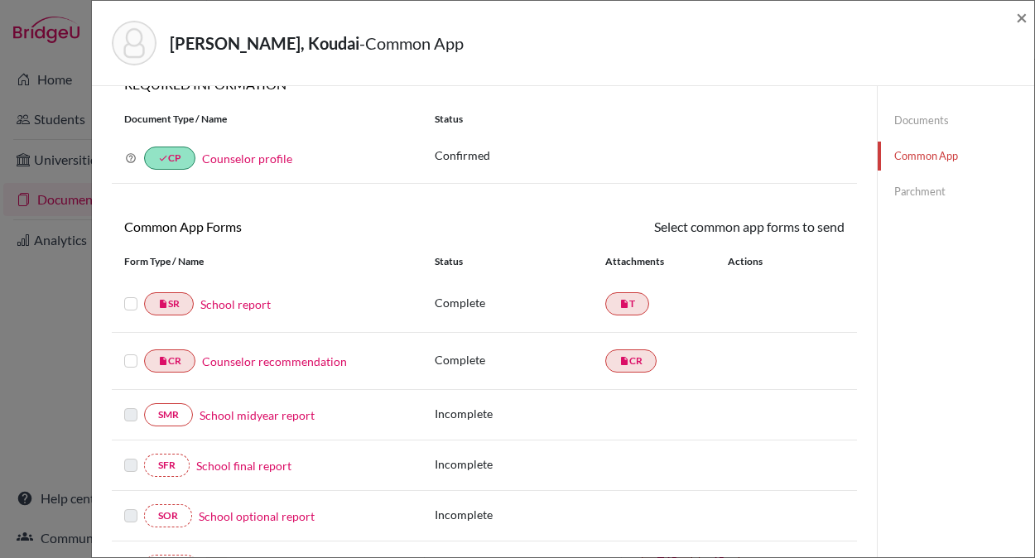
scroll to position [84, 0]
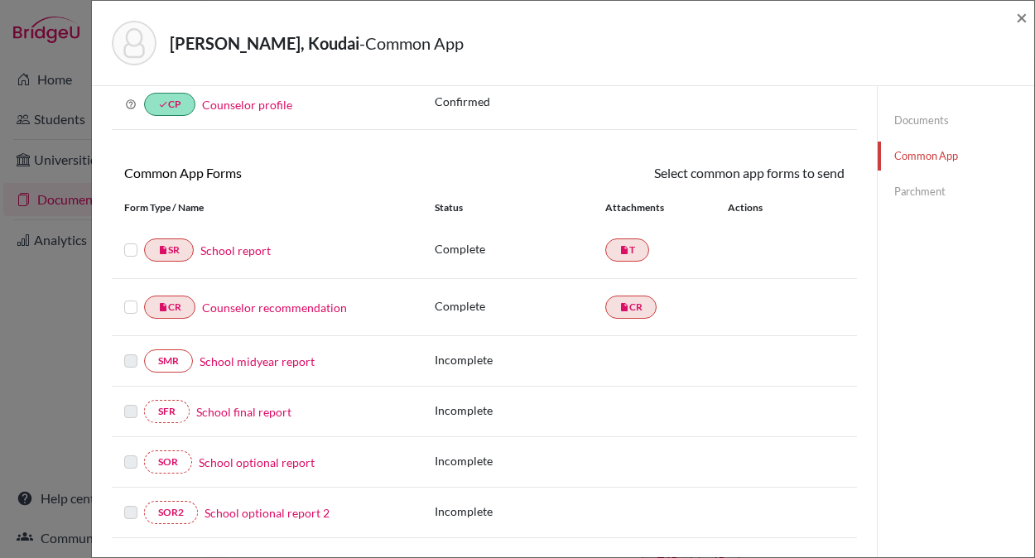
click at [134, 240] on label at bounding box center [130, 240] width 13 height 0
click at [0, 0] on input "checkbox" at bounding box center [0, 0] width 0 height 0
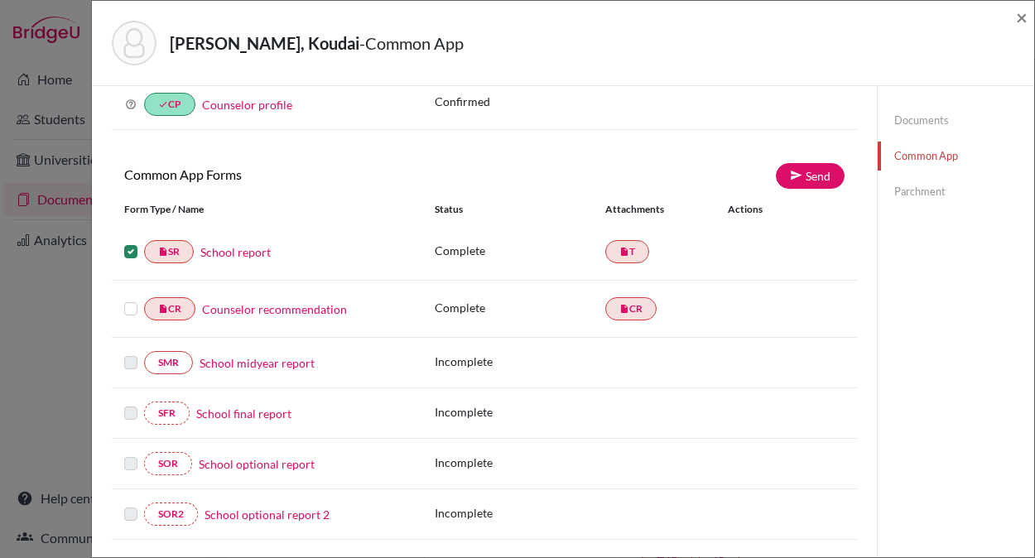
click at [132, 299] on label at bounding box center [130, 299] width 13 height 0
click at [0, 0] on input "checkbox" at bounding box center [0, 0] width 0 height 0
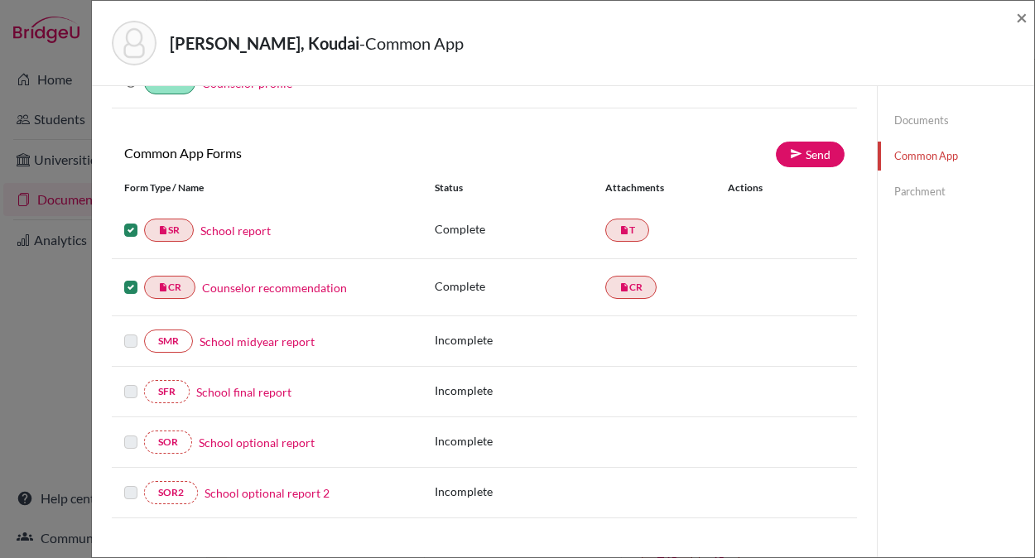
scroll to position [101, 0]
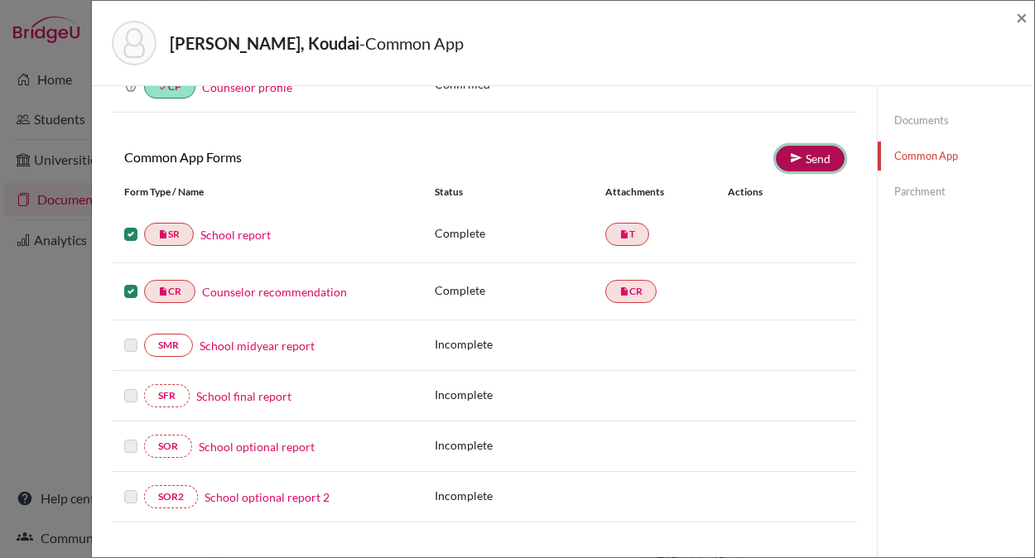
click at [810, 158] on link "Send" at bounding box center [810, 159] width 69 height 26
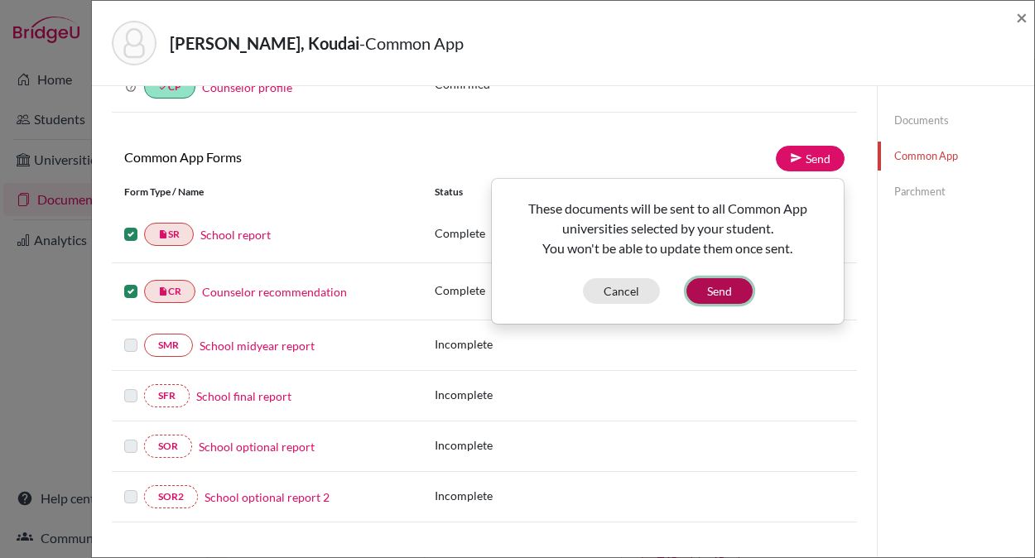
click at [718, 291] on button "Send" at bounding box center [719, 291] width 66 height 26
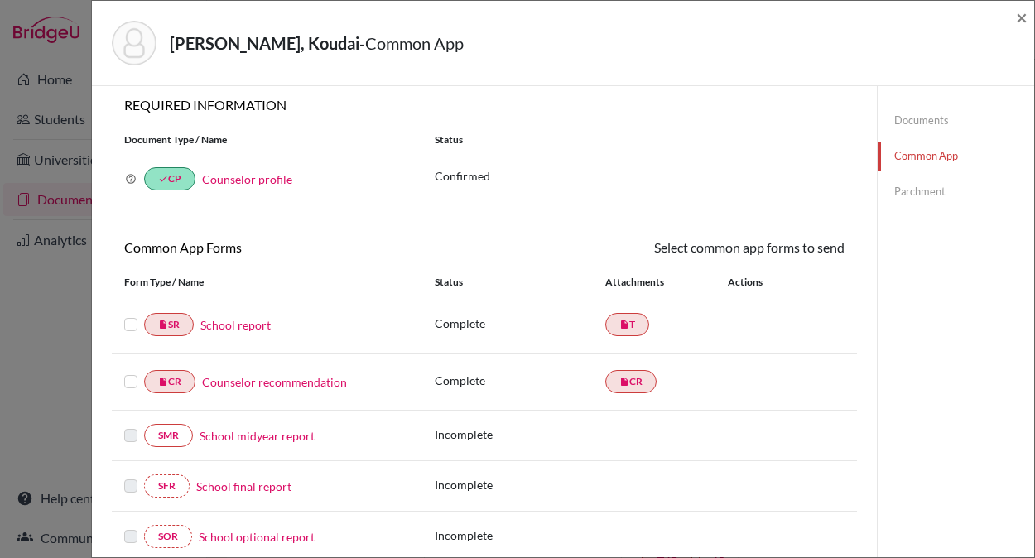
scroll to position [0, 0]
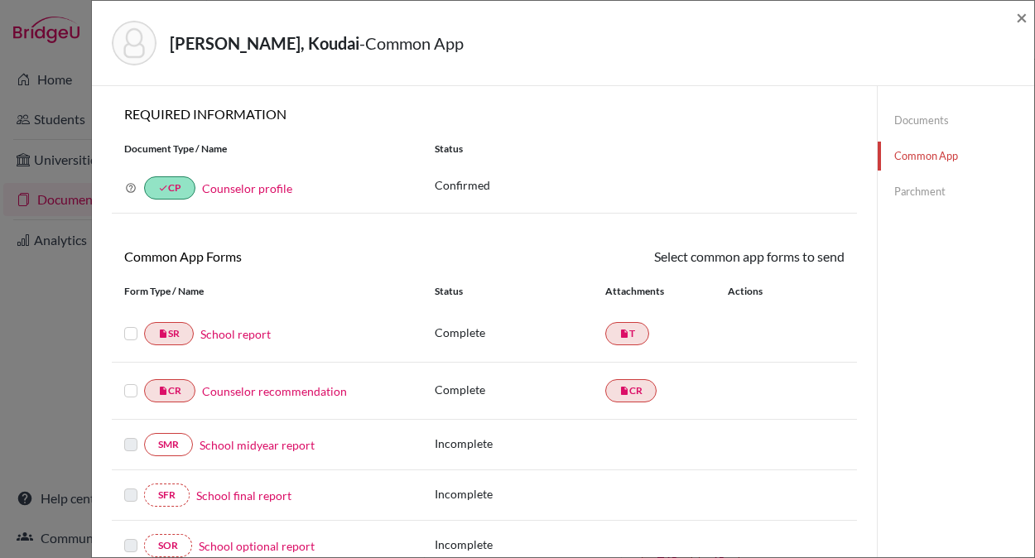
click at [928, 197] on link "Parchment" at bounding box center [956, 191] width 156 height 29
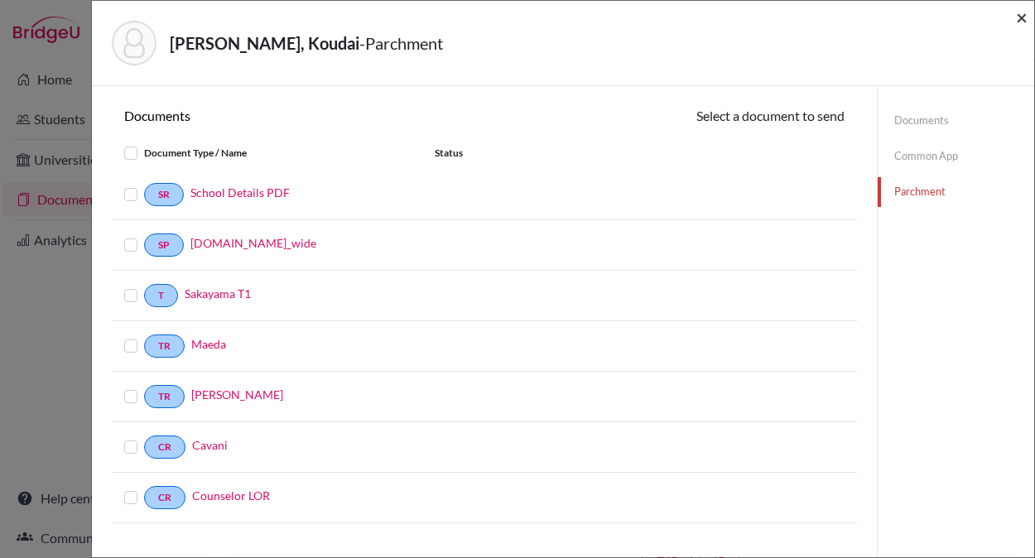
click at [1019, 20] on span "×" at bounding box center [1022, 17] width 12 height 24
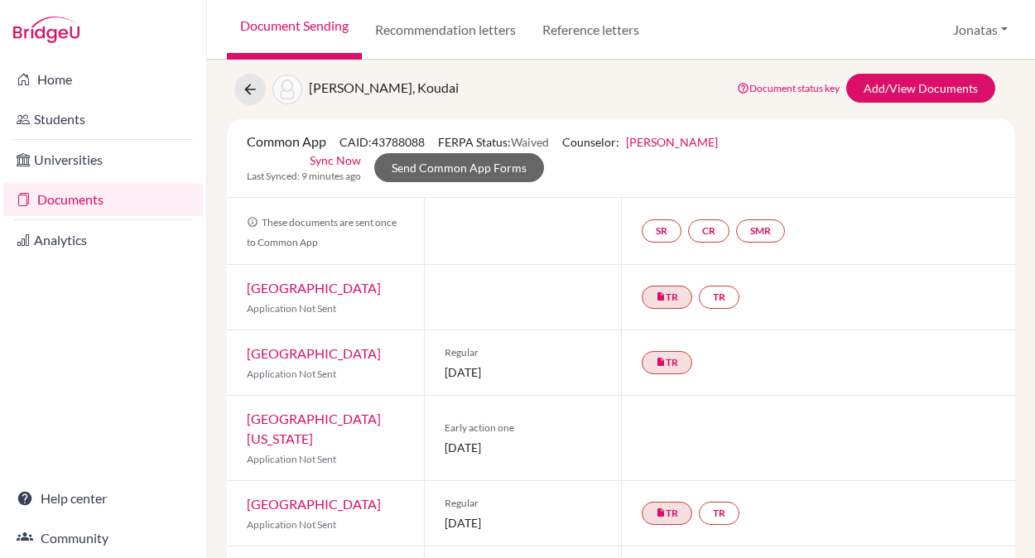
scroll to position [54, 0]
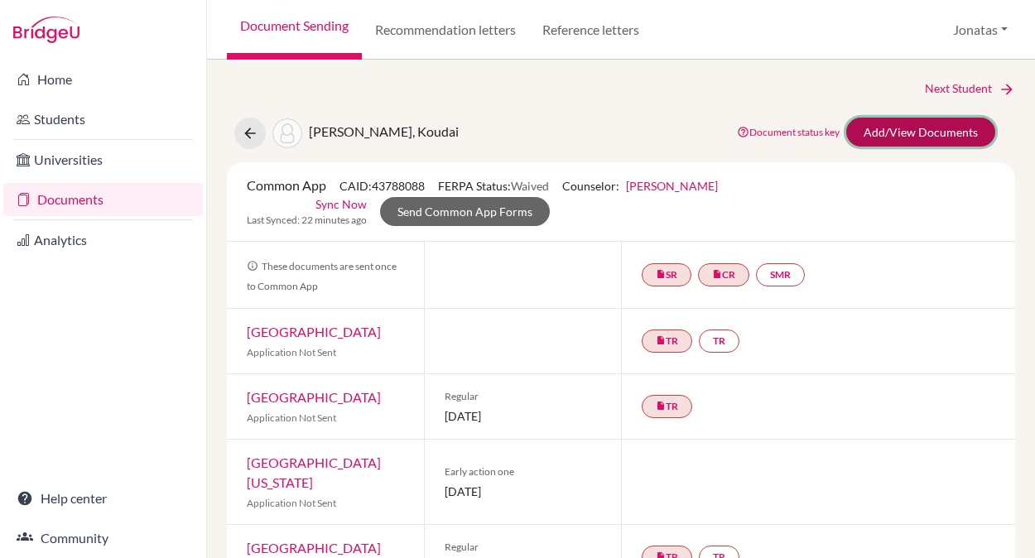
click at [926, 131] on link "Add/View Documents" at bounding box center [920, 132] width 149 height 29
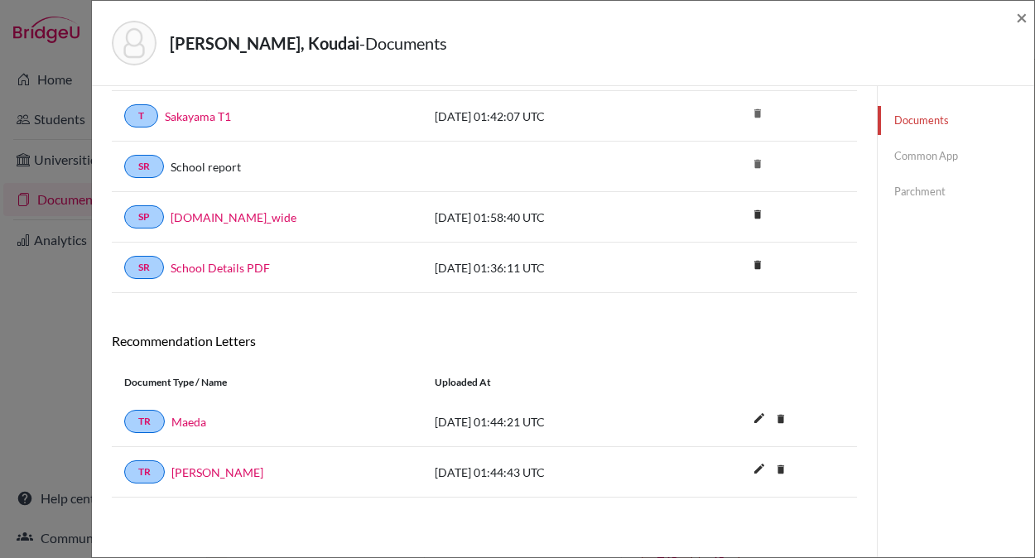
scroll to position [176, 0]
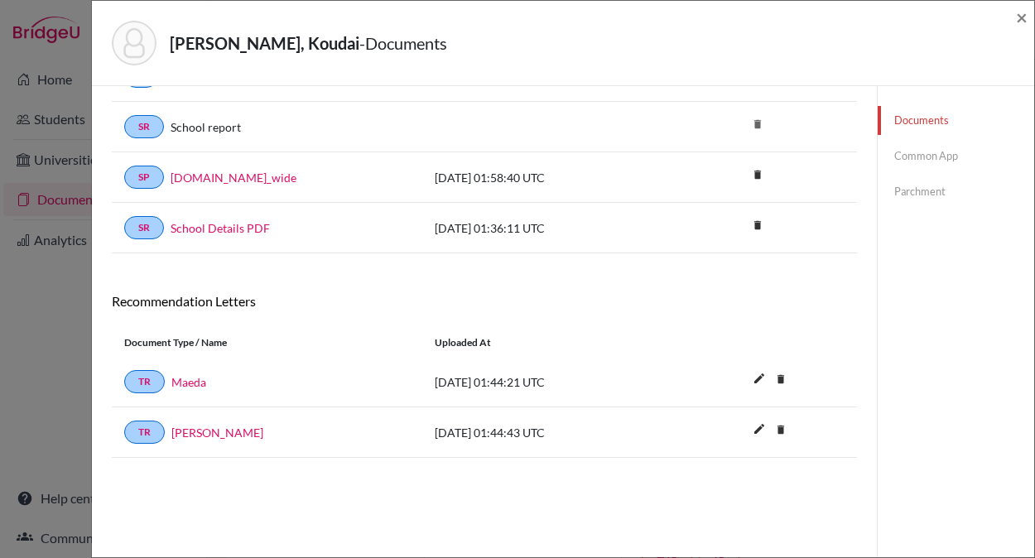
click at [917, 155] on link "Common App" at bounding box center [956, 156] width 156 height 29
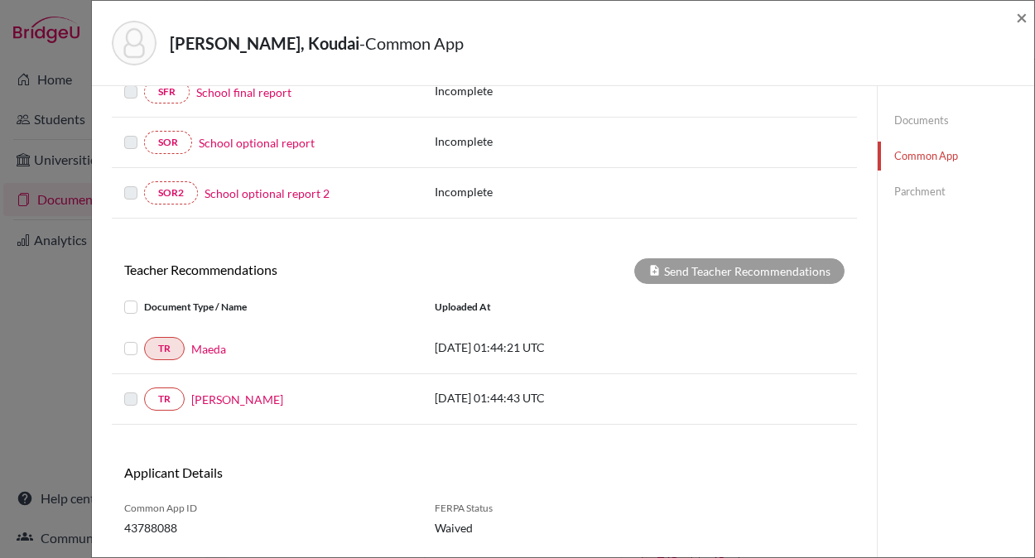
scroll to position [449, 0]
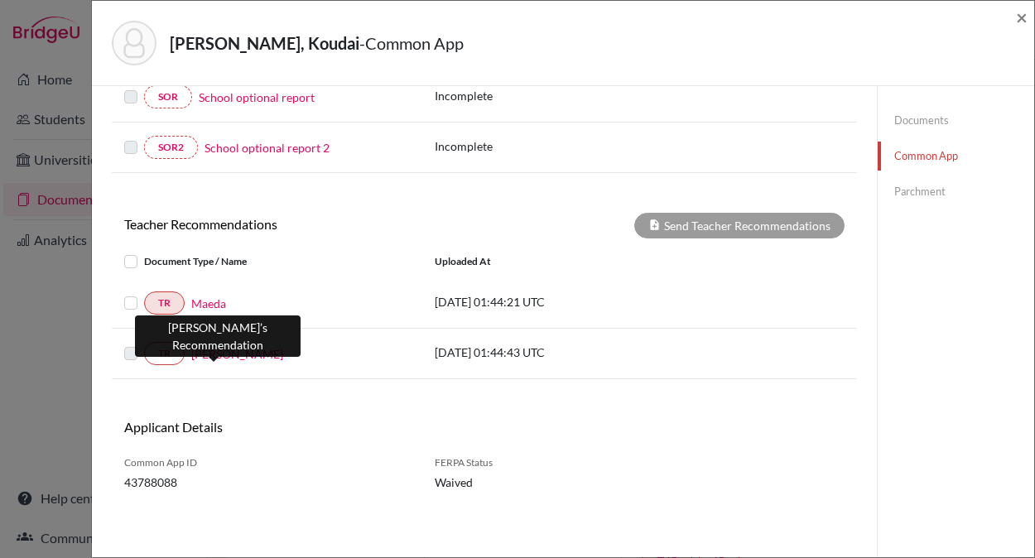
click at [214, 355] on link "Fujimura" at bounding box center [237, 353] width 92 height 17
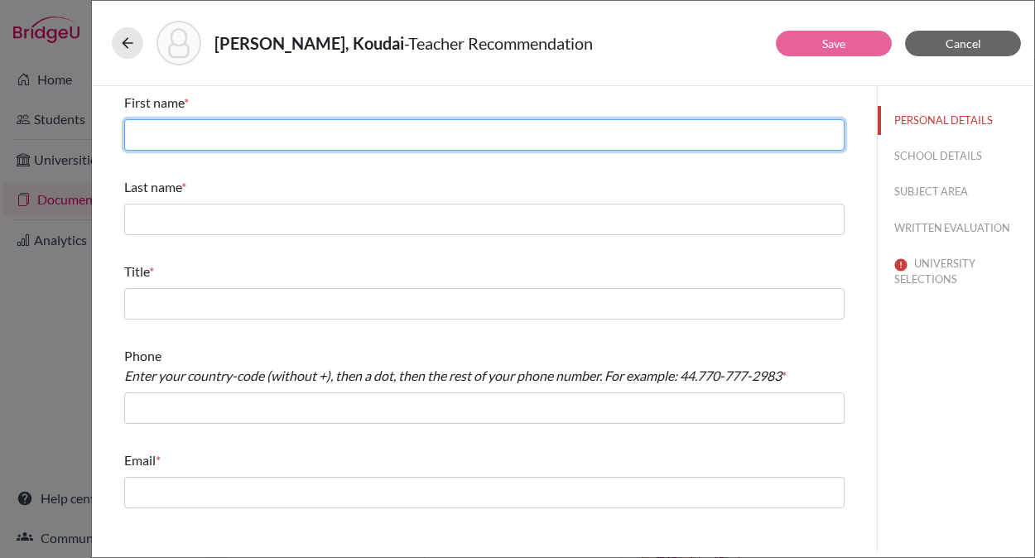
click at [194, 133] on input "text" at bounding box center [484, 134] width 720 height 31
type input "Takashi"
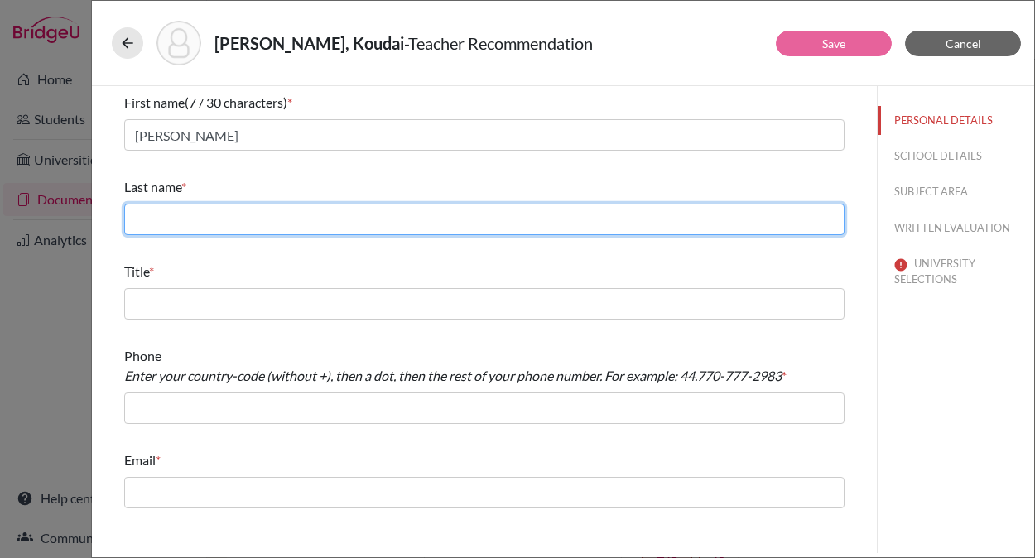
click at [174, 214] on input "text" at bounding box center [484, 219] width 720 height 31
type input "Fujimura"
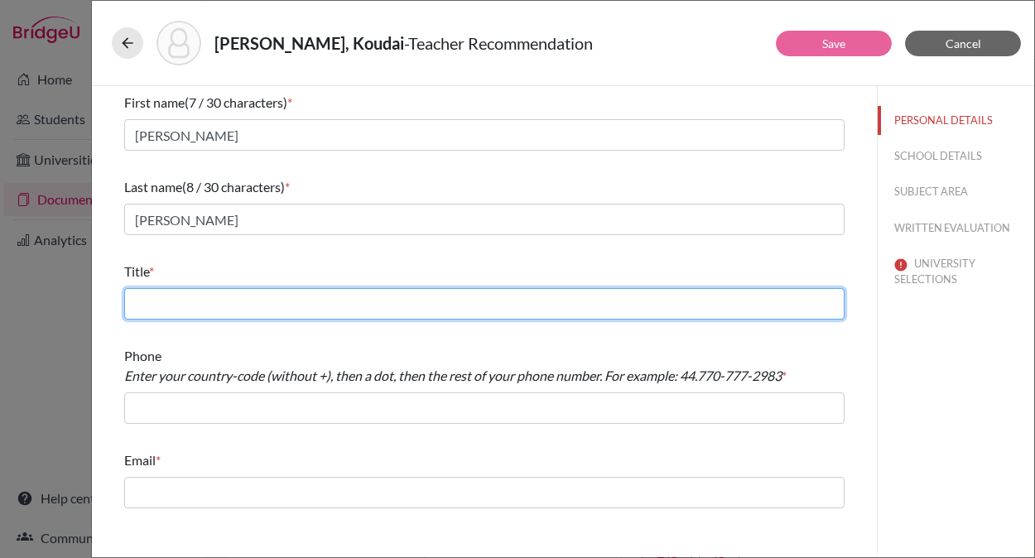
click at [268, 301] on input "text" at bounding box center [484, 303] width 720 height 31
type input "Math Teacher"
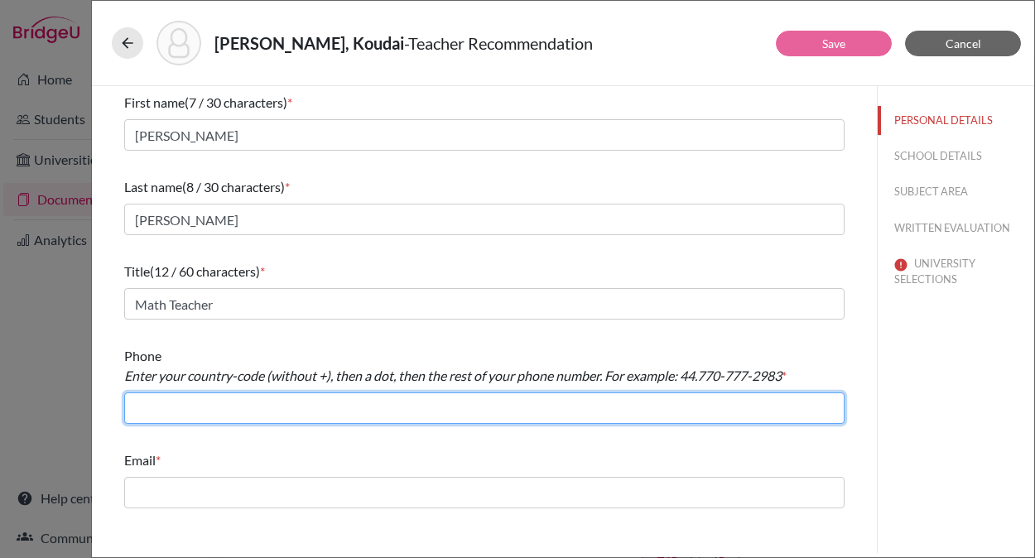
click at [258, 407] on input "text" at bounding box center [484, 407] width 720 height 31
type input "+81338220741"
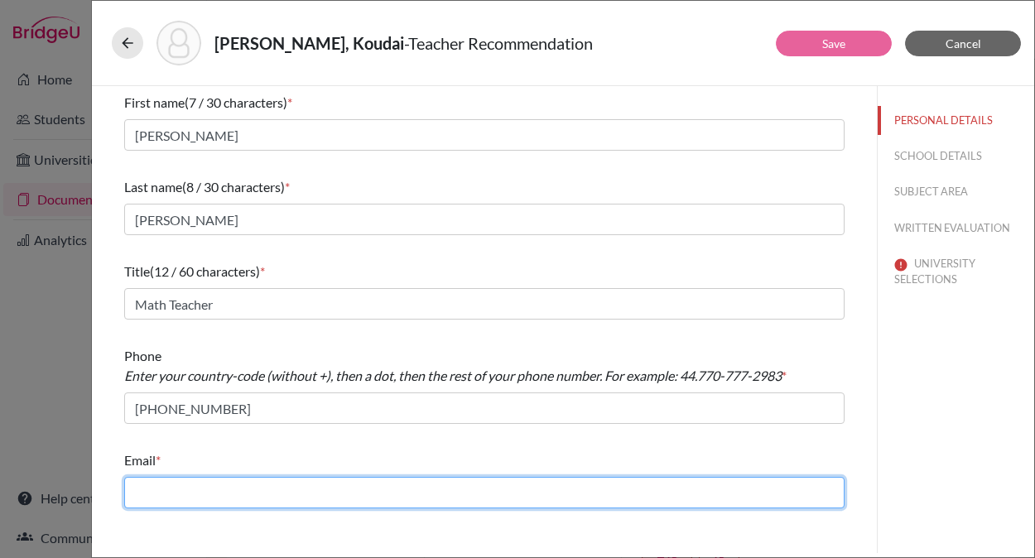
type input "cavani-jn@penken.ed.jp"
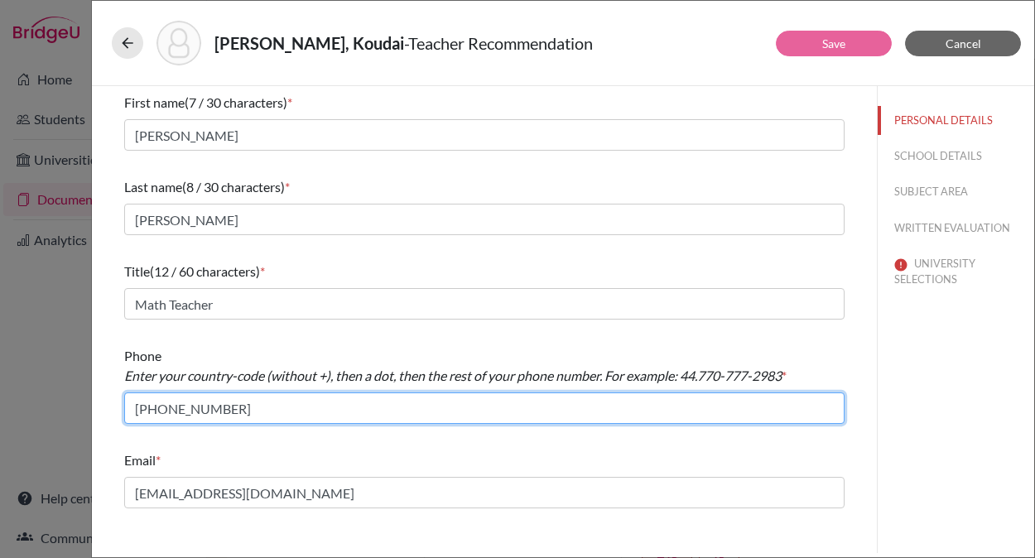
click at [145, 404] on input "+81338220741" at bounding box center [484, 407] width 720 height 31
click at [149, 407] on input "81338220741" at bounding box center [484, 407] width 720 height 31
type input "81.338220741"
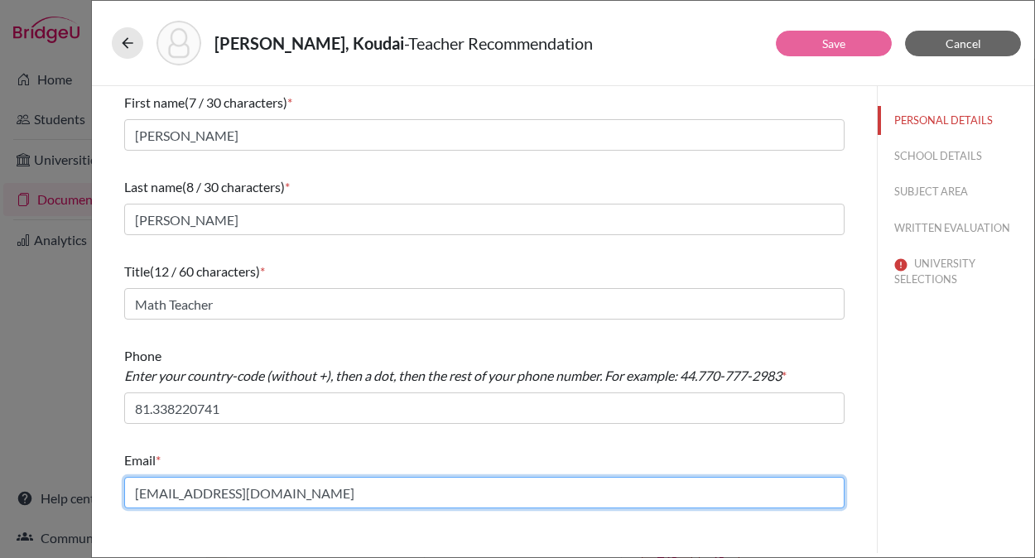
click at [246, 493] on input "cavani-jn@penken.ed.jp" at bounding box center [484, 492] width 720 height 31
click at [272, 491] on input "cavani-jn@penken.ed.jp" at bounding box center [484, 492] width 720 height 31
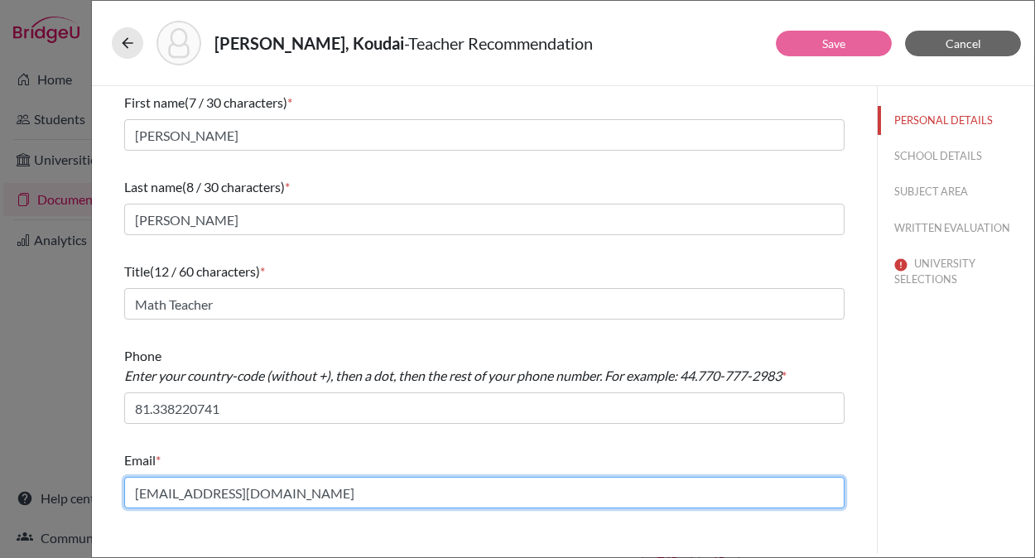
click at [272, 491] on input "cavani-jn@penken.ed.jp" at bounding box center [484, 492] width 720 height 31
paste input "fujimura-tk@penken.ed.jp"
type input "fujimura-tk@penken.ed.jp"
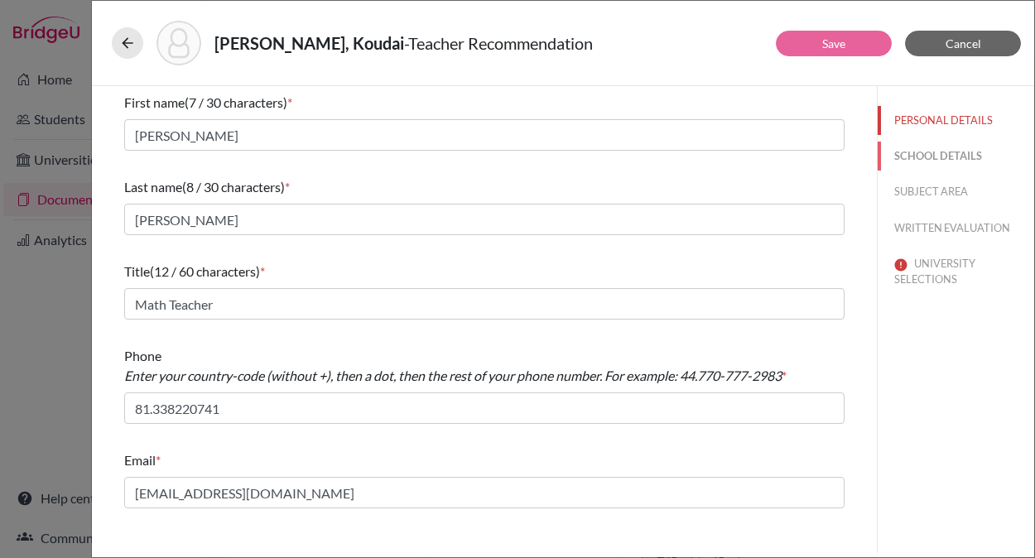
click at [936, 156] on button "SCHOOL DETAILS" at bounding box center [956, 156] width 156 height 29
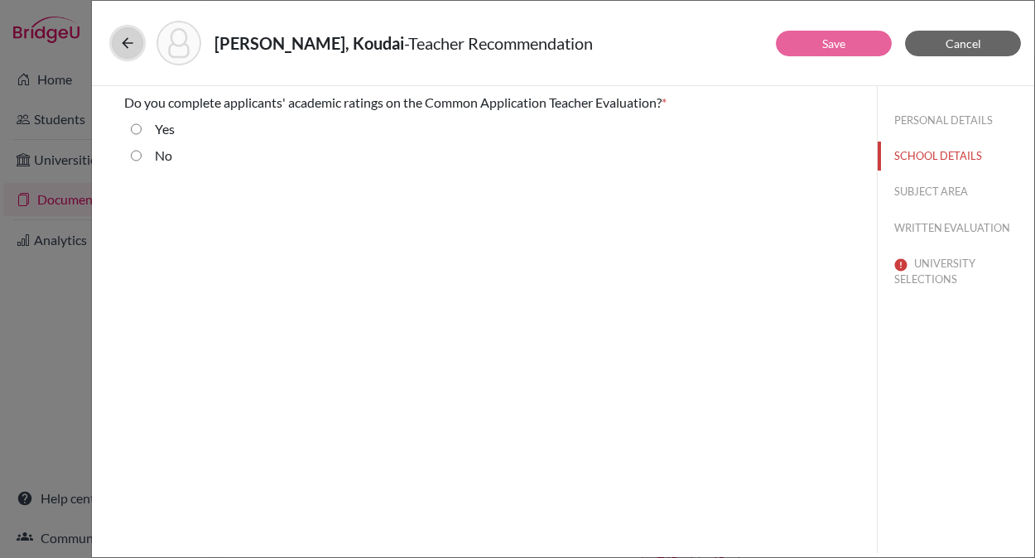
click at [120, 41] on icon at bounding box center [127, 43] width 17 height 17
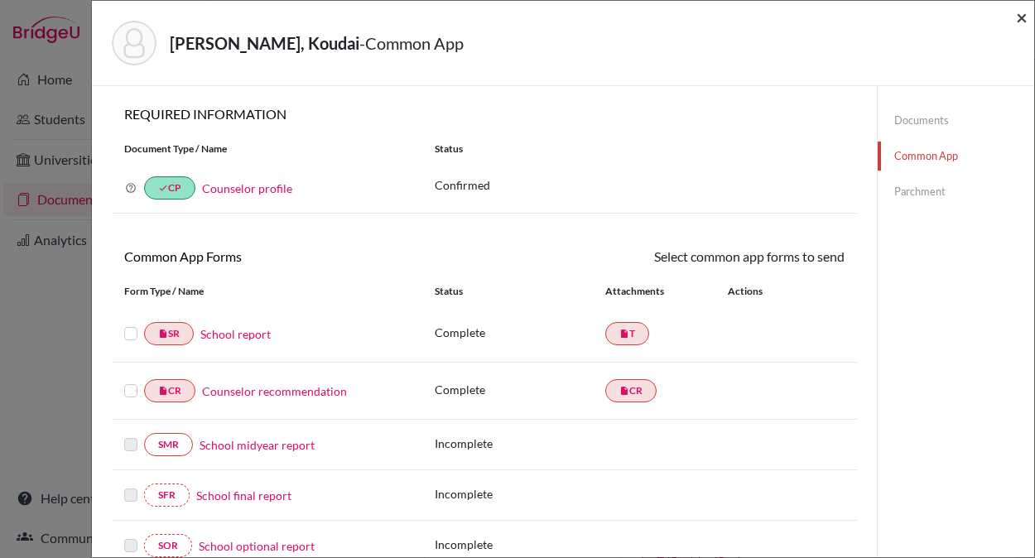
click at [1020, 15] on span "×" at bounding box center [1022, 17] width 12 height 24
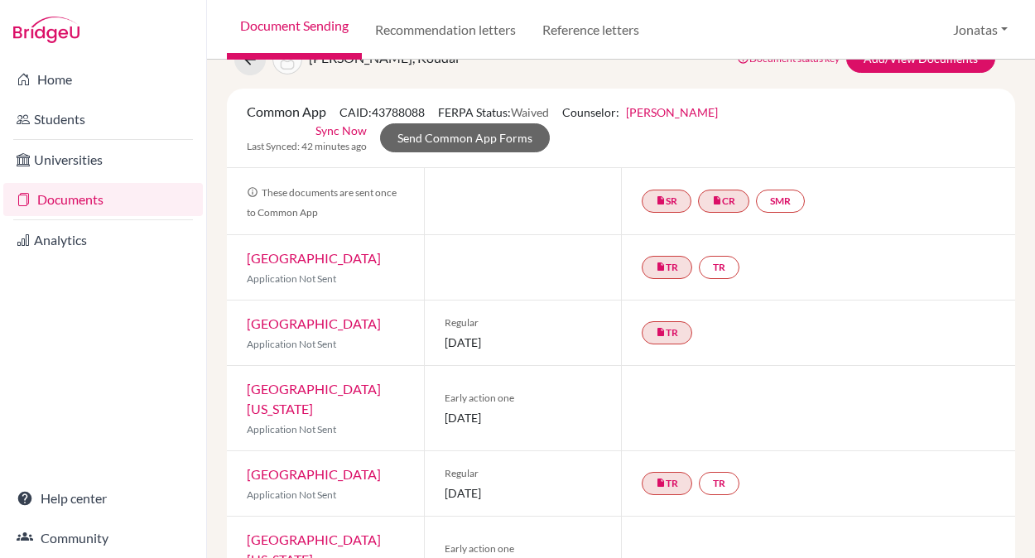
scroll to position [75, 0]
click at [686, 268] on link "insert_drive_file TR" at bounding box center [667, 266] width 51 height 23
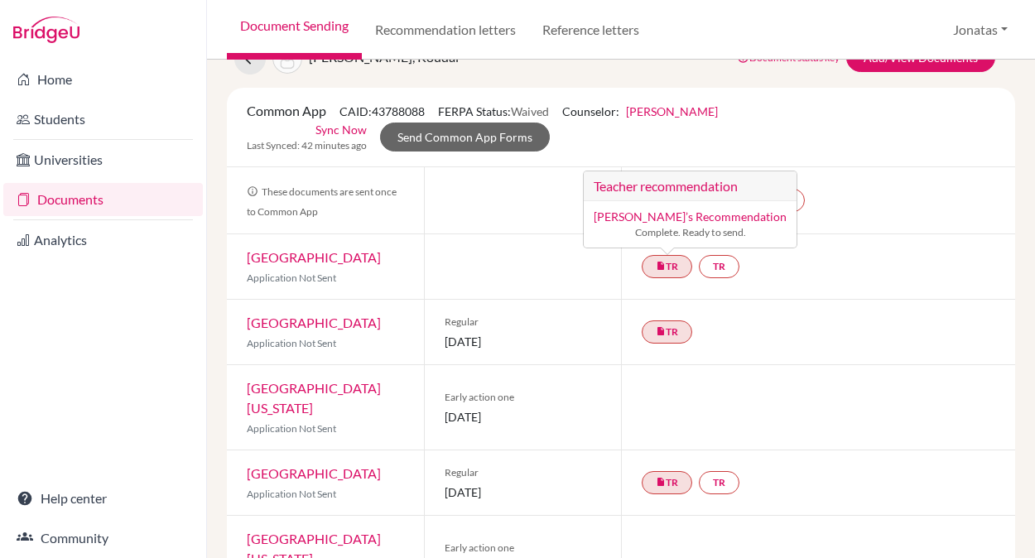
click at [779, 301] on div "insert_drive_file TR" at bounding box center [818, 332] width 394 height 65
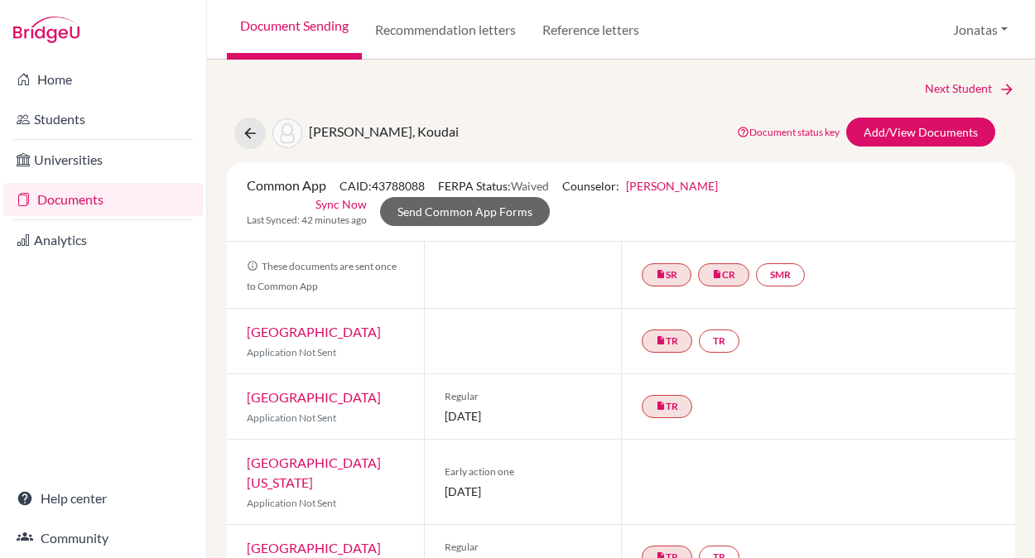
scroll to position [4, 0]
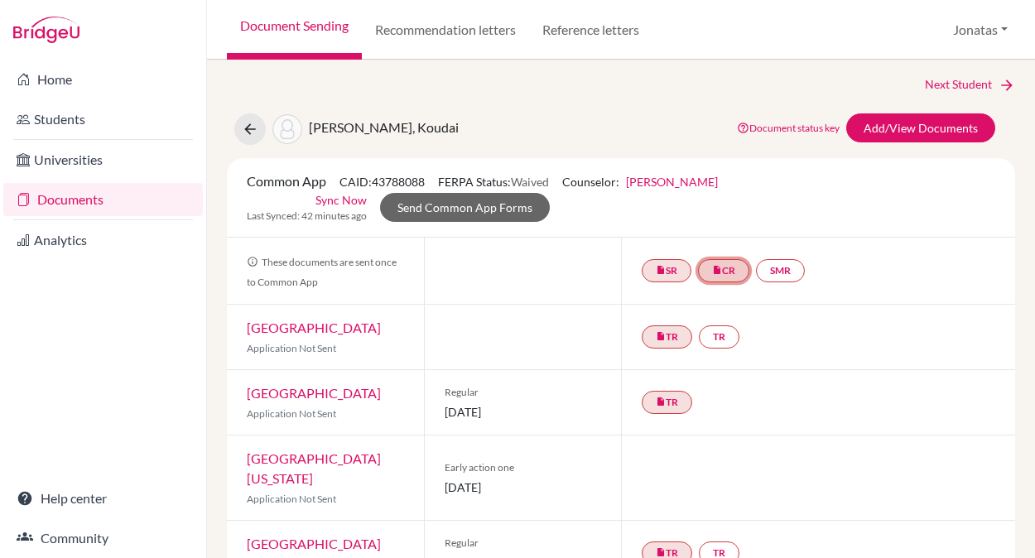
click at [721, 274] on icon "insert_drive_file" at bounding box center [717, 270] width 10 height 10
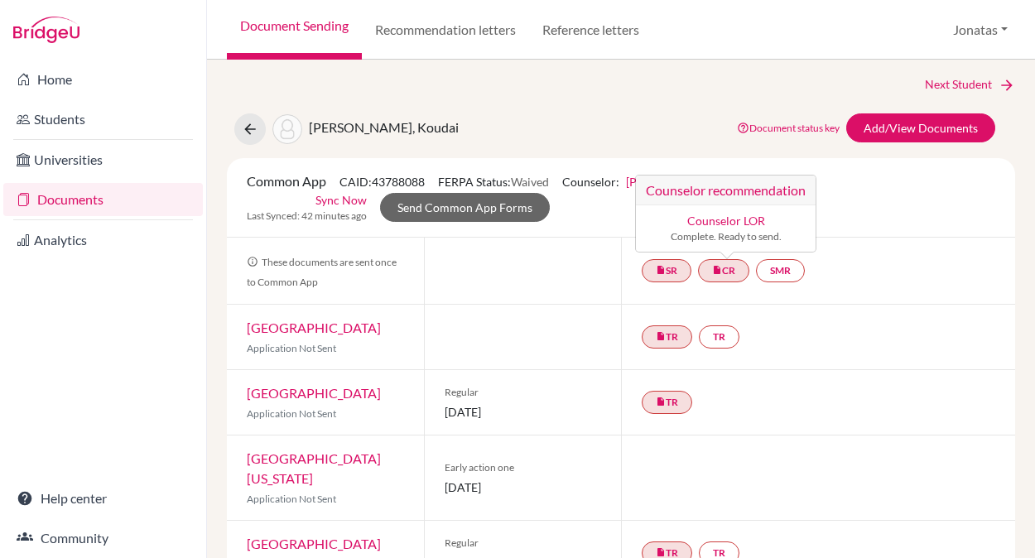
click at [896, 339] on div "insert_drive_file TR TR" at bounding box center [818, 337] width 394 height 65
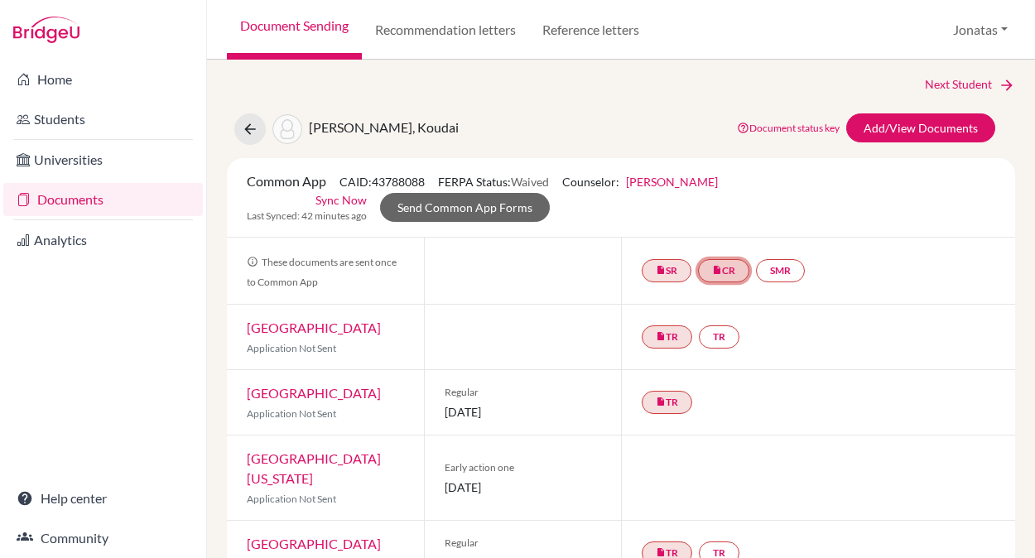
click at [704, 267] on link "insert_drive_file CR" at bounding box center [723, 270] width 51 height 23
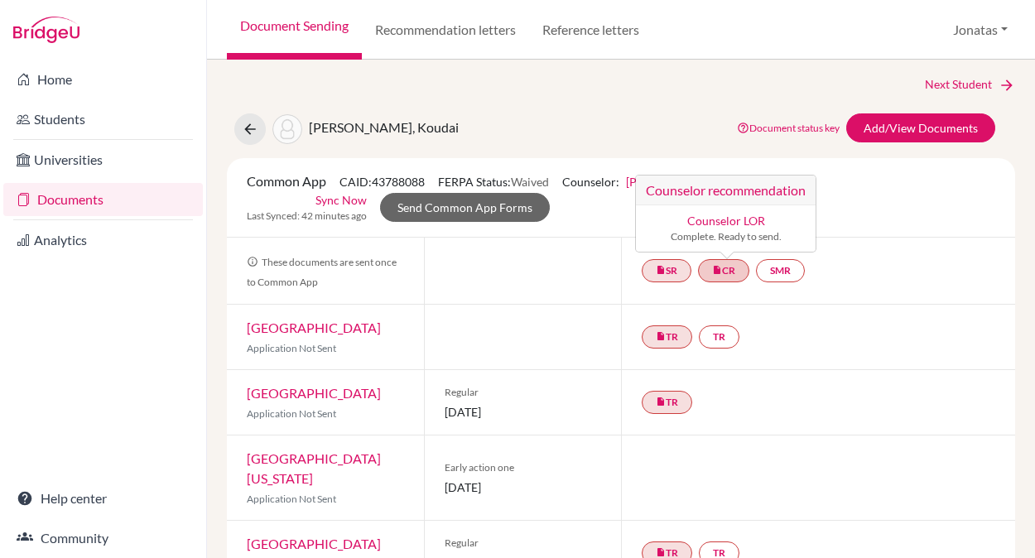
click at [729, 226] on link "Counselor LOR" at bounding box center [726, 221] width 78 height 14
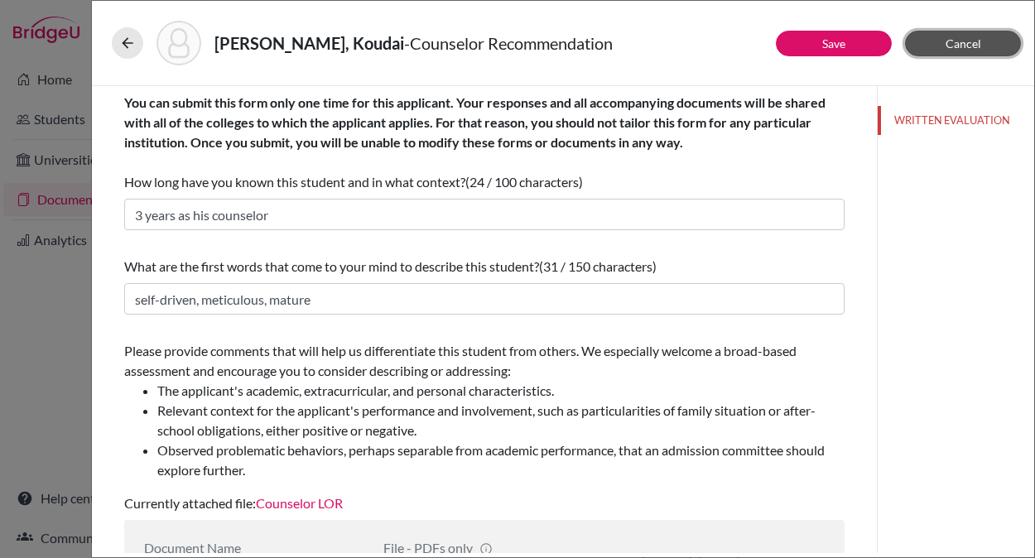
click at [952, 38] on span "Cancel" at bounding box center [964, 43] width 36 height 14
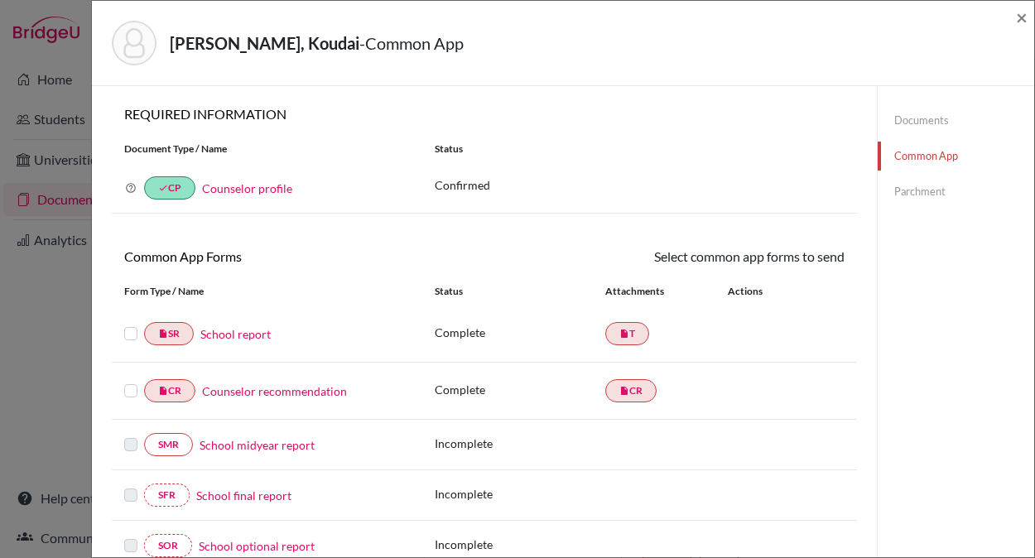
click at [134, 324] on label at bounding box center [130, 324] width 13 height 0
click at [0, 0] on input "checkbox" at bounding box center [0, 0] width 0 height 0
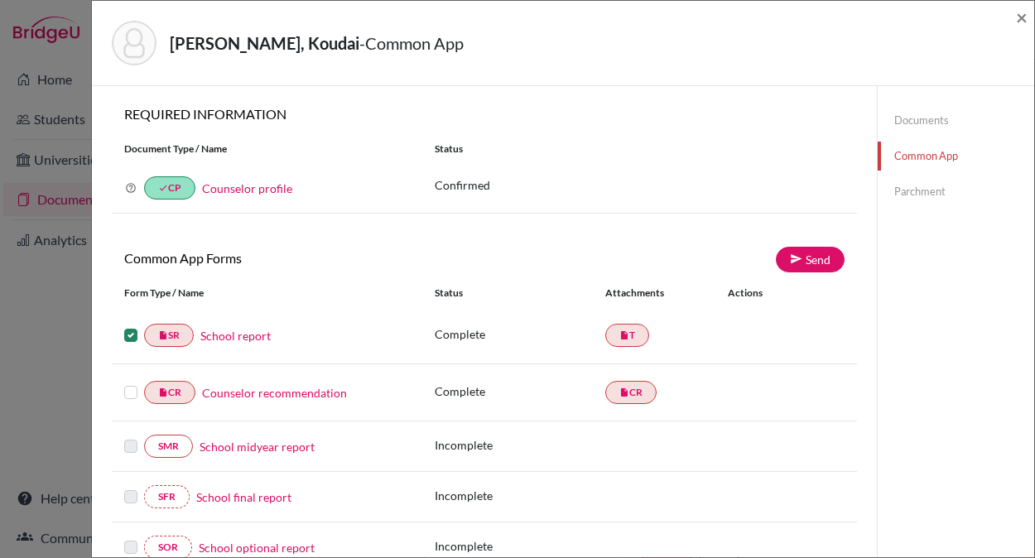
click at [131, 383] on label at bounding box center [130, 383] width 13 height 0
click at [0, 0] on input "checkbox" at bounding box center [0, 0] width 0 height 0
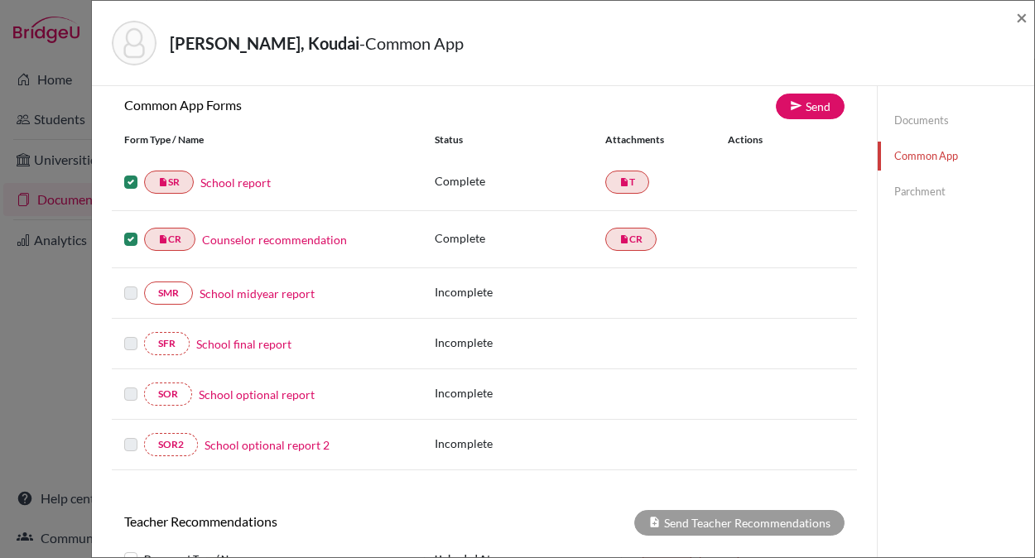
scroll to position [82, 0]
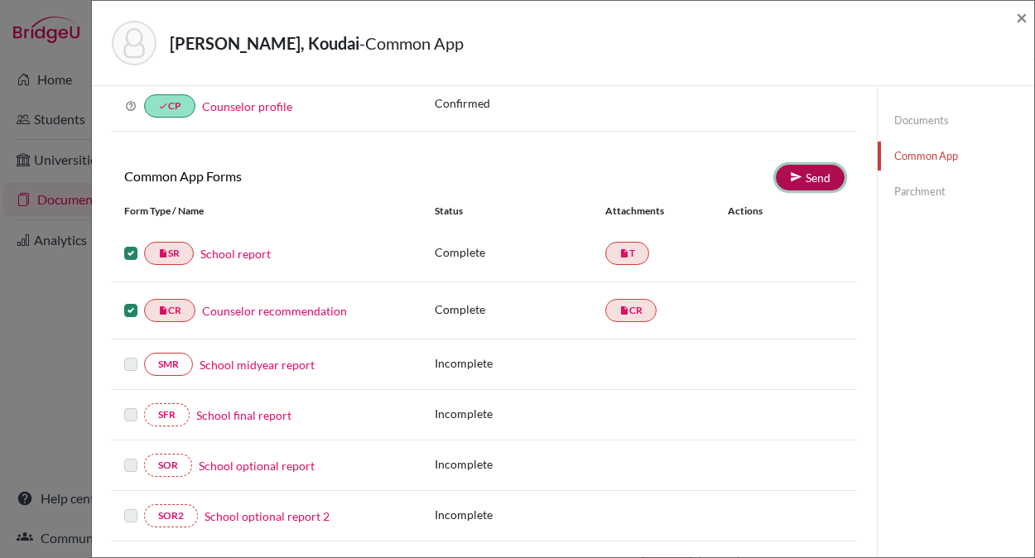
click at [816, 171] on link "Send" at bounding box center [810, 178] width 69 height 26
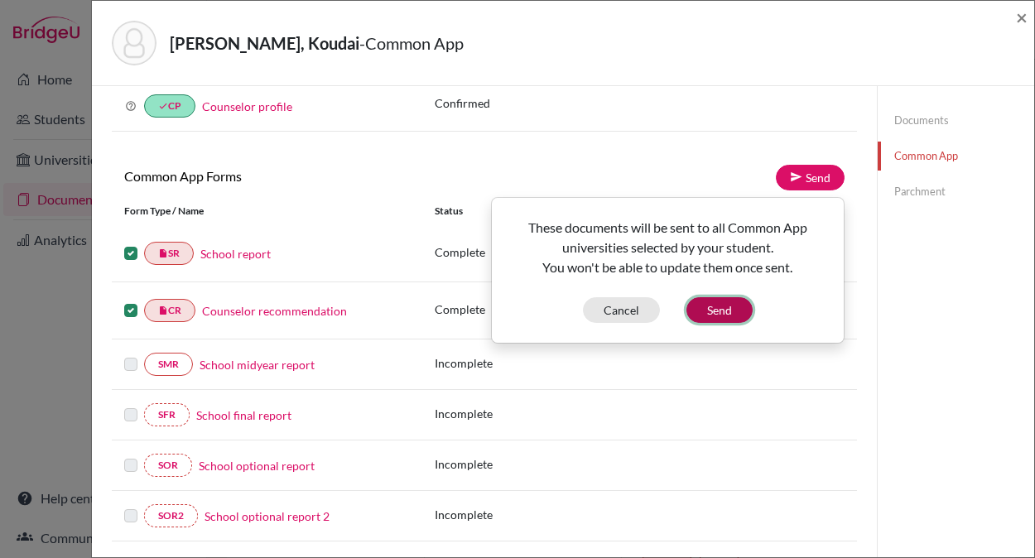
click at [717, 310] on button "Send" at bounding box center [719, 310] width 66 height 26
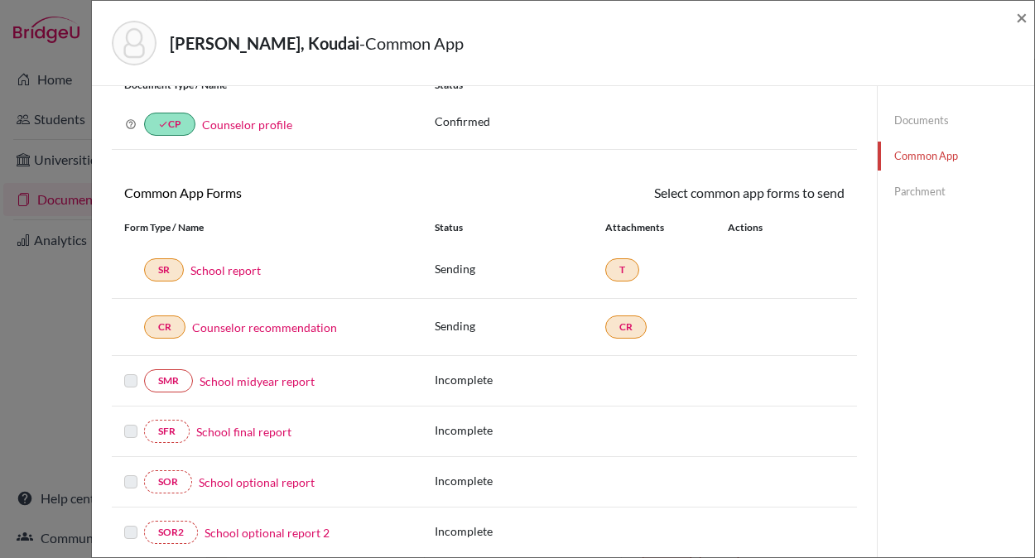
scroll to position [0, 0]
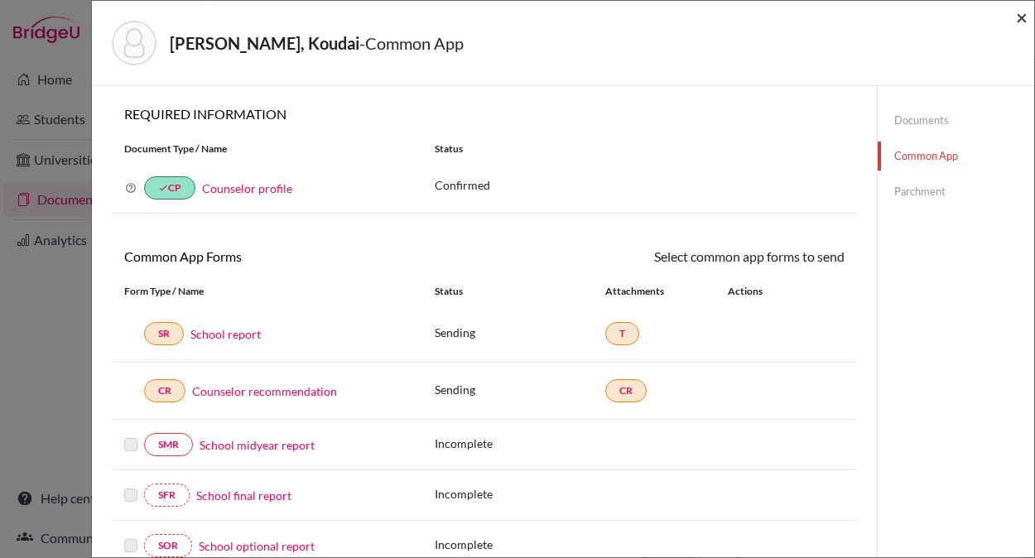
click at [1019, 18] on span "×" at bounding box center [1022, 17] width 12 height 24
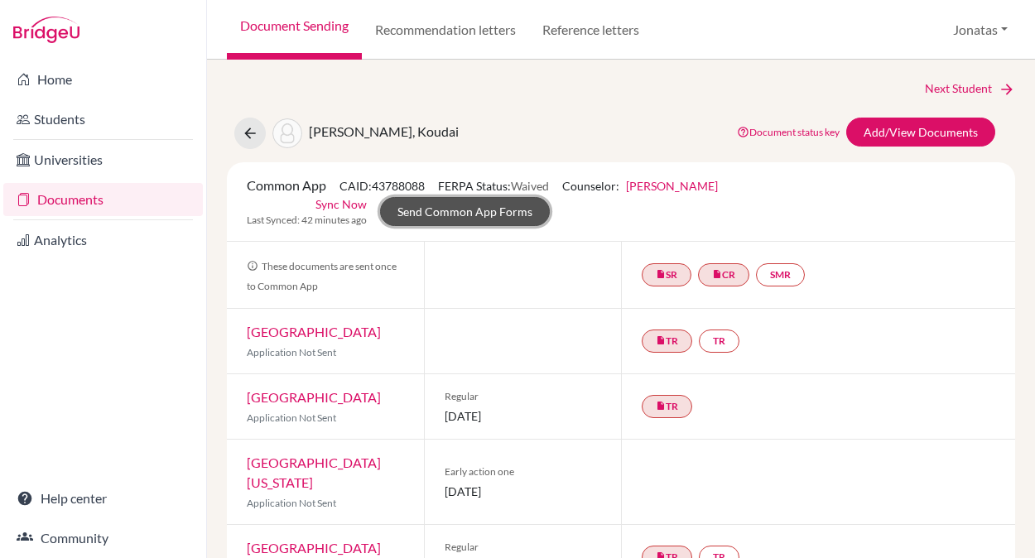
click at [473, 212] on link "Send Common App Forms" at bounding box center [465, 211] width 170 height 29
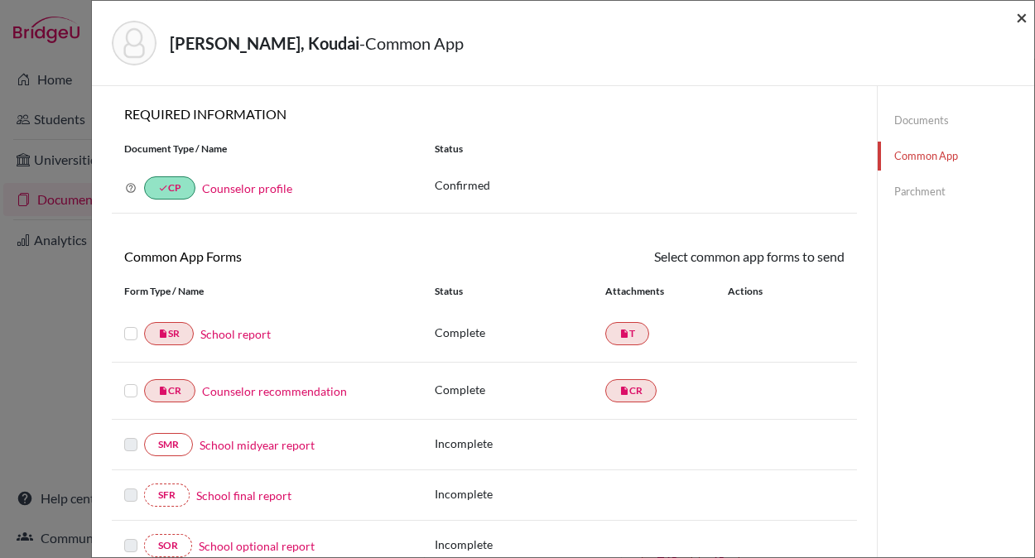
click at [1017, 20] on span "×" at bounding box center [1022, 17] width 12 height 24
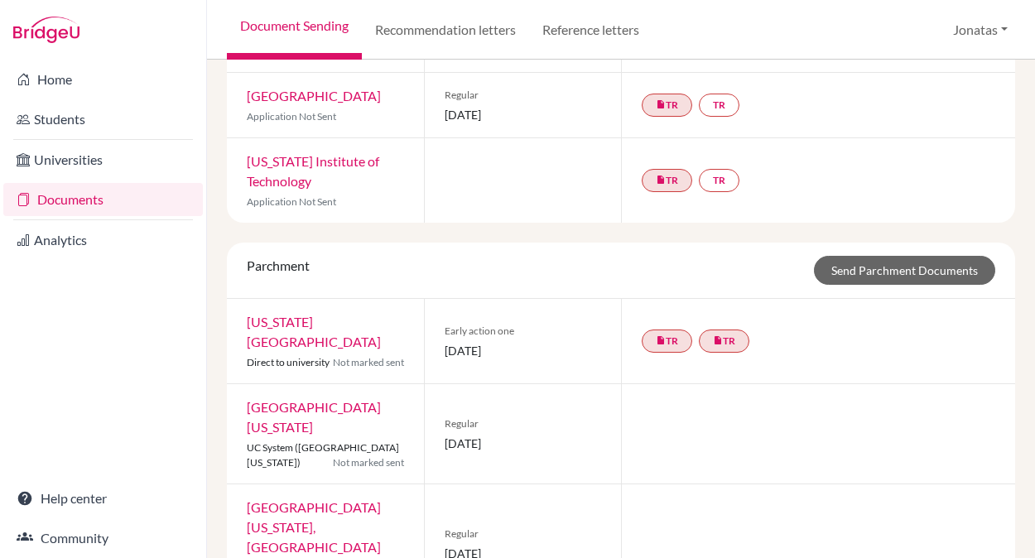
scroll to position [586, 0]
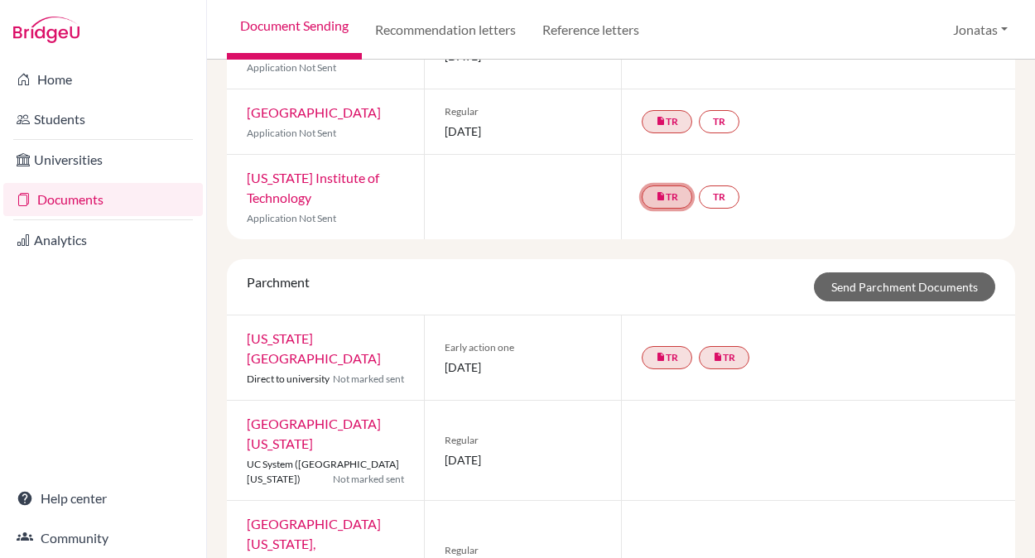
click at [662, 201] on icon "insert_drive_file" at bounding box center [661, 196] width 10 height 10
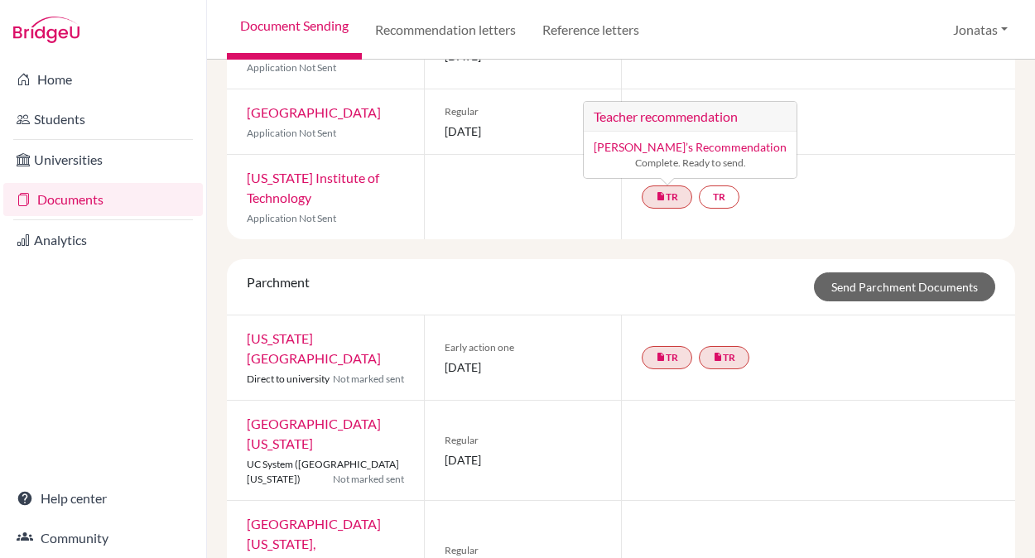
click at [655, 239] on div "insert_drive_file TR Teacher recommendation Maeda’s Recommendation Complete. Re…" at bounding box center [818, 197] width 394 height 84
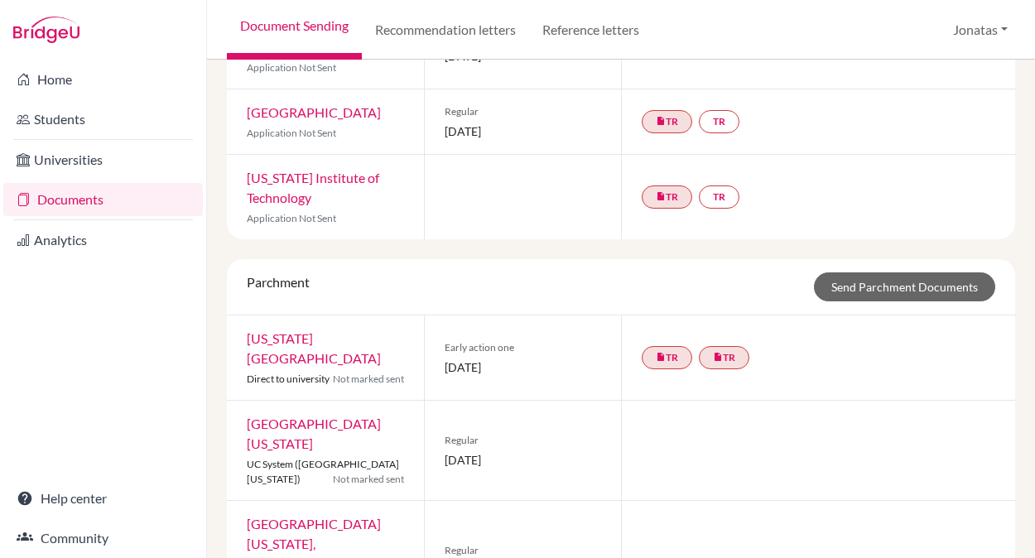
scroll to position [0, 0]
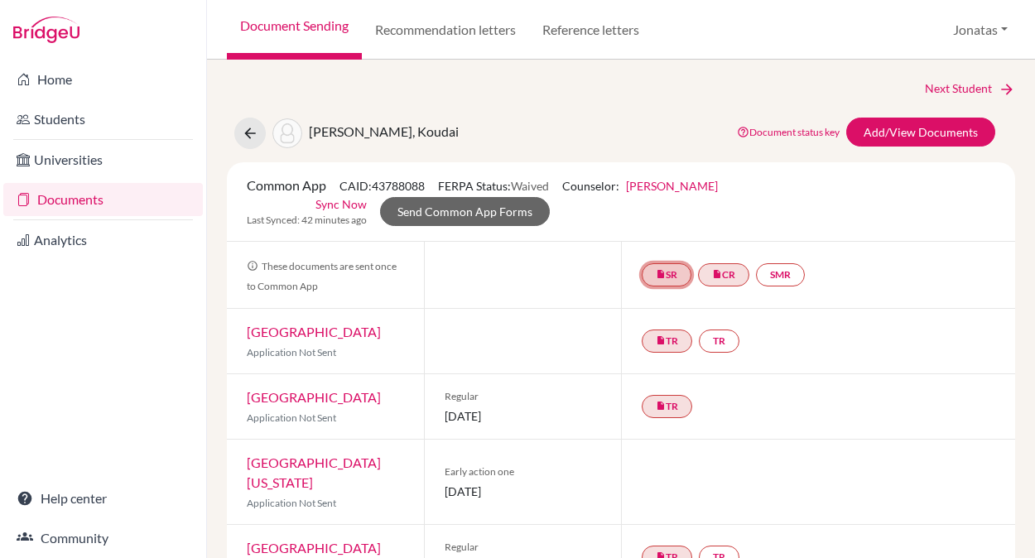
click at [672, 268] on link "insert_drive_file SR" at bounding box center [667, 274] width 50 height 23
click at [509, 251] on div at bounding box center [522, 275] width 197 height 66
click at [335, 201] on link "Sync Now" at bounding box center [340, 203] width 51 height 17
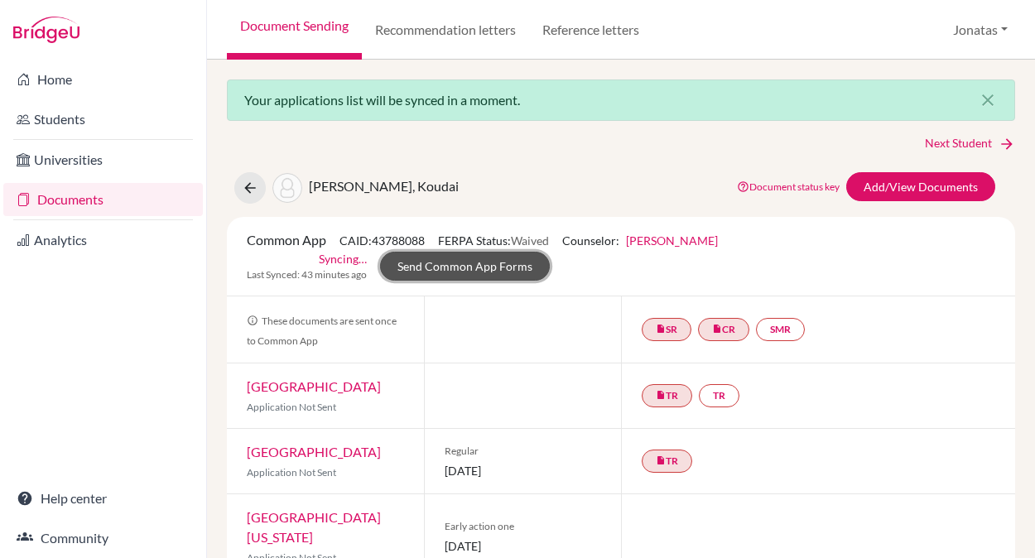
click at [480, 267] on link "Send Common App Forms" at bounding box center [465, 266] width 170 height 29
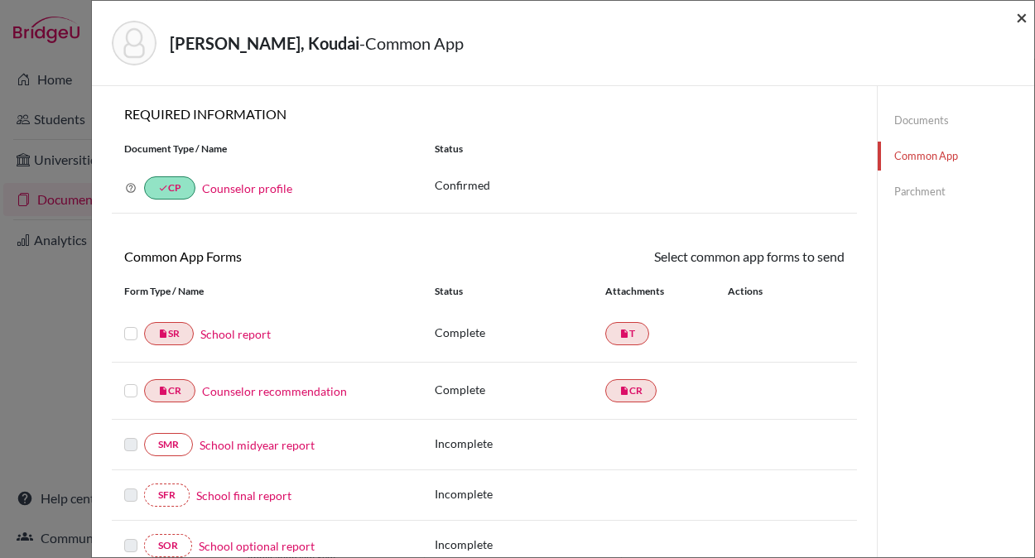
click at [1022, 19] on span "×" at bounding box center [1022, 17] width 12 height 24
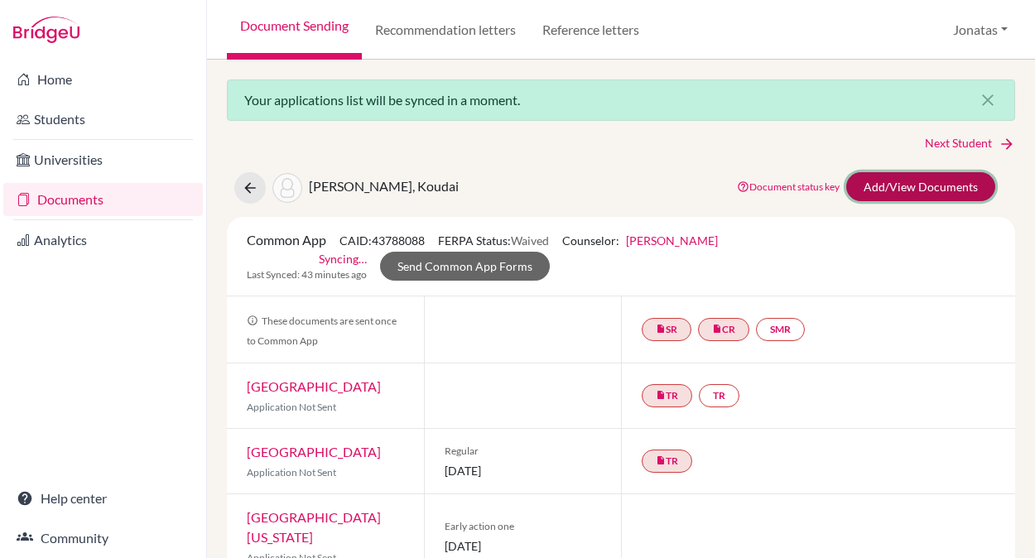
click at [938, 184] on link "Add/View Documents" at bounding box center [920, 186] width 149 height 29
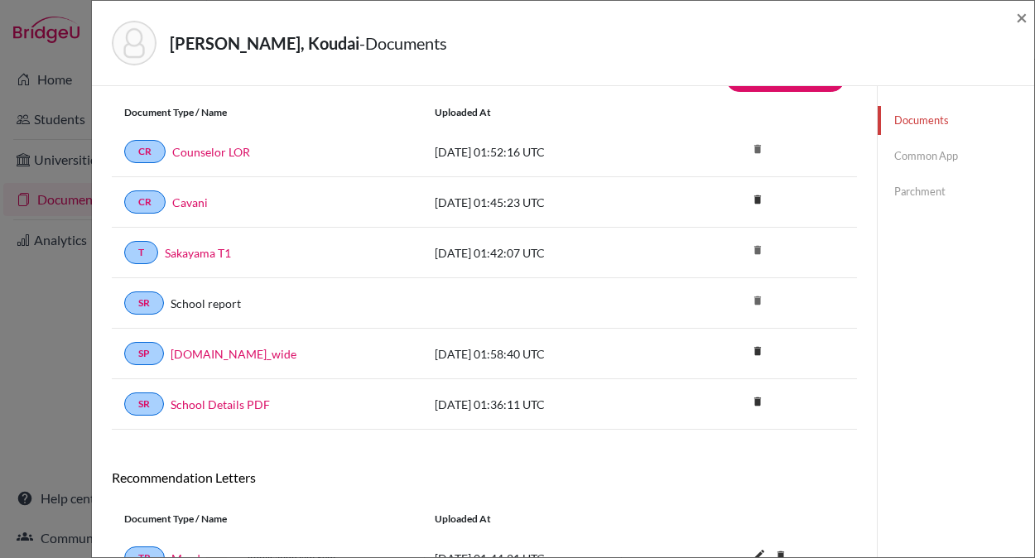
scroll to position [176, 0]
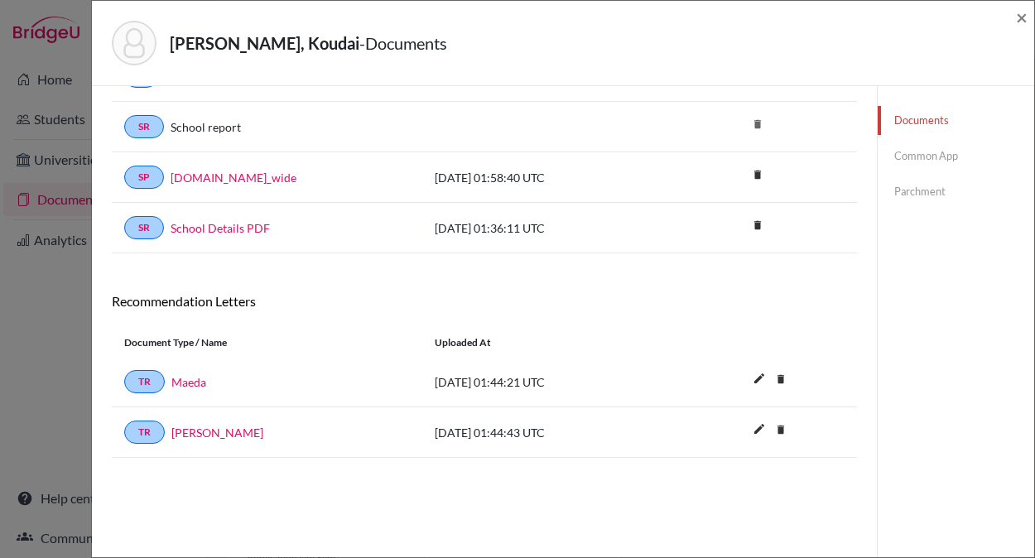
click at [926, 156] on link "Common App" at bounding box center [956, 156] width 156 height 29
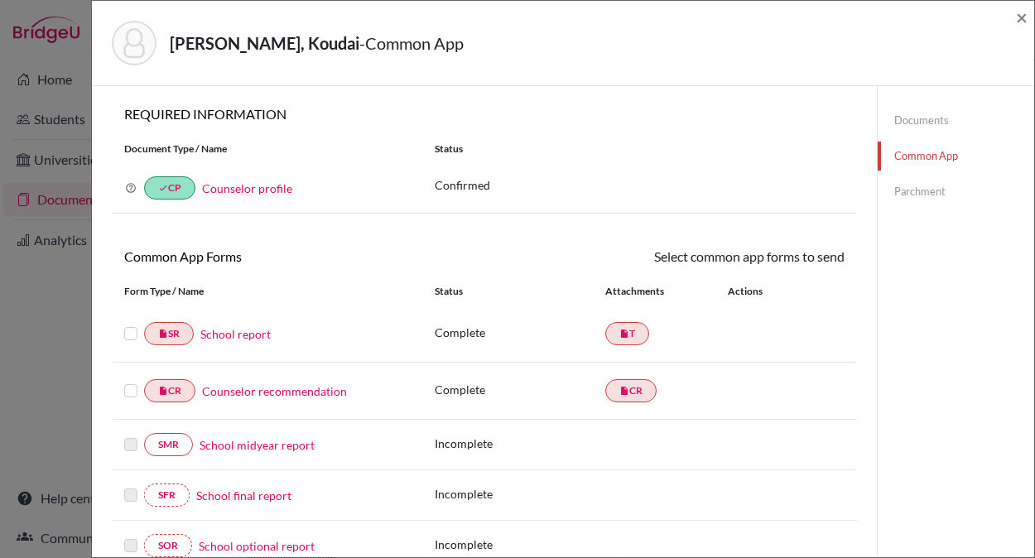
scroll to position [449, 0]
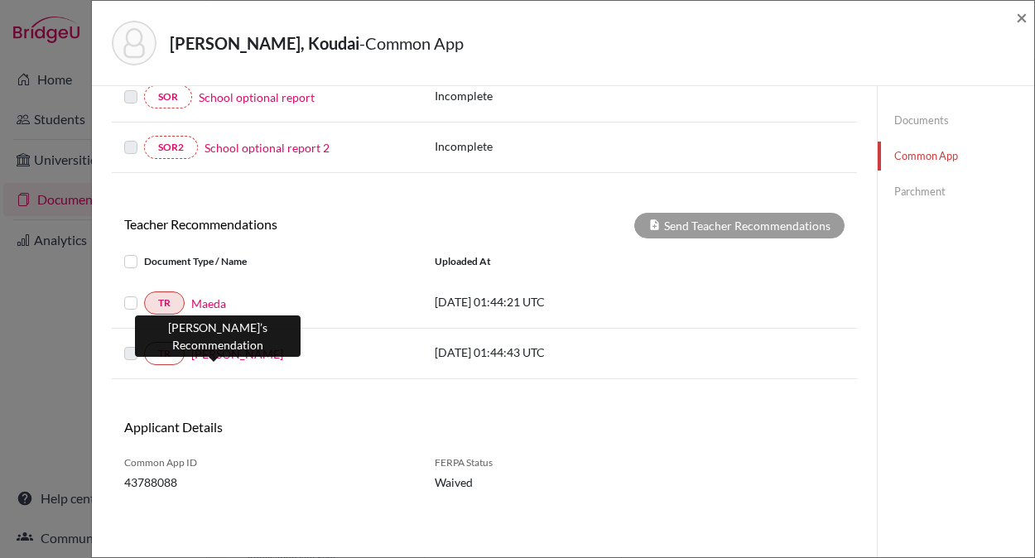
click at [212, 354] on link "[PERSON_NAME]" at bounding box center [237, 353] width 92 height 17
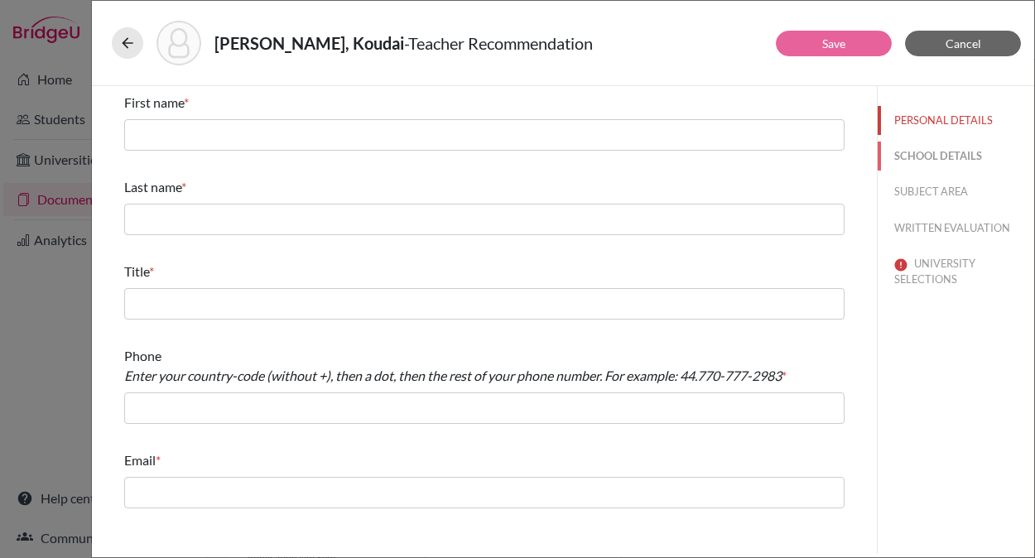
click at [938, 162] on button "SCHOOL DETAILS" at bounding box center [956, 156] width 156 height 29
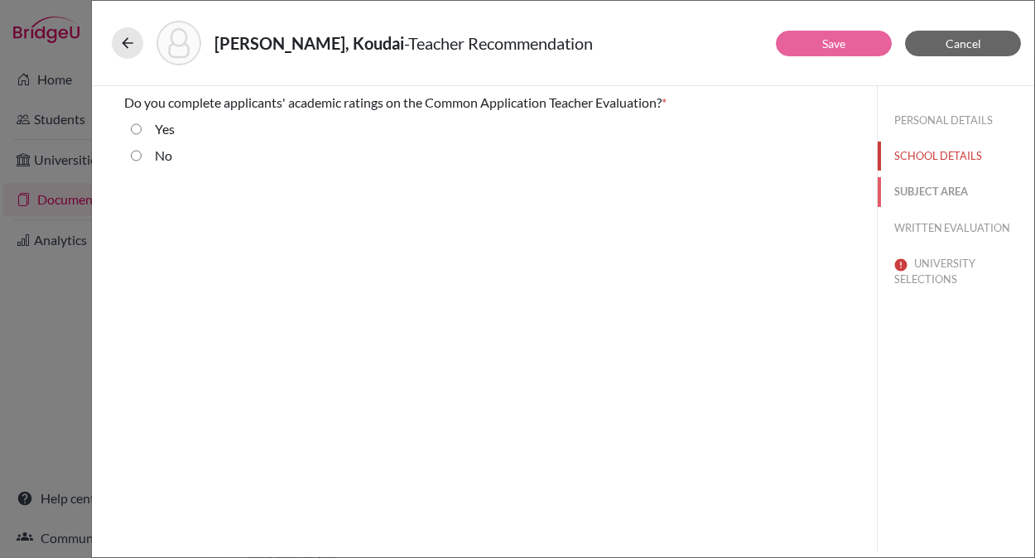
click at [940, 193] on button "SUBJECT AREA" at bounding box center [956, 191] width 156 height 29
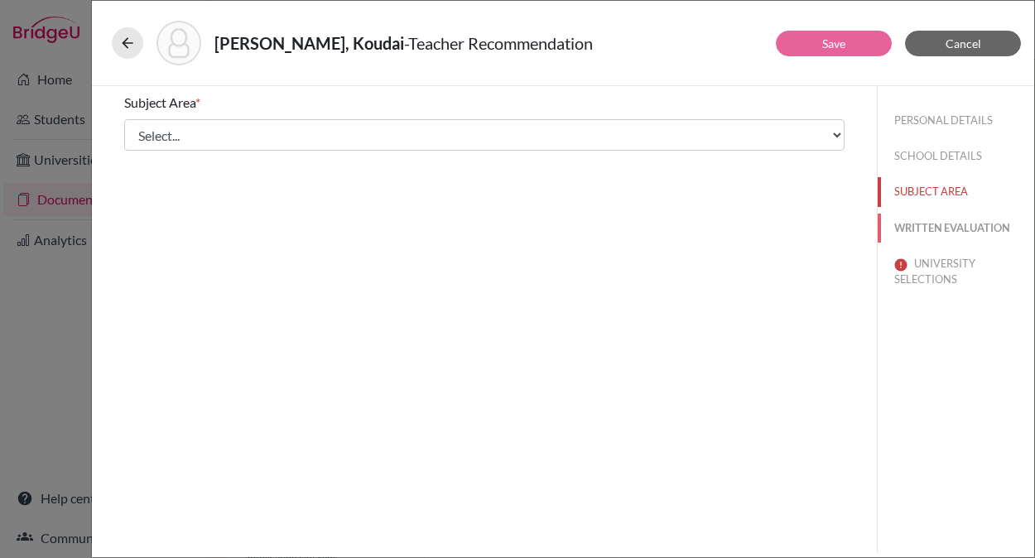
click at [942, 214] on button "WRITTEN EVALUATION" at bounding box center [956, 228] width 156 height 29
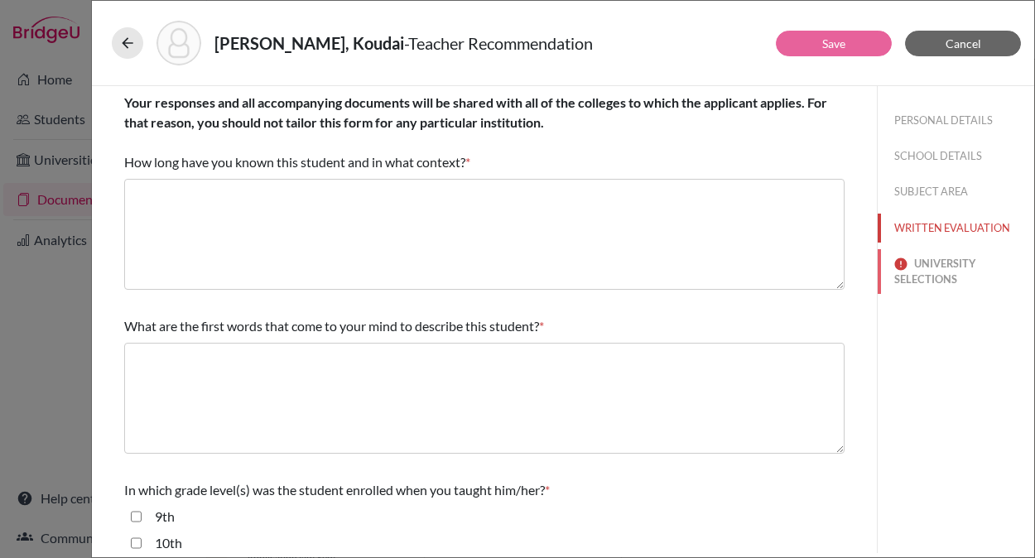
click at [941, 274] on button "UNIVERSITY SELECTIONS" at bounding box center [956, 271] width 156 height 45
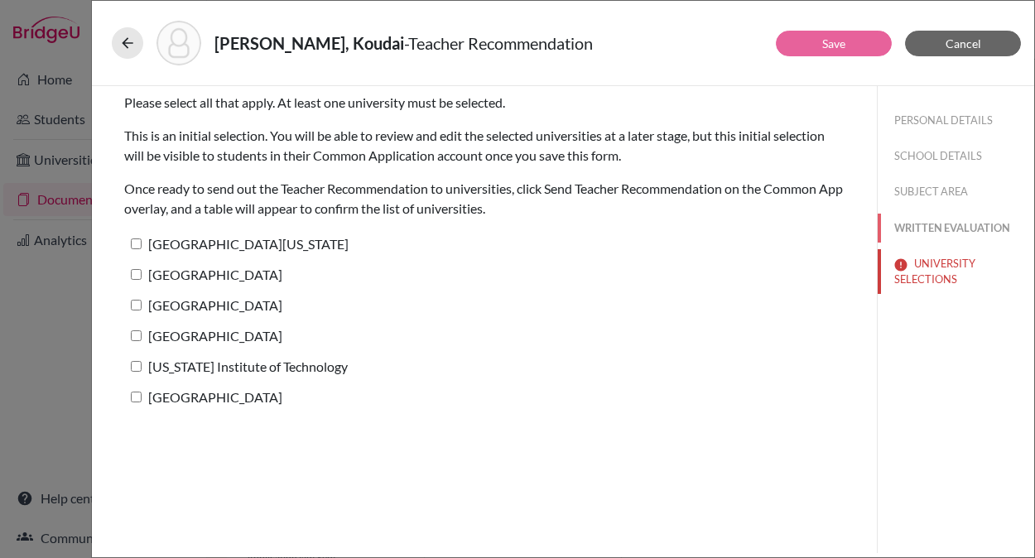
click at [939, 222] on button "WRITTEN EVALUATION" at bounding box center [956, 228] width 156 height 29
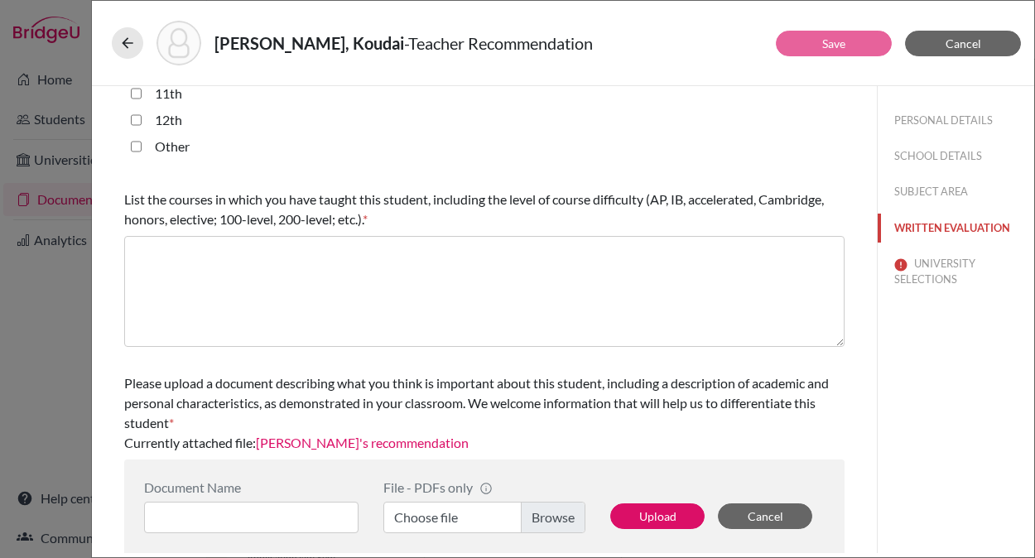
scroll to position [489, 0]
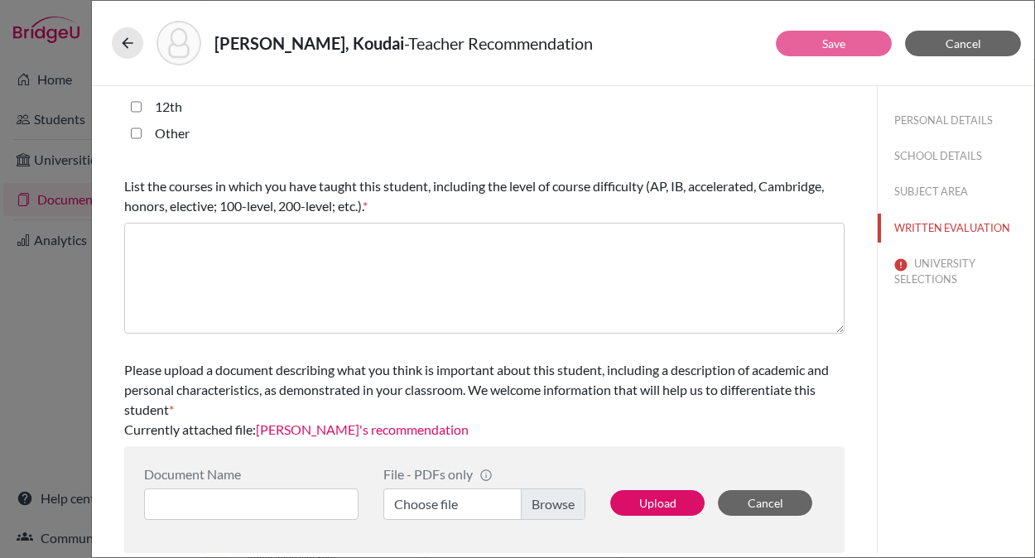
click at [339, 429] on link "Fujimura's recommendation" at bounding box center [362, 429] width 213 height 16
click at [121, 43] on icon at bounding box center [127, 43] width 17 height 17
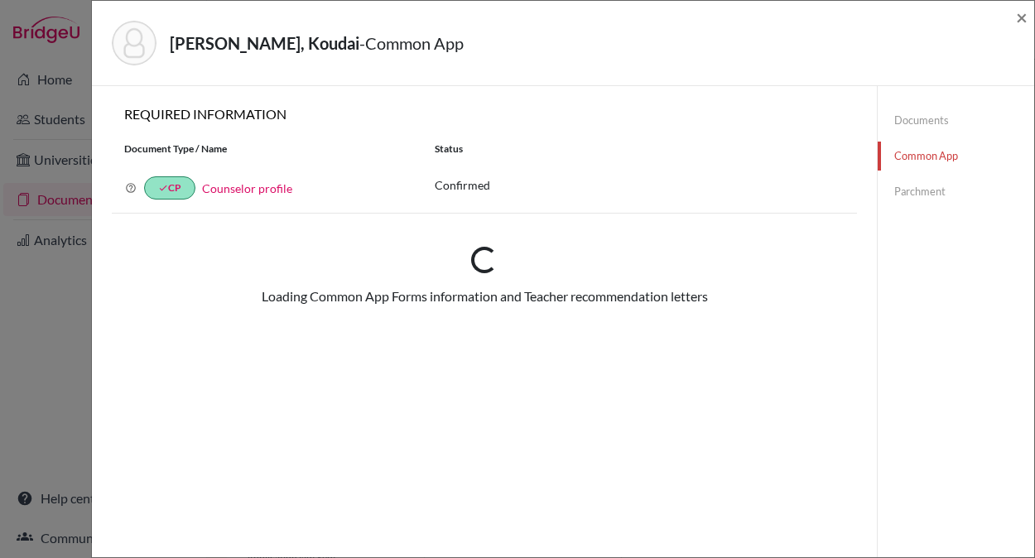
click at [58, 326] on div "Sakayama, Koudai - Common App × × REQUIRED INFORMATION Document Type / Name Sta…" at bounding box center [517, 279] width 1035 height 558
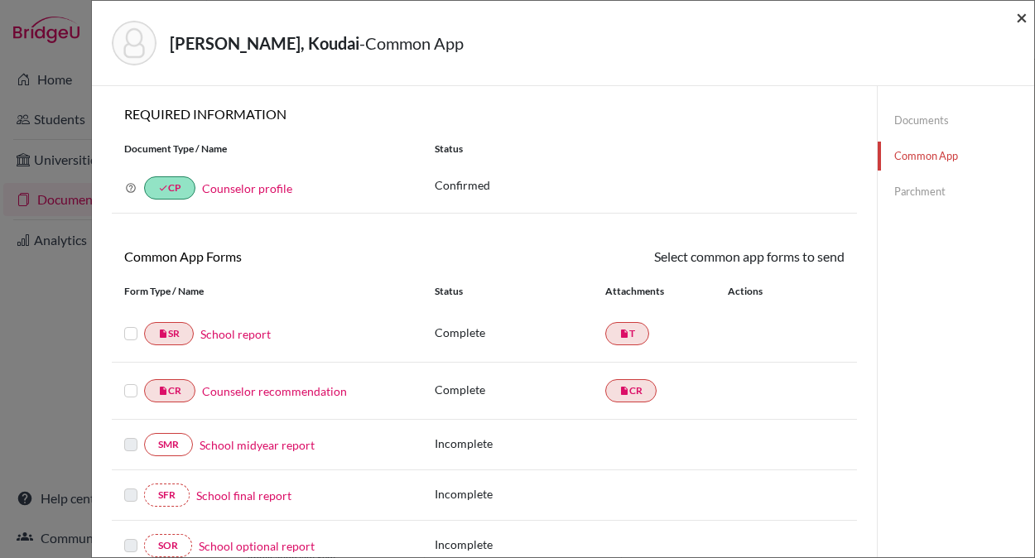
click at [1022, 17] on span "×" at bounding box center [1022, 17] width 12 height 24
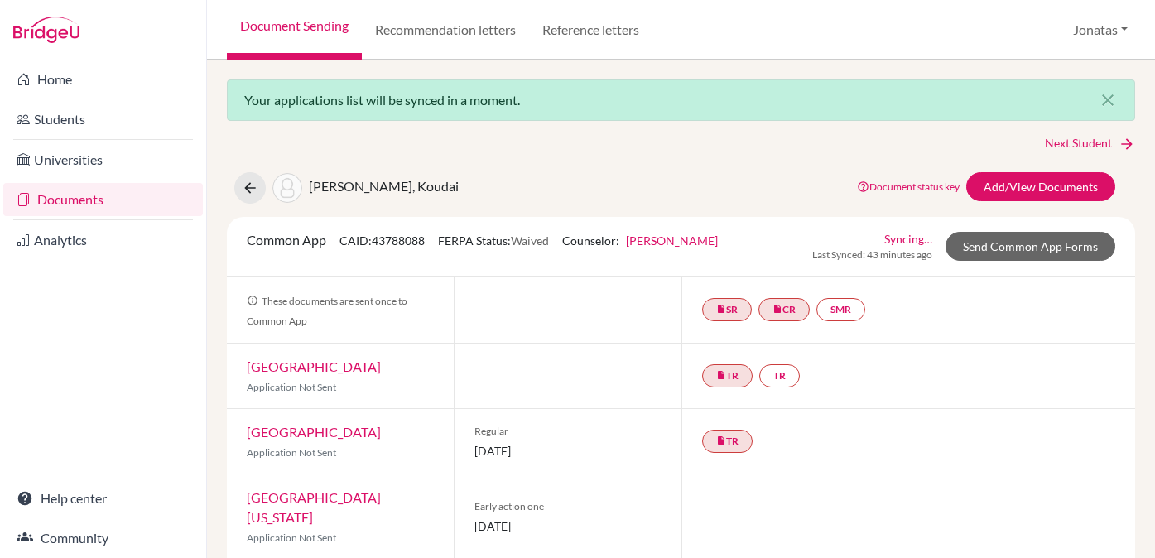
click at [87, 202] on link "Documents" at bounding box center [103, 199] width 200 height 33
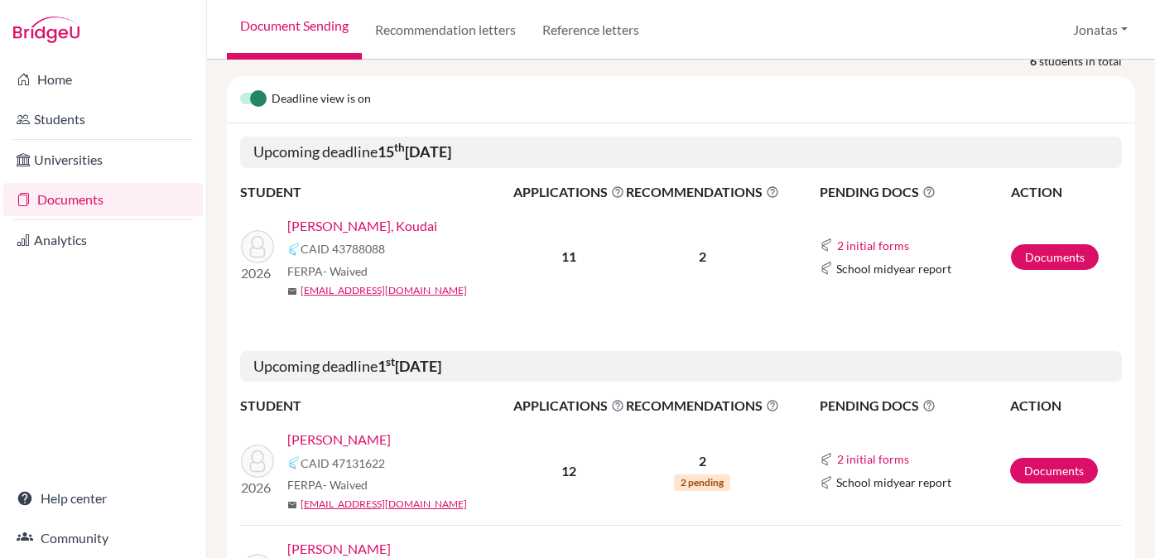
scroll to position [227, 0]
